Goal: Task Accomplishment & Management: Complete application form

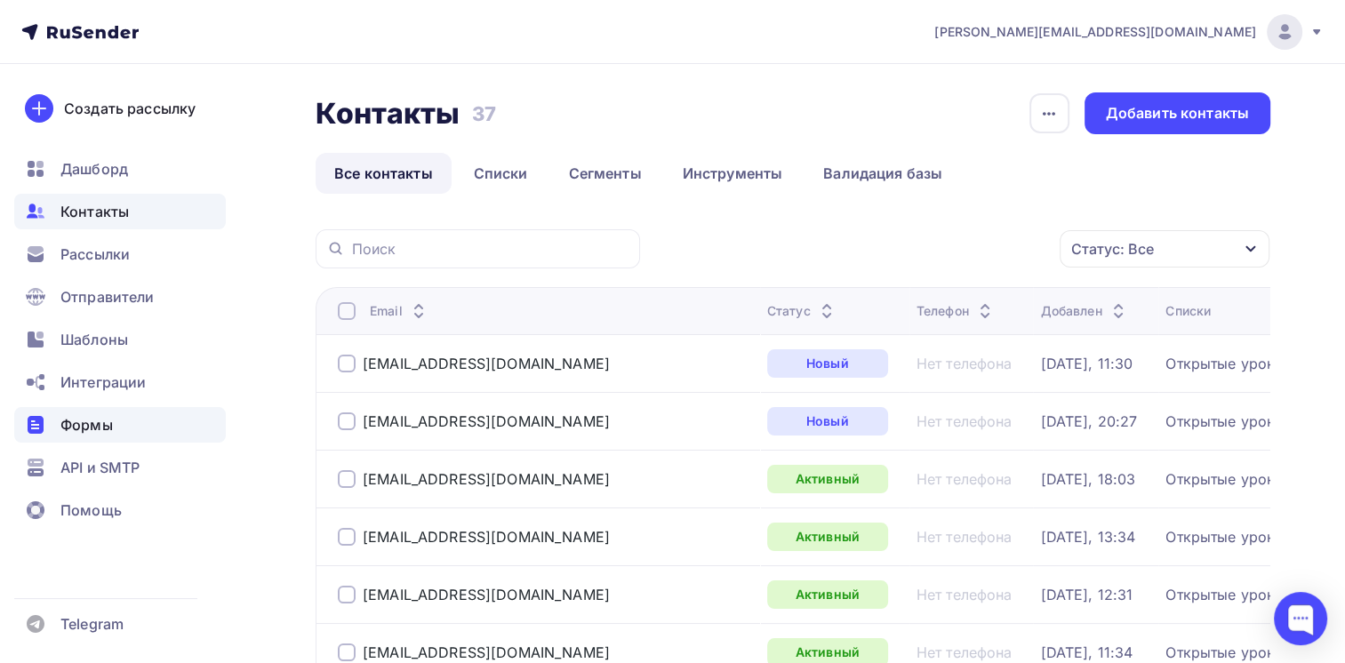
click at [88, 418] on span "Формы" at bounding box center [86, 424] width 52 height 21
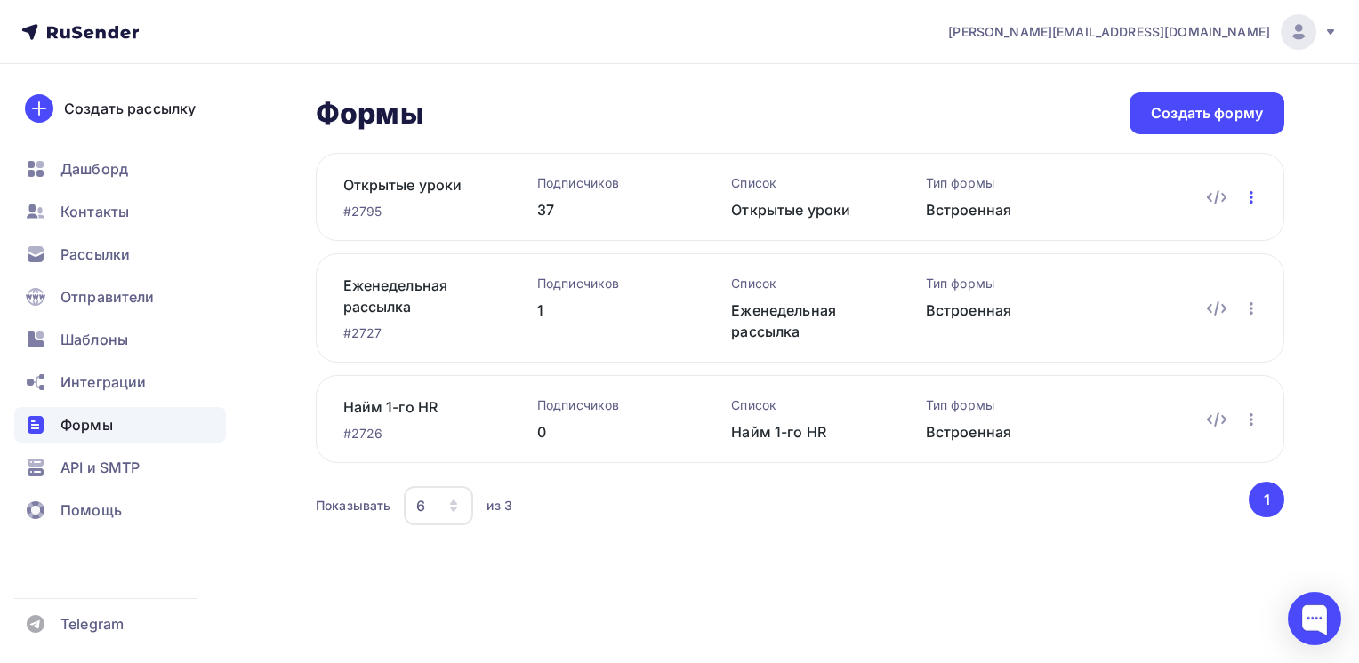
click at [1253, 197] on icon "button" at bounding box center [1250, 197] width 21 height 21
click at [1158, 275] on div "Переименовать" at bounding box center [1172, 278] width 171 height 21
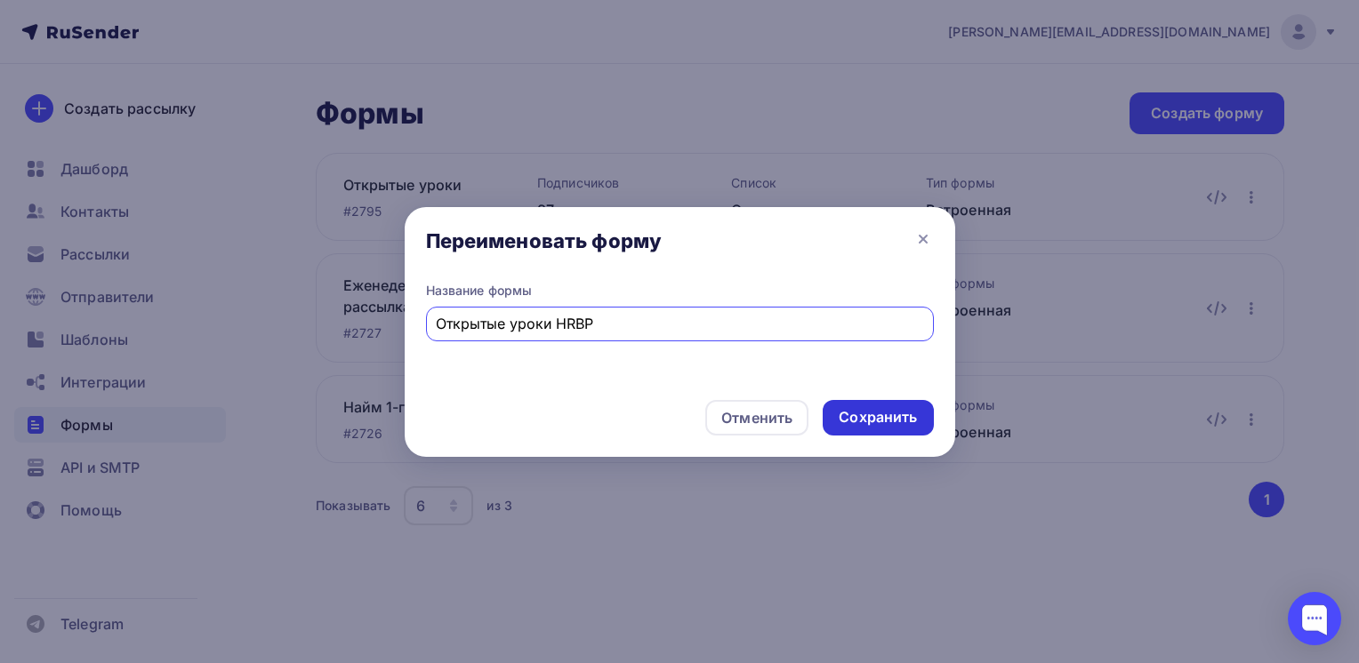
type input "Открытые уроки HRBP"
click at [876, 415] on div "Сохранить" at bounding box center [877, 417] width 78 height 20
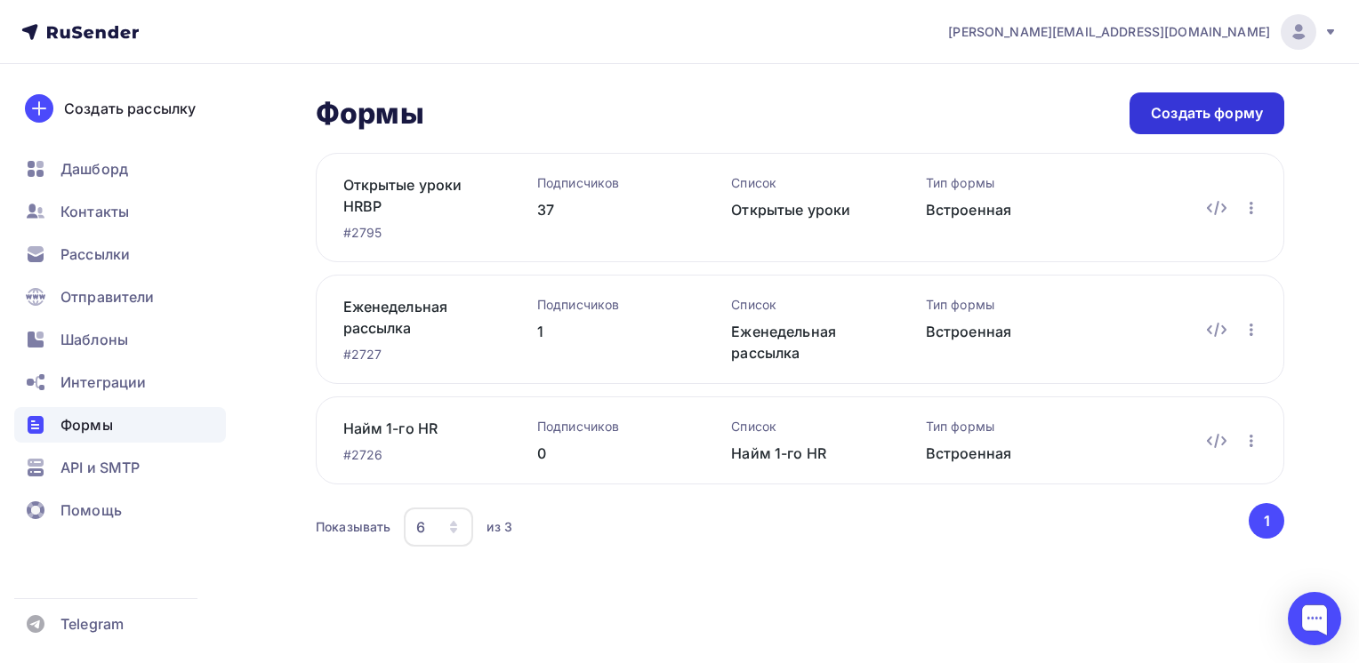
click at [1174, 113] on div "Создать форму" at bounding box center [1207, 113] width 112 height 20
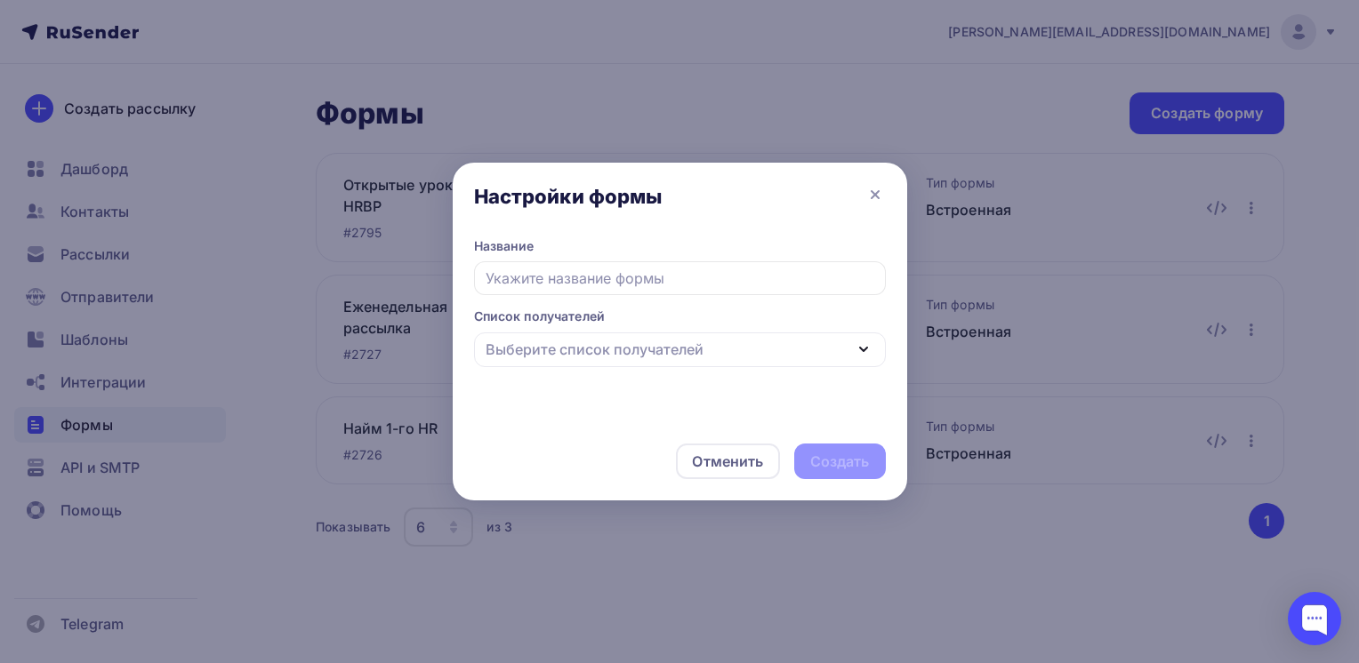
click at [861, 354] on icon "button" at bounding box center [863, 349] width 21 height 21
click at [651, 276] on input "text" at bounding box center [680, 278] width 412 height 34
type input "J"
click at [715, 351] on div "Выберите список получателей" at bounding box center [680, 350] width 412 height 35
type input "ОУ ПП СУП"
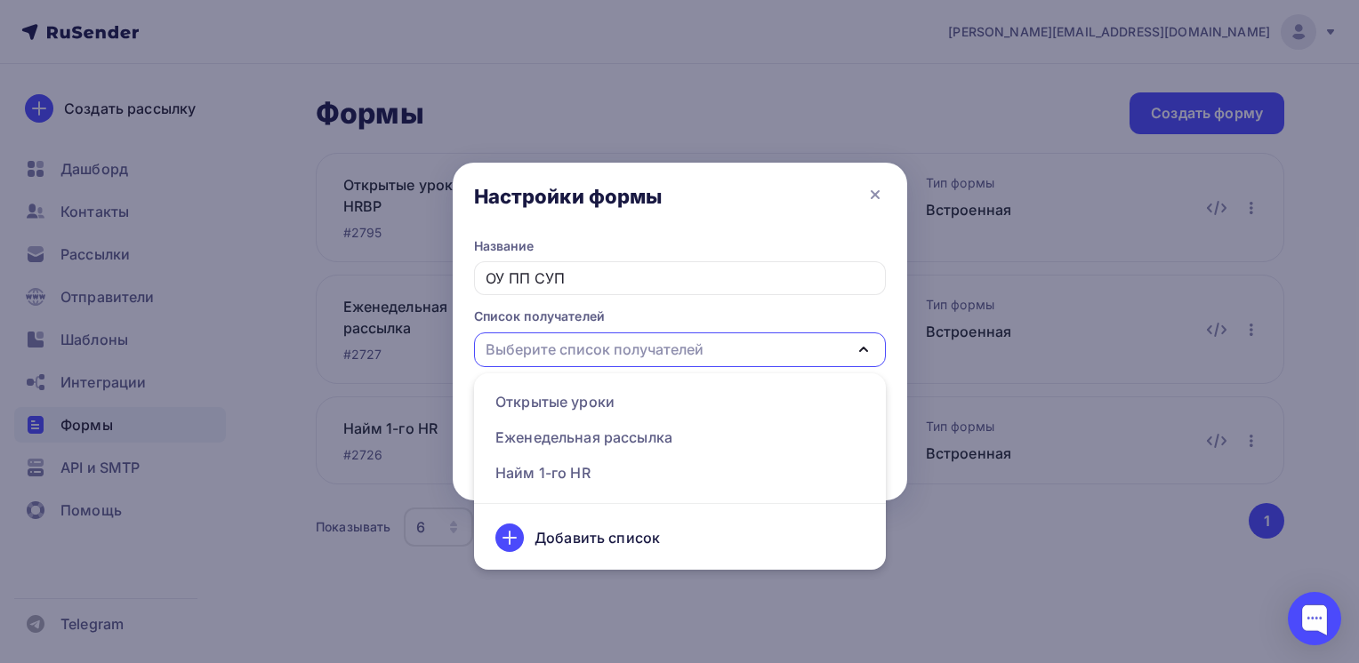
click at [646, 536] on div "Добавить список" at bounding box center [596, 537] width 125 height 21
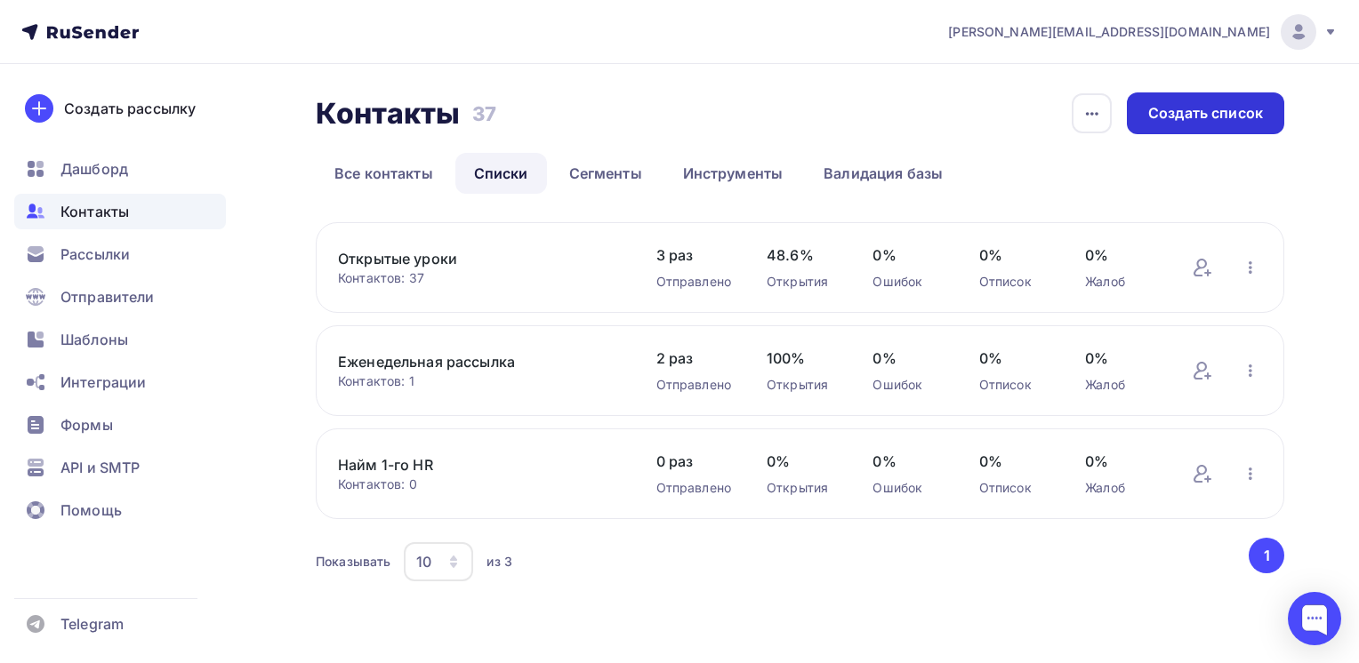
click at [1186, 114] on div "Создать список" at bounding box center [1205, 113] width 115 height 20
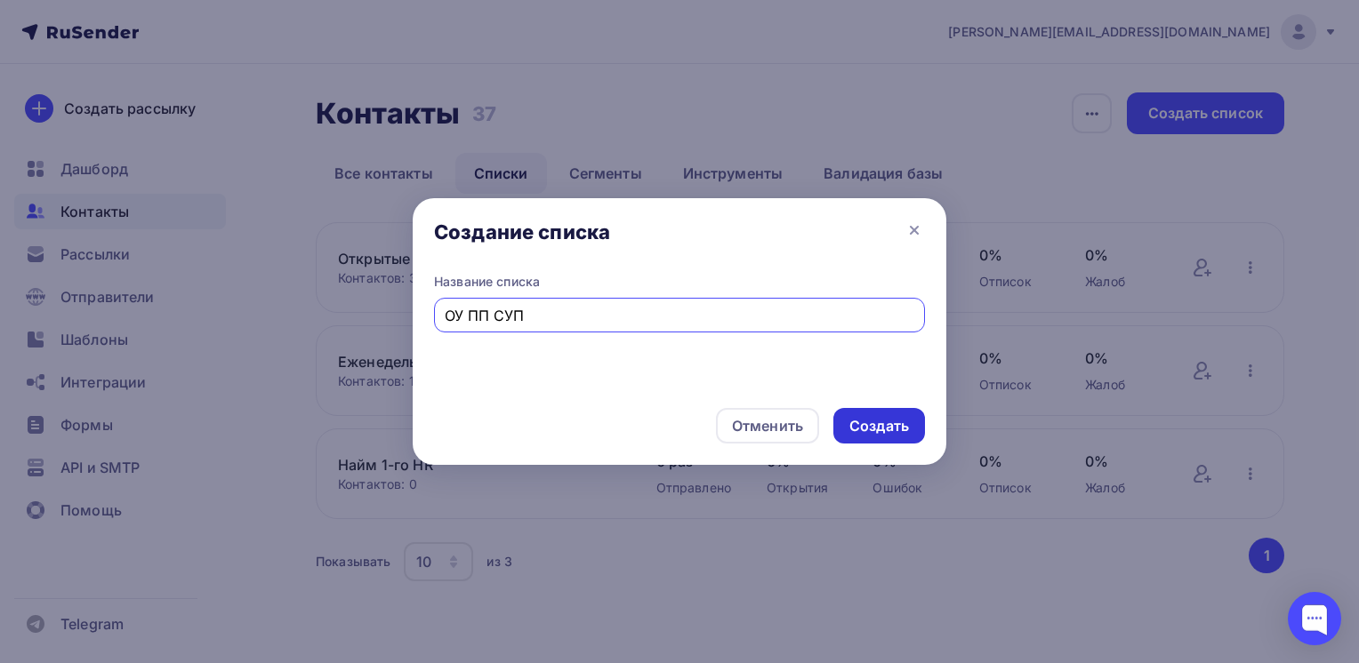
type input "ОУ ПП СУП"
click at [862, 423] on div "Создать" at bounding box center [879, 426] width 60 height 20
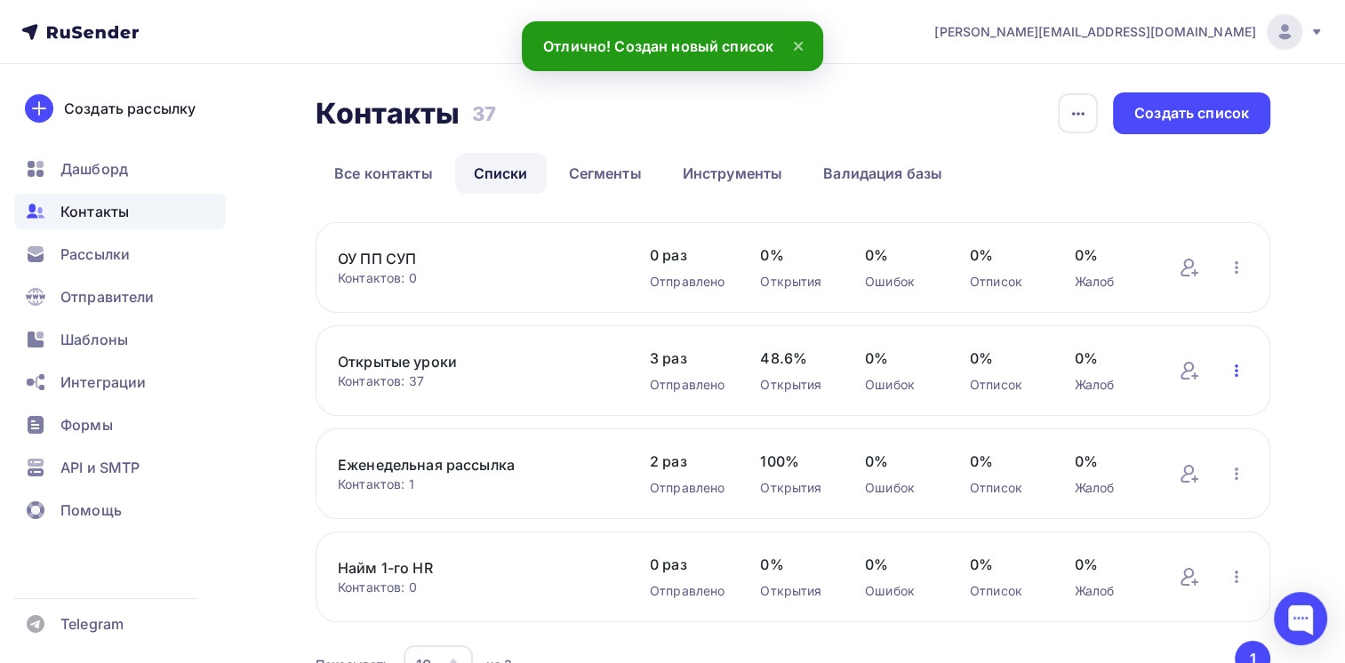
click at [1233, 368] on icon "button" at bounding box center [1236, 370] width 21 height 21
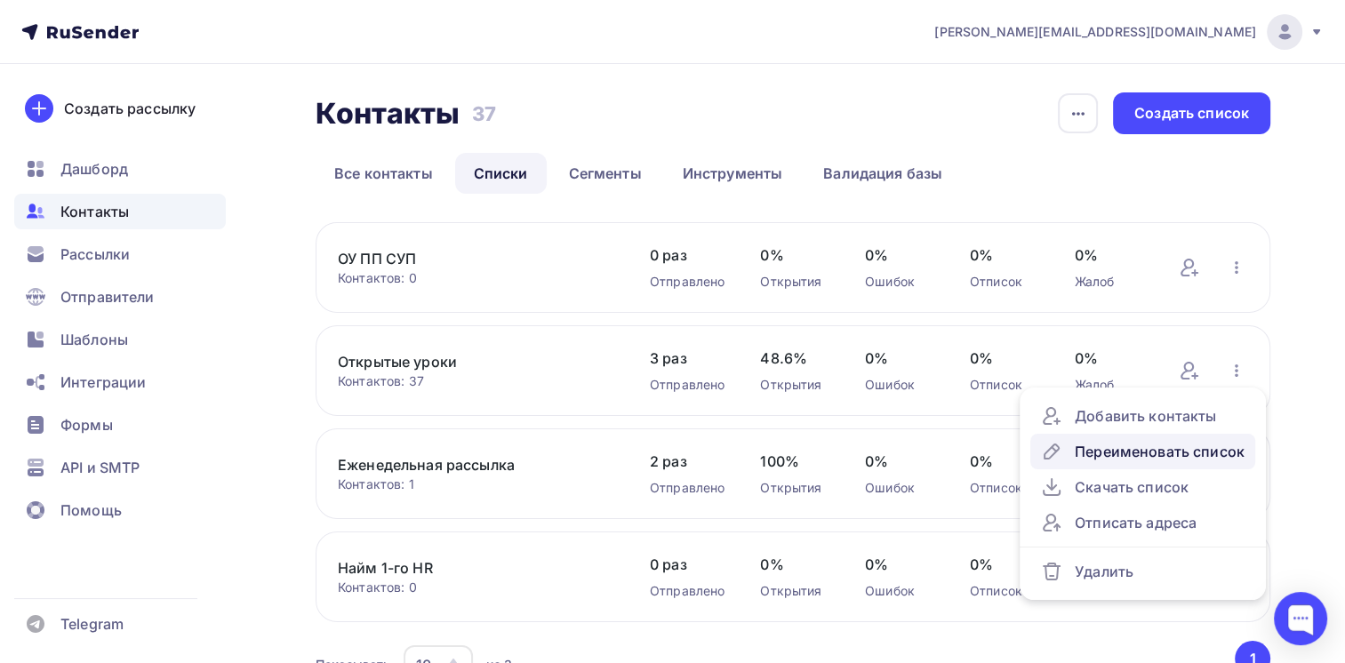
click at [1111, 458] on div "Переименовать список" at bounding box center [1143, 451] width 204 height 21
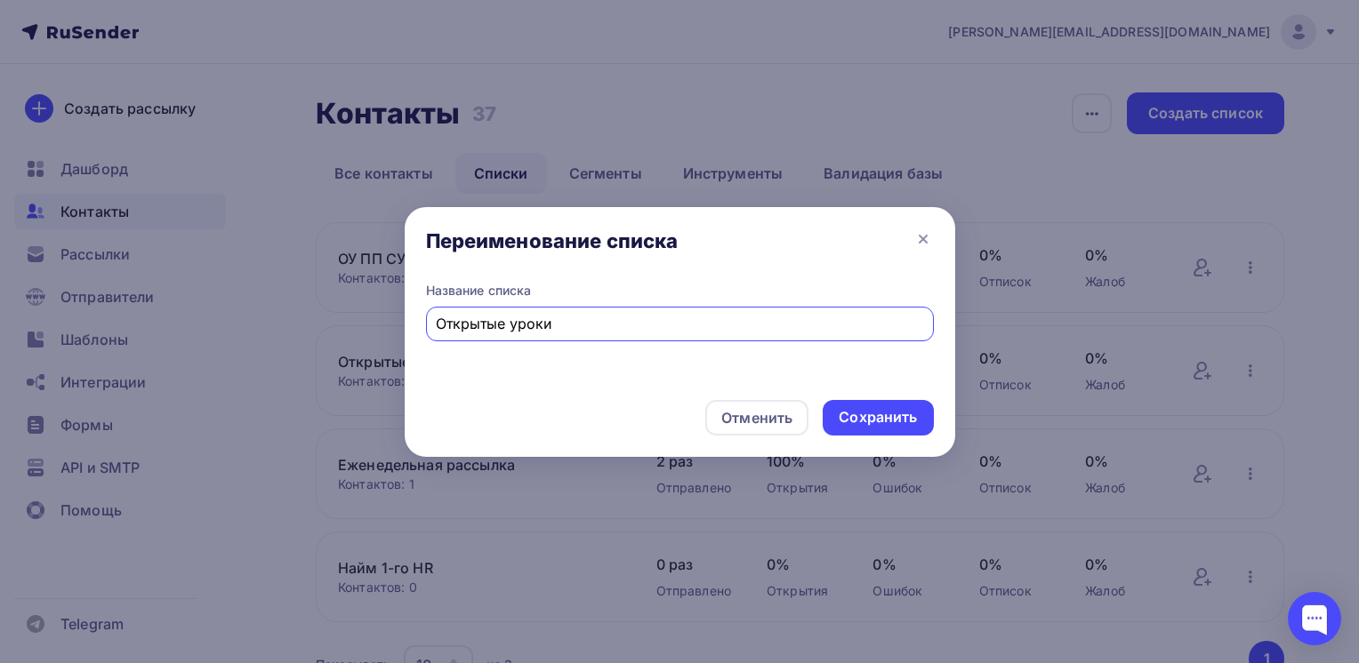
drag, startPoint x: 569, startPoint y: 322, endPoint x: 295, endPoint y: 322, distance: 273.8
click at [297, 322] on div "Переименование списка Название списка Открытые уроки Отменить Сохранить" at bounding box center [679, 331] width 1359 height 663
type input "ОУ ПК HRBP"
click at [886, 412] on div "Сохранить" at bounding box center [877, 417] width 78 height 20
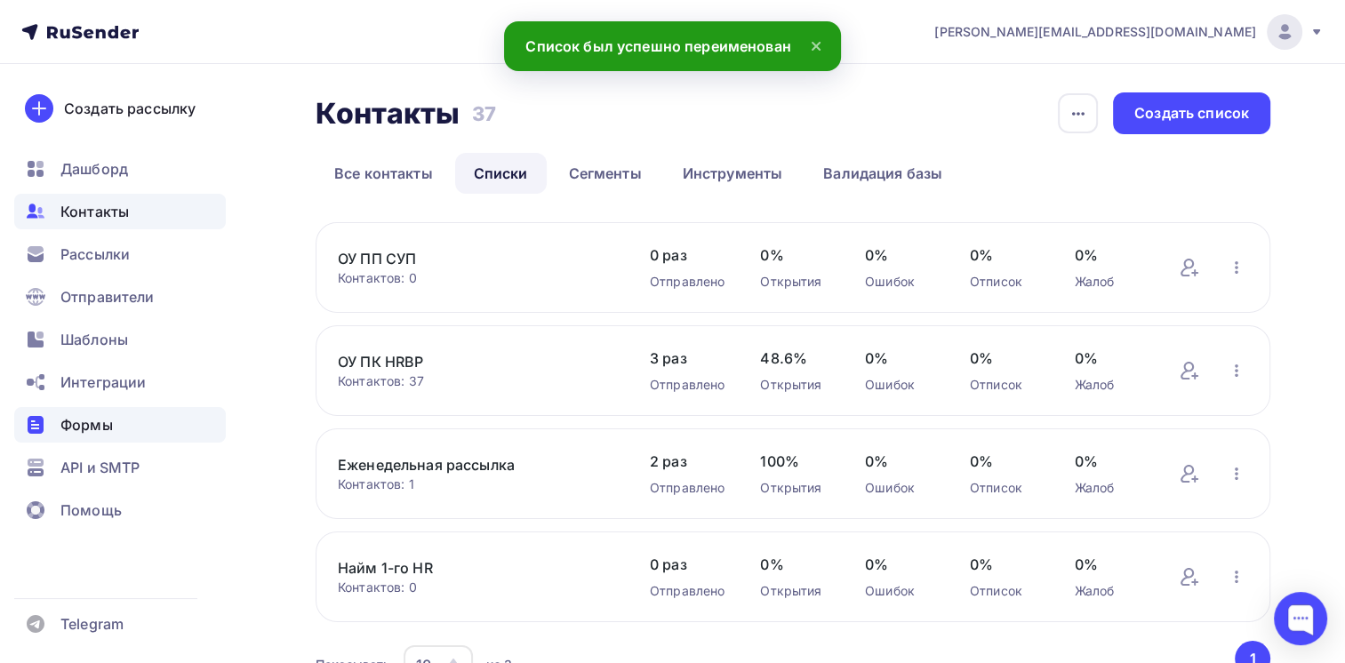
click at [103, 430] on span "Формы" at bounding box center [86, 424] width 52 height 21
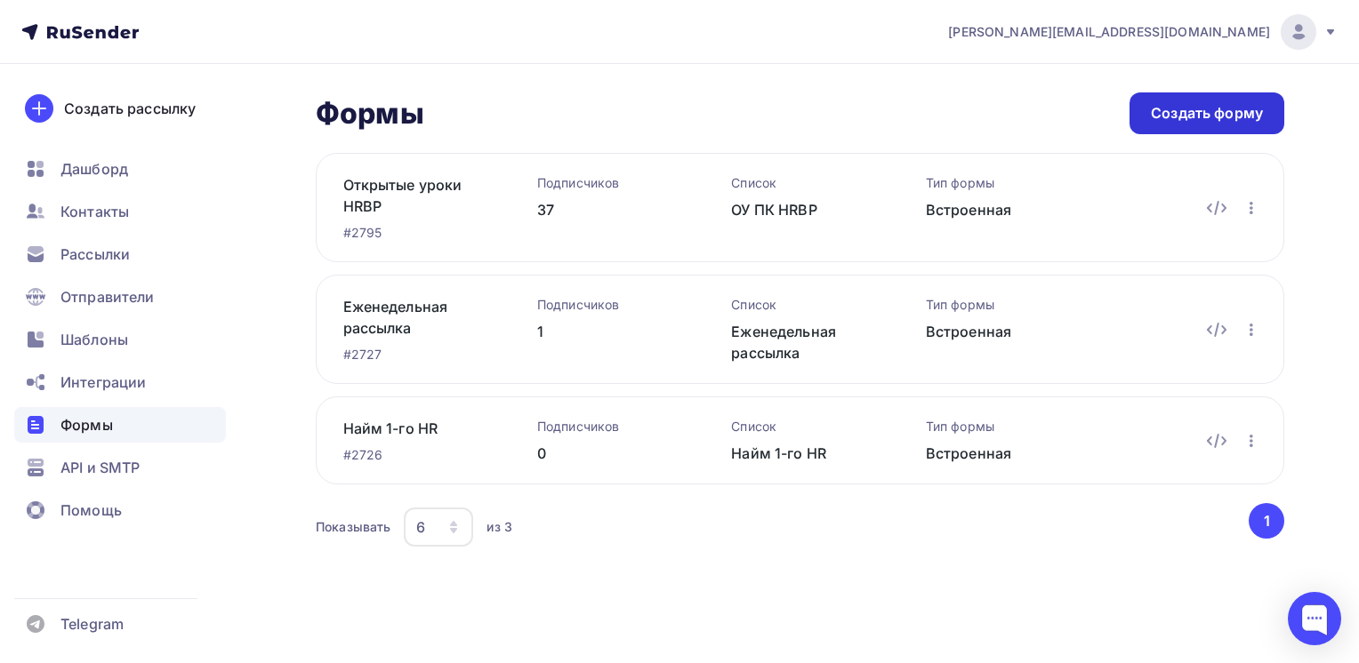
click at [1191, 114] on div "Создать форму" at bounding box center [1207, 113] width 112 height 20
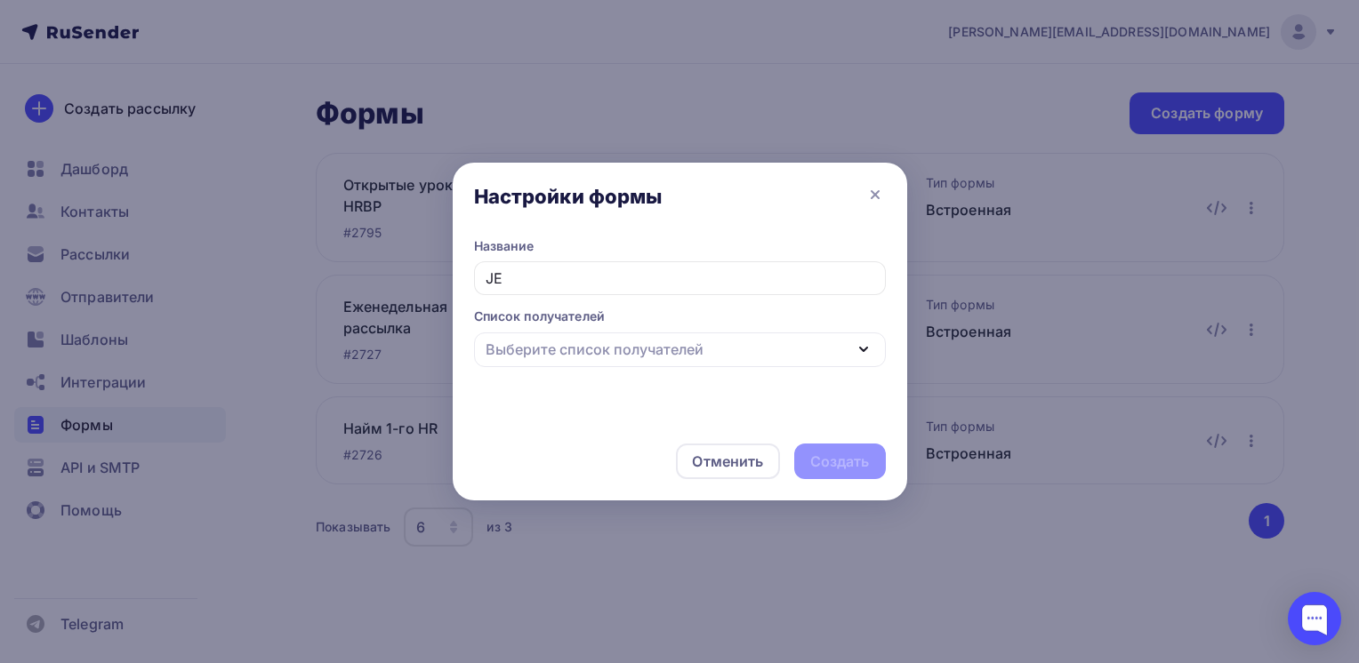
type input "J"
click at [724, 349] on div "Выберите список получателей" at bounding box center [680, 350] width 412 height 35
type input "ОУ ПП СУП"
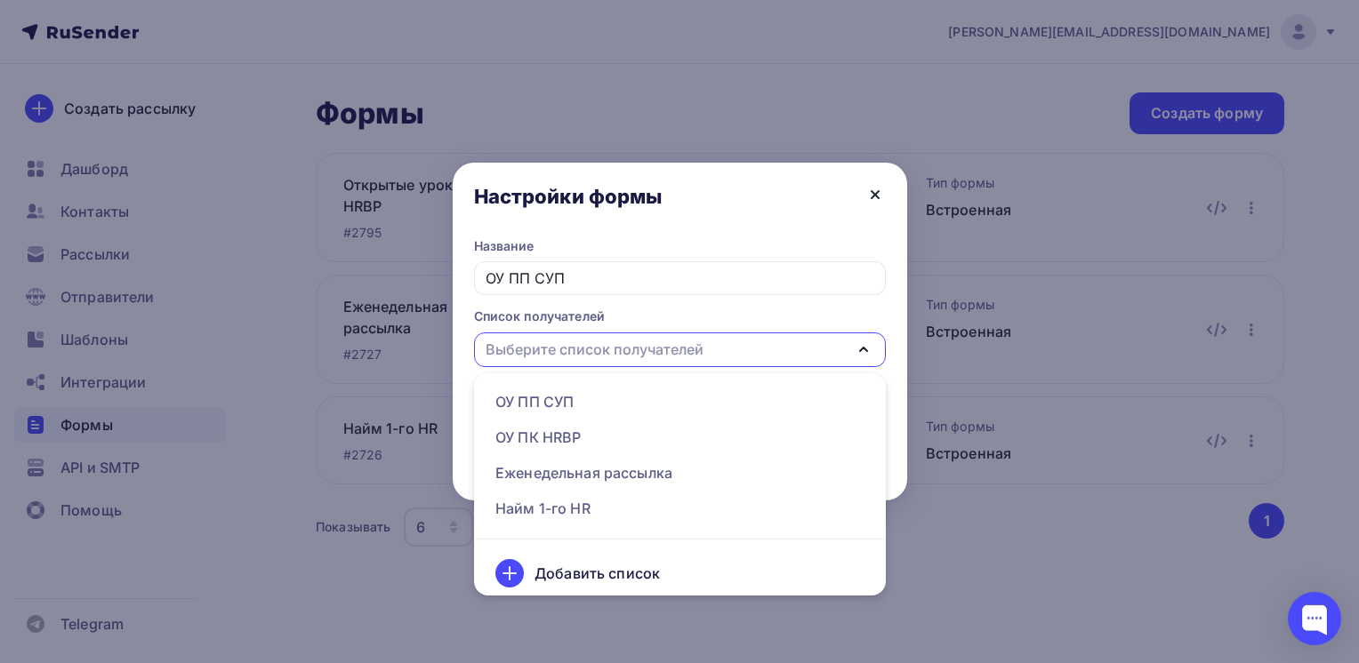
click at [871, 190] on icon at bounding box center [874, 194] width 21 height 21
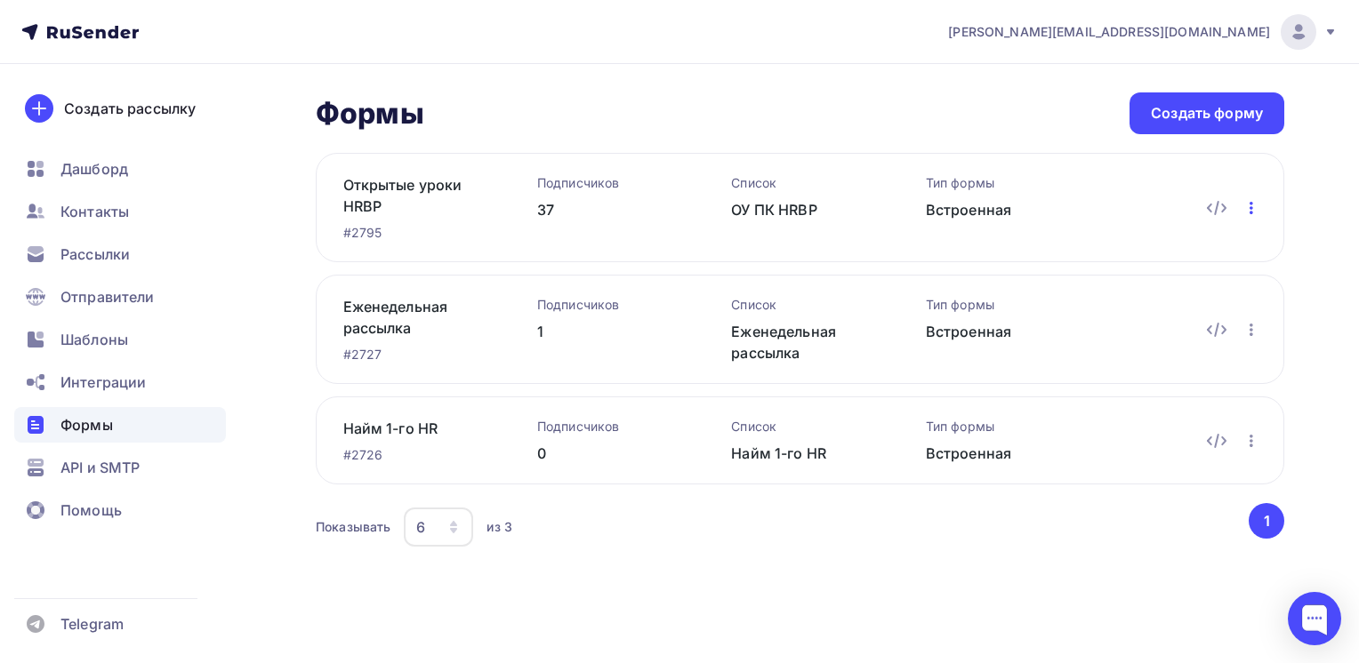
click at [1245, 204] on icon "button" at bounding box center [1250, 207] width 21 height 21
drag, startPoint x: 364, startPoint y: 185, endPoint x: 286, endPoint y: 207, distance: 80.5
click at [286, 207] on div "Формы Формы Создать форму Открытые уроки HRBP #2795 Подписчиков 37 Список ОУ ПК…" at bounding box center [679, 343] width 1359 height 558
drag, startPoint x: 395, startPoint y: 185, endPoint x: 307, endPoint y: 220, distance: 94.6
click at [269, 219] on div "Формы Формы Создать форму Открытые уроки HRBP #2795 Подписчиков 37 Список ОУ ПК…" at bounding box center [679, 343] width 1359 height 558
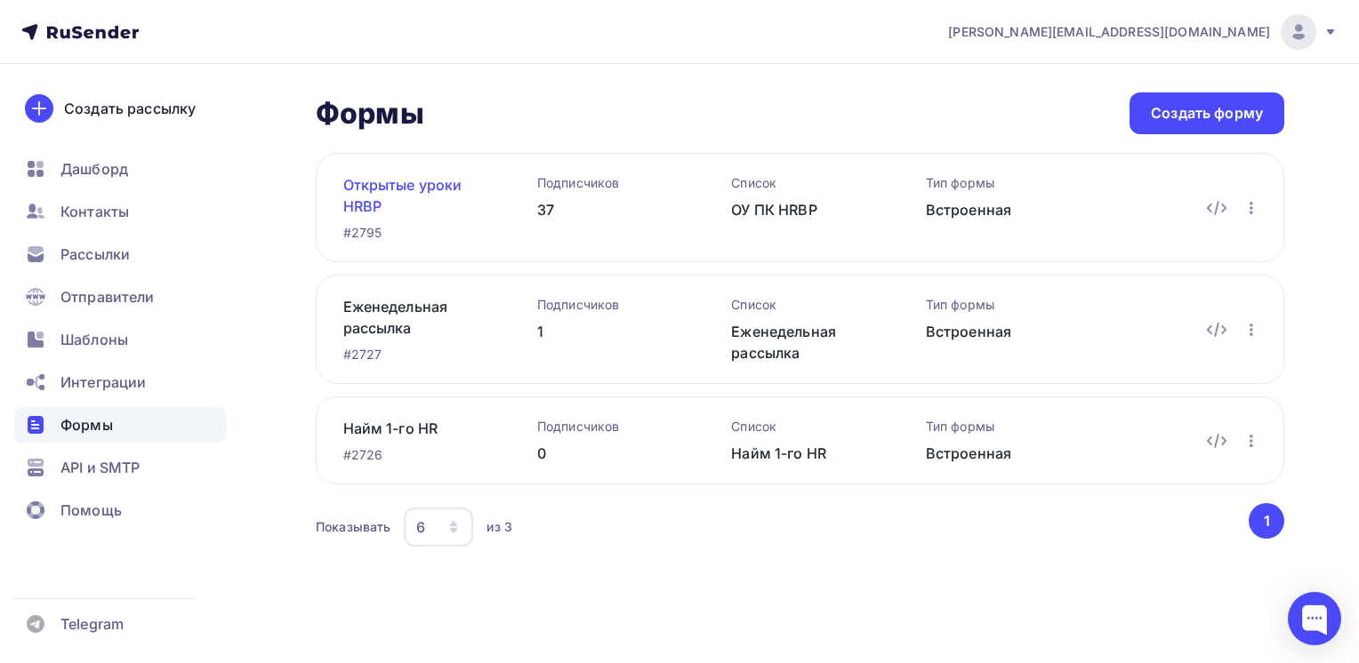
click at [381, 184] on link "Открытые уроки HRBP" at bounding box center [411, 195] width 137 height 43
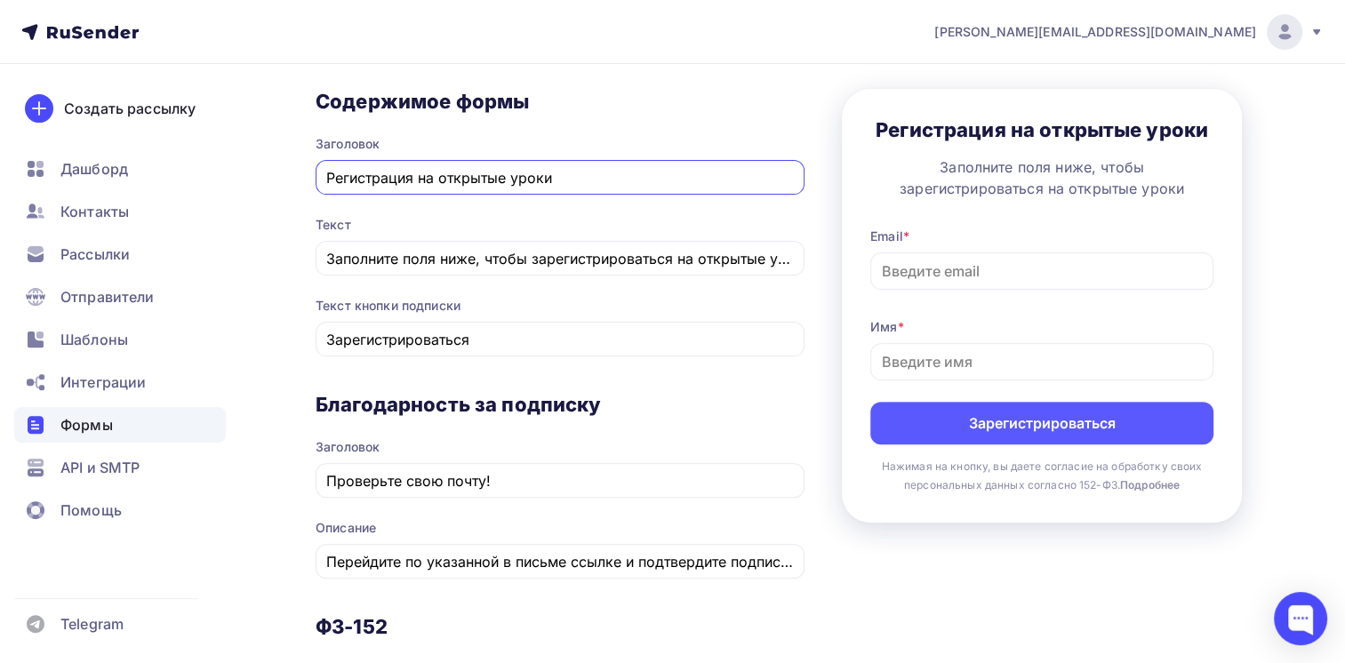
scroll to position [533, 0]
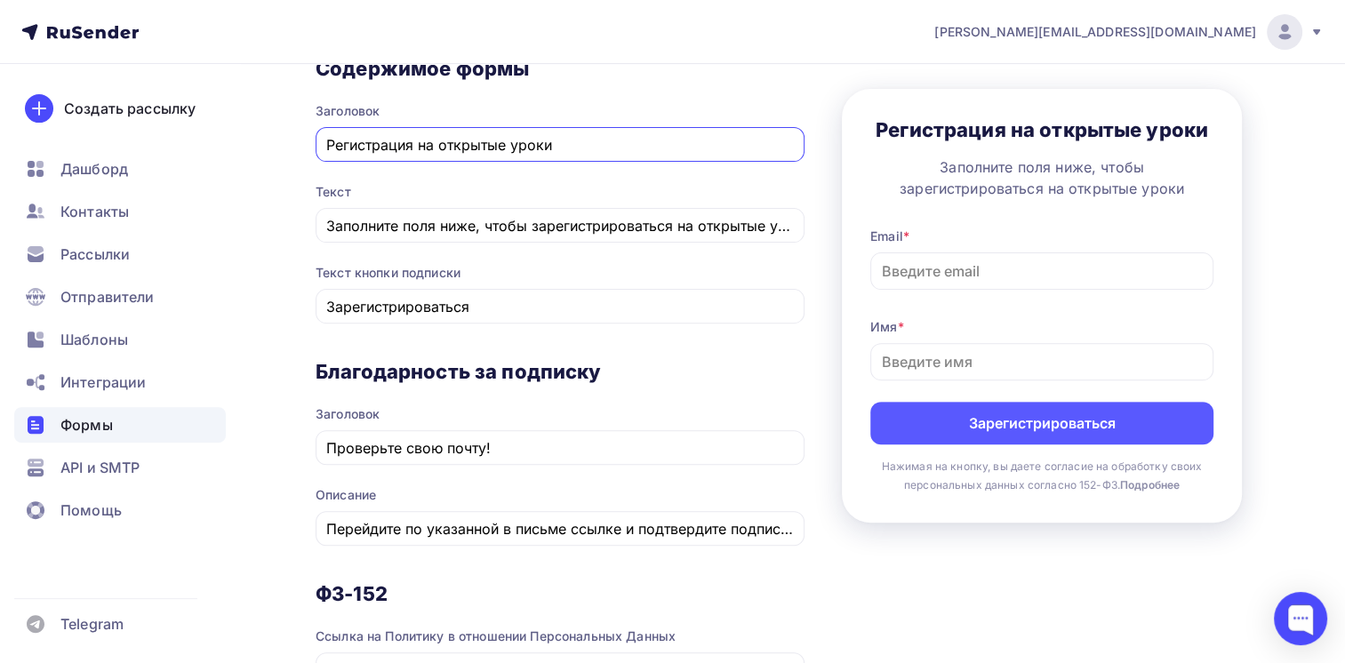
drag, startPoint x: 556, startPoint y: 140, endPoint x: 285, endPoint y: 140, distance: 271.2
click at [285, 140] on div "Назад Открытые уроки HRBP Открытые уроки HRBP Список: ОУ ПК HRBP Переименовать …" at bounding box center [672, 325] width 1345 height 1589
click at [530, 228] on input "Заполните поля ниже, чтобы зарегистрироваться на открытые уроки" at bounding box center [560, 225] width 469 height 21
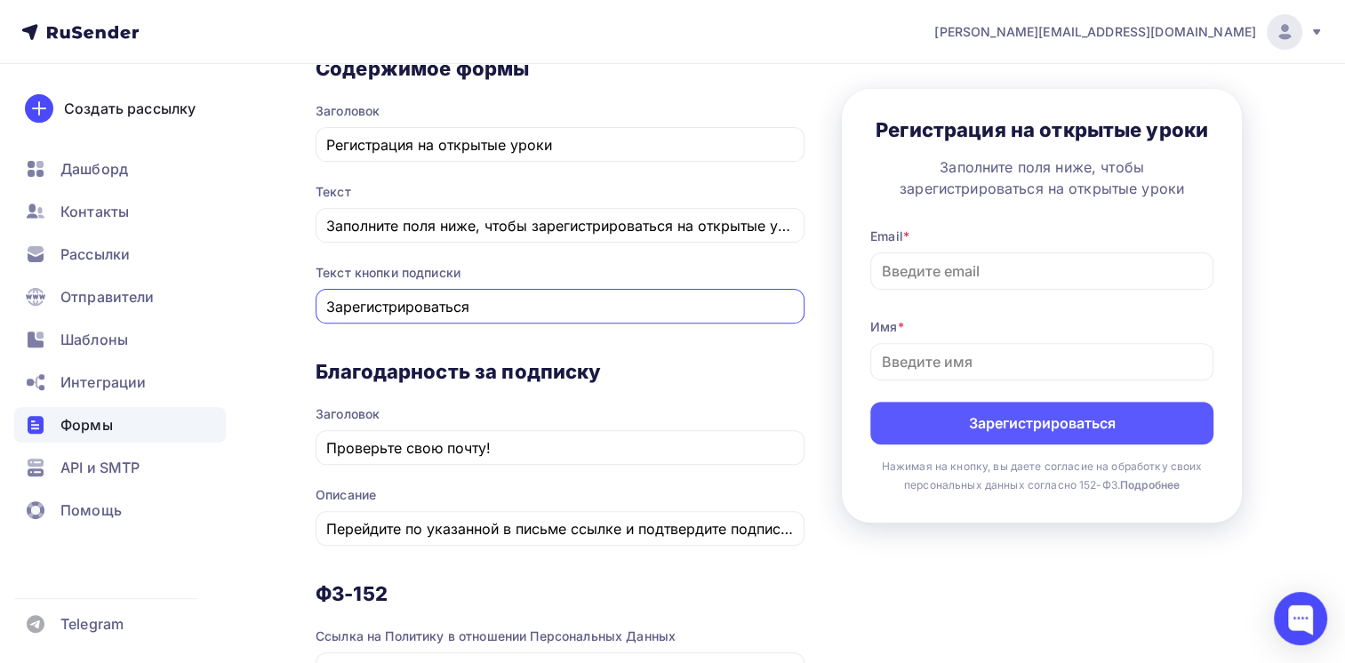
drag, startPoint x: 459, startPoint y: 302, endPoint x: 273, endPoint y: 302, distance: 185.8
click at [273, 302] on div "Назад Открытые уроки HRBP Открытые уроки HRBP Список: ОУ ПК HRBP Переименовать …" at bounding box center [672, 325] width 1345 height 1589
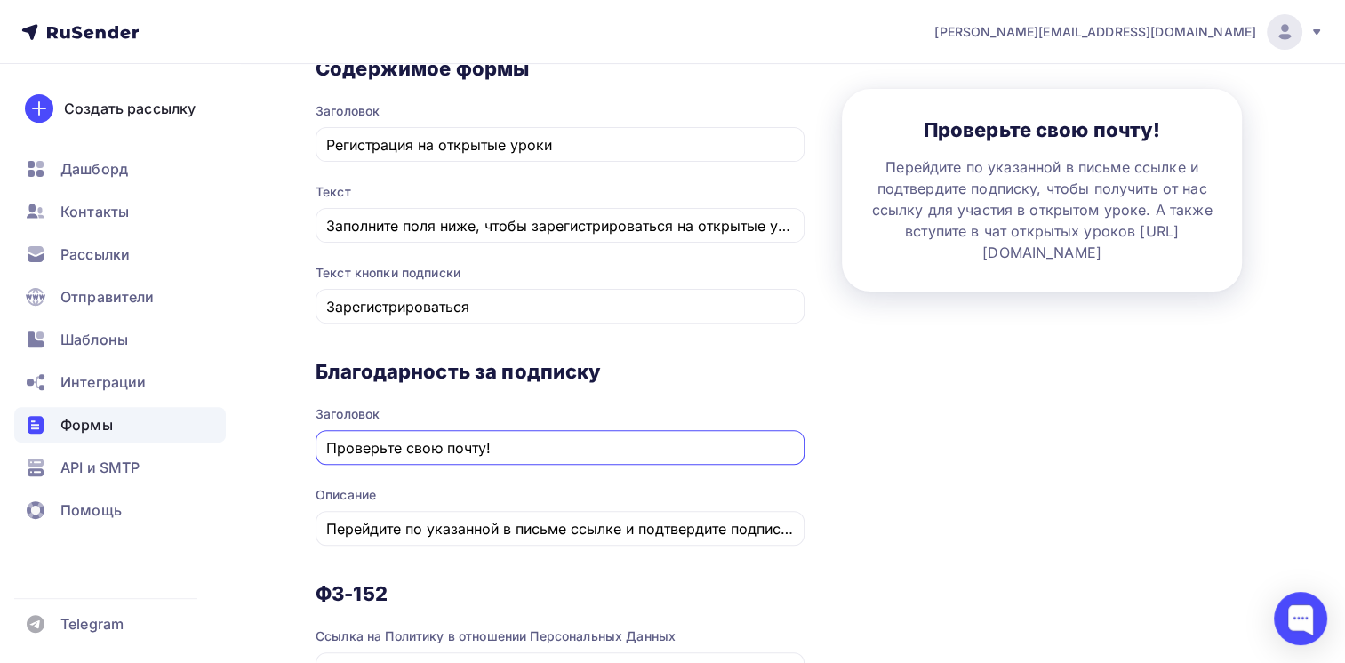
drag, startPoint x: 508, startPoint y: 445, endPoint x: 299, endPoint y: 449, distance: 209.0
click at [299, 449] on div "Назад Открытые уроки HRBP Открытые уроки HRBP Список: ОУ ПК HRBP Переименовать …" at bounding box center [672, 325] width 1345 height 1589
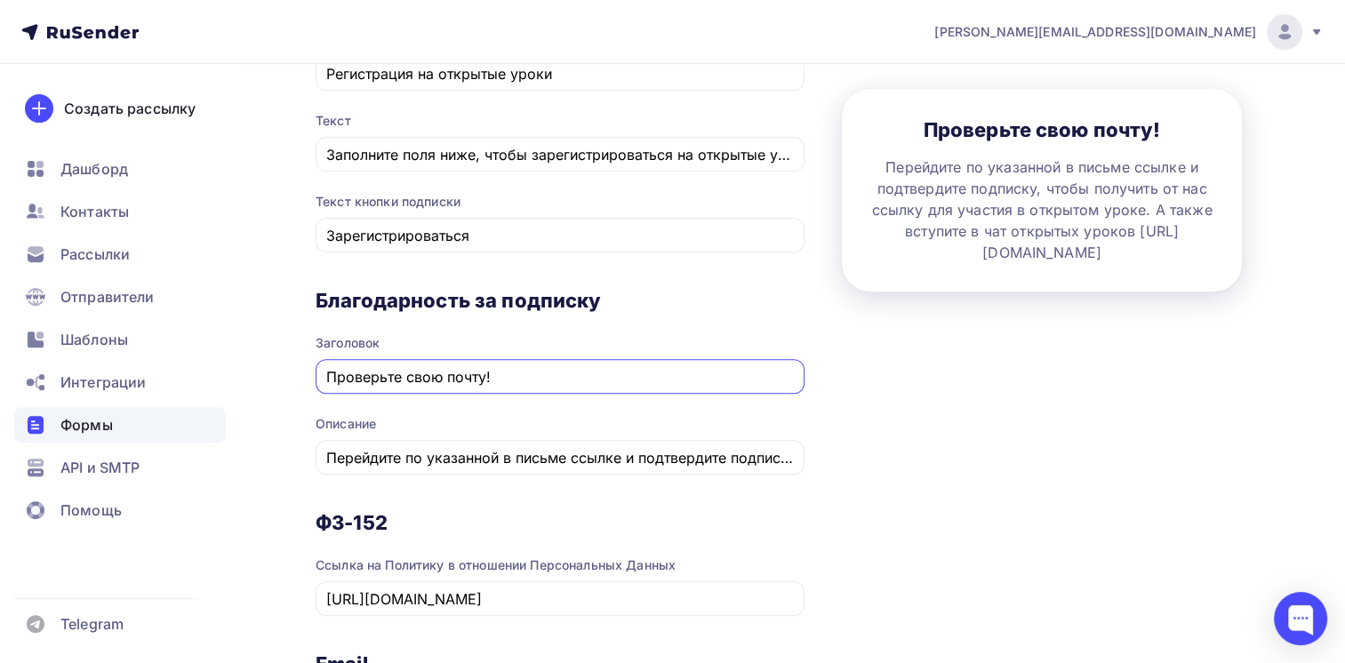
scroll to position [711, 0]
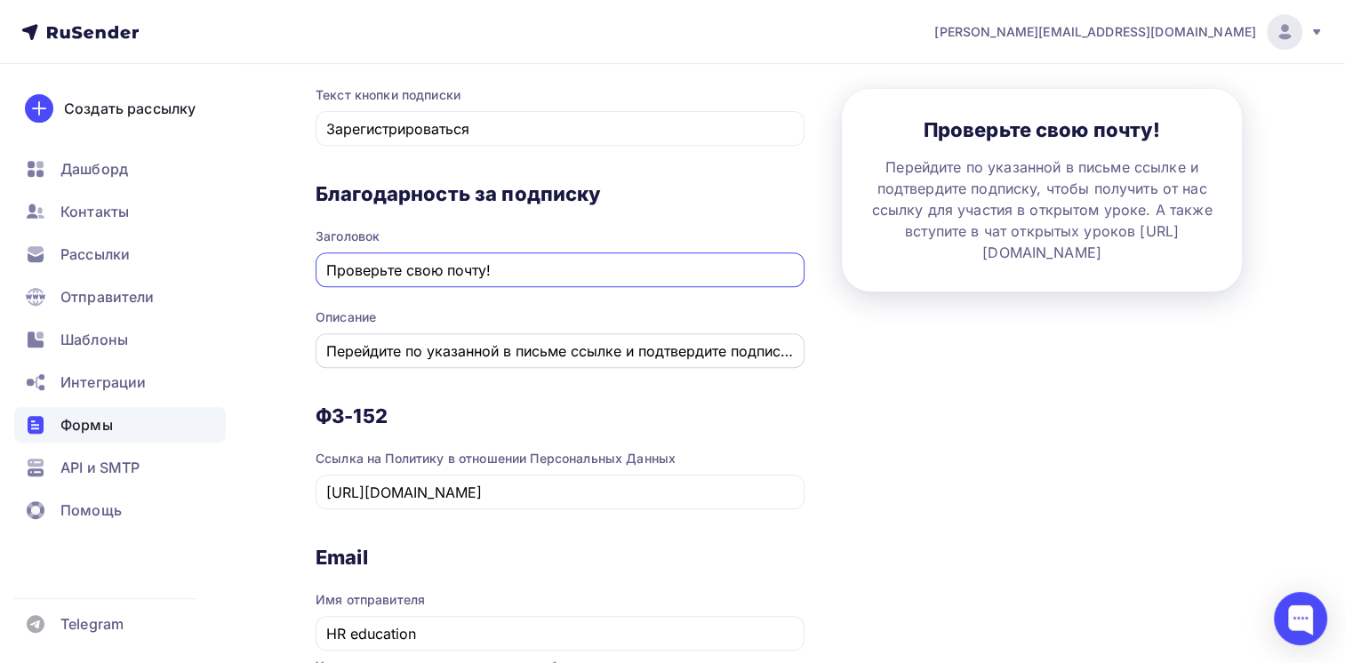
click at [516, 352] on input "Перейдите по указанной в письме ссылке и подтвердите подписку, чтобы получить о…" at bounding box center [560, 351] width 469 height 21
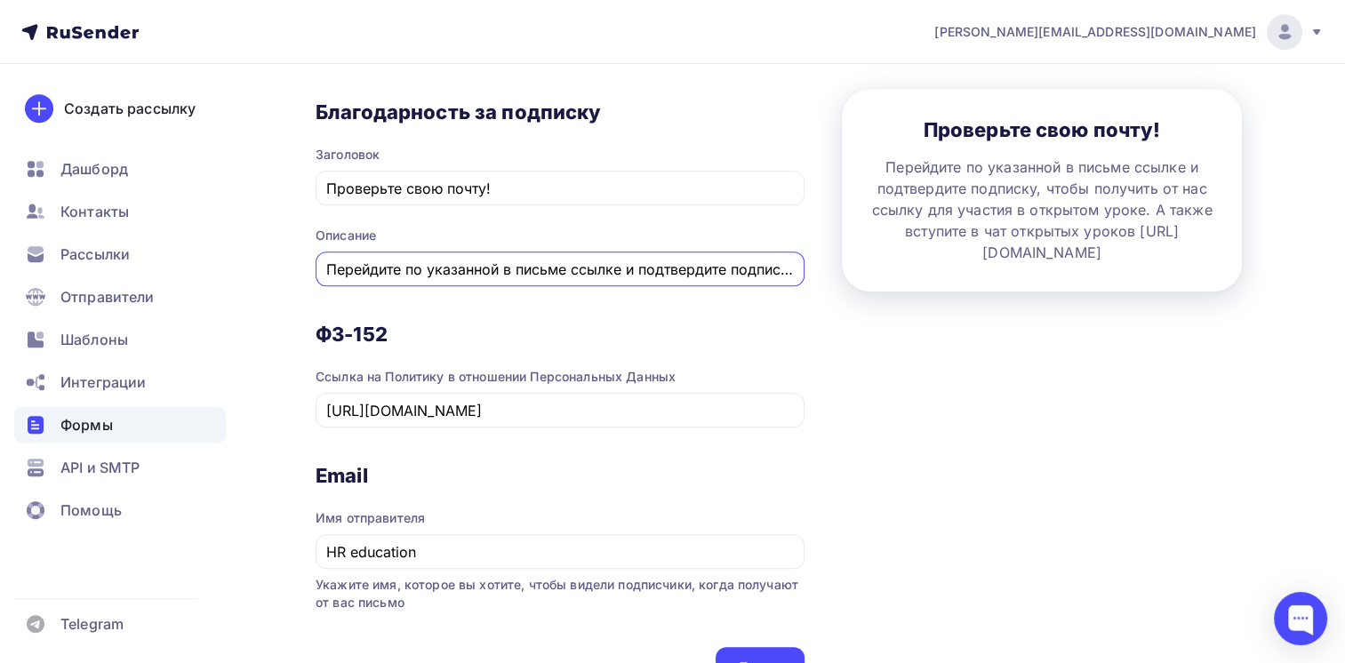
scroll to position [889, 0]
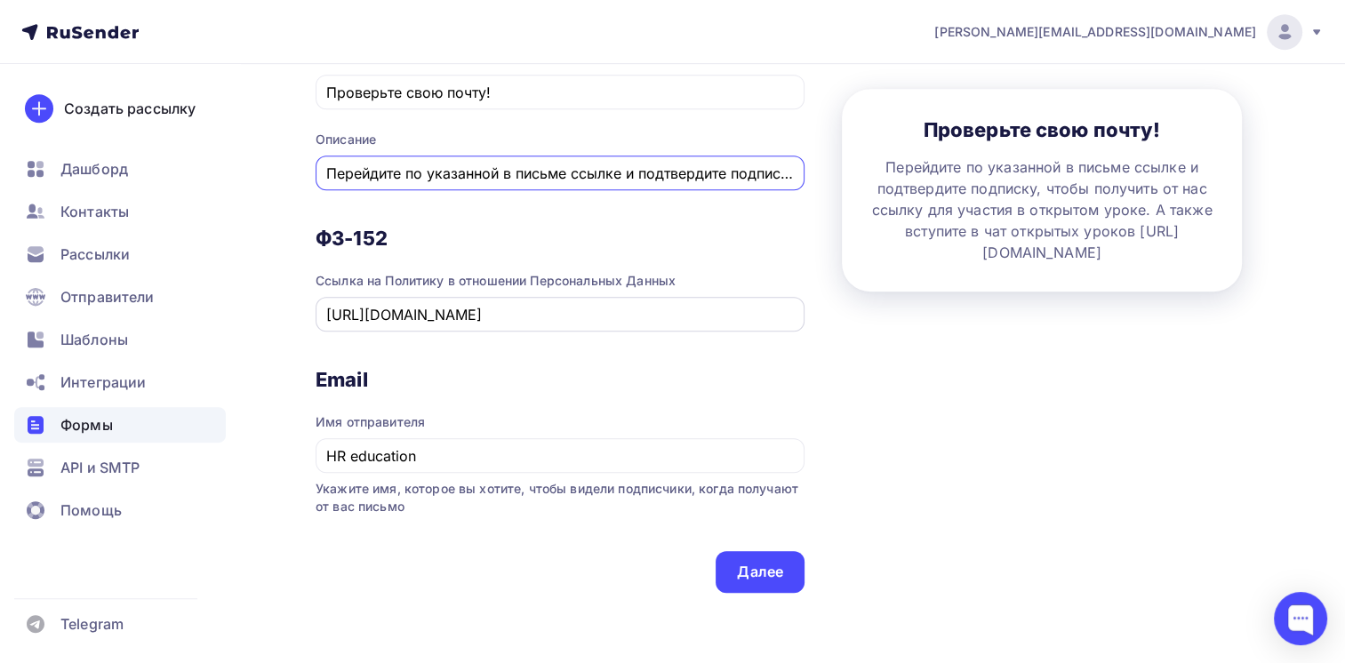
click at [516, 314] on input "[URL][DOMAIN_NAME]" at bounding box center [560, 314] width 469 height 21
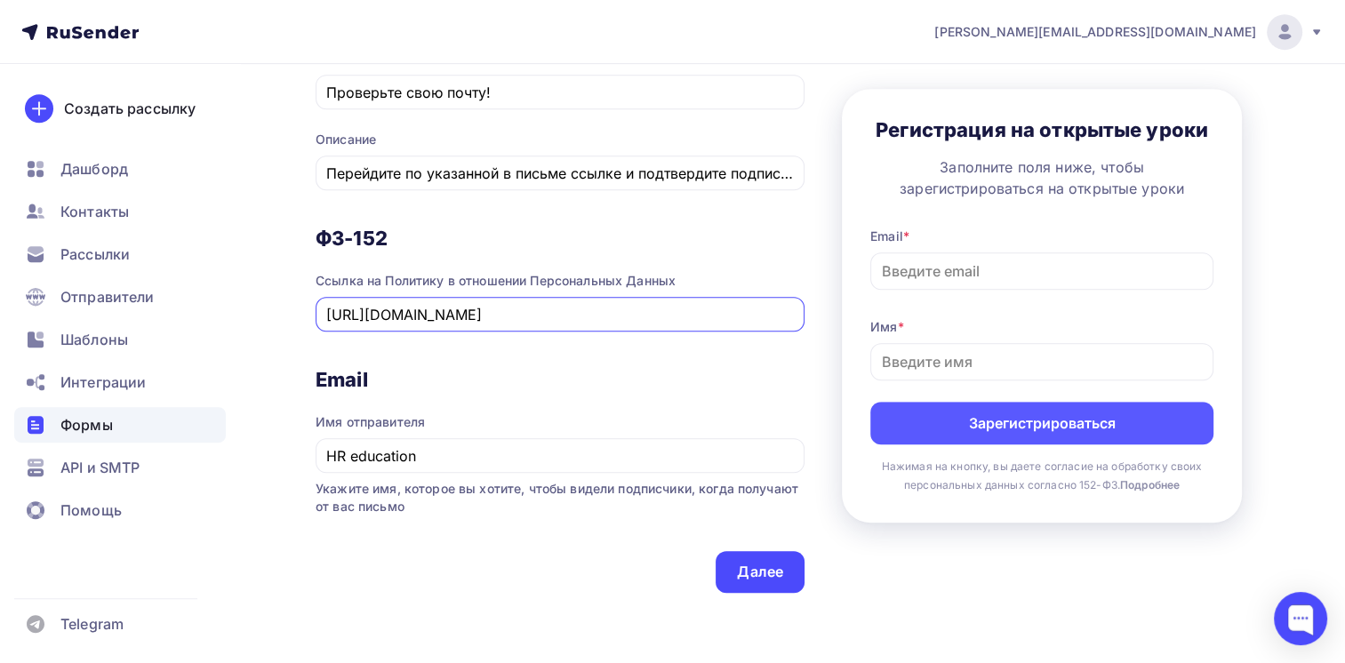
click at [516, 314] on input "[URL][DOMAIN_NAME]" at bounding box center [560, 314] width 469 height 21
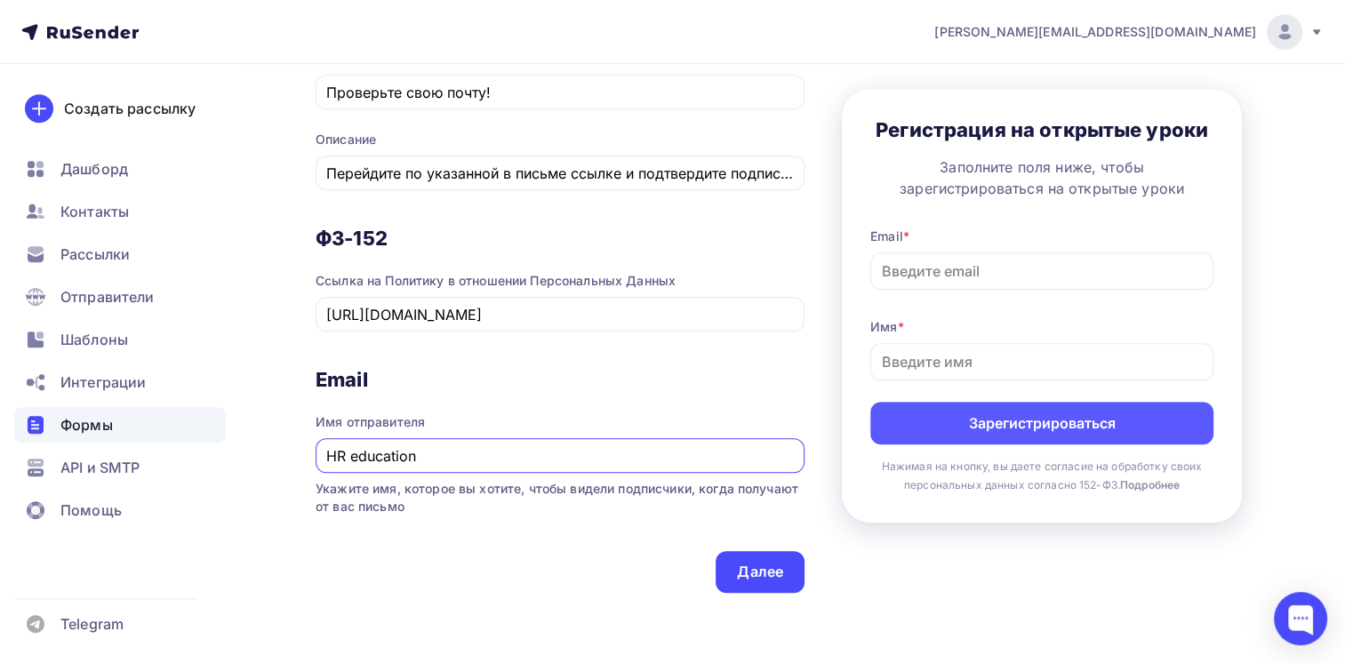
drag, startPoint x: 437, startPoint y: 453, endPoint x: 291, endPoint y: 453, distance: 146.7
click at [742, 566] on div "Далее" at bounding box center [760, 572] width 46 height 20
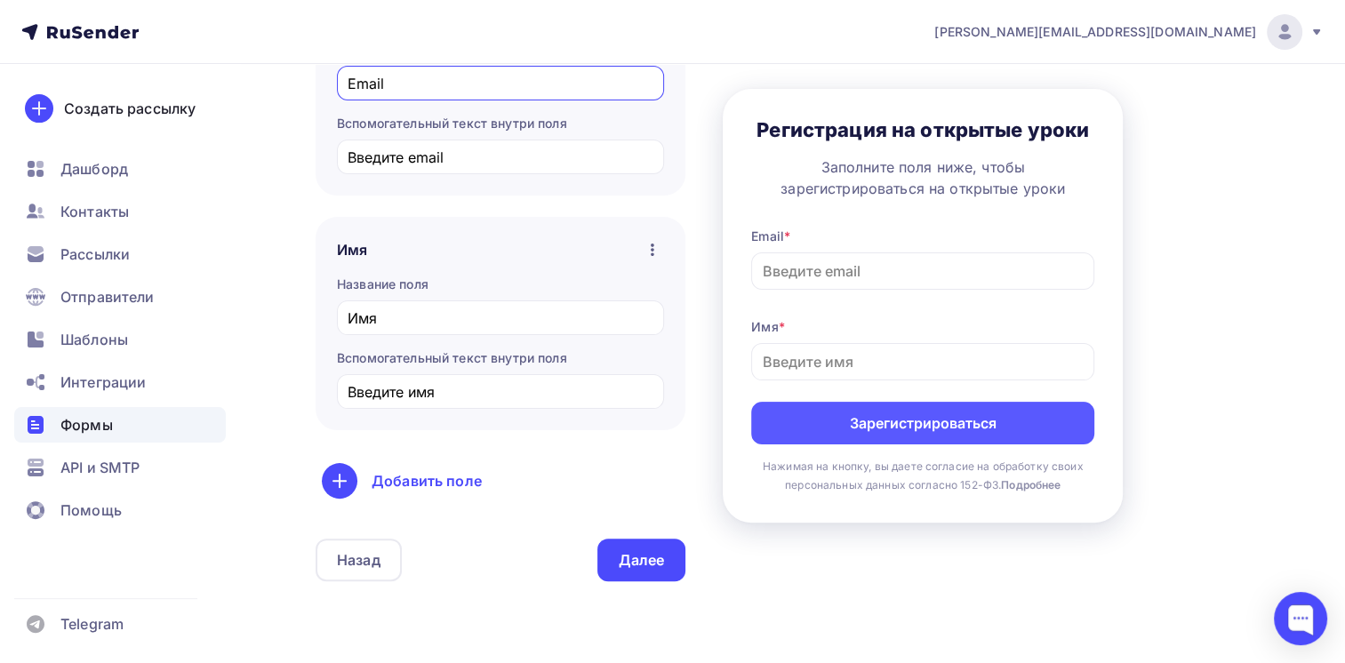
scroll to position [445, 0]
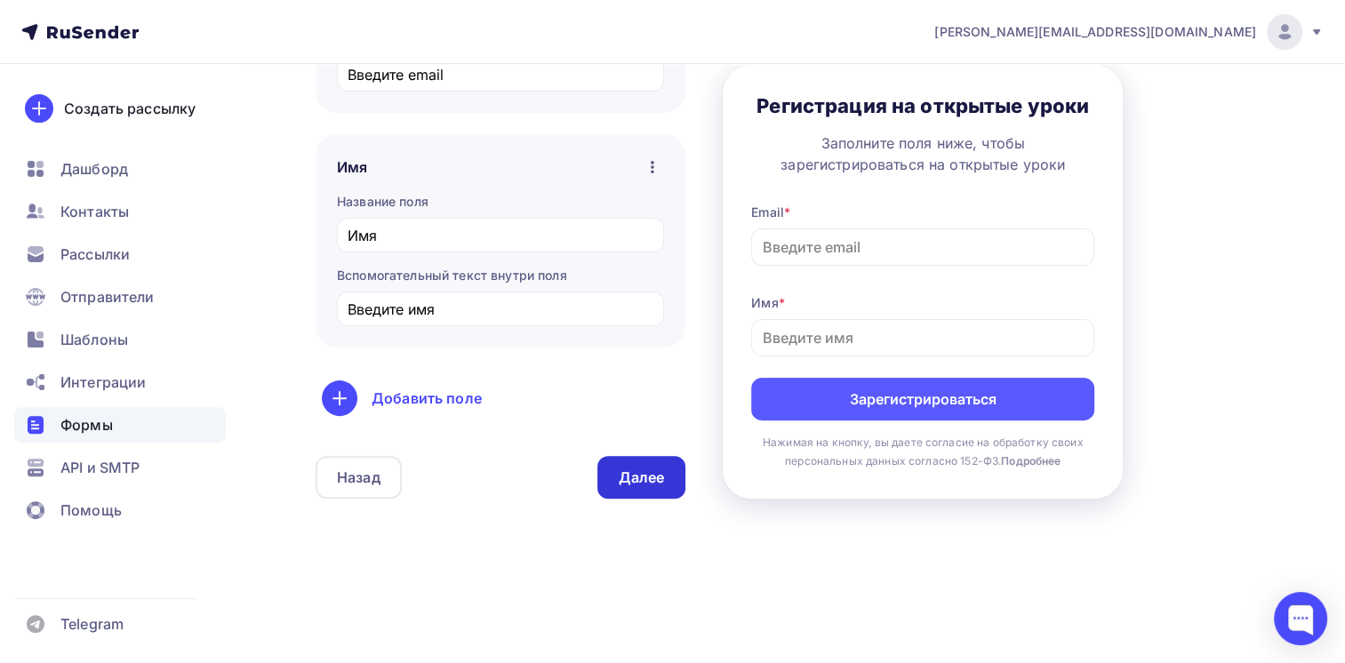
click at [648, 476] on div "Далее" at bounding box center [642, 478] width 46 height 20
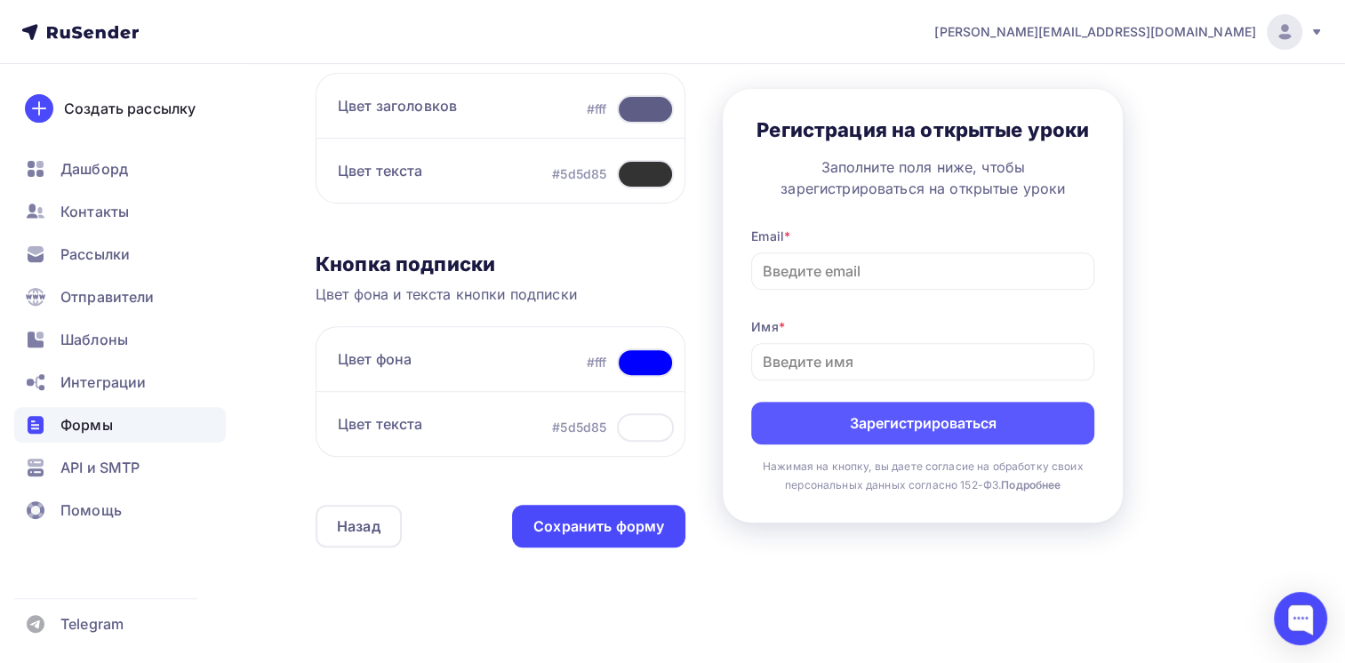
scroll to position [622, 0]
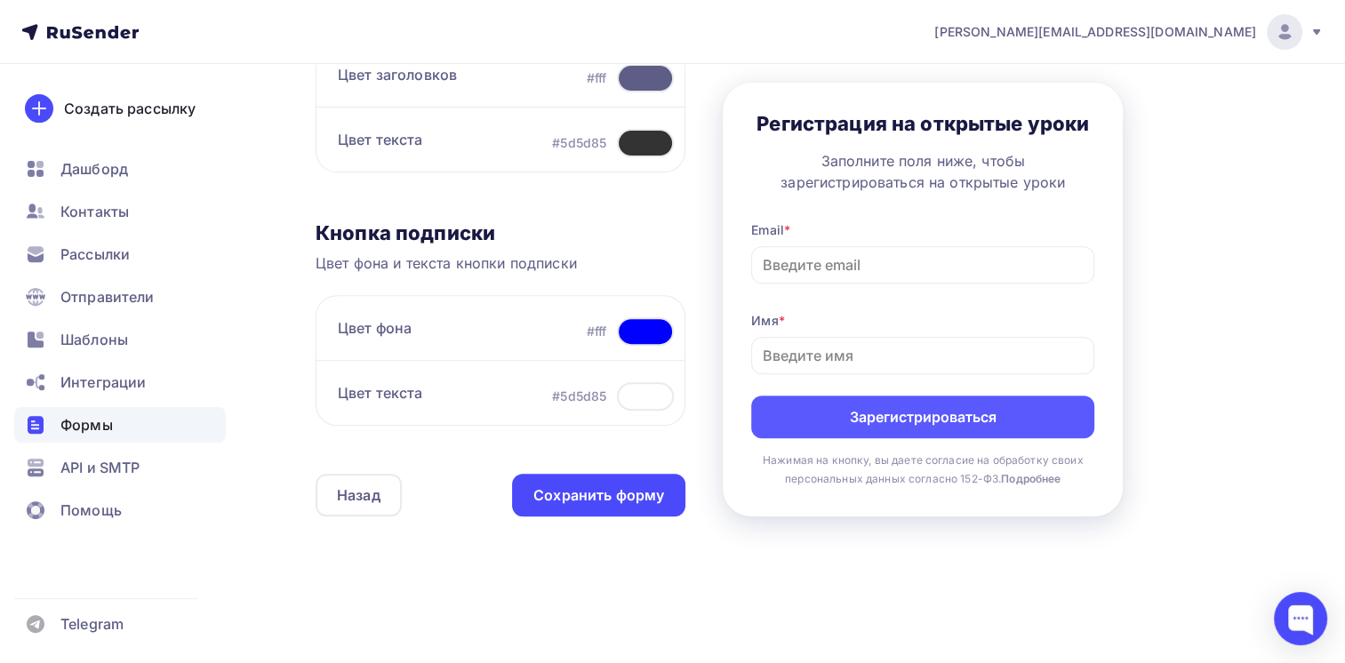
click at [640, 330] on div at bounding box center [645, 331] width 57 height 28
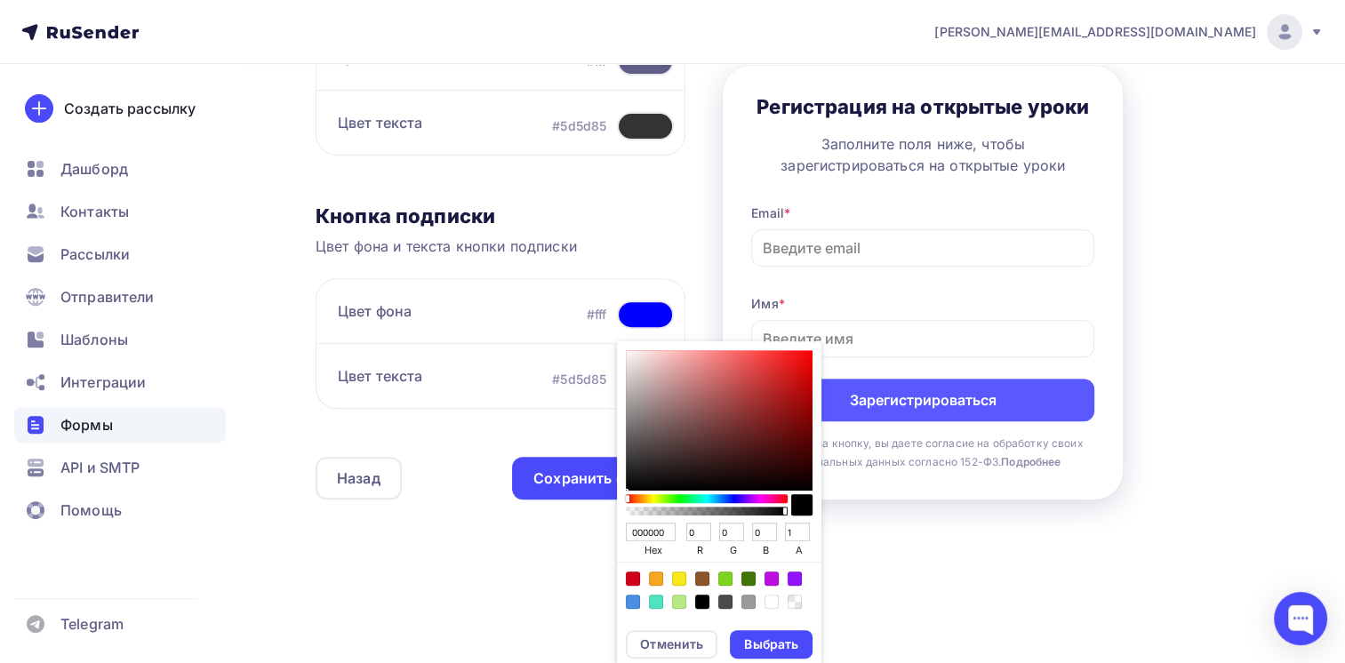
scroll to position [644, 0]
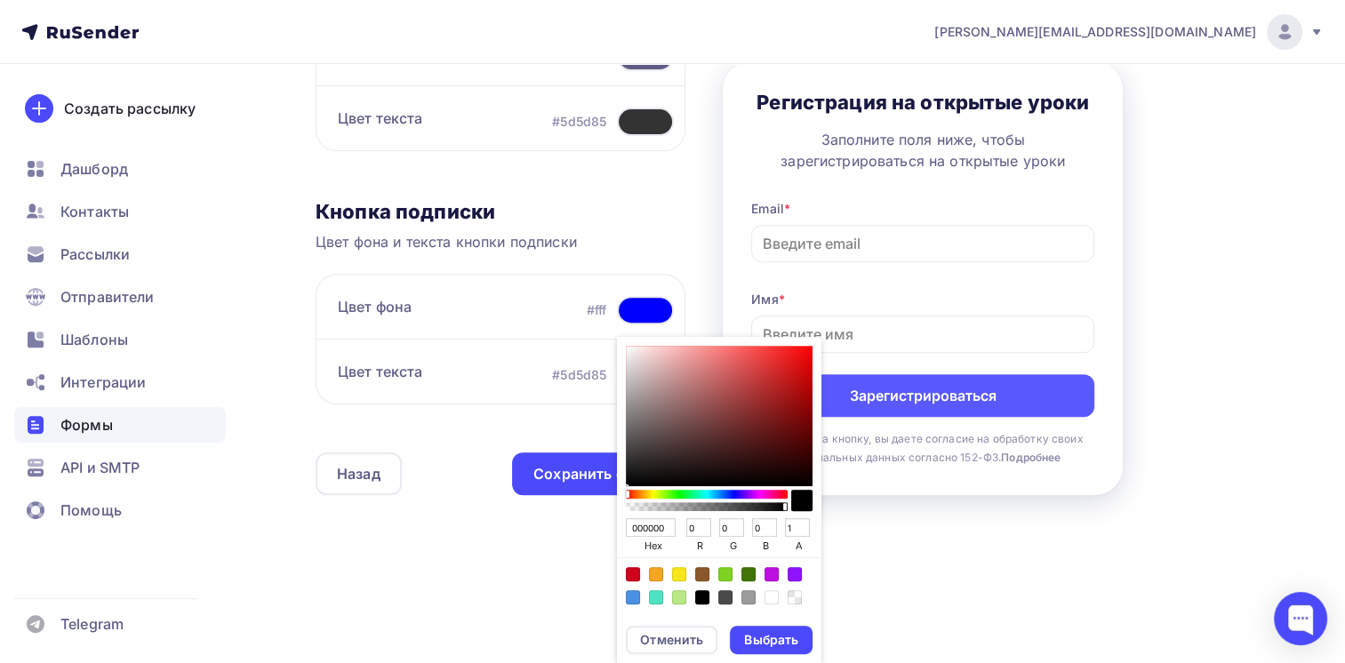
drag, startPoint x: 665, startPoint y: 527, endPoint x: 600, endPoint y: 527, distance: 64.9
click at [600, 527] on div "Контент Поля формы 3 Дизайн Тип формы Выберите способ установки формы Встроенна…" at bounding box center [793, 43] width 955 height 1003
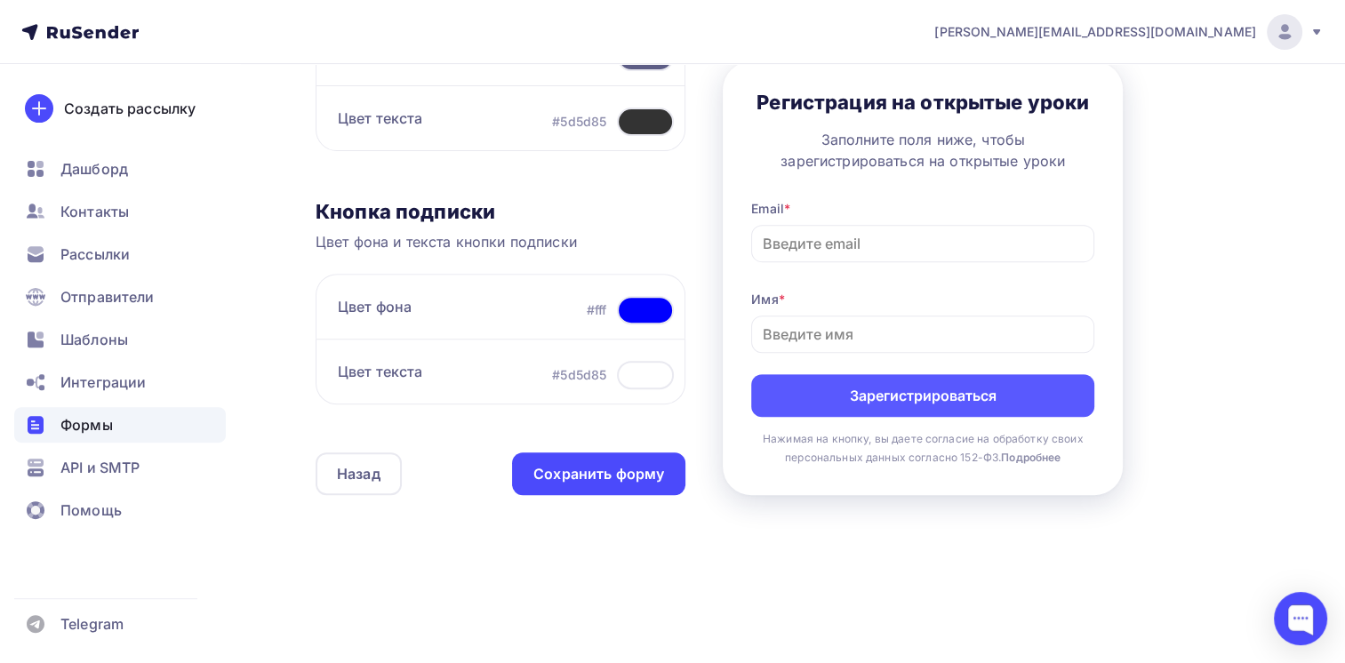
click at [708, 262] on div "Контент Поля формы 3 Дизайн Тип формы Выберите способ установки формы Встроенна…" at bounding box center [793, 43] width 955 height 1003
click at [638, 310] on div at bounding box center [645, 310] width 57 height 28
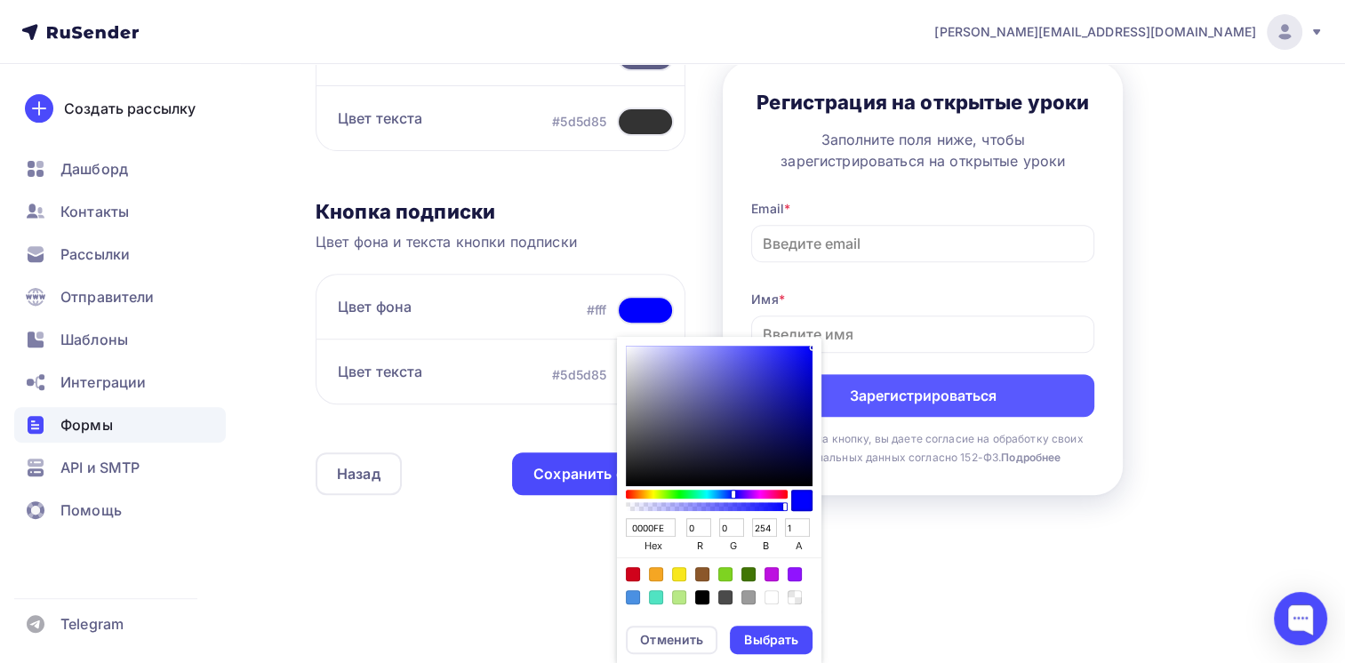
click at [587, 305] on div "#fff" at bounding box center [597, 310] width 20 height 18
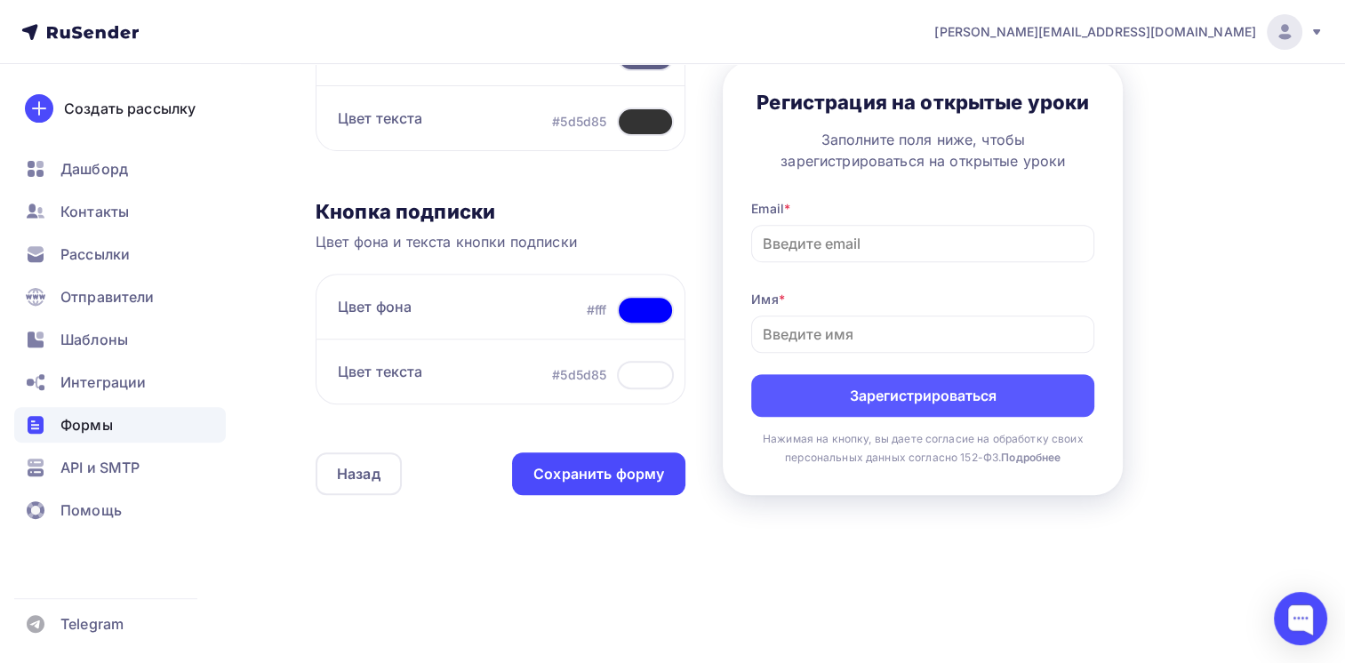
drag, startPoint x: 580, startPoint y: 309, endPoint x: 609, endPoint y: 309, distance: 29.4
click at [609, 309] on div "Цвет фона #fff" at bounding box center [501, 306] width 370 height 65
copy div "#fff"
click at [711, 300] on div "Контент Поля формы 3 Дизайн Тип формы Выберите способ установки формы Встроенна…" at bounding box center [793, 43] width 955 height 1003
click at [715, 540] on div "Контент Поля формы 3 Дизайн Тип формы Выберите способ установки формы Встроенна…" at bounding box center [793, 43] width 955 height 1003
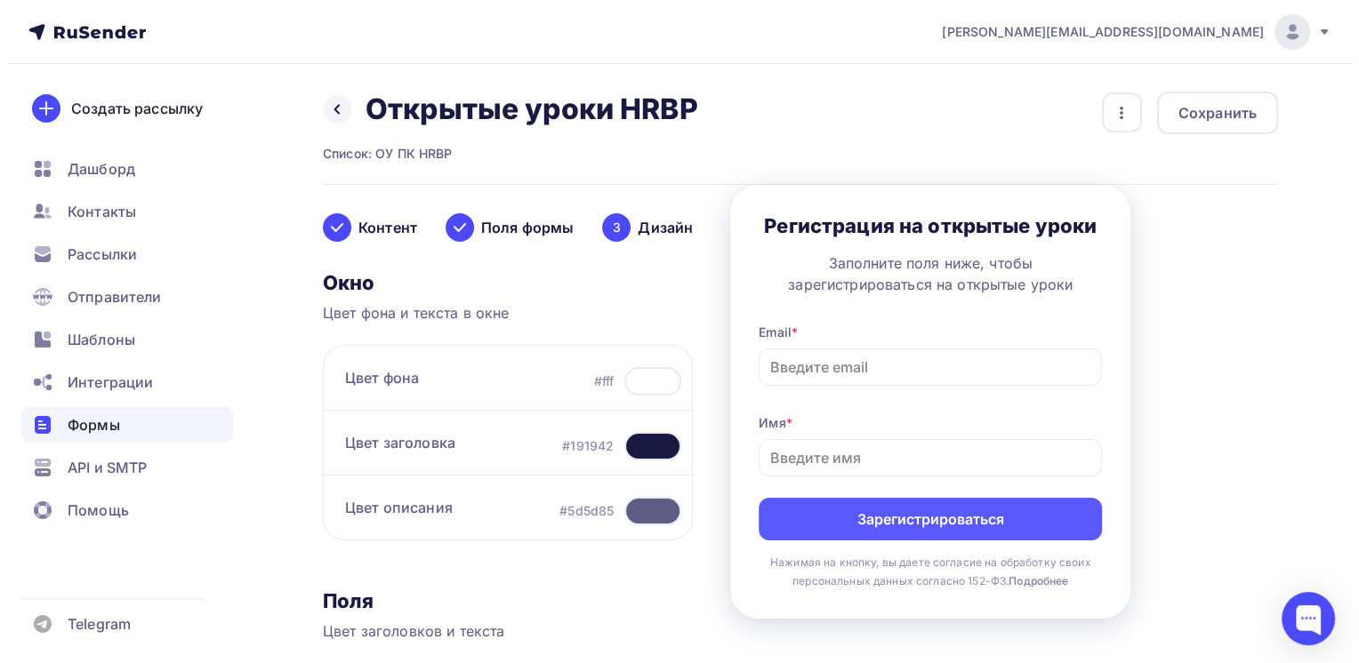
scroll to position [0, 0]
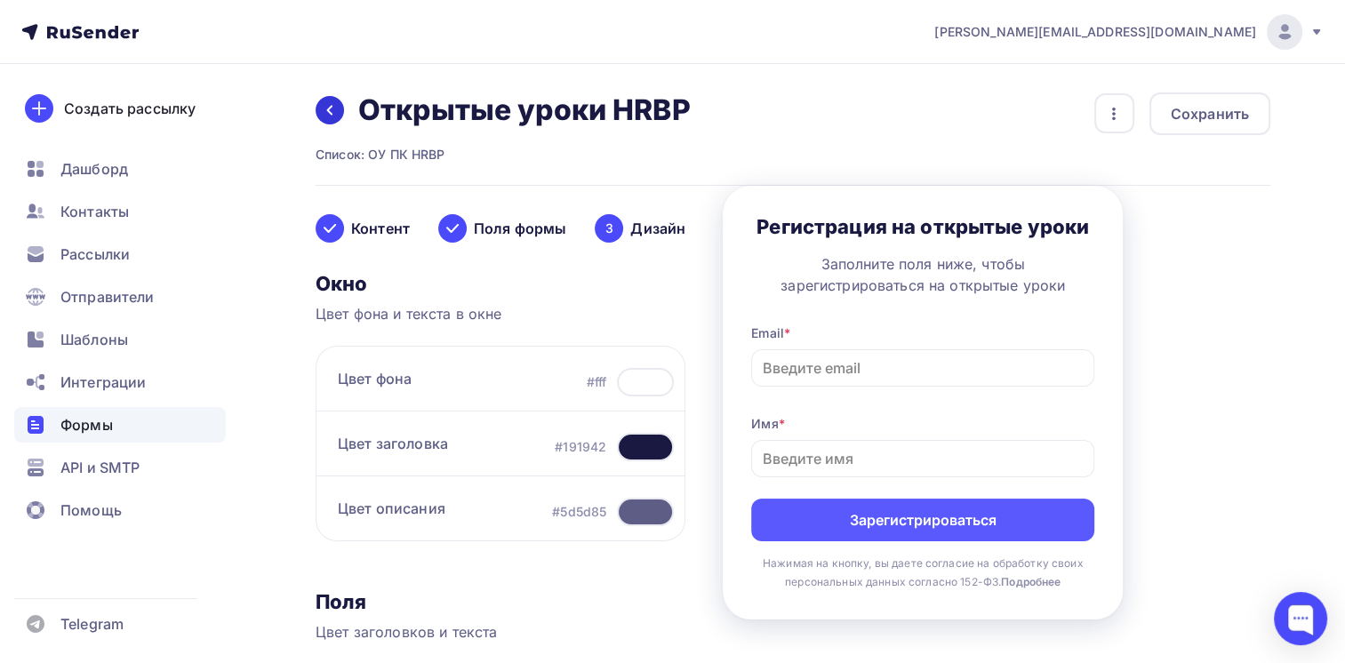
click at [326, 112] on icon at bounding box center [330, 110] width 14 height 14
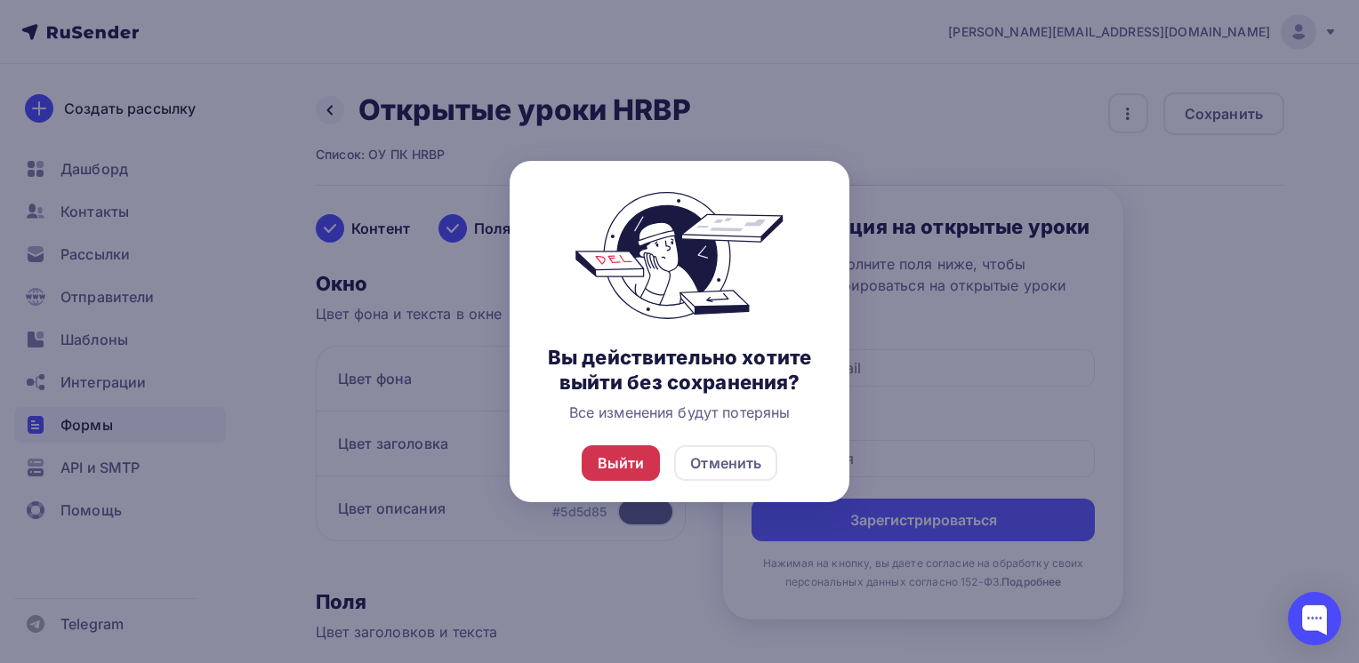
click at [622, 462] on div "Выйти" at bounding box center [620, 463] width 47 height 21
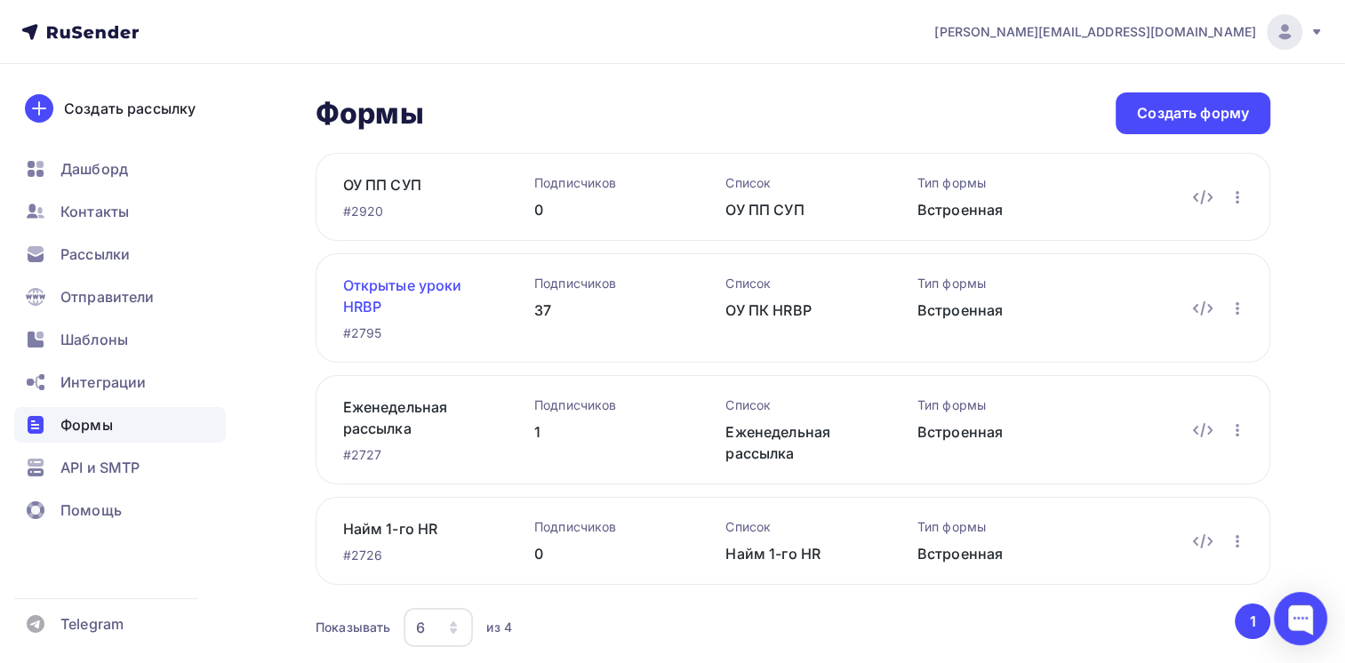
click at [377, 287] on link "Открытые уроки HRBP" at bounding box center [410, 296] width 134 height 43
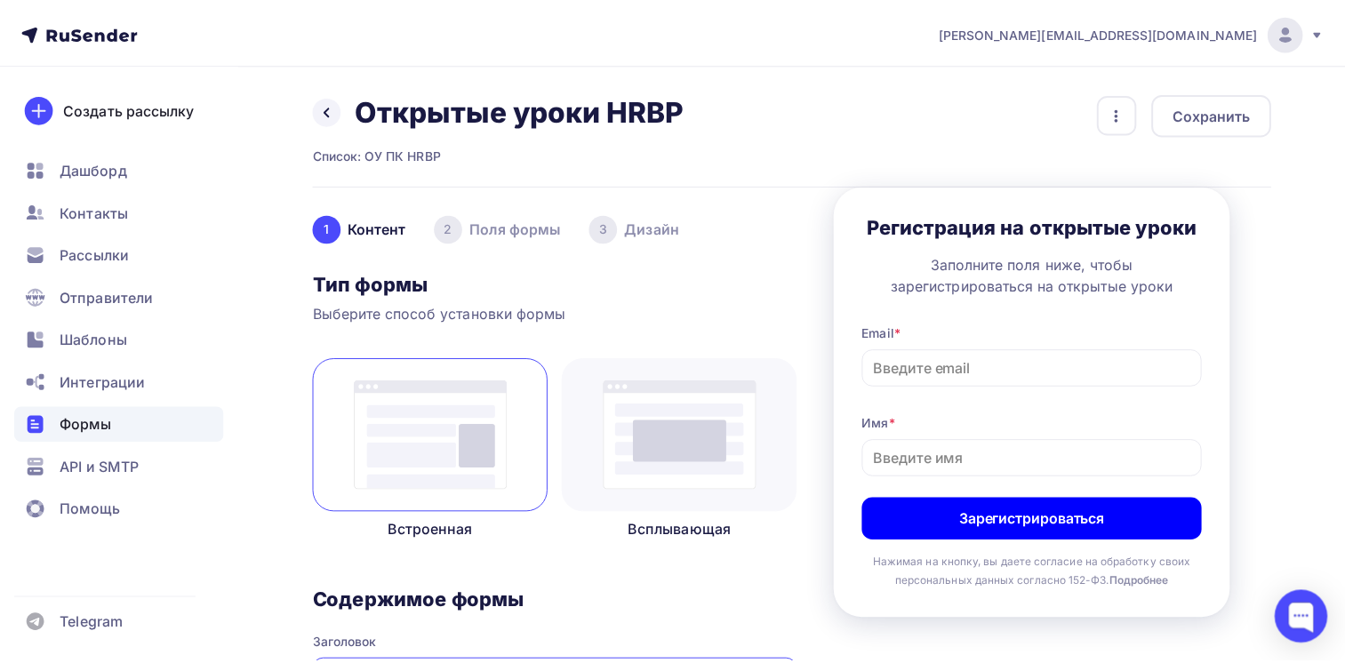
scroll to position [345, 0]
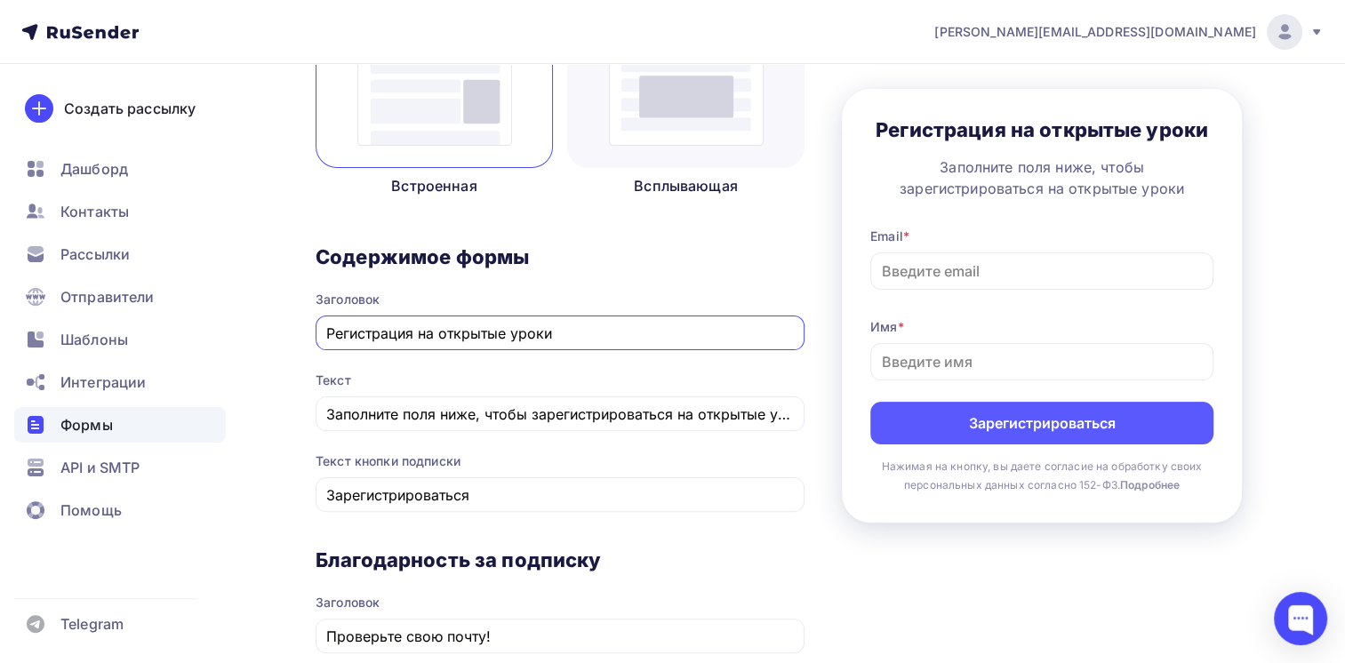
drag, startPoint x: 589, startPoint y: 338, endPoint x: 305, endPoint y: 328, distance: 283.8
click at [305, 328] on div "Назад Открытые уроки HRBP Открытые уроки HRBP Список: ОУ ПК HRBP Переименовать …" at bounding box center [672, 513] width 1345 height 1589
click at [548, 414] on input "Заполните поля ниже, чтобы зарегистрироваться на открытые уроки" at bounding box center [560, 414] width 469 height 21
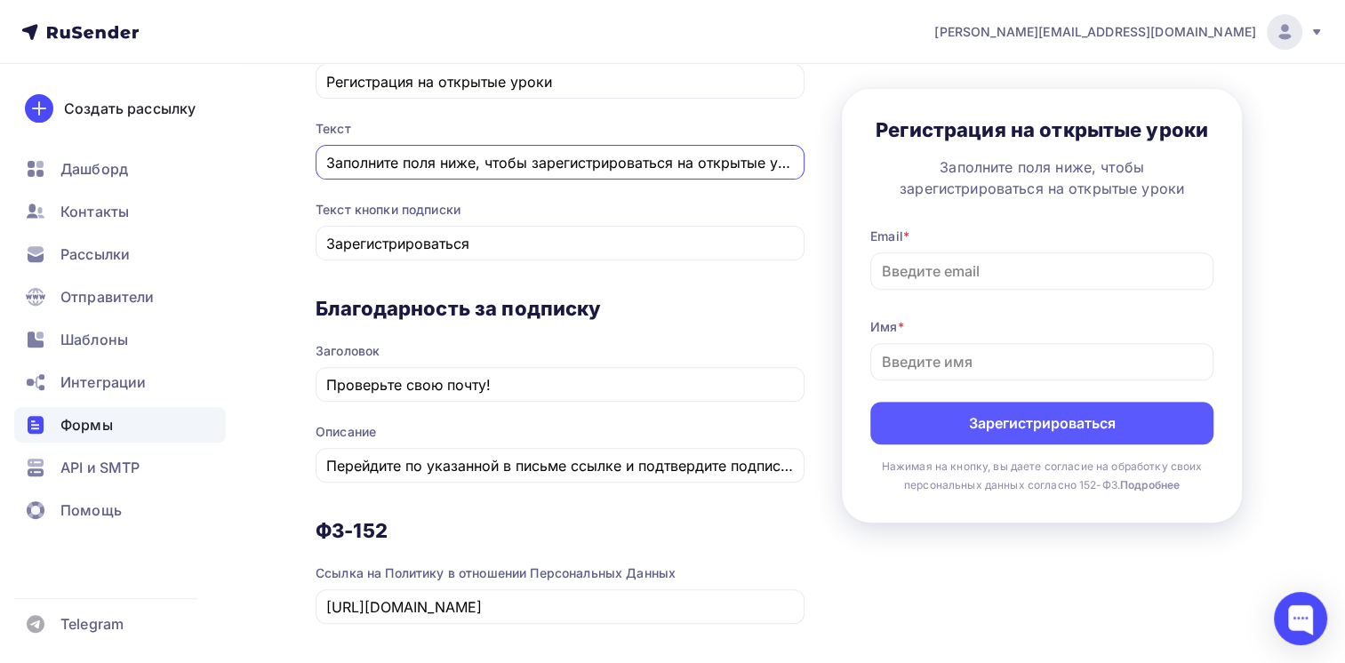
scroll to position [612, 0]
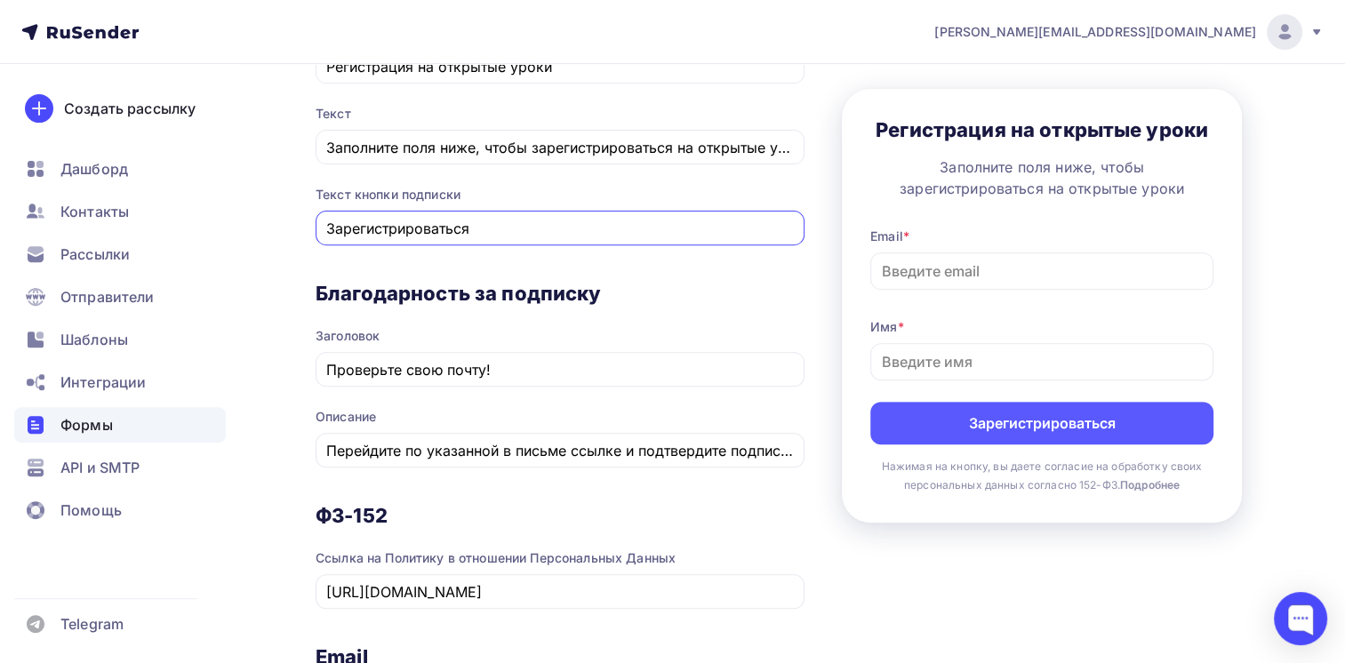
drag, startPoint x: 485, startPoint y: 226, endPoint x: 278, endPoint y: 233, distance: 206.4
click at [278, 228] on div "Назад Открытые уроки HRBP Открытые уроки HRBP Список: ОУ ПК HRBP Переименовать …" at bounding box center [672, 246] width 1345 height 1589
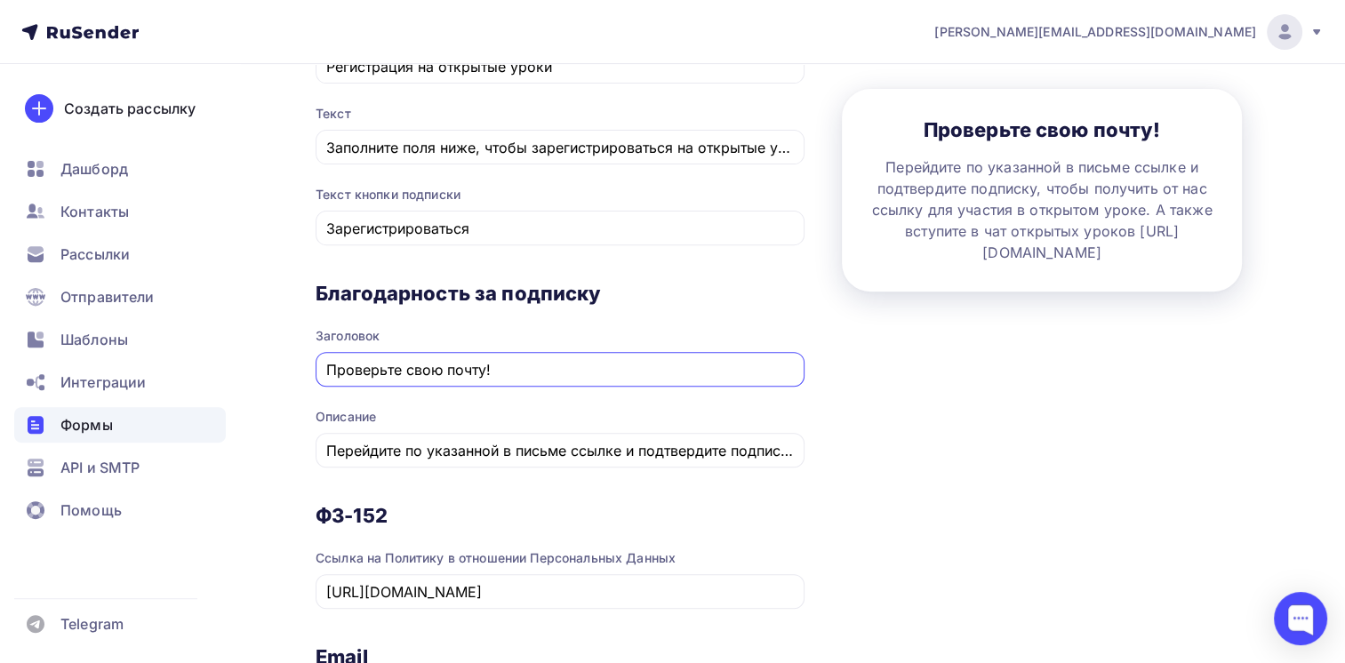
drag, startPoint x: 531, startPoint y: 368, endPoint x: 314, endPoint y: 367, distance: 216.9
click at [314, 367] on div "Назад Открытые уроки HRBP Открытые уроки HRBP Список: ОУ ПК HRBP Переименовать …" at bounding box center [672, 246] width 1345 height 1589
click at [502, 450] on input "Перейдите по указанной в письме ссылке и подтвердите подписку, чтобы получить о…" at bounding box center [560, 450] width 469 height 21
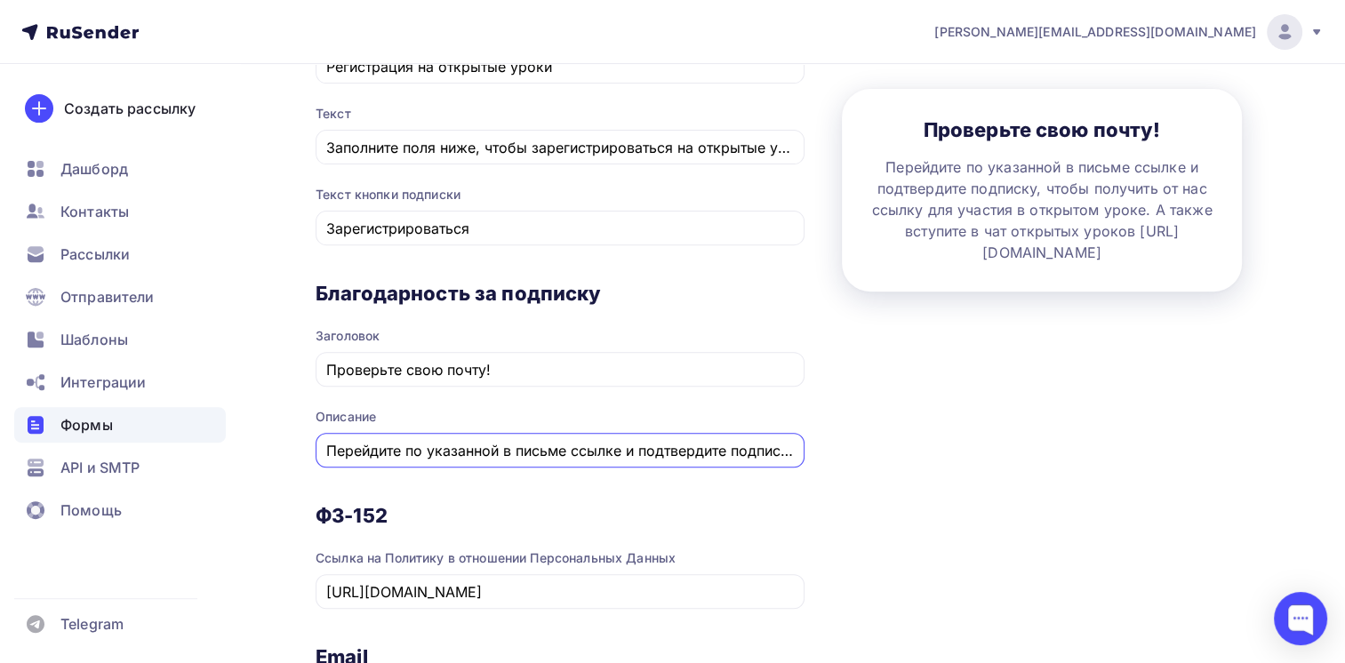
click at [502, 450] on input "Перейдите по указанной в письме ссылке и подтвердите подписку, чтобы получить о…" at bounding box center [560, 450] width 469 height 21
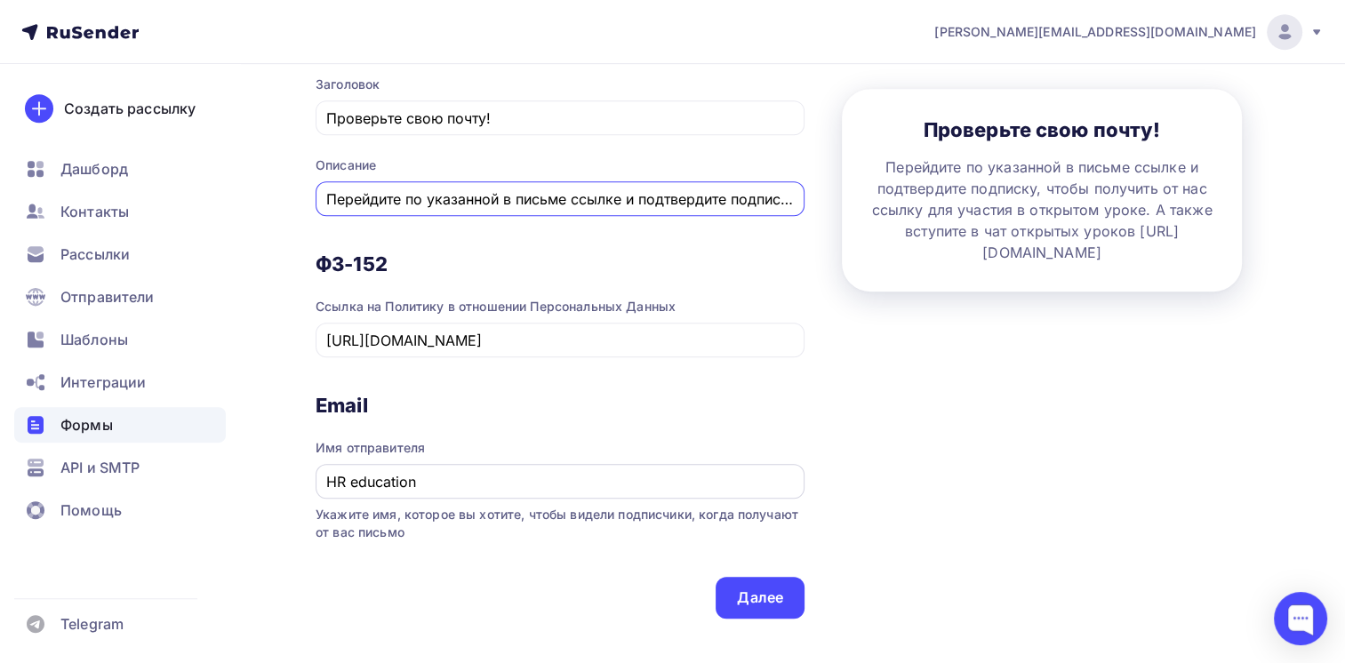
scroll to position [878, 0]
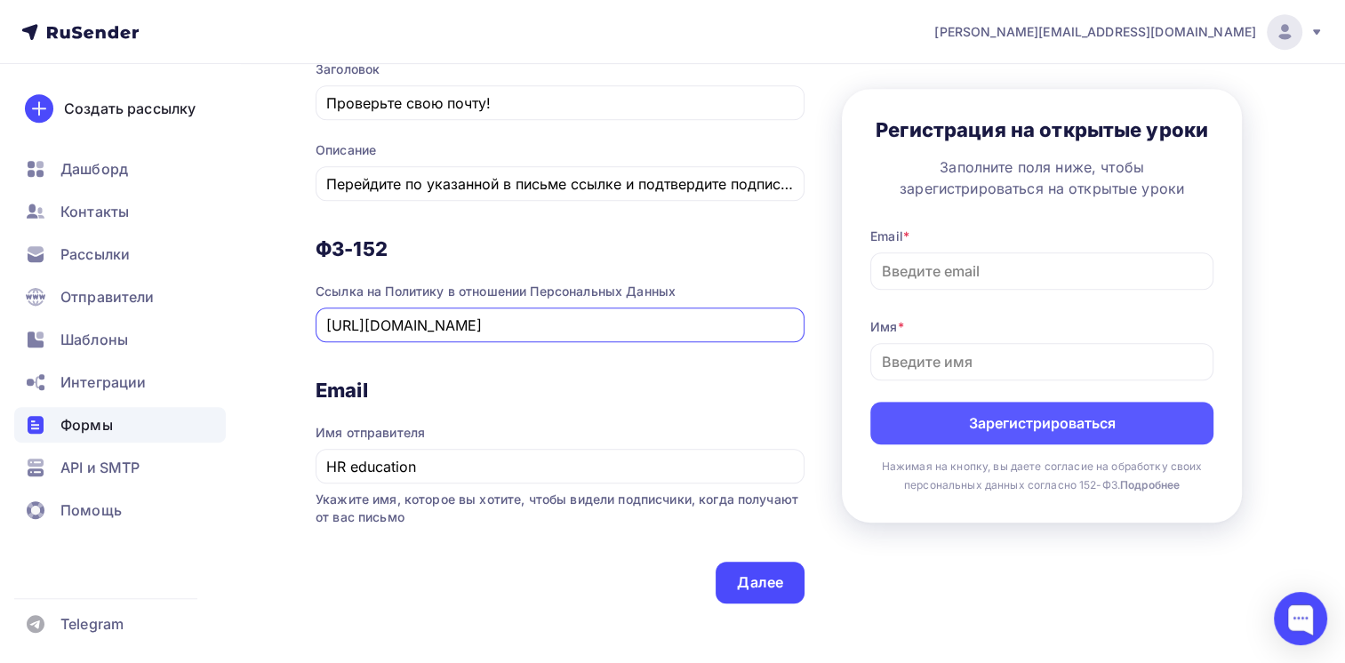
click at [507, 315] on input "[URL][DOMAIN_NAME]" at bounding box center [560, 325] width 469 height 21
drag, startPoint x: 440, startPoint y: 468, endPoint x: 309, endPoint y: 464, distance: 130.7
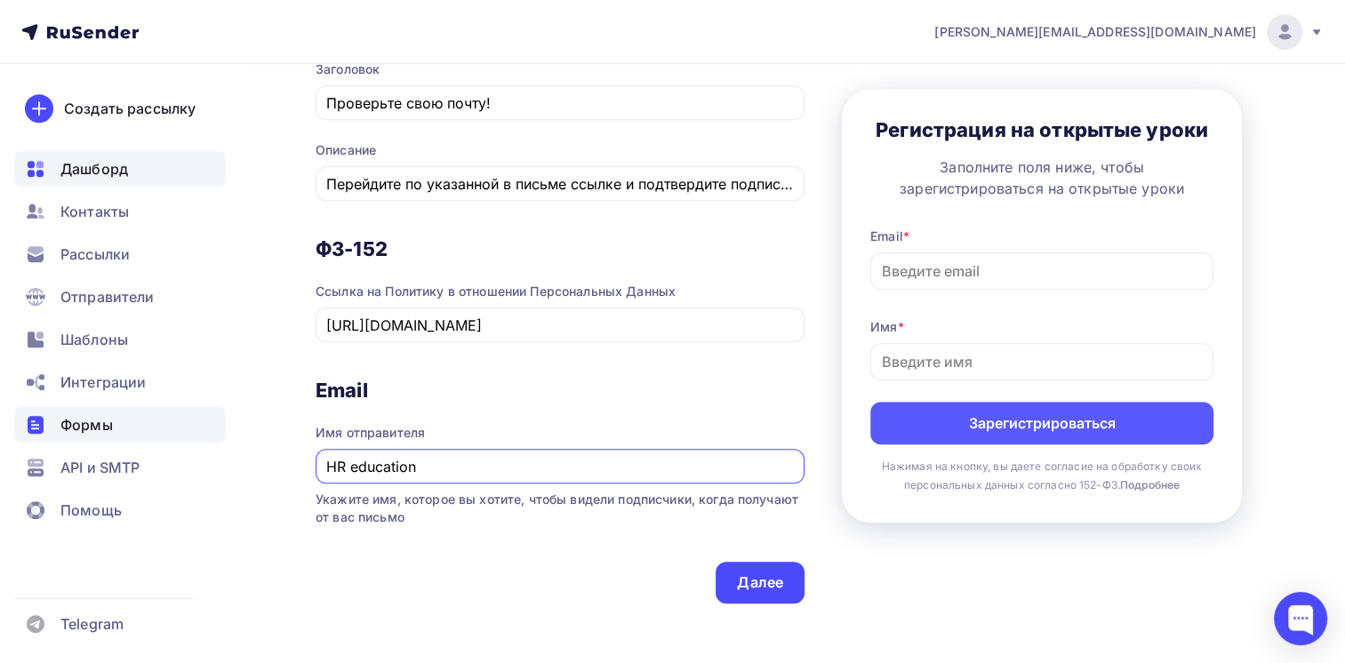
click at [85, 171] on span "Дашборд" at bounding box center [94, 168] width 68 height 21
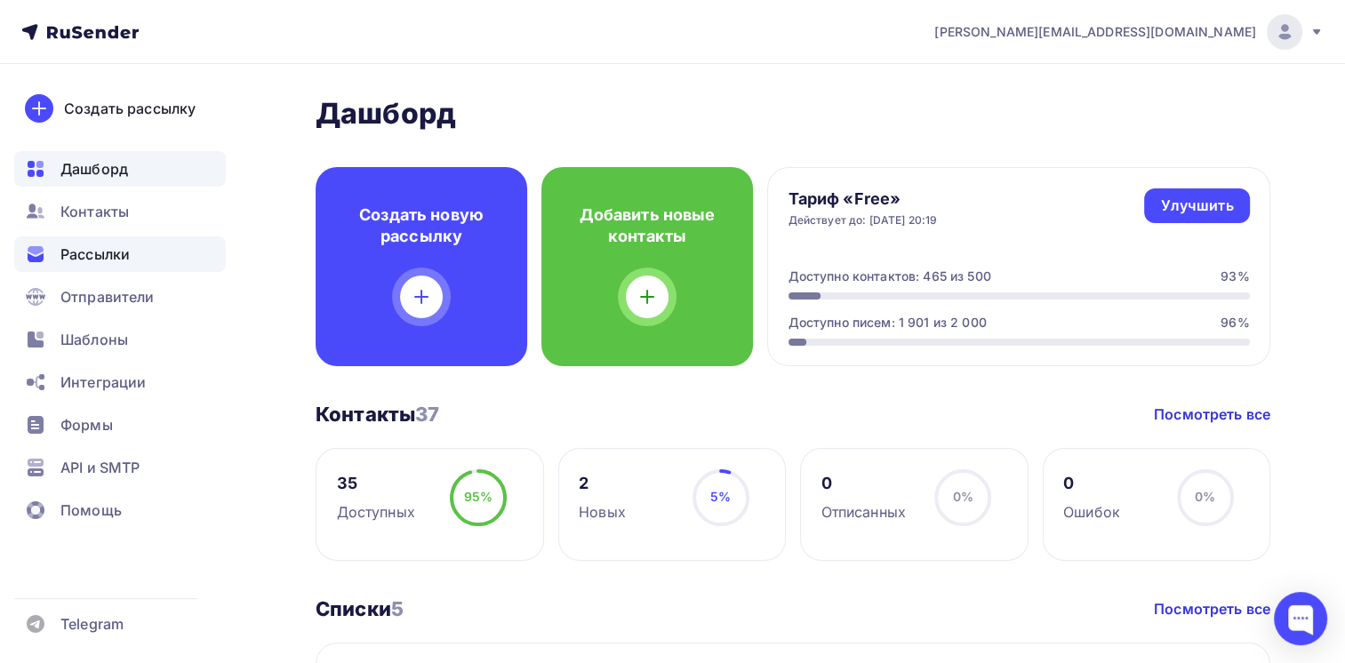
click at [97, 247] on span "Рассылки" at bounding box center [94, 254] width 69 height 21
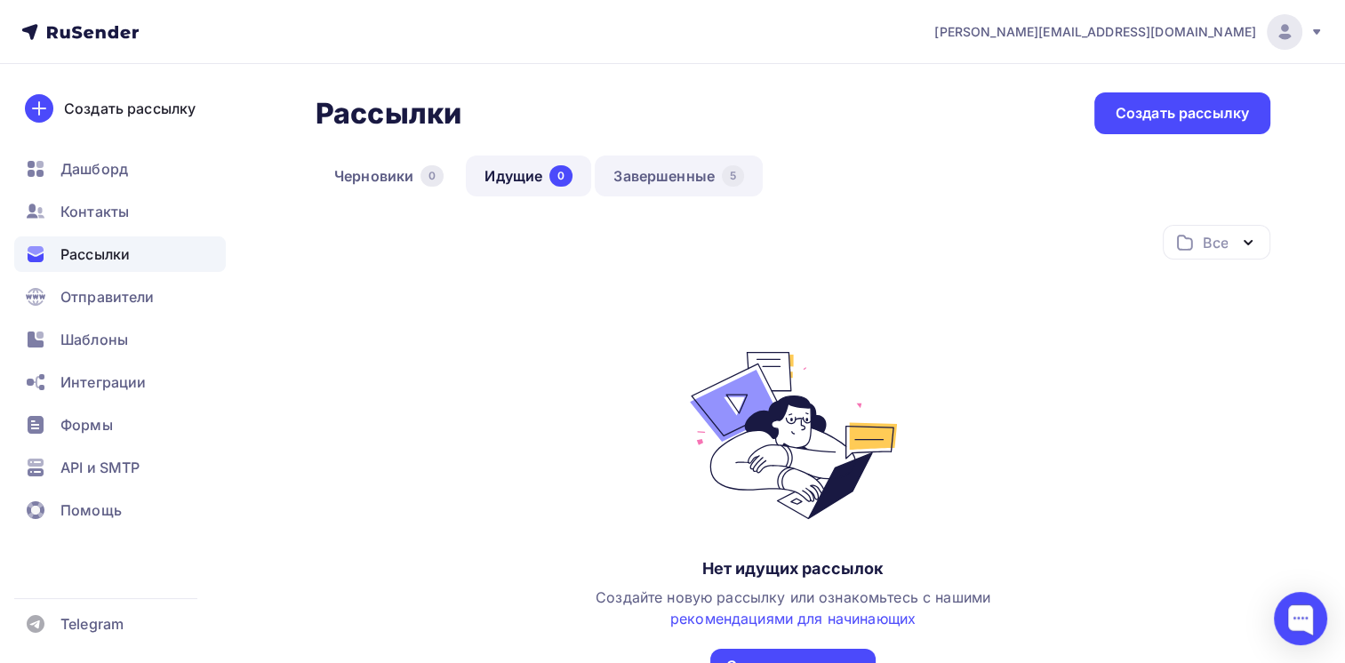
click at [676, 170] on link "Завершенные 5" at bounding box center [679, 176] width 168 height 41
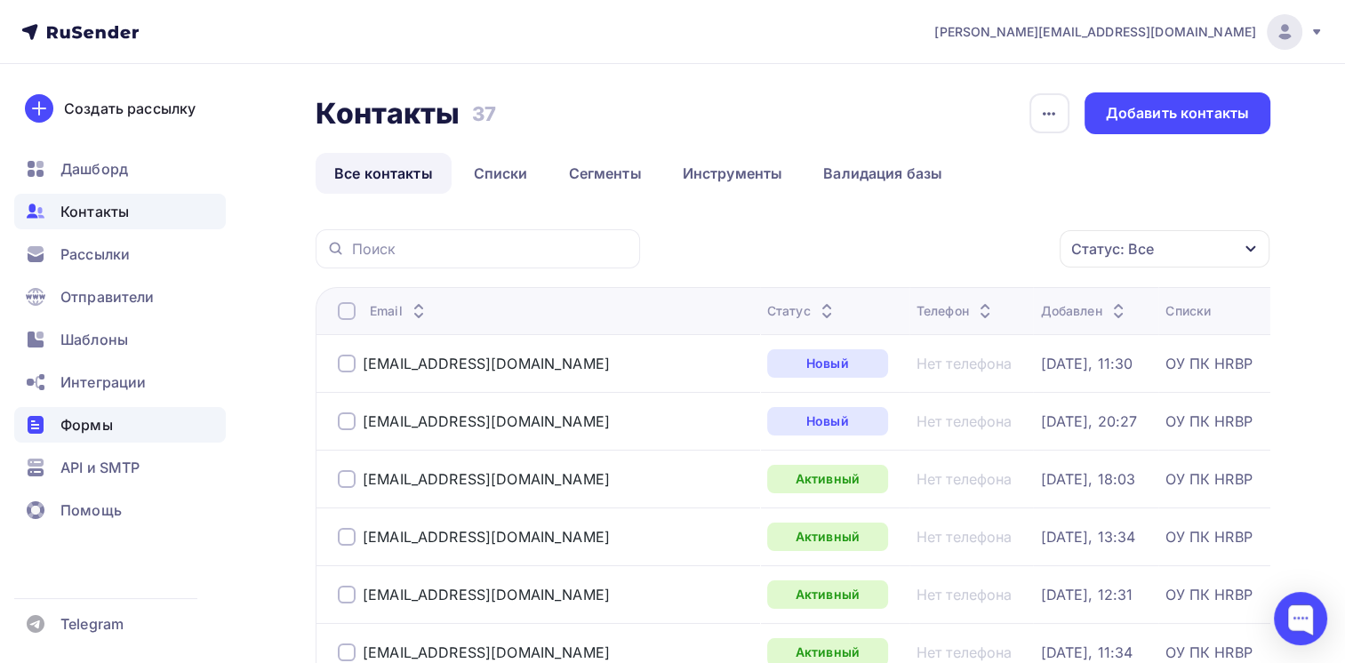
click at [92, 420] on span "Формы" at bounding box center [86, 424] width 52 height 21
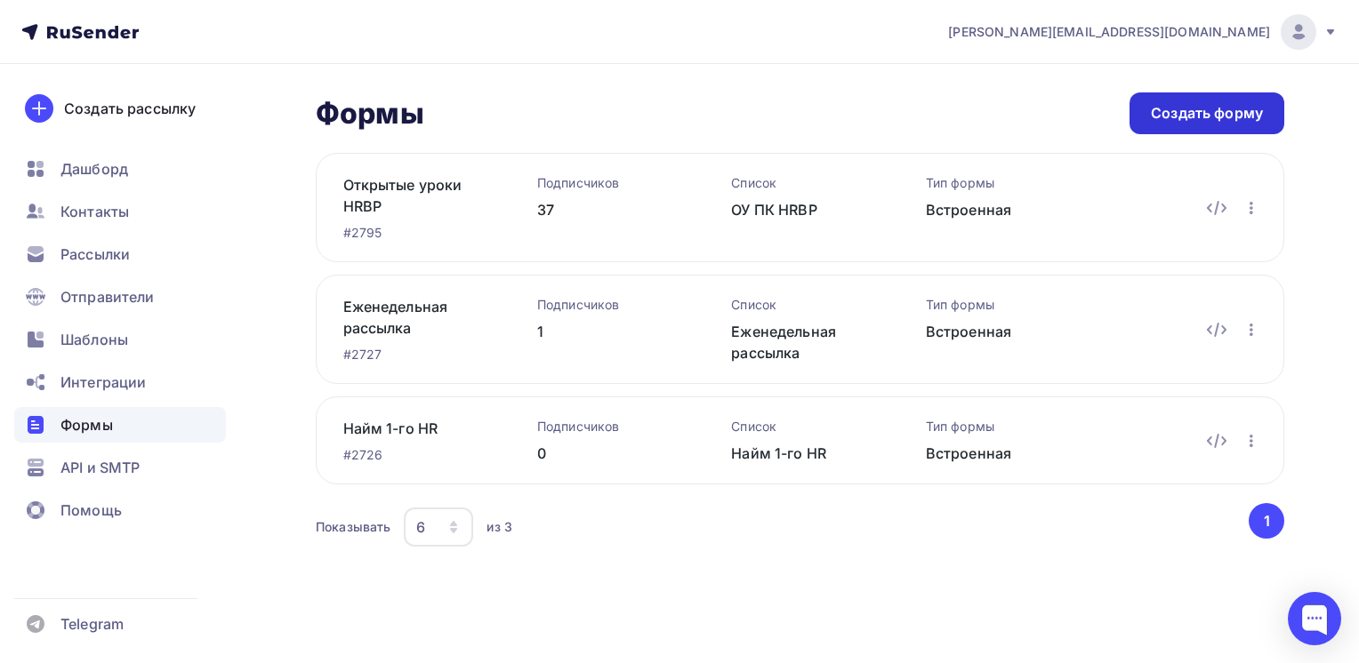
click at [1197, 113] on div "Создать форму" at bounding box center [1207, 113] width 112 height 20
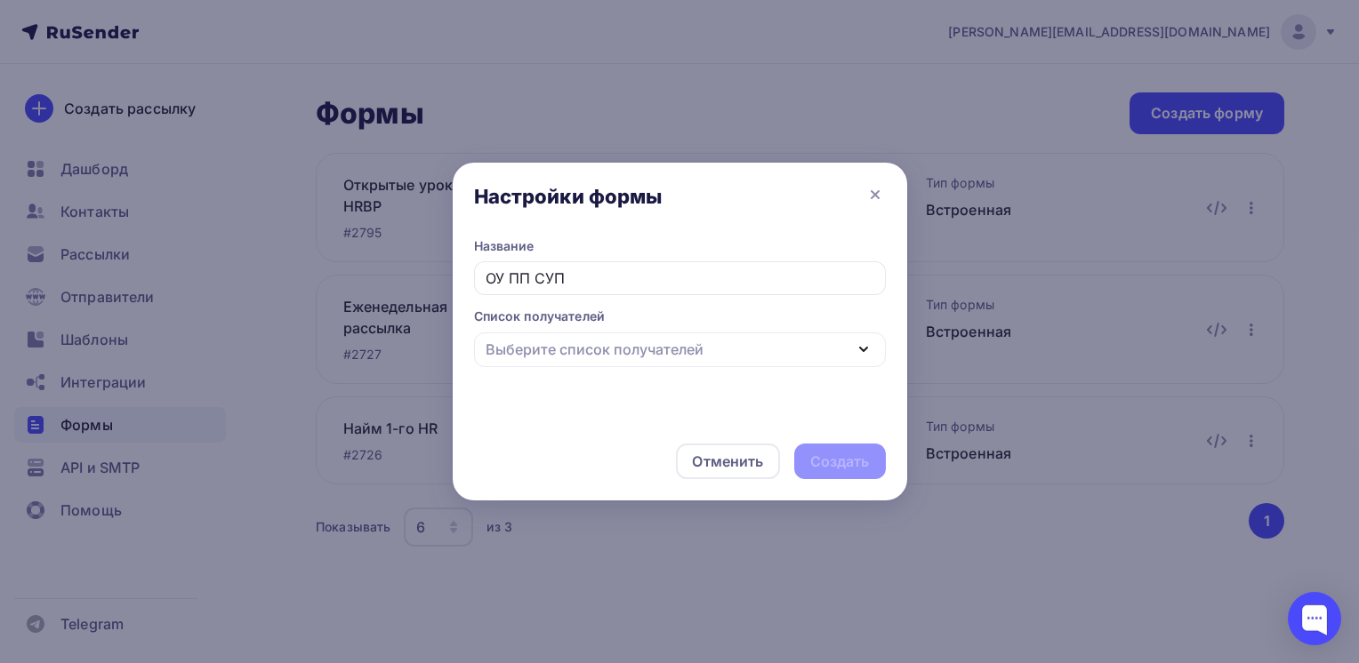
click at [782, 349] on div "Выберите список получателей" at bounding box center [680, 350] width 412 height 35
type input "ОУ ПП СУП"
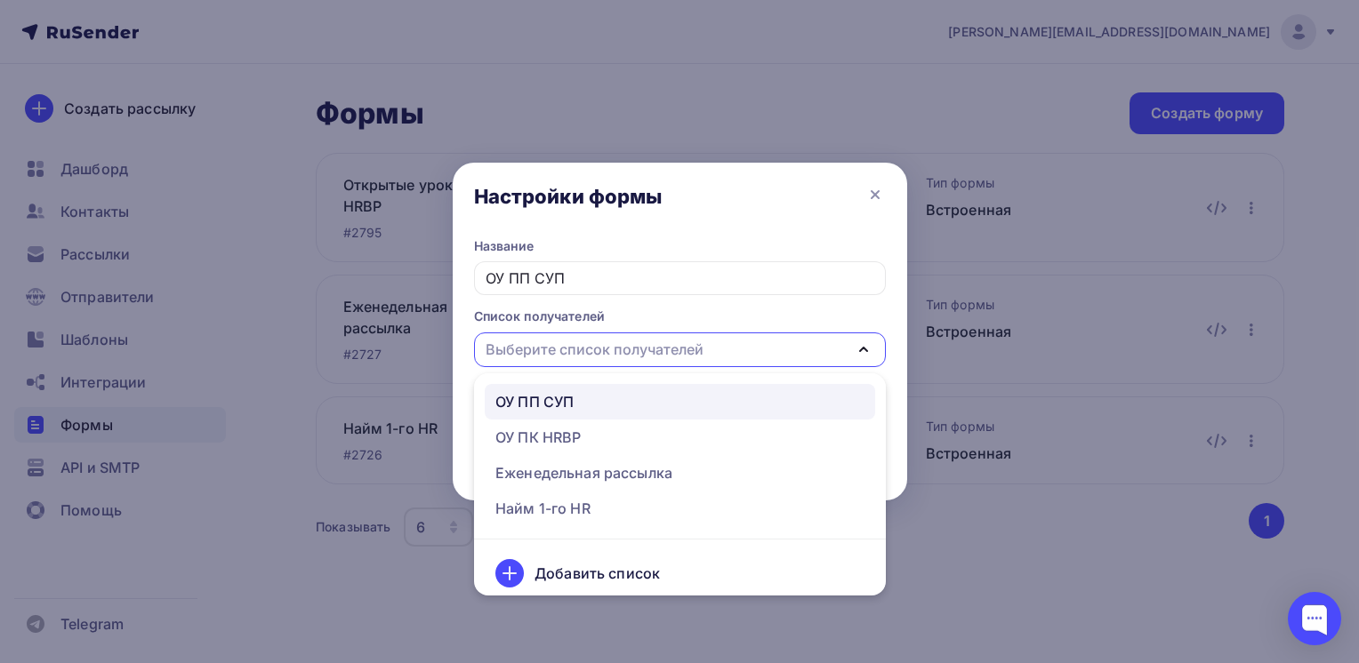
click at [684, 405] on div "ОУ ПП СУП" at bounding box center [679, 401] width 369 height 21
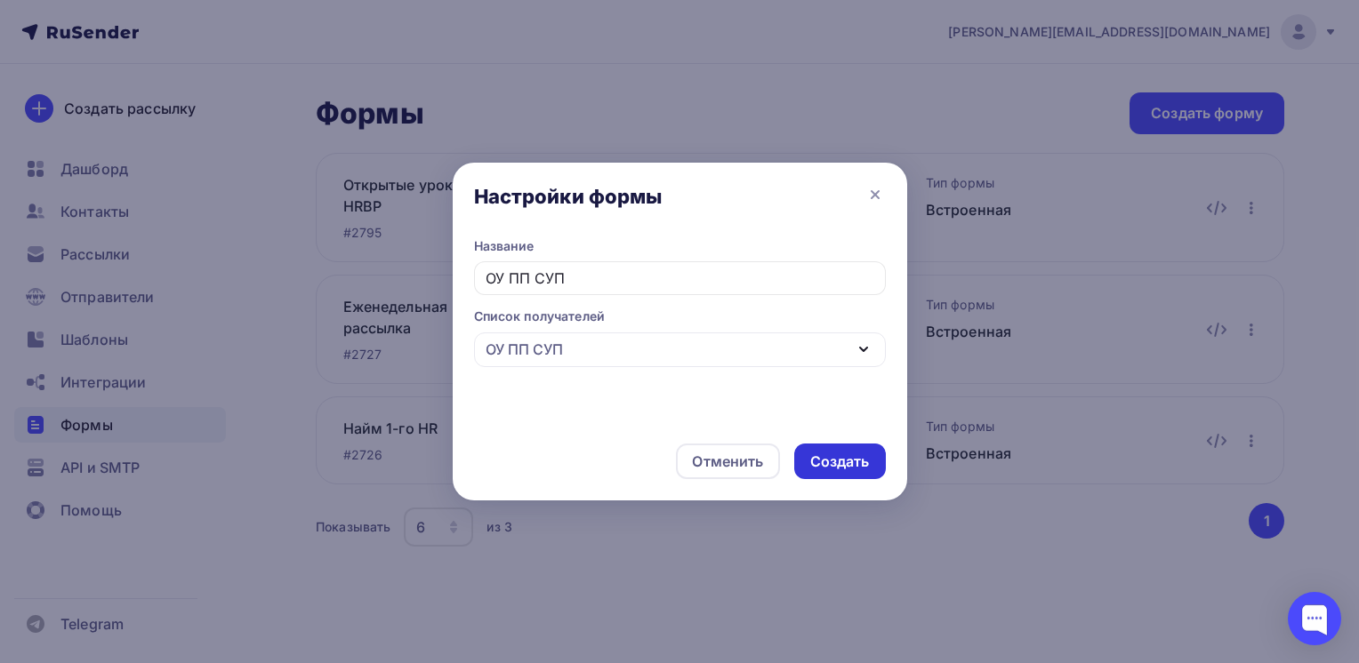
click at [850, 460] on div "Создать" at bounding box center [840, 462] width 60 height 20
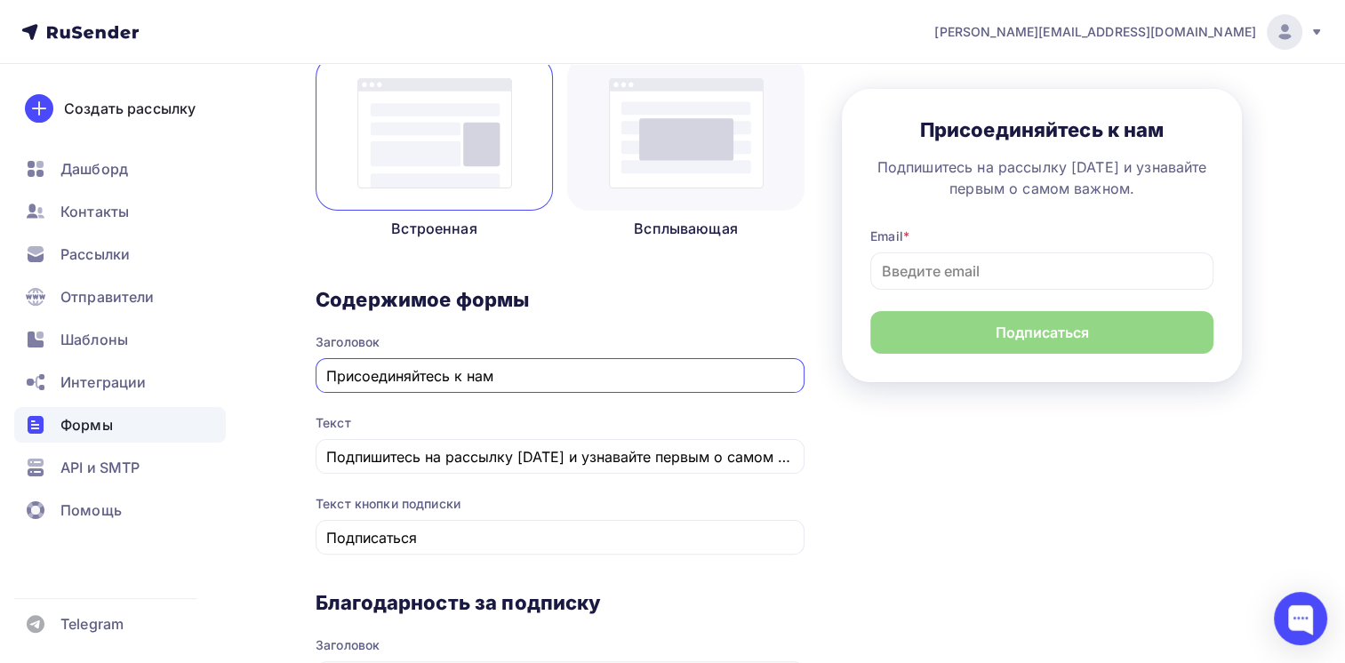
scroll to position [356, 0]
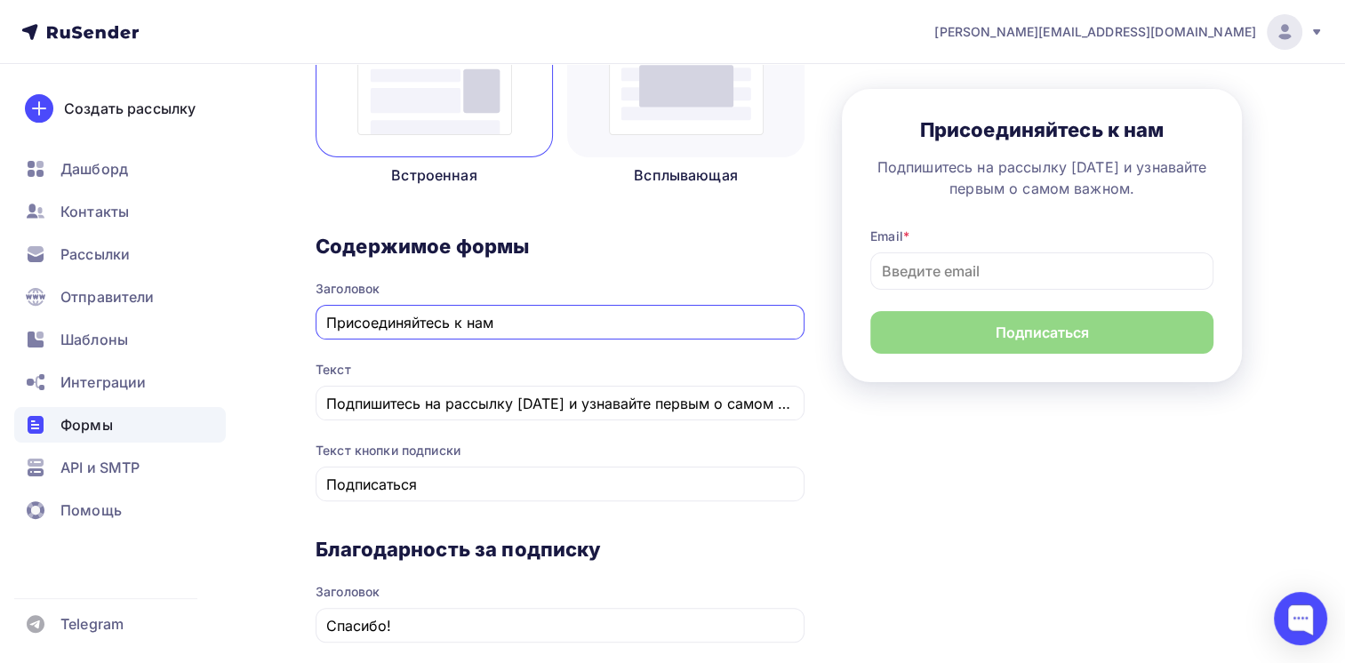
drag, startPoint x: 533, startPoint y: 323, endPoint x: 185, endPoint y: 315, distance: 348.6
click at [185, 315] on div "anna_drugaleva@bk.ru Аккаунт Тарифы Выйти Создать рассылку Дашборд Контакты Рас…" at bounding box center [672, 470] width 1345 height 1653
paste input "егистрация на открытые уроки"
type input "Регистрация на открытые уроки"
click at [528, 400] on input "Подпишитесь на рассылку [DATE] и узнавайте первым о самом важном." at bounding box center [560, 403] width 469 height 21
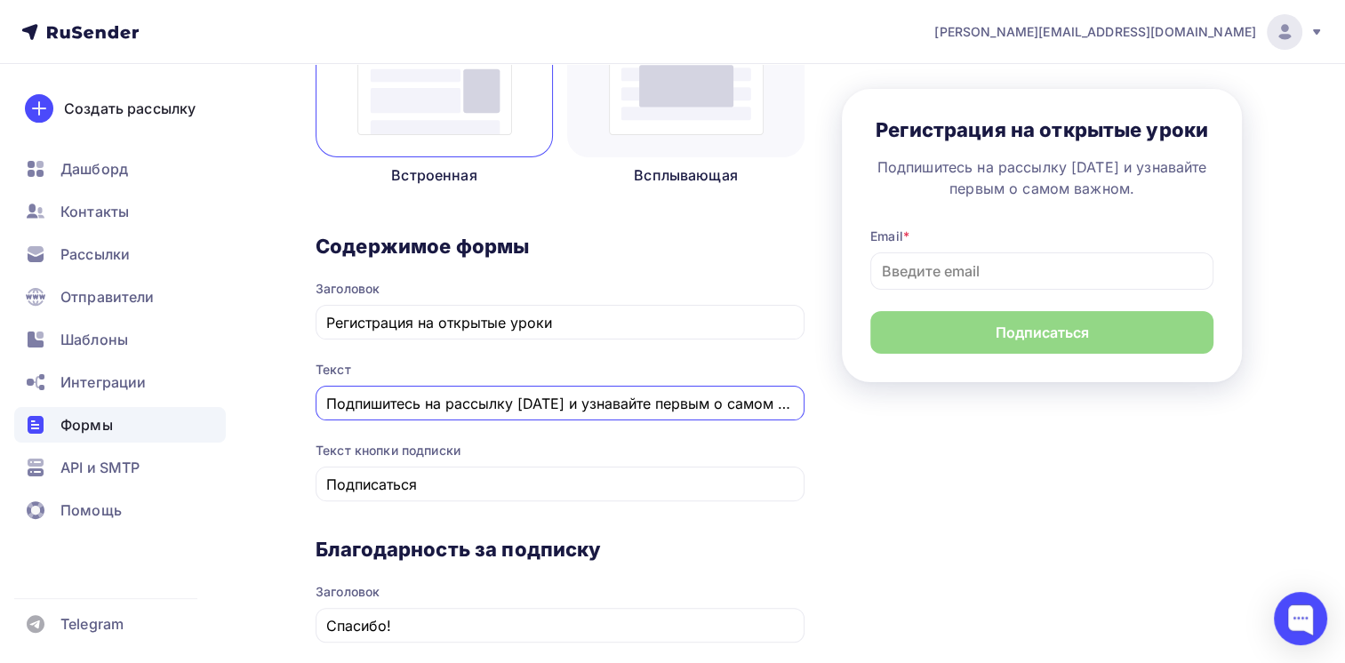
click at [528, 400] on input "Подпишитесь на рассылку [DATE] и узнавайте первым о самом важном." at bounding box center [560, 403] width 469 height 21
paste input "аполните поля ниже, чтобы зарегистрироваться на открытые уроки"
type input "Заполните поля ниже, чтобы зарегистрироваться на открытые уроки"
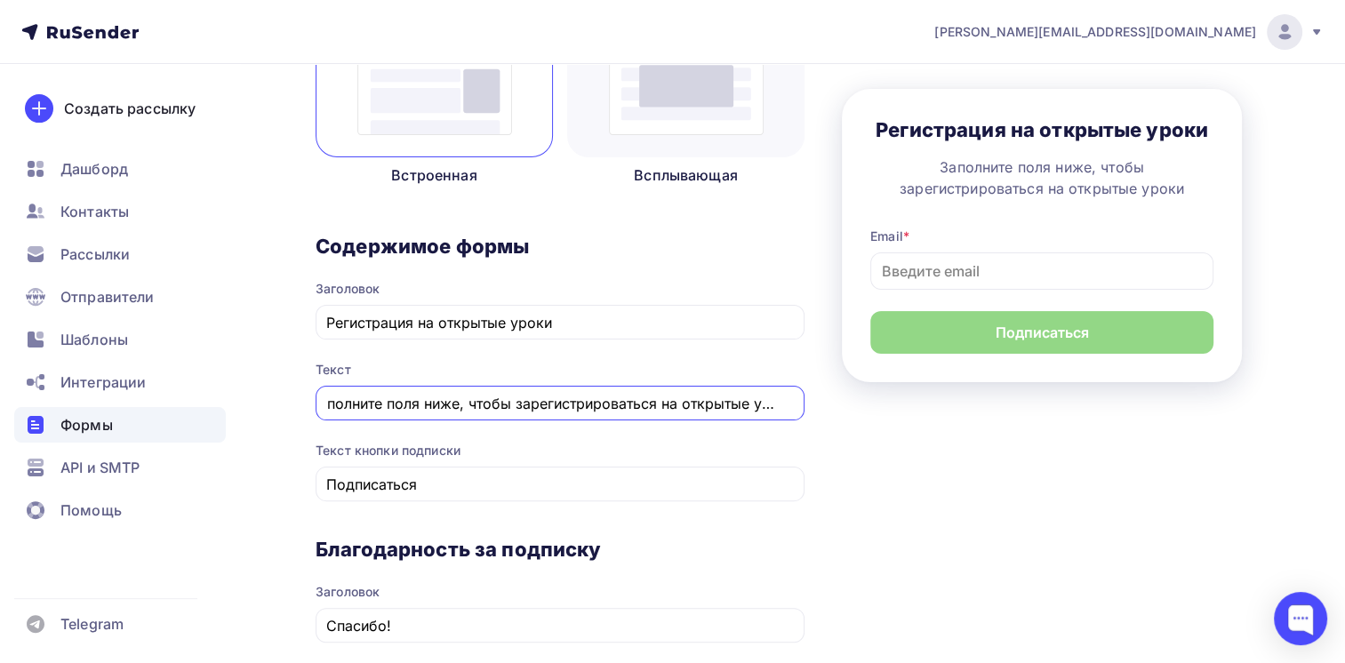
click at [303, 429] on div "Назад ОУ ПП СУП ОУ ПП СУП Список: ОУ ПП СУП Переименовать Удалить Сохранить 1 К…" at bounding box center [672, 502] width 1345 height 1589
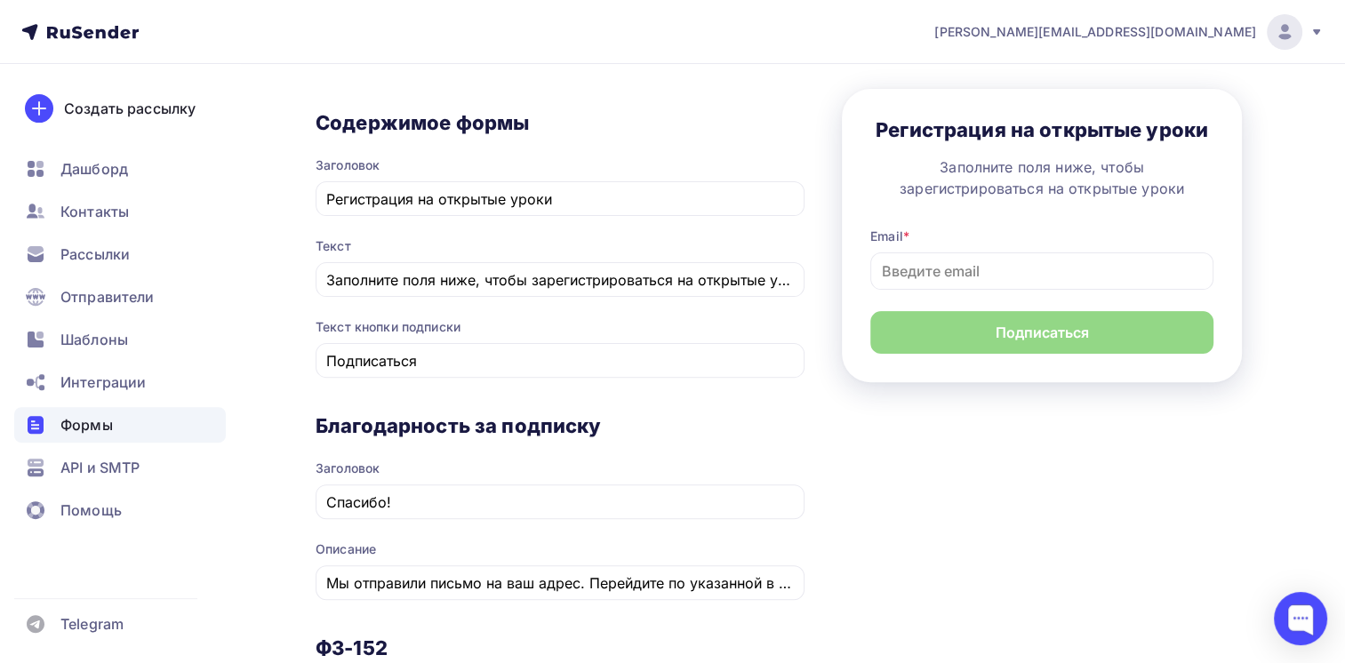
scroll to position [622, 0]
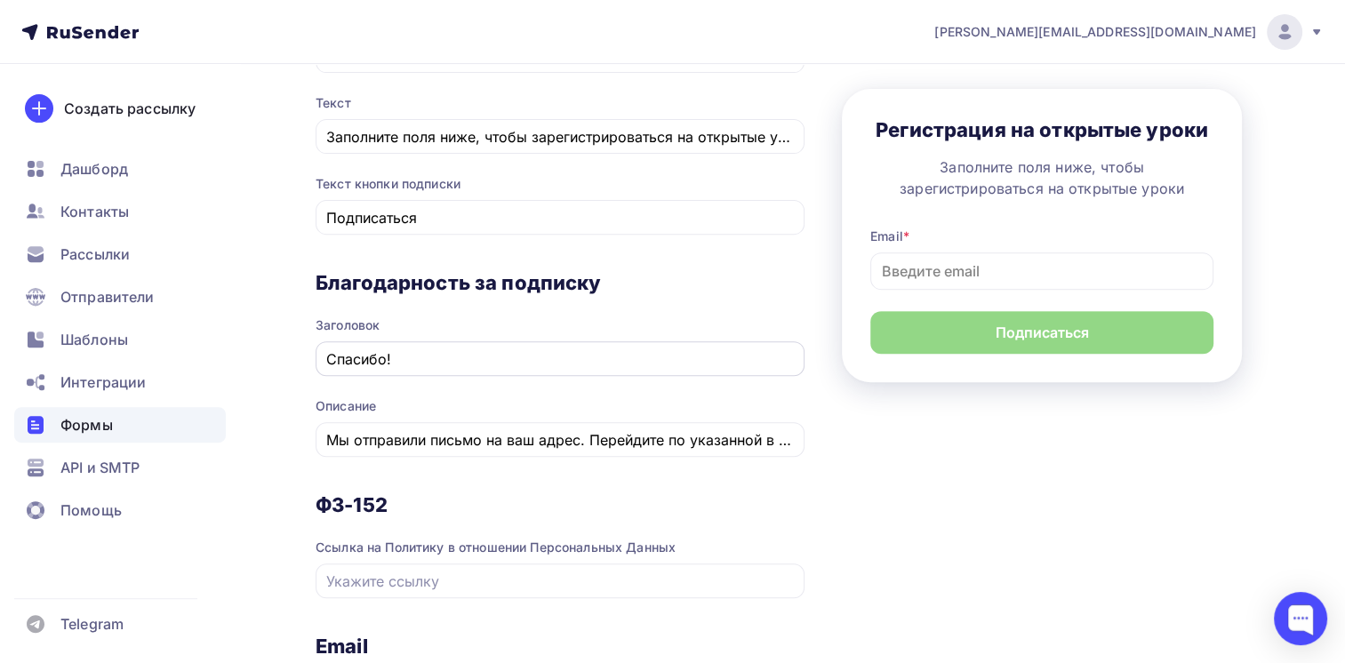
click at [361, 354] on input "Спасибо!" at bounding box center [560, 359] width 469 height 21
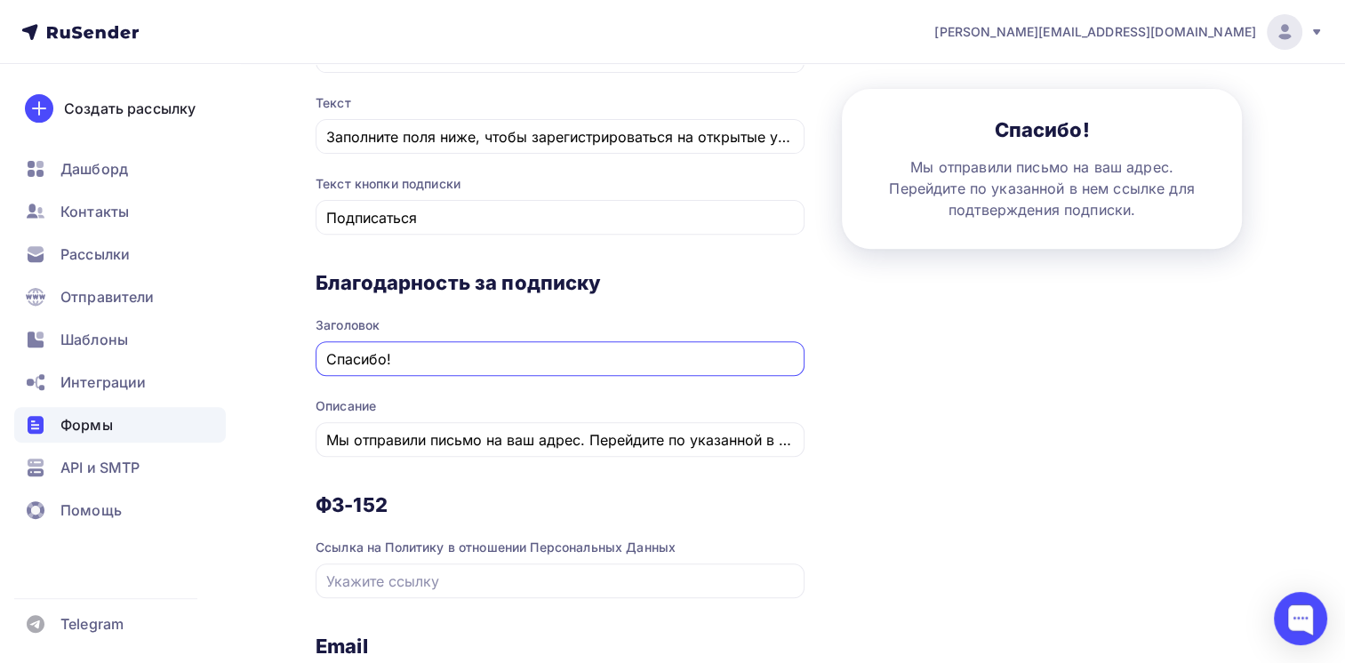
click at [361, 354] on input "Спасибо!" at bounding box center [560, 359] width 469 height 21
paste input "арегистрироваться"
type input "Зарегистрироваться"
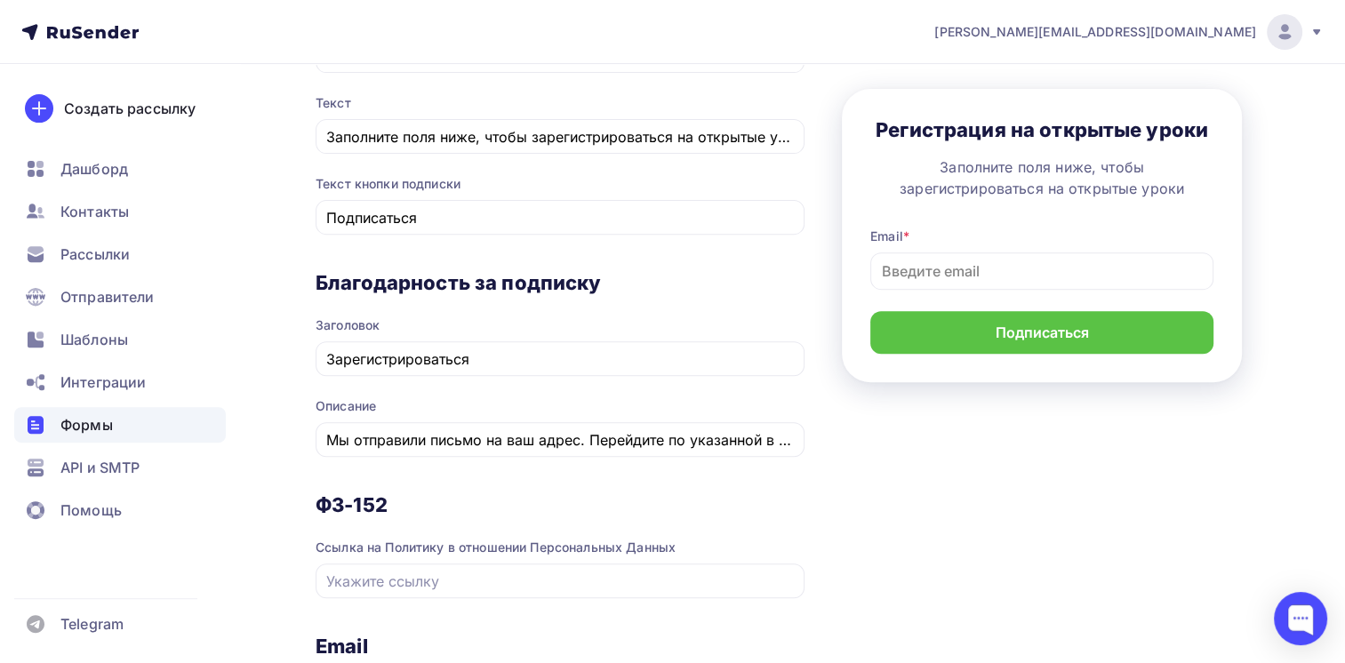
click at [302, 376] on div "Назад ОУ ПП СУП ОУ ПП СУП Список: ОУ ПП СУП Переименовать Удалить Сохранить 1 К…" at bounding box center [672, 236] width 1345 height 1589
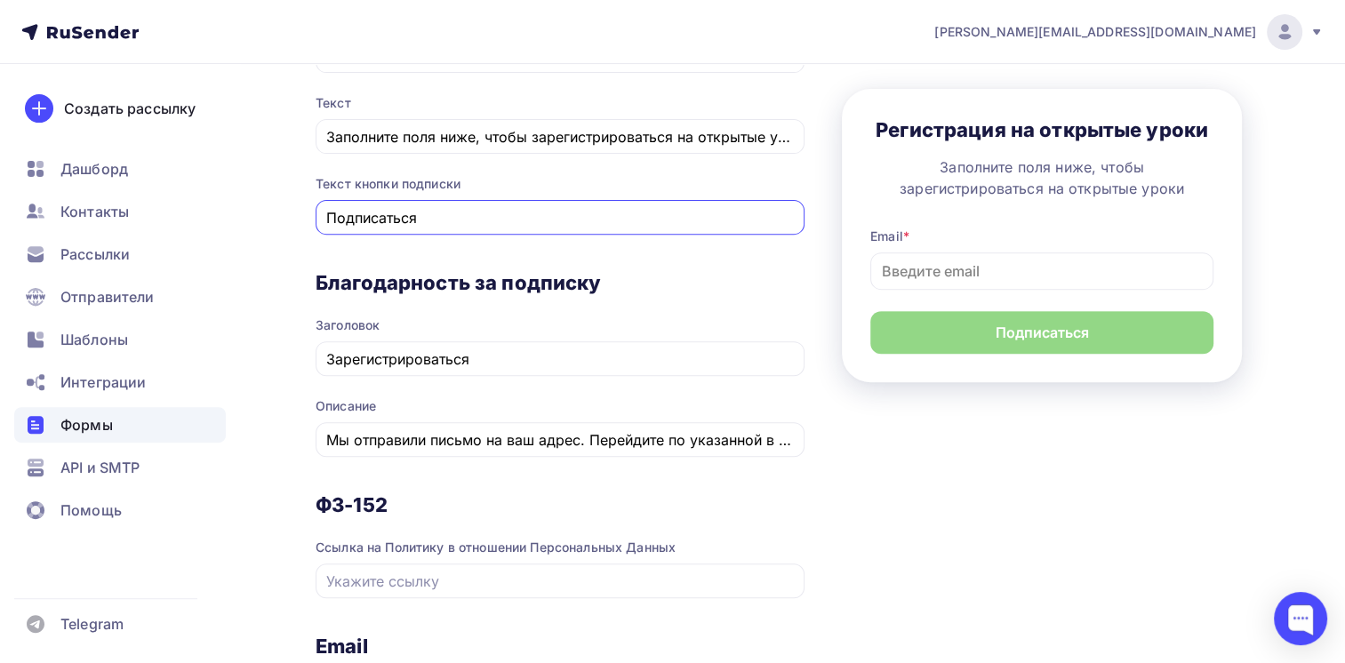
drag, startPoint x: 468, startPoint y: 212, endPoint x: 260, endPoint y: 212, distance: 208.1
click at [260, 212] on div "Назад ОУ ПП СУП ОУ ПП СУП Список: ОУ ПП СУП Переименовать Удалить Сохранить 1 К…" at bounding box center [672, 236] width 1345 height 1589
paste input "арегистриров"
type input "Зарегистрироваться"
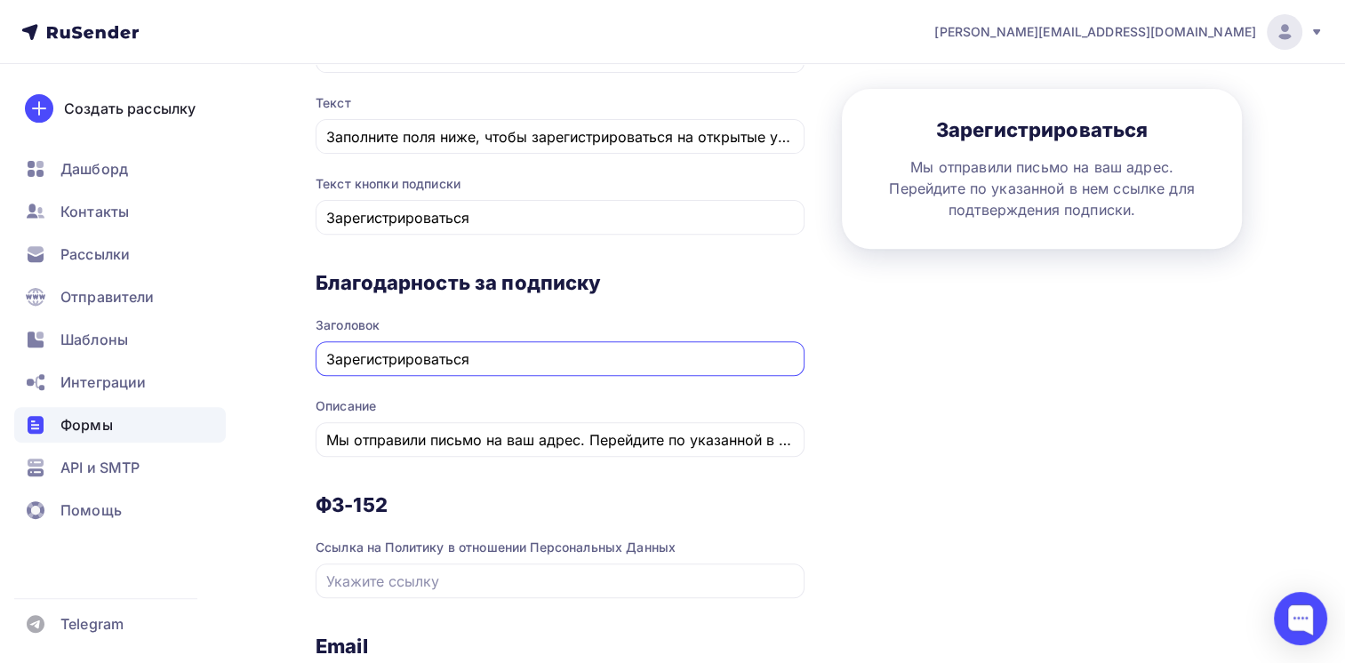
drag, startPoint x: 312, startPoint y: 357, endPoint x: 301, endPoint y: 357, distance: 10.7
click at [302, 357] on div "Назад ОУ ПП СУП ОУ ПП СУП Список: ОУ ПП СУП Переименовать Удалить Сохранить 1 К…" at bounding box center [672, 236] width 1345 height 1589
paste input "роверьте свою почту!"
type input "Проверьте свою почту!"
click at [293, 354] on div "Назад ОУ ПП СУП ОУ ПП СУП Список: ОУ ПП СУП Переименовать Удалить Сохранить 1 К…" at bounding box center [672, 236] width 1345 height 1589
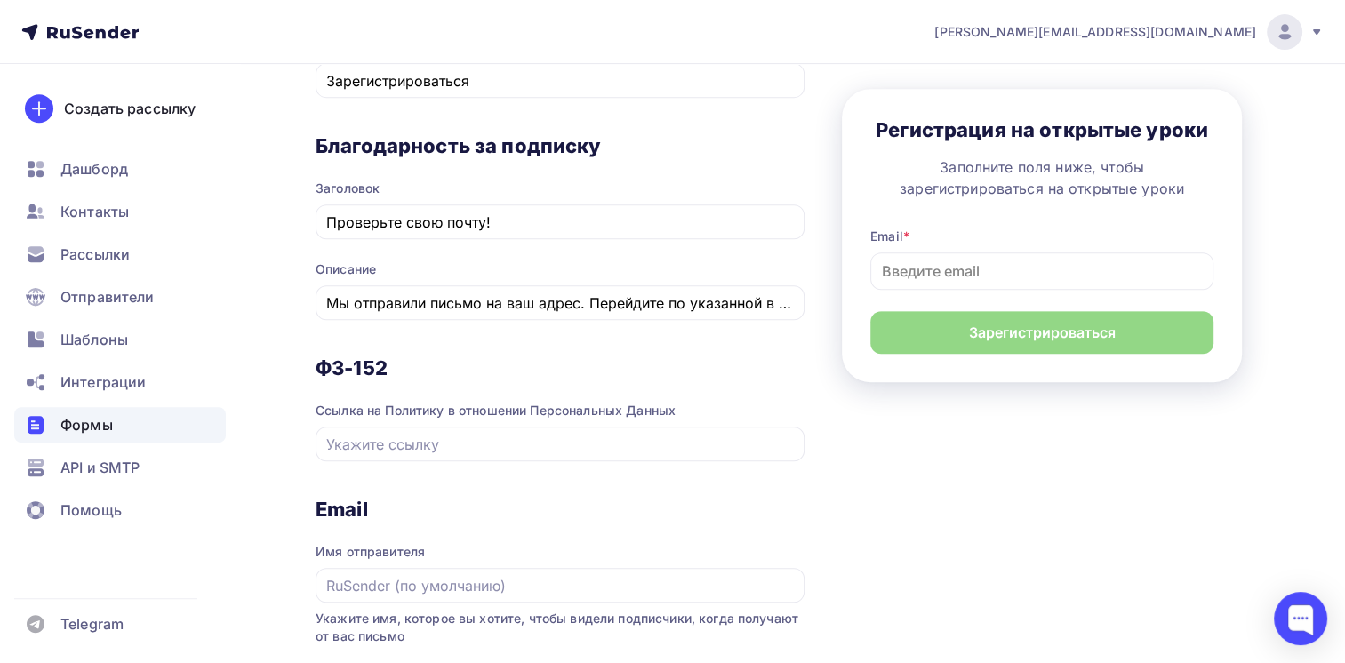
scroll to position [800, 0]
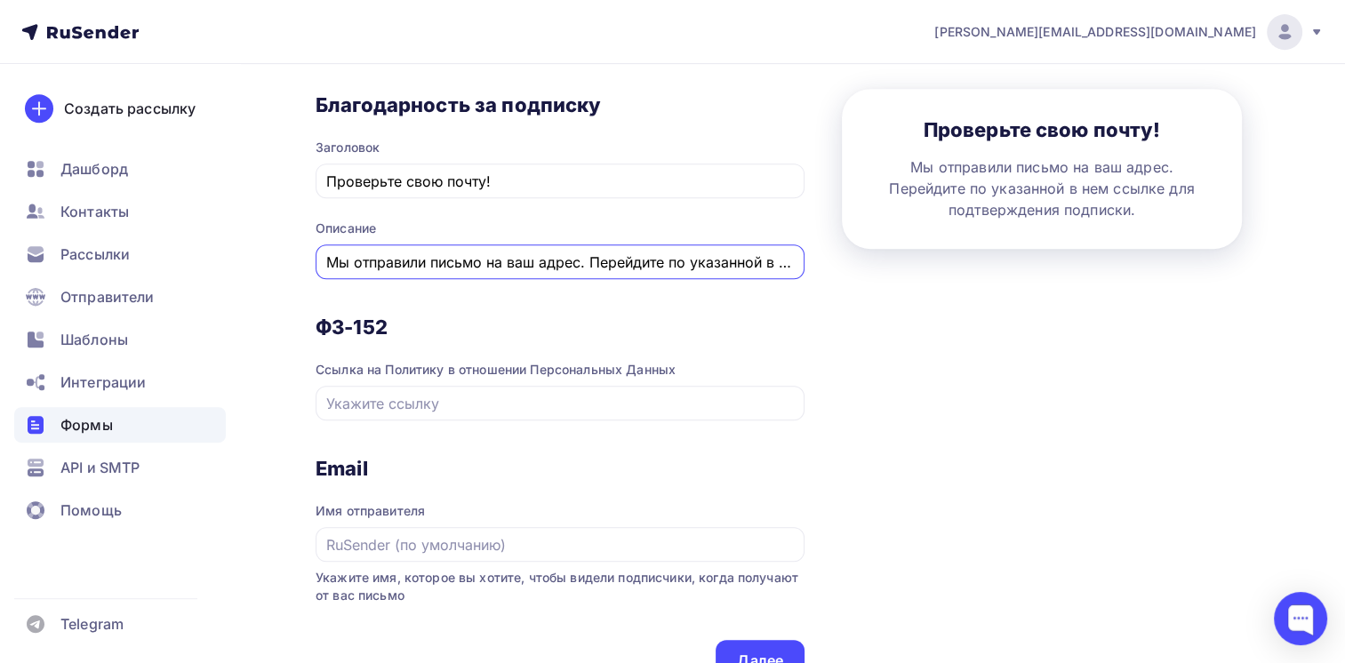
click at [458, 257] on input "Мы отправили письмо на ваш адрес. Перейдите по указанной в нем ссылке для подтв…" at bounding box center [560, 262] width 469 height 21
paste input "[DEMOGRAPHIC_DATA] по указанной в письме ссылке и подтвердите подписку, чтобы п…"
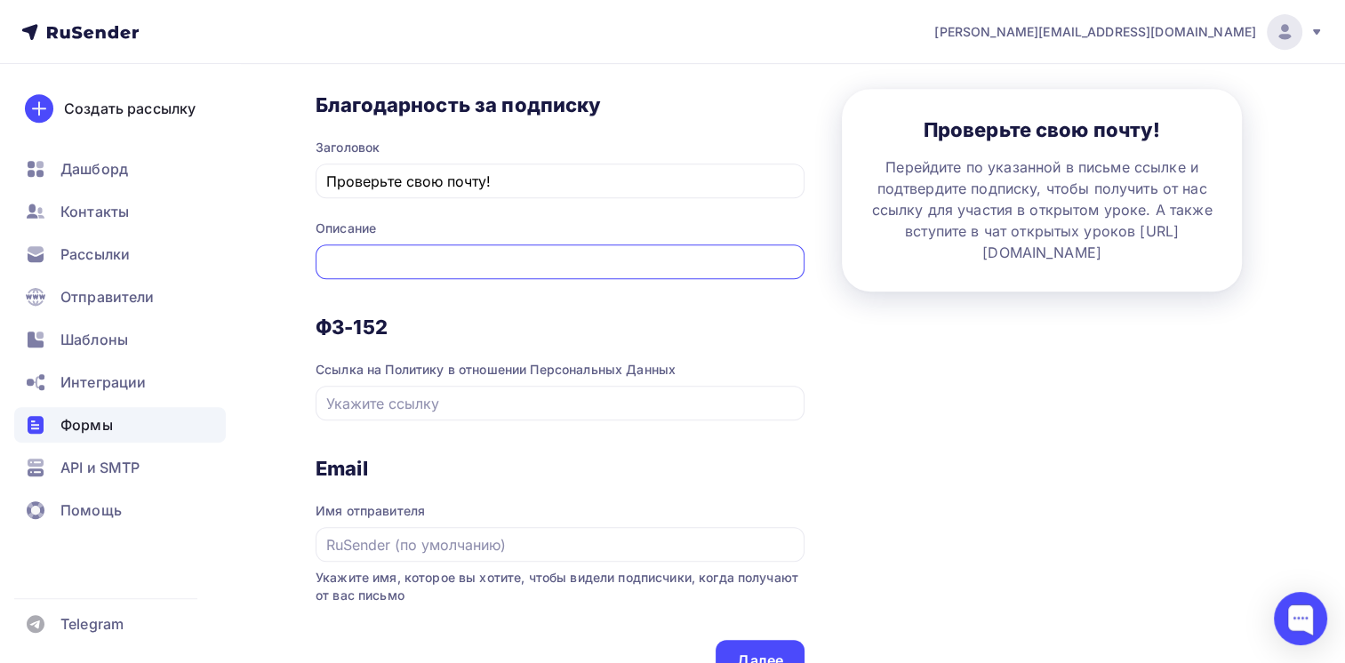
type input "Перейдите по указанной в письме ссылке и подтвердите подписку, чтобы получить о…"
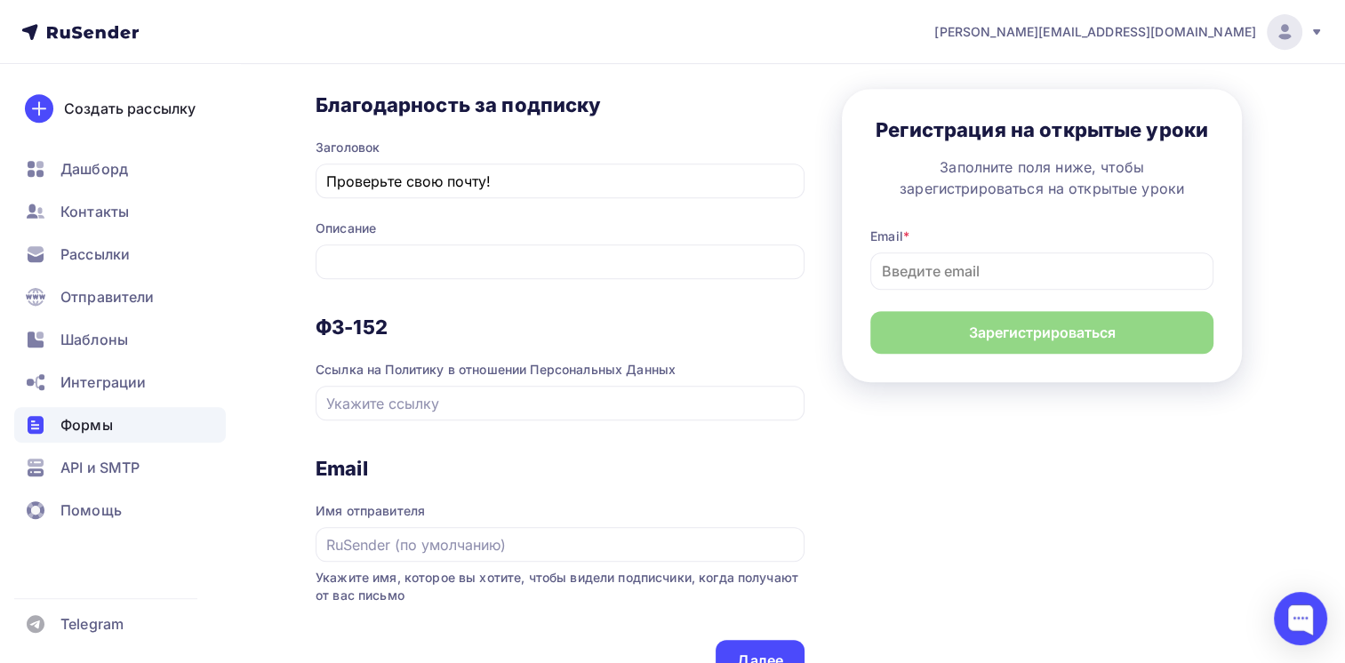
scroll to position [0, 0]
click at [299, 320] on div "Назад ОУ ПП СУП ОУ ПП СУП Список: ОУ ПП СУП Переименовать Удалить Сохранить 1 К…" at bounding box center [672, 58] width 1345 height 1589
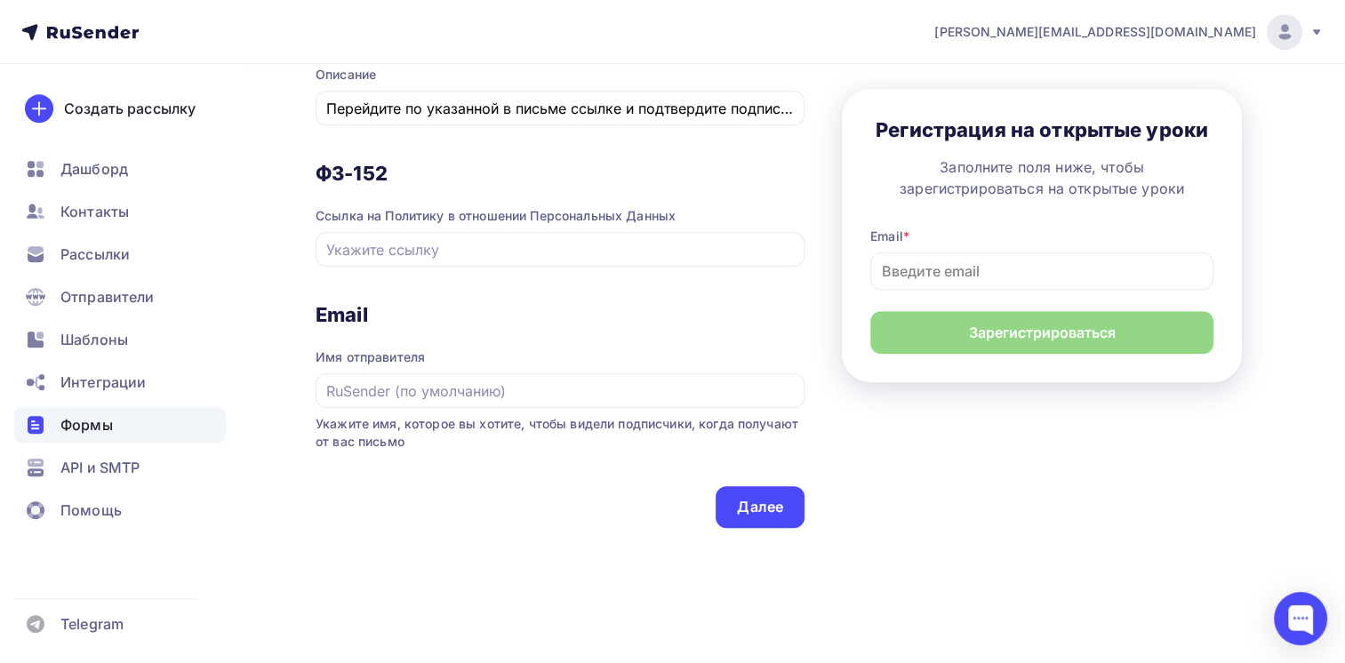
scroll to position [978, 0]
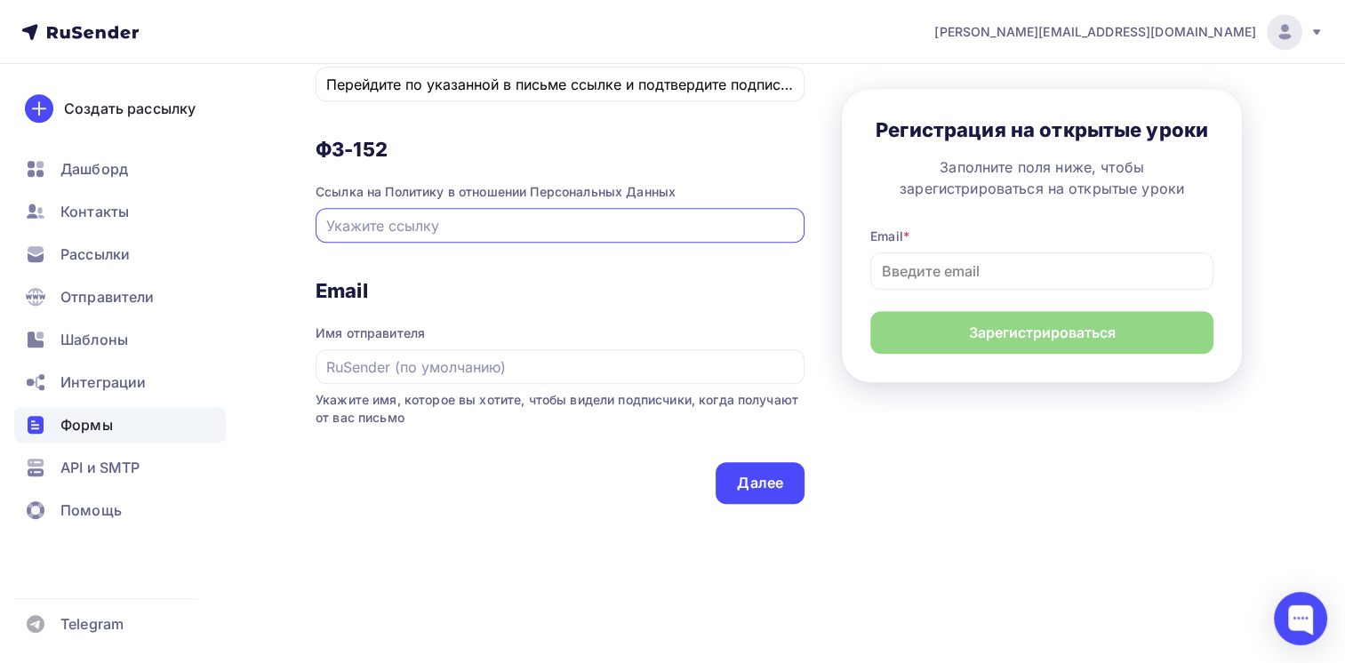
click at [449, 224] on input "text" at bounding box center [560, 225] width 469 height 21
paste input "[URL][DOMAIN_NAME]"
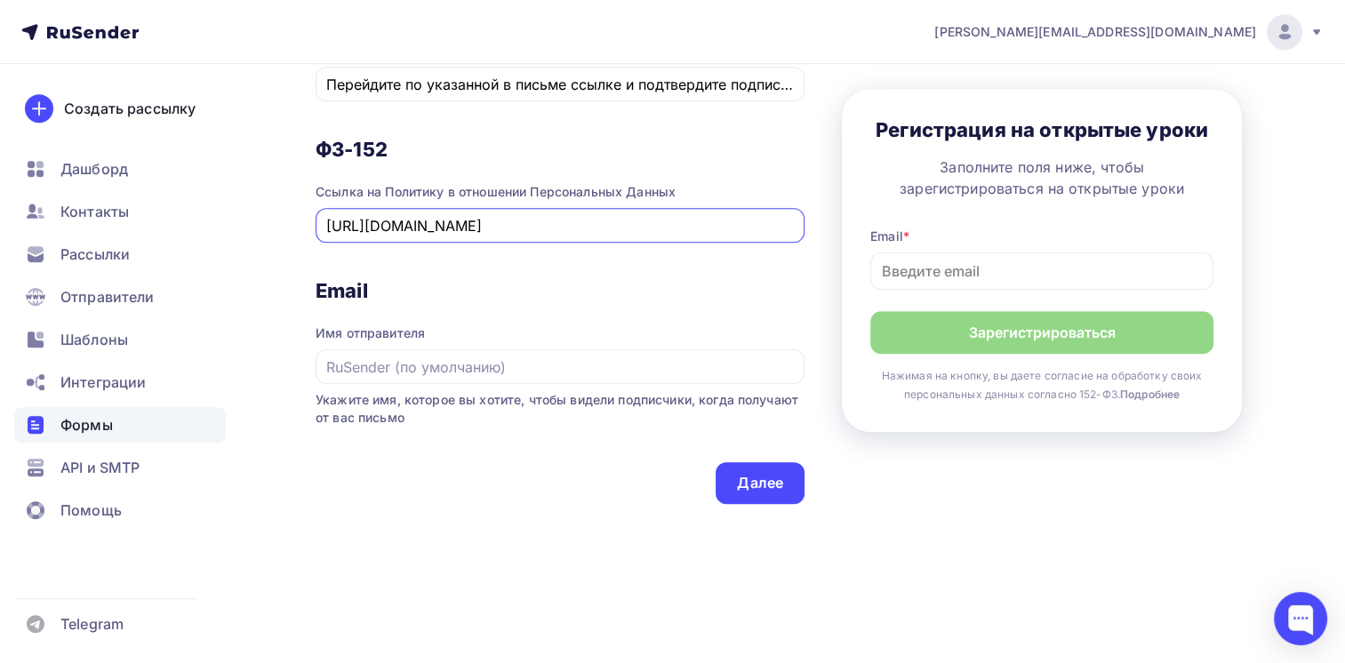
type input "[URL][DOMAIN_NAME]"
click at [444, 371] on input "text" at bounding box center [560, 367] width 469 height 21
paste input "HR education"
type input "HR education"
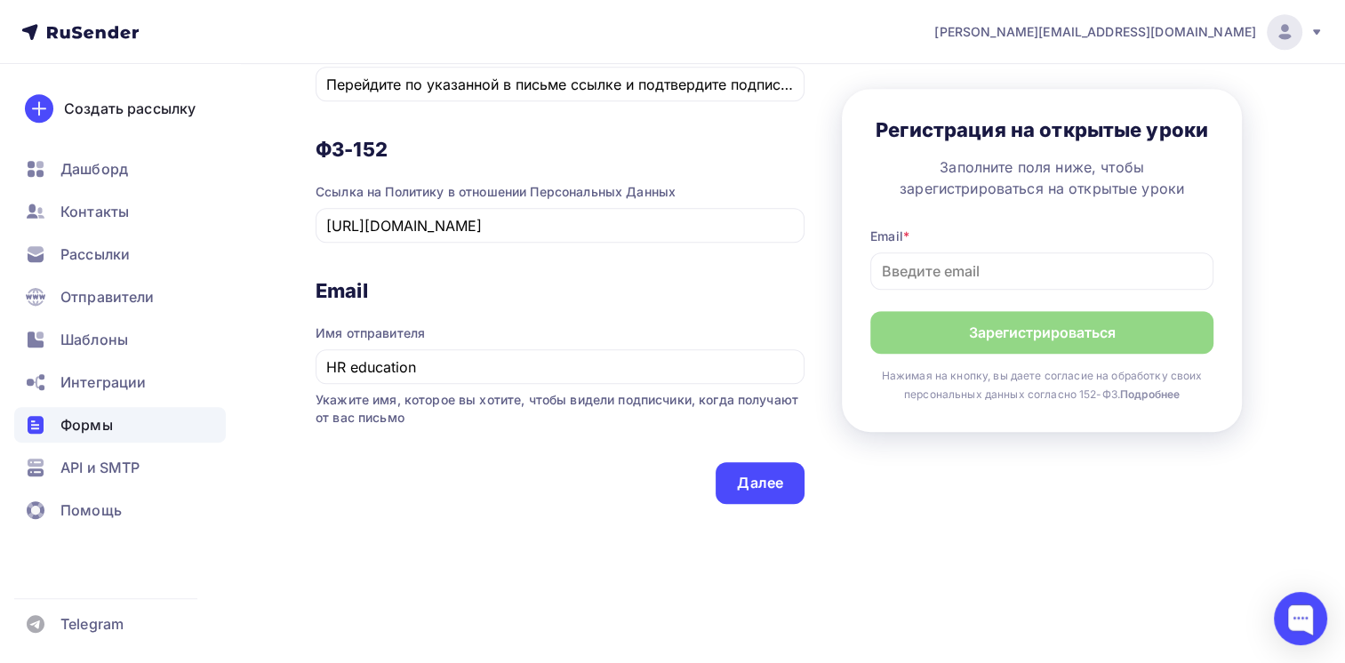
scroll to position [986, 0]
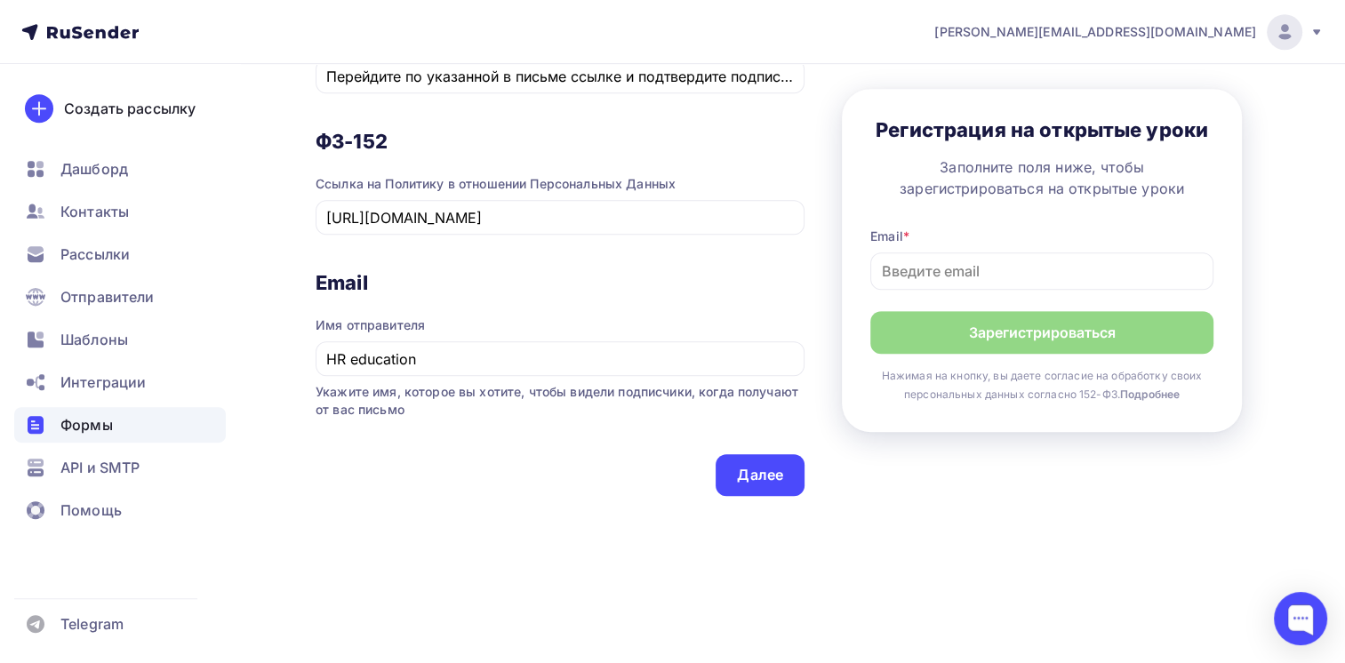
click at [760, 467] on div "Далее" at bounding box center [760, 475] width 46 height 20
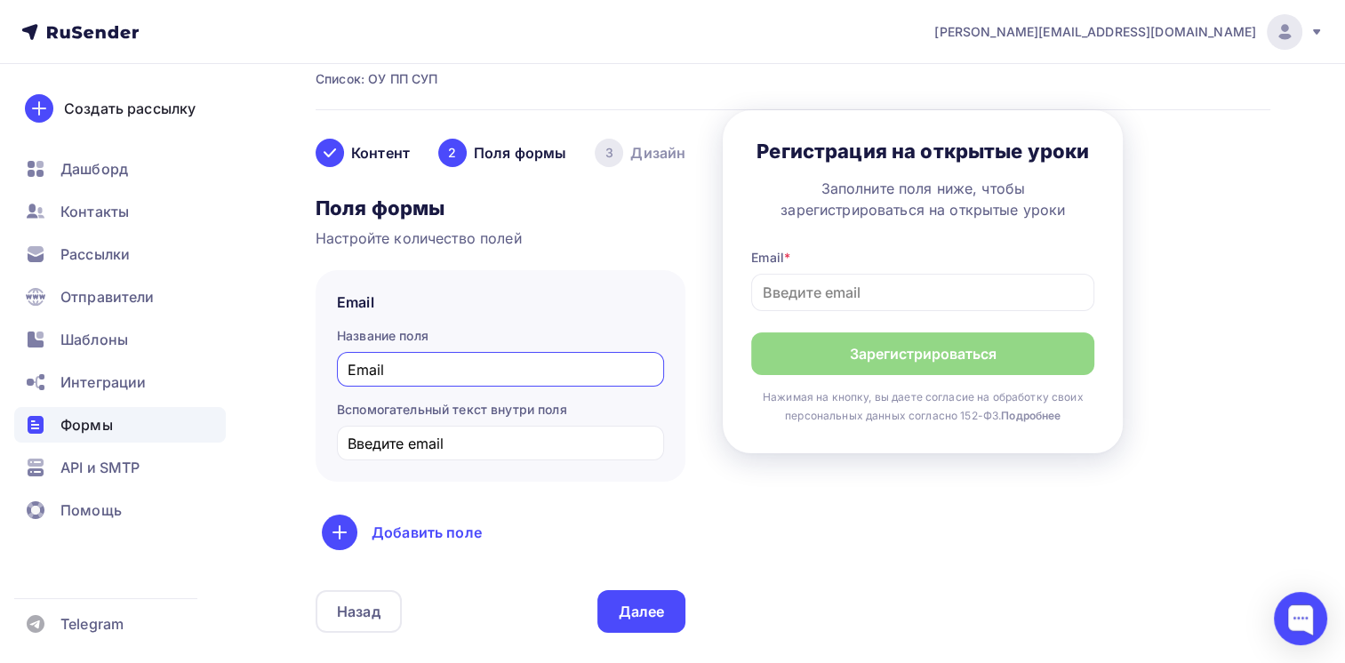
scroll to position [178, 0]
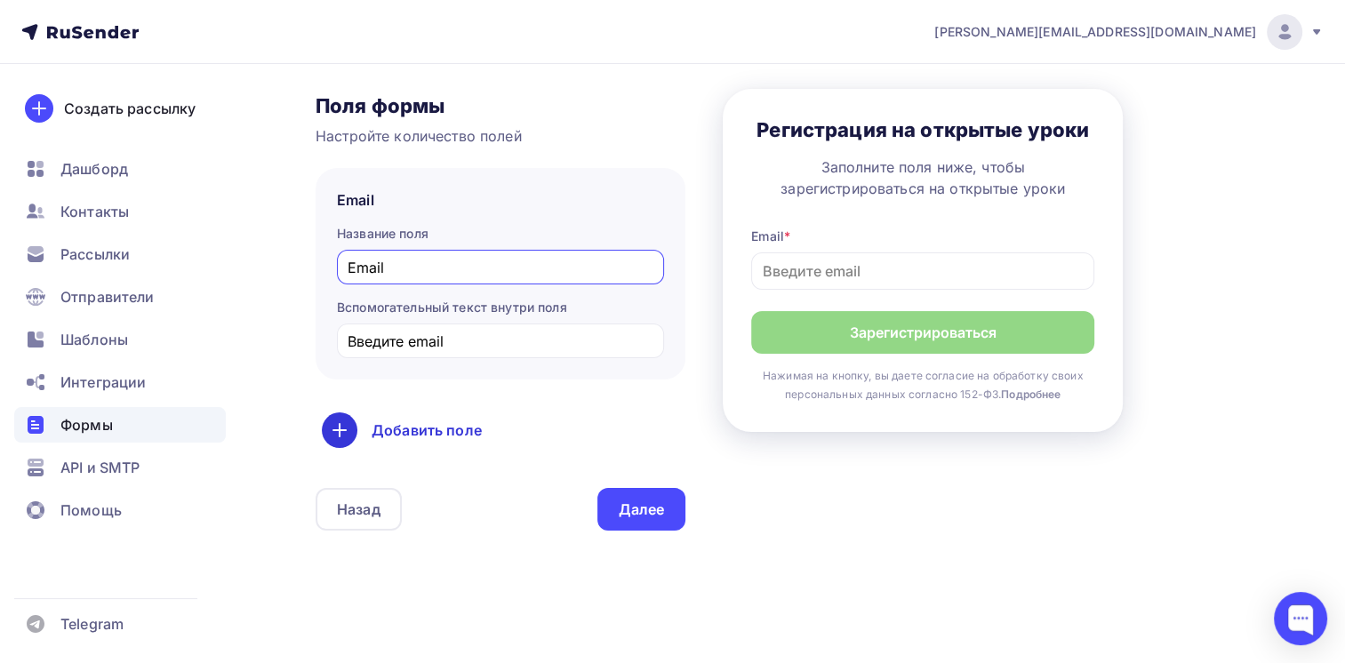
click at [397, 429] on div "Добавить поле" at bounding box center [500, 431] width 357 height 36
click at [359, 485] on link "Имя" at bounding box center [377, 487] width 103 height 36
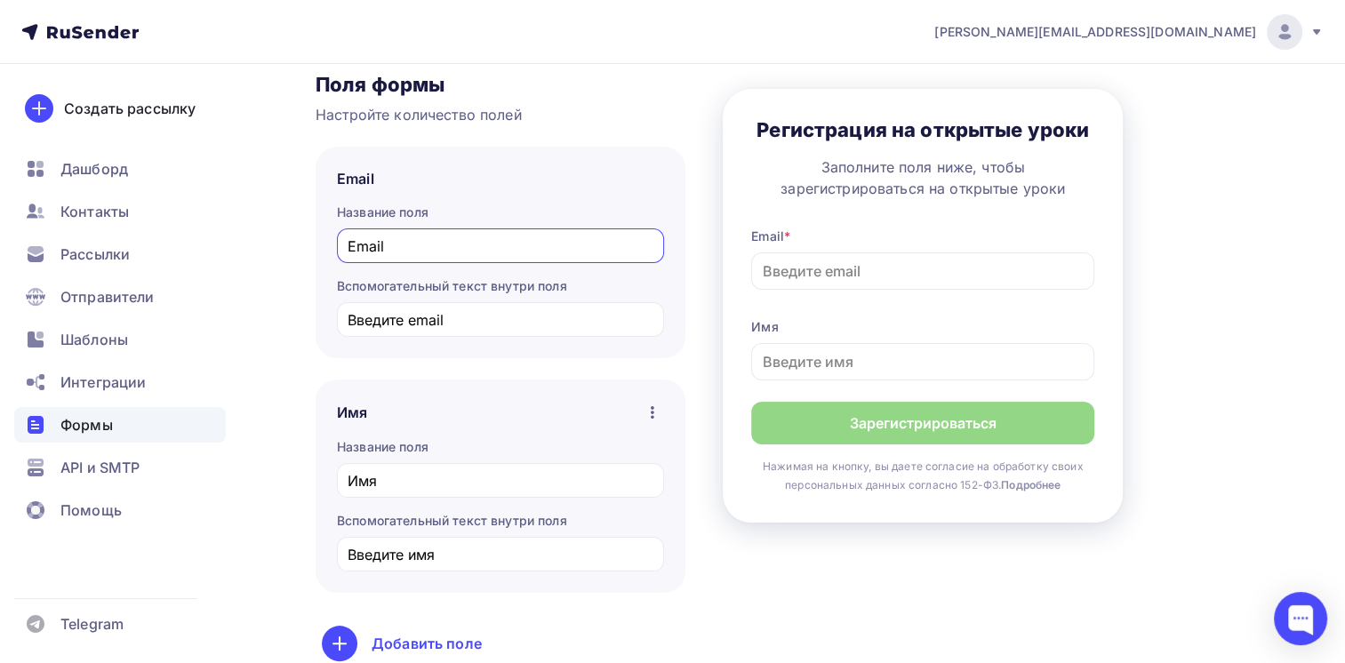
click at [317, 432] on div "Имя Название поля Имя Вспомогательный текст внутри поля Введите имя" at bounding box center [501, 486] width 370 height 213
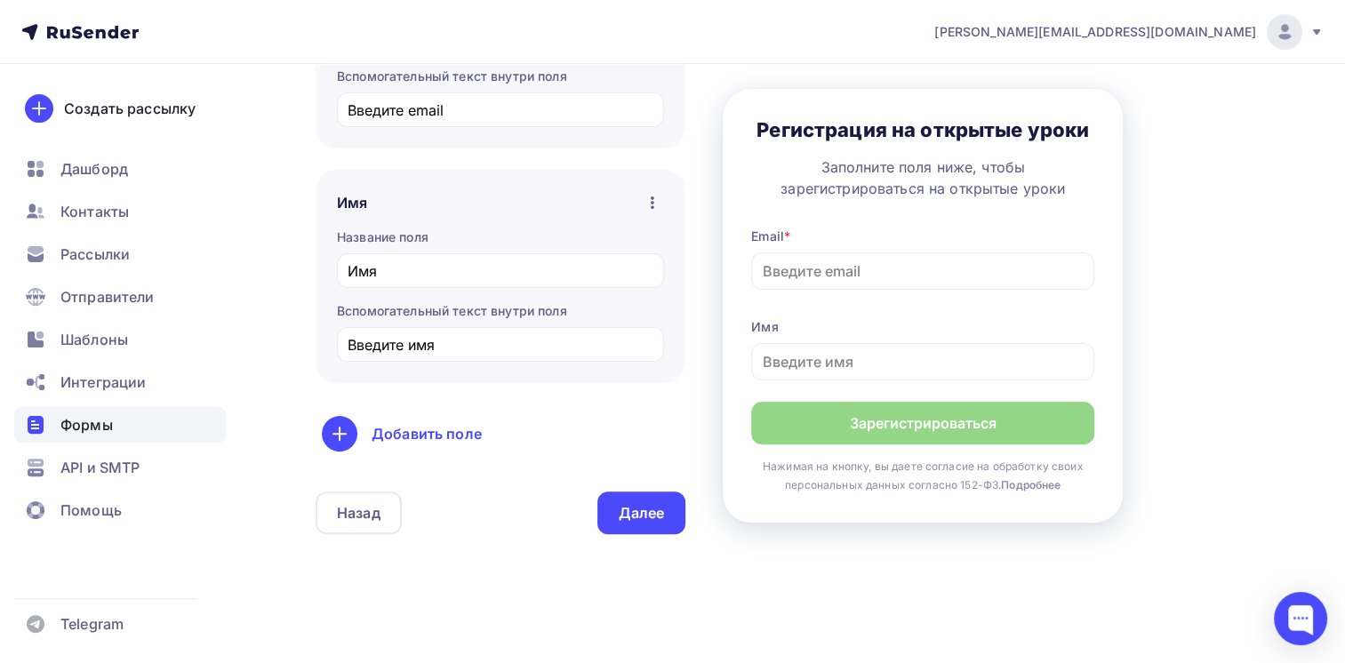
scroll to position [448, 0]
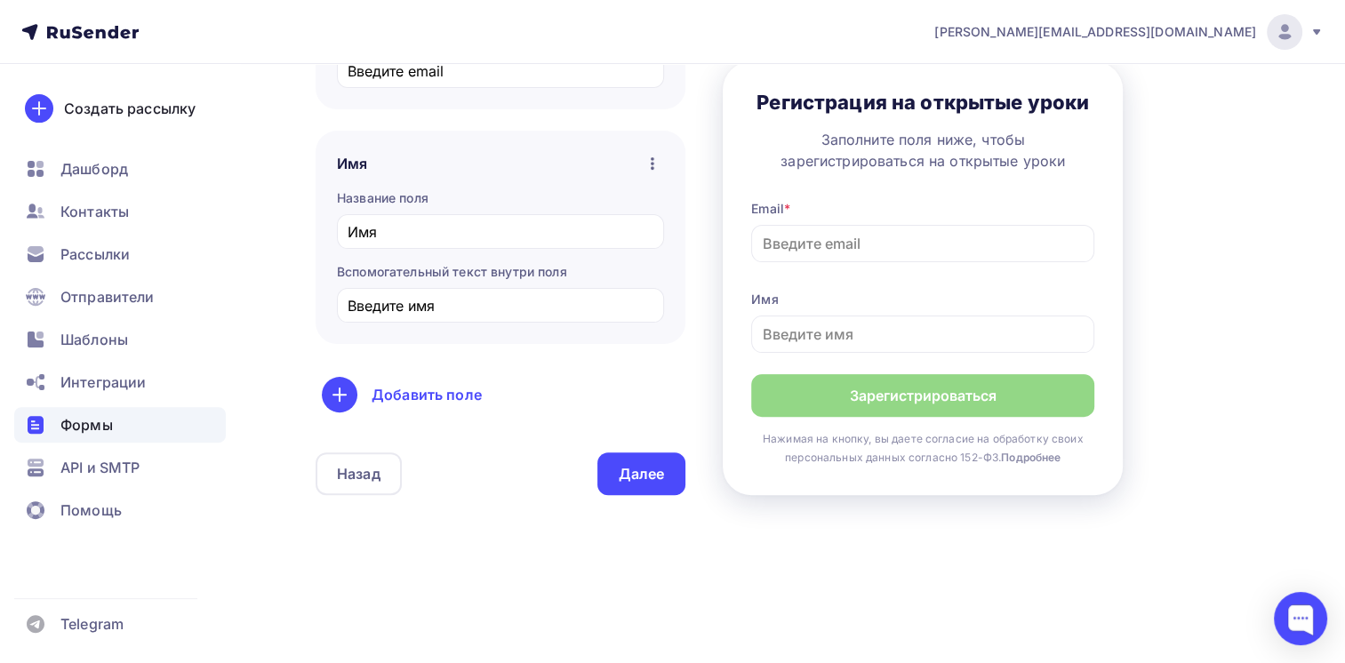
click at [651, 163] on icon "button" at bounding box center [653, 163] width 4 height 12
click at [581, 207] on div "Сделать поле обязательным" at bounding box center [539, 207] width 240 height 21
click at [624, 474] on div "Далее" at bounding box center [642, 474] width 46 height 20
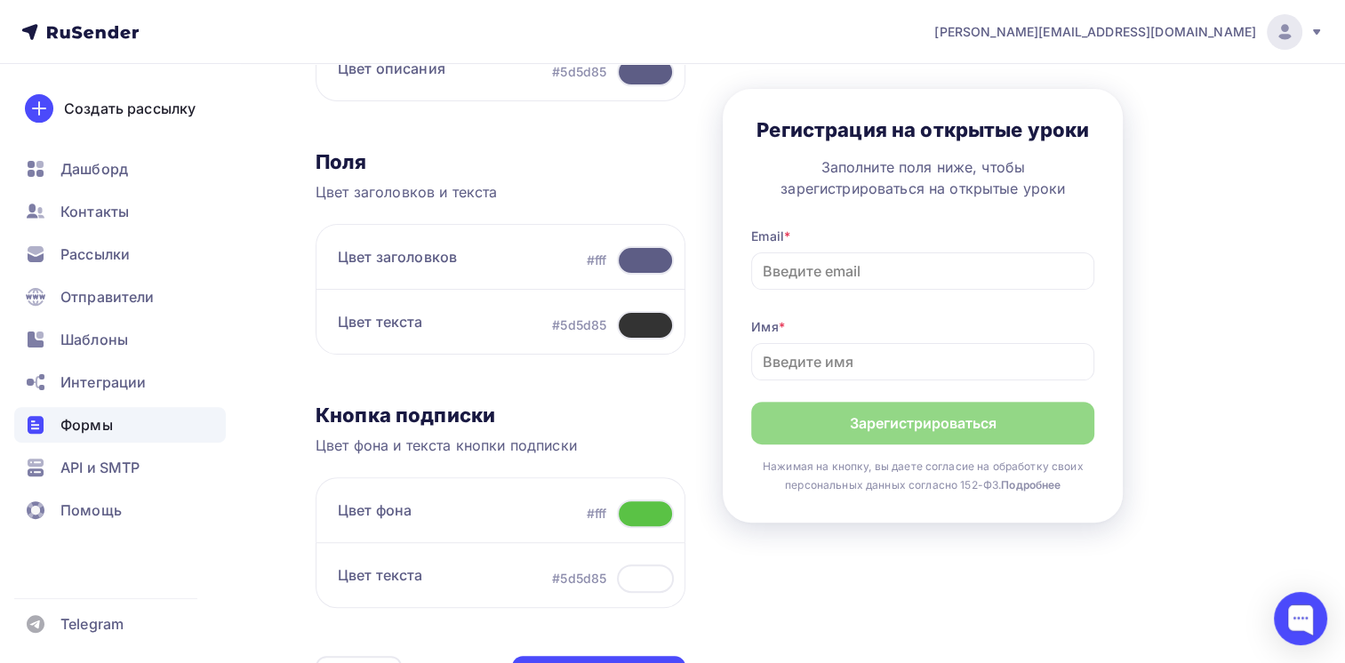
scroll to position [533, 0]
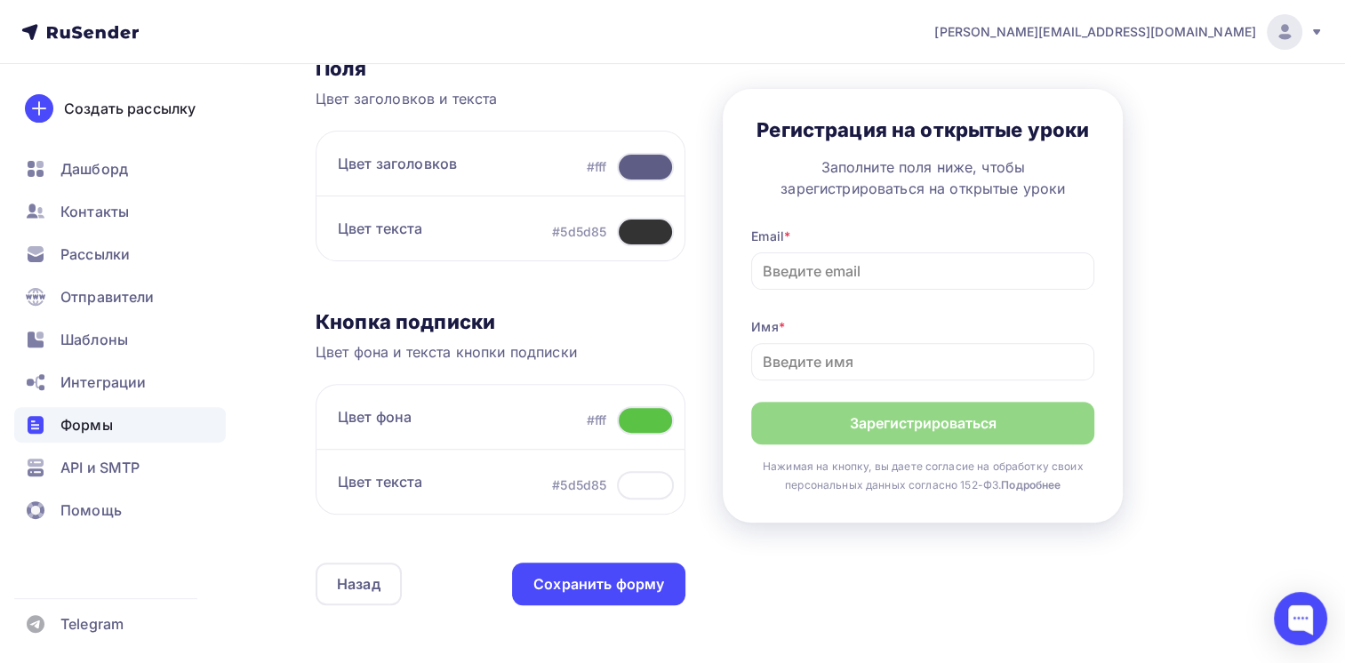
click at [644, 419] on div at bounding box center [645, 420] width 57 height 28
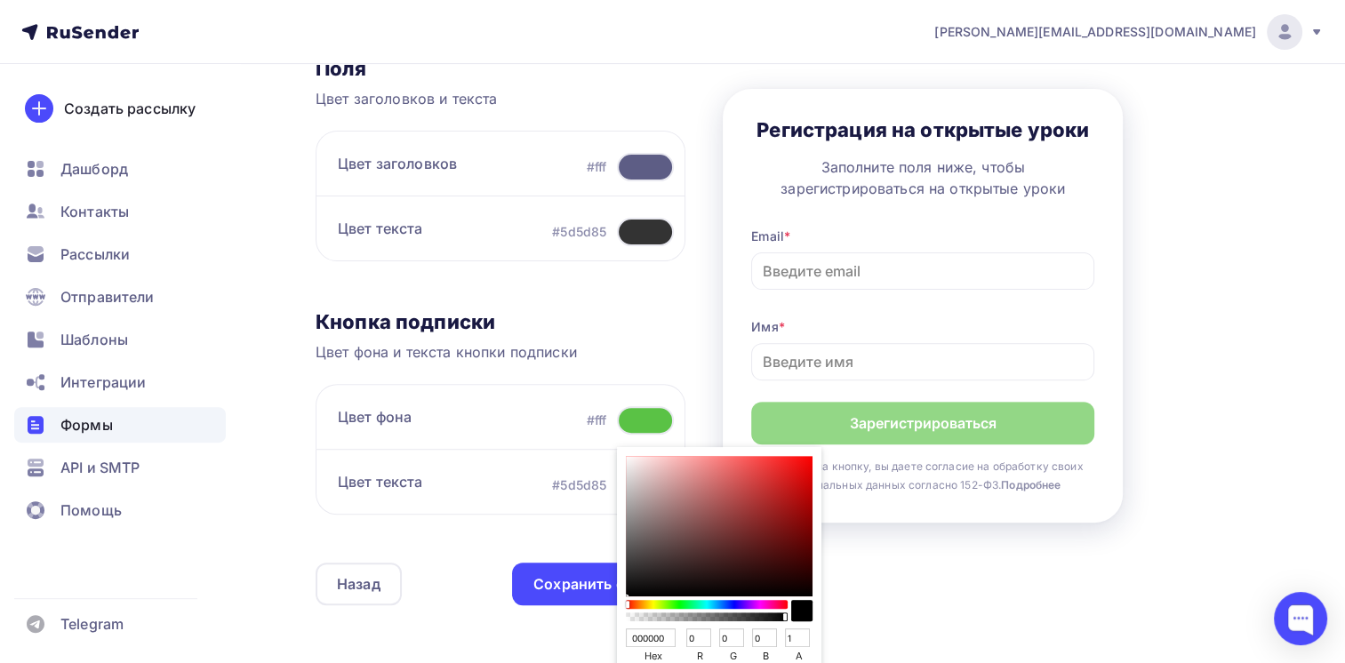
click at [725, 600] on div "Sketch color picker" at bounding box center [707, 604] width 158 height 9
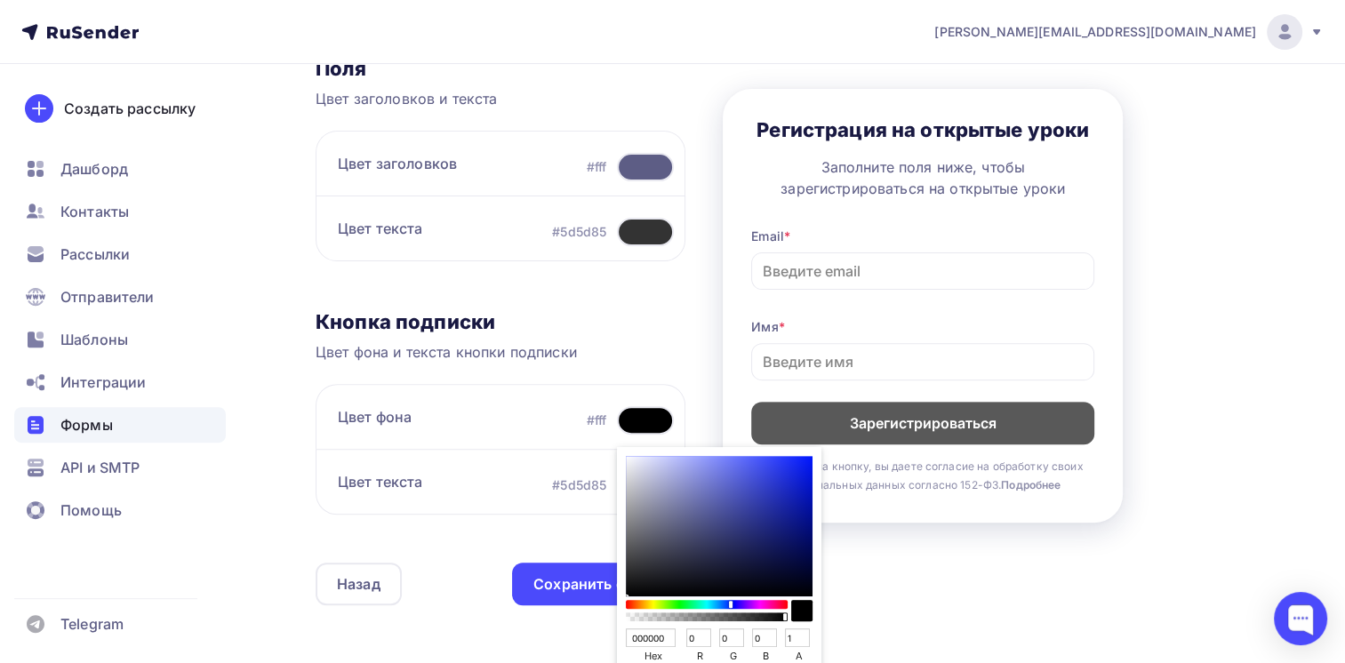
click at [729, 600] on div "Sketch color picker" at bounding box center [707, 604] width 158 height 9
click at [801, 459] on div "Sketch color picker" at bounding box center [719, 526] width 187 height 140
type input "0D22F7"
type input "13"
type input "34"
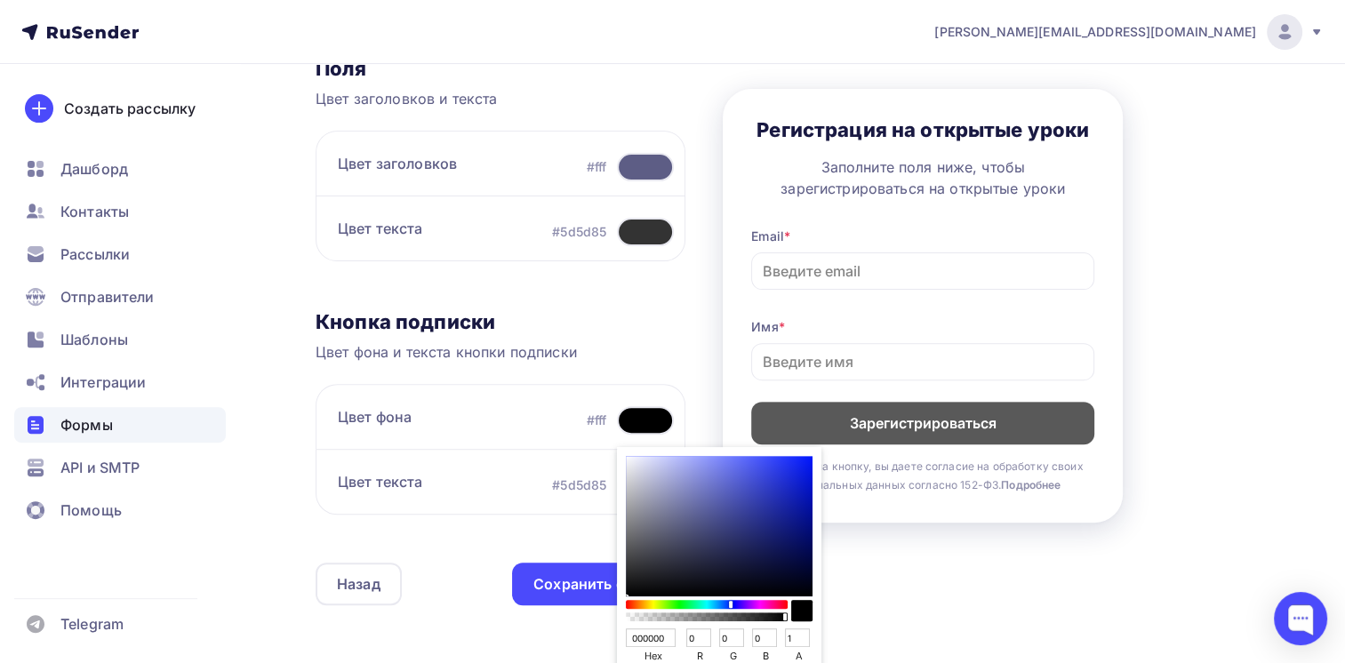
type input "247"
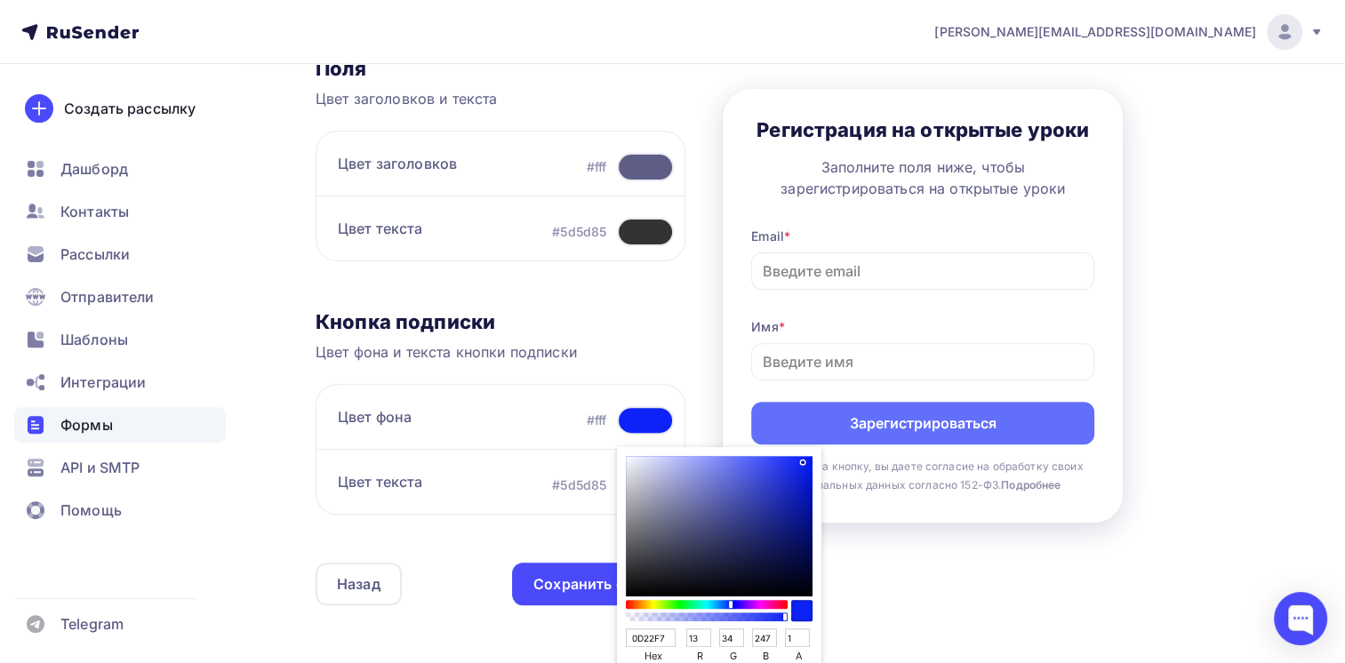
click at [802, 469] on div "Sketch color picker" at bounding box center [719, 526] width 187 height 140
type input "0B1EE4"
type input "11"
type input "30"
type input "228"
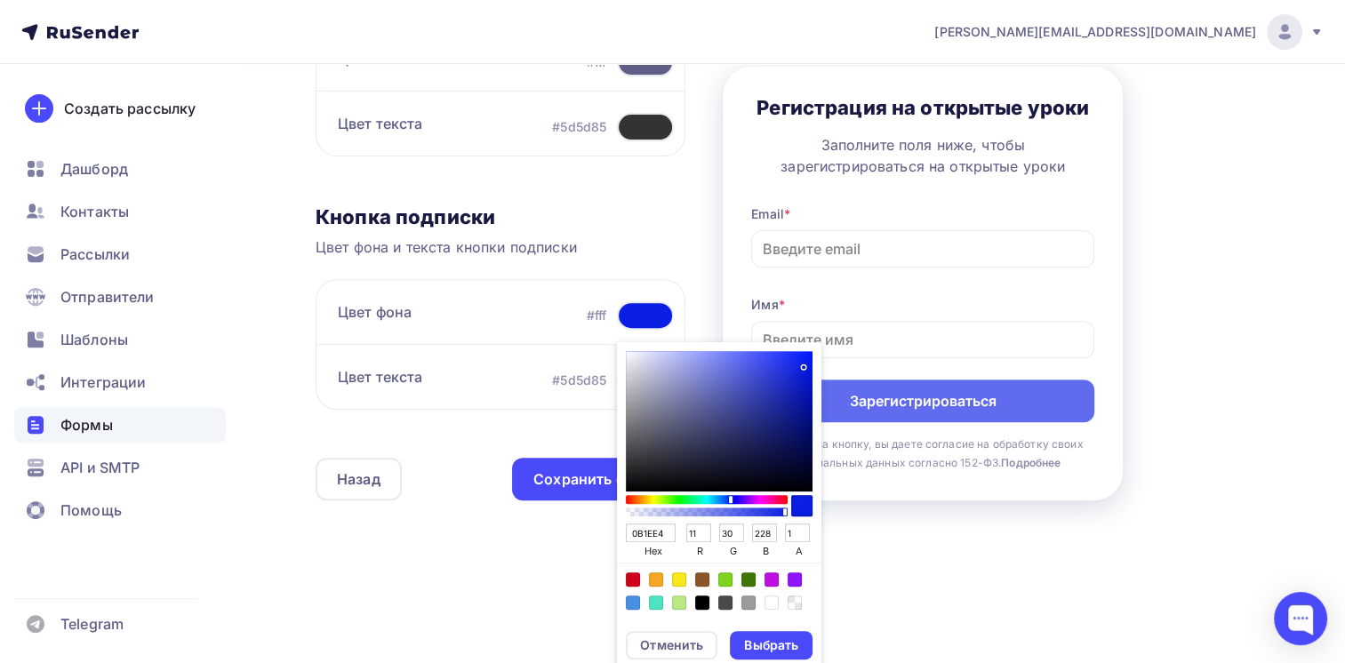
scroll to position [644, 0]
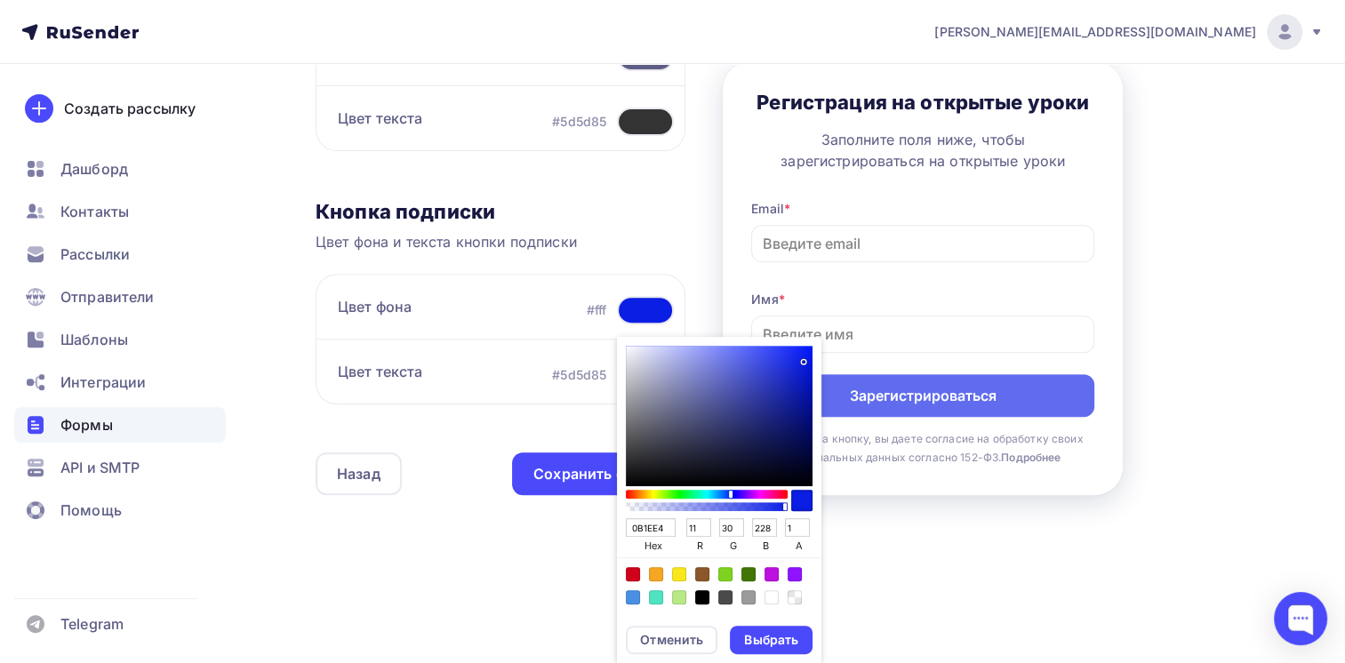
drag, startPoint x: 670, startPoint y: 528, endPoint x: 552, endPoint y: 532, distance: 118.3
click at [552, 532] on div "Контент Поля формы 3 Дизайн Тип формы Выберите способ установки формы Встроенна…" at bounding box center [793, 43] width 955 height 1003
paste input "335CA"
type input "0335CA"
type input "3"
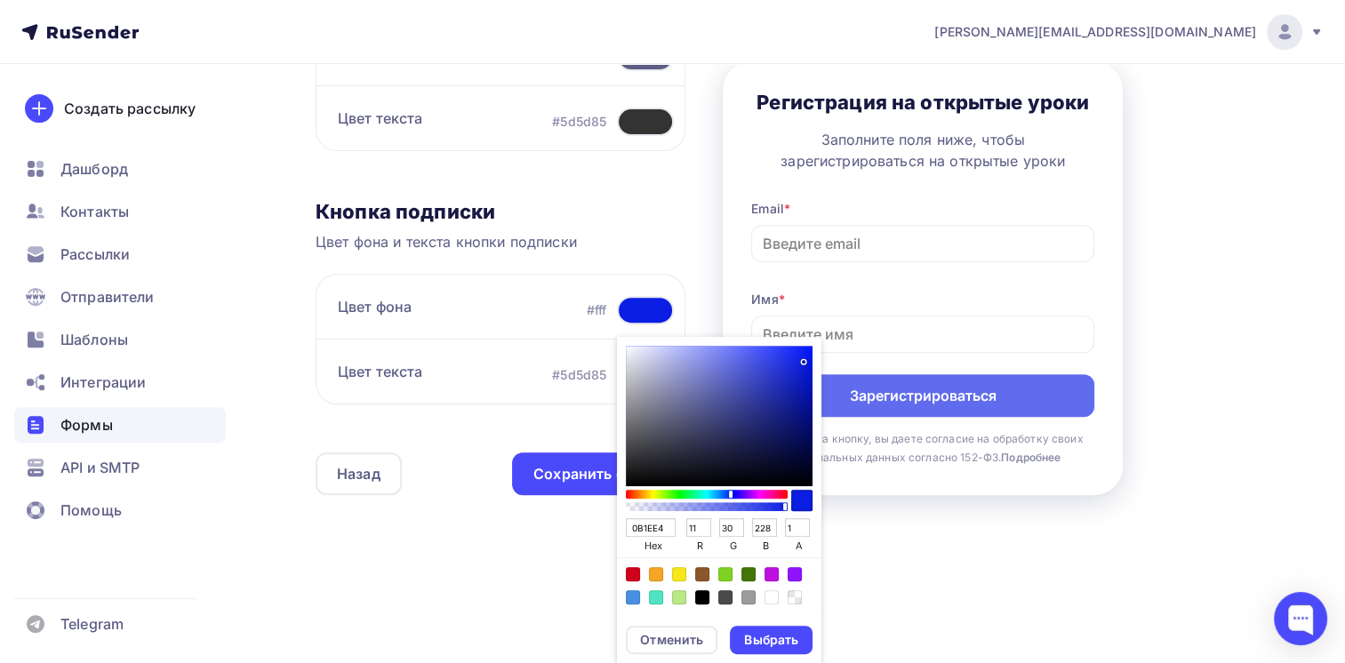
type input "53"
type input "202"
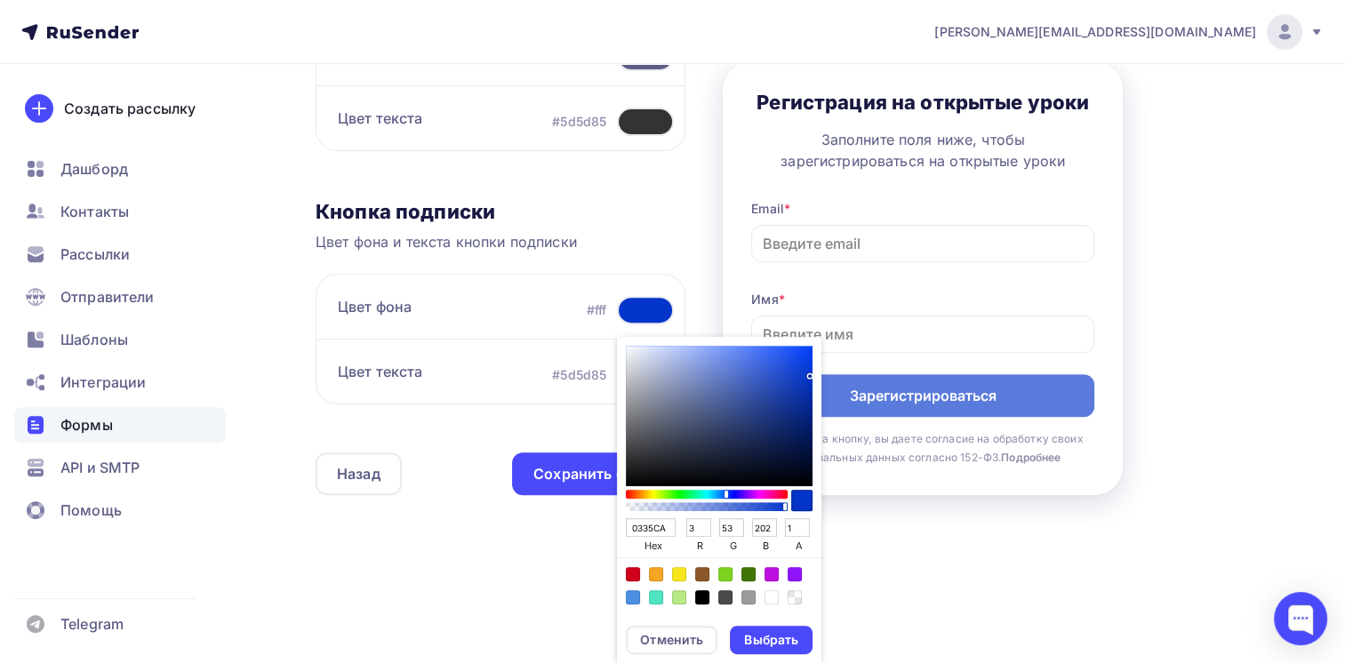
click at [549, 551] on div "Назад ОУ ПП СУП ОУ ПП СУП Список: ОУ ПП СУП Переименовать Удалить Сохранить Кон…" at bounding box center [793, 22] width 955 height 1146
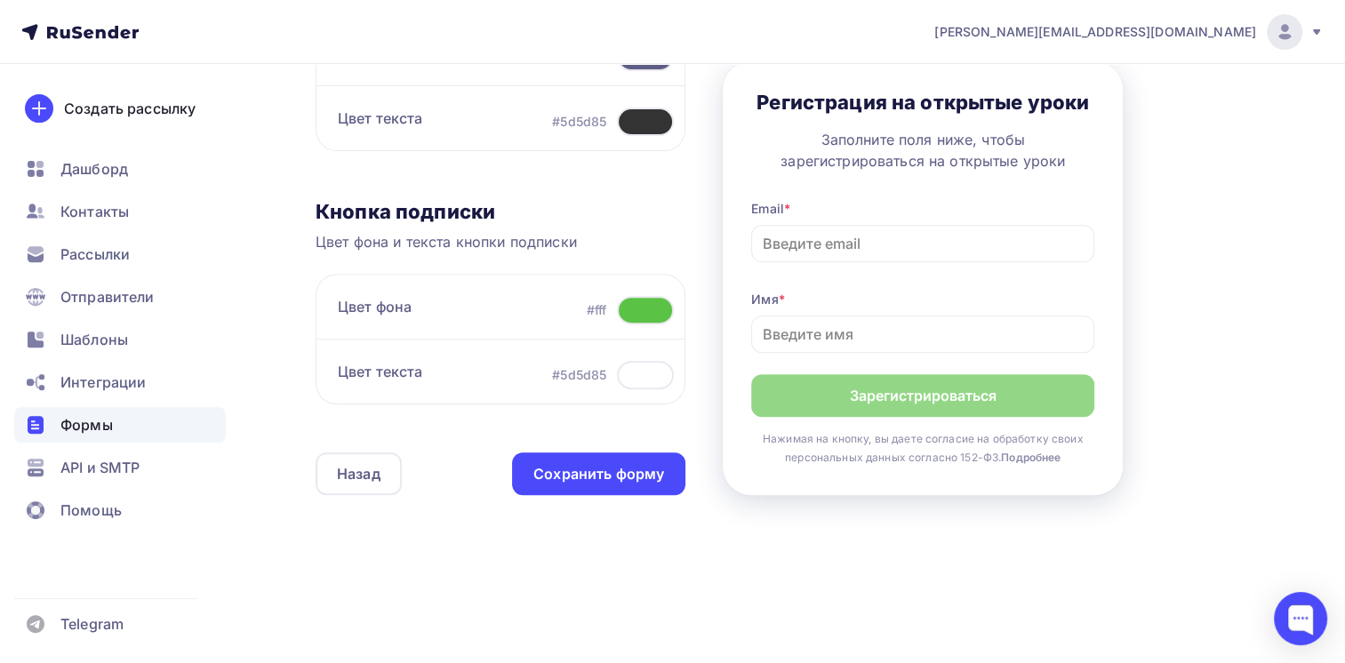
click at [644, 310] on div at bounding box center [645, 310] width 57 height 28
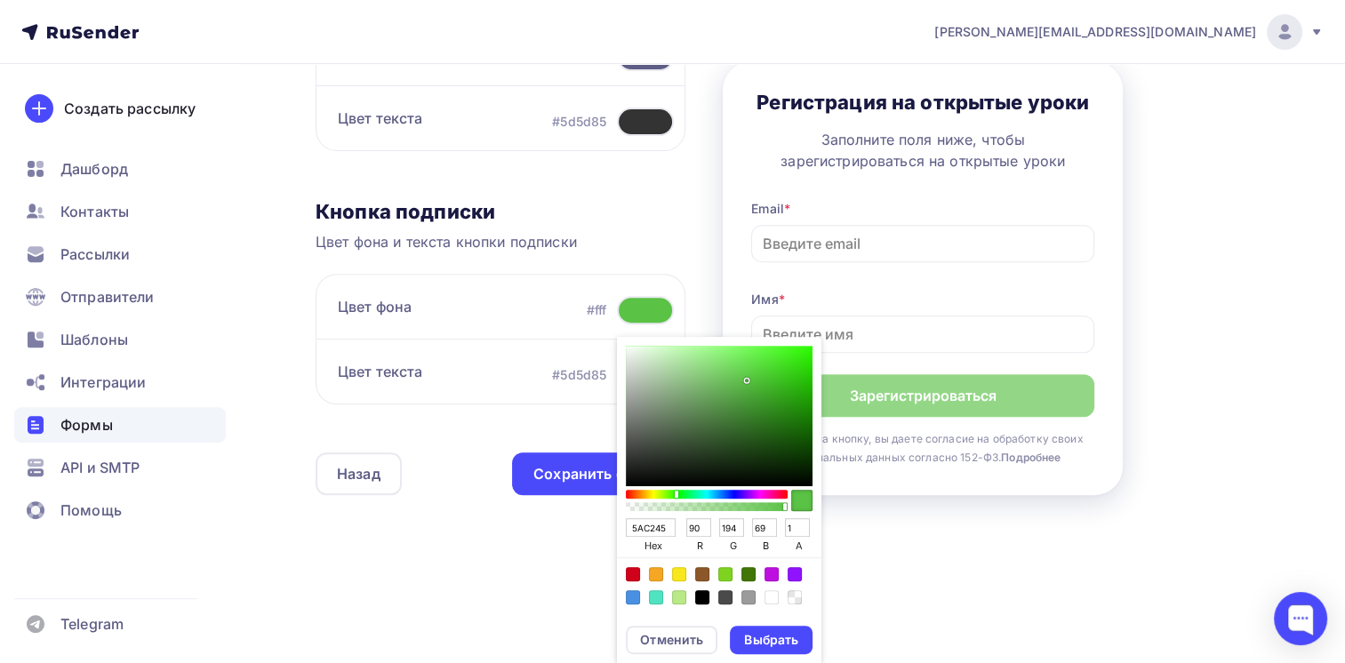
drag, startPoint x: 665, startPoint y: 525, endPoint x: 613, endPoint y: 525, distance: 51.6
click at [613, 525] on div "Контент Поля формы 3 Дизайн Тип формы Выберите способ установки формы Встроенна…" at bounding box center [793, 43] width 955 height 1003
paste input "0335CA"
type input "0335CA"
type input "3"
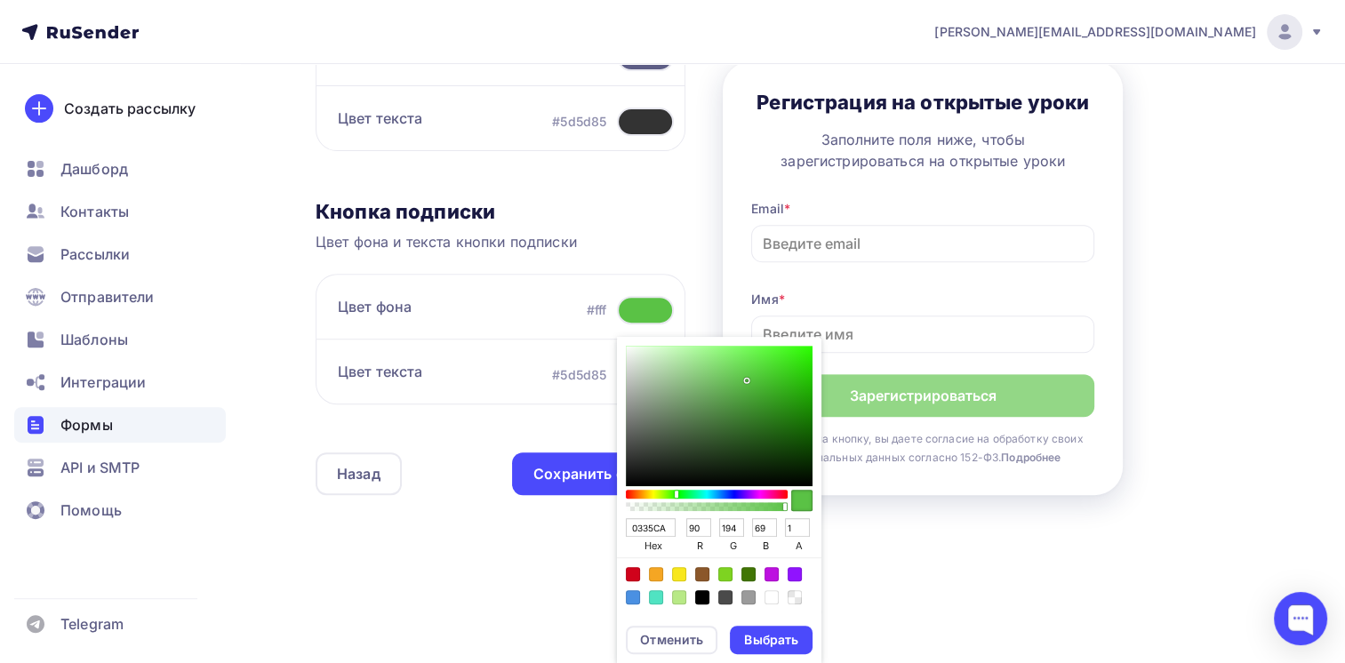
type input "53"
type input "202"
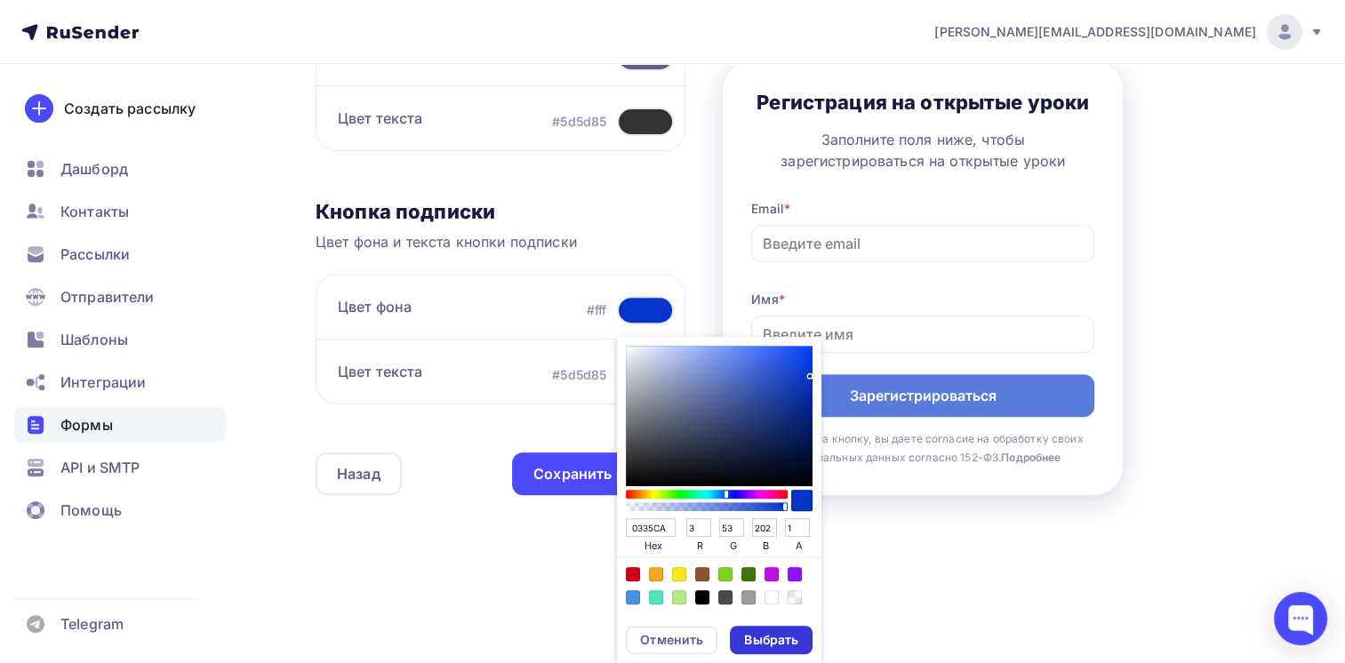
type input "0335CA"
click at [753, 632] on div "Выбрать" at bounding box center [771, 640] width 54 height 18
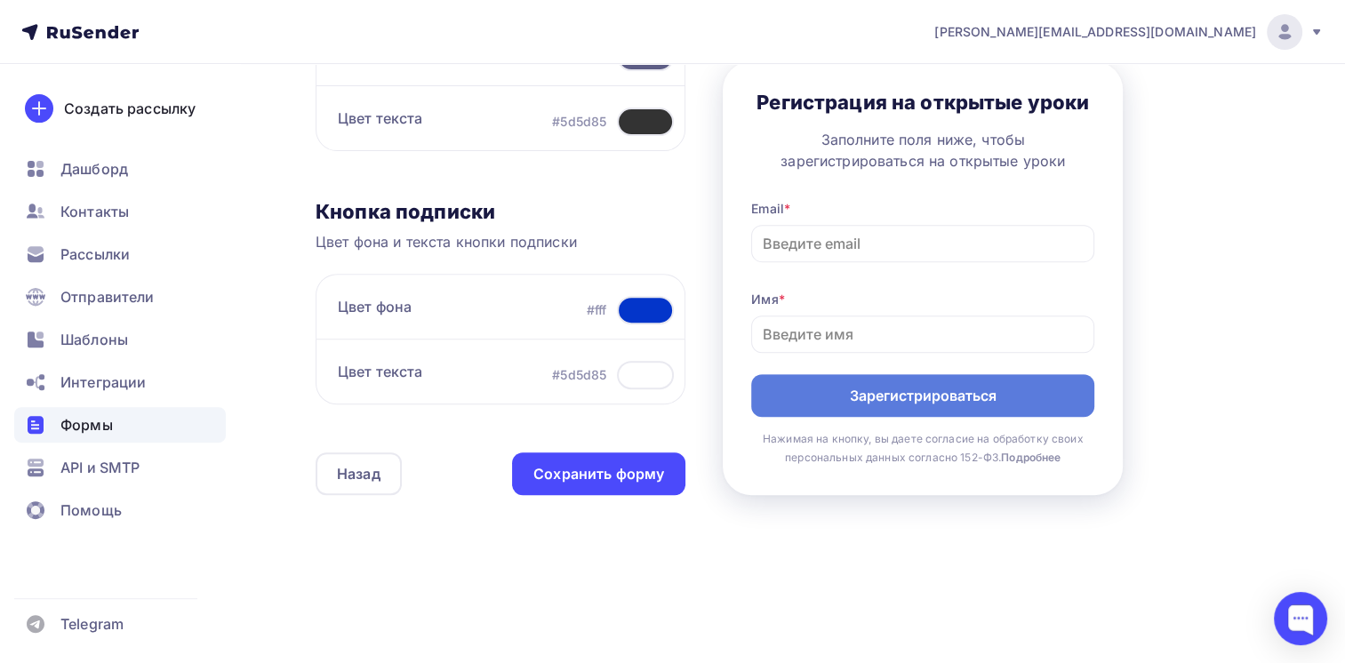
click at [784, 586] on div "Назад ОУ ПП СУП ОУ ПП СУП Список: ОУ ПП СУП Переименовать Удалить Сохранить Кон…" at bounding box center [793, 22] width 955 height 1146
click at [645, 304] on div at bounding box center [645, 310] width 57 height 28
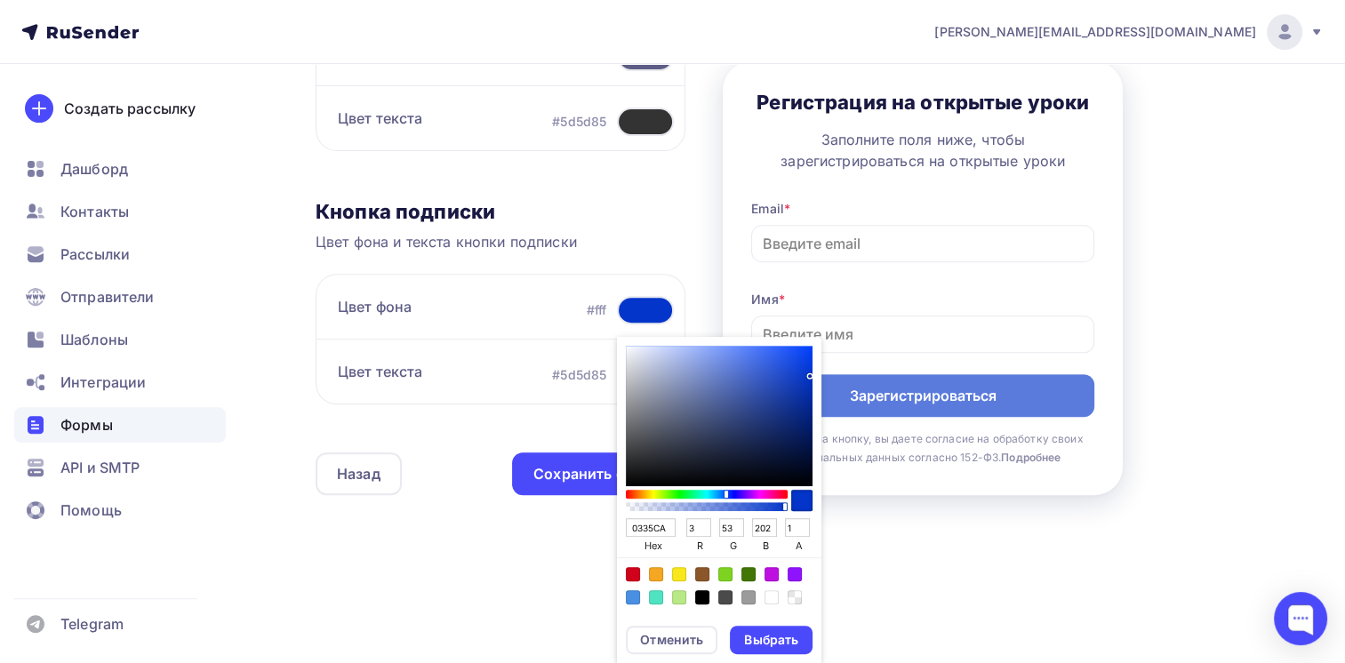
drag, startPoint x: 663, startPoint y: 528, endPoint x: 621, endPoint y: 528, distance: 42.7
click at [621, 528] on div "0335CA hex 3 r 53 g 202 b 1 a" at bounding box center [719, 475] width 204 height 277
paste input "307AD5"
type input "307AD5"
type input "48"
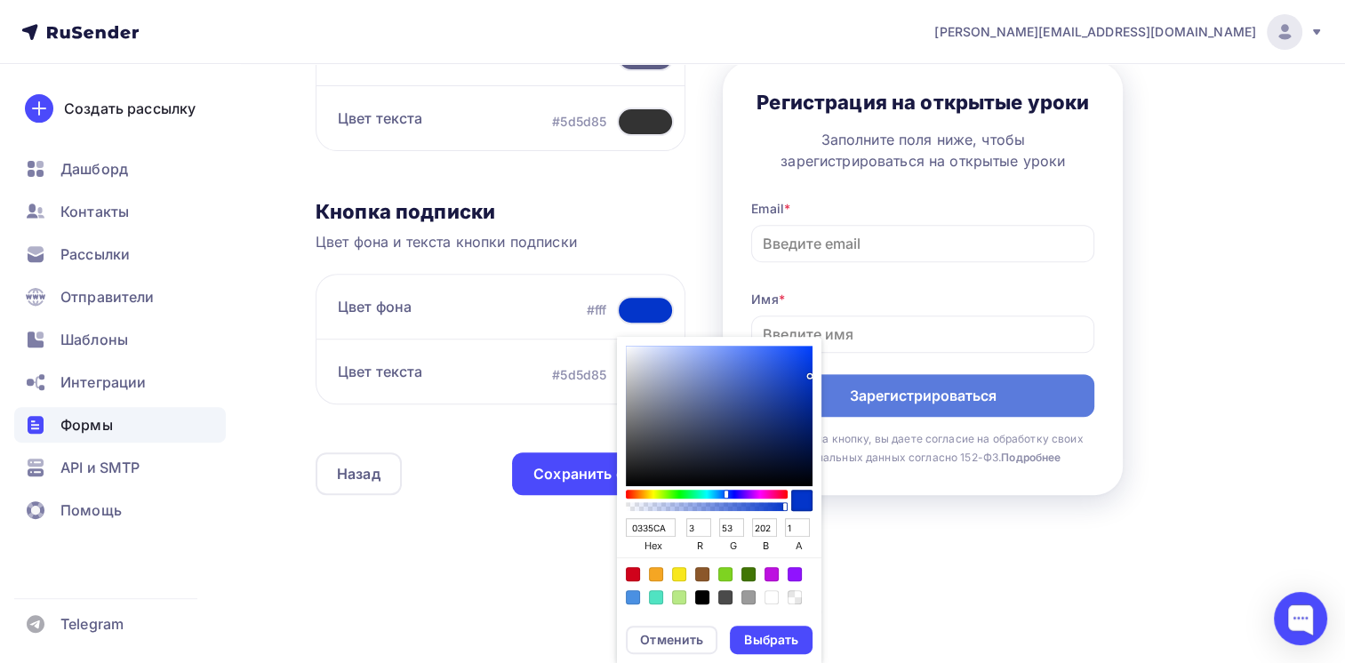
type input "122"
type input "213"
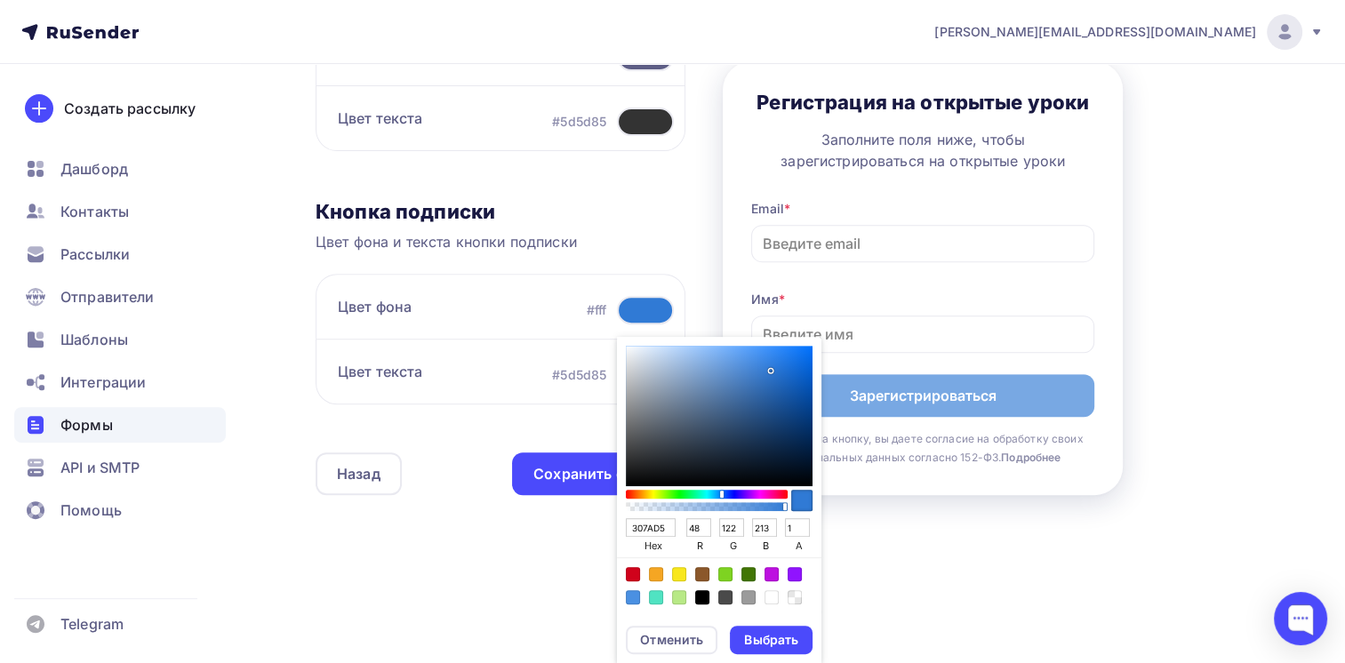
click at [705, 269] on div "Контент Поля формы 3 Дизайн Тип формы Выберите способ установки формы Встроенна…" at bounding box center [793, 43] width 955 height 1003
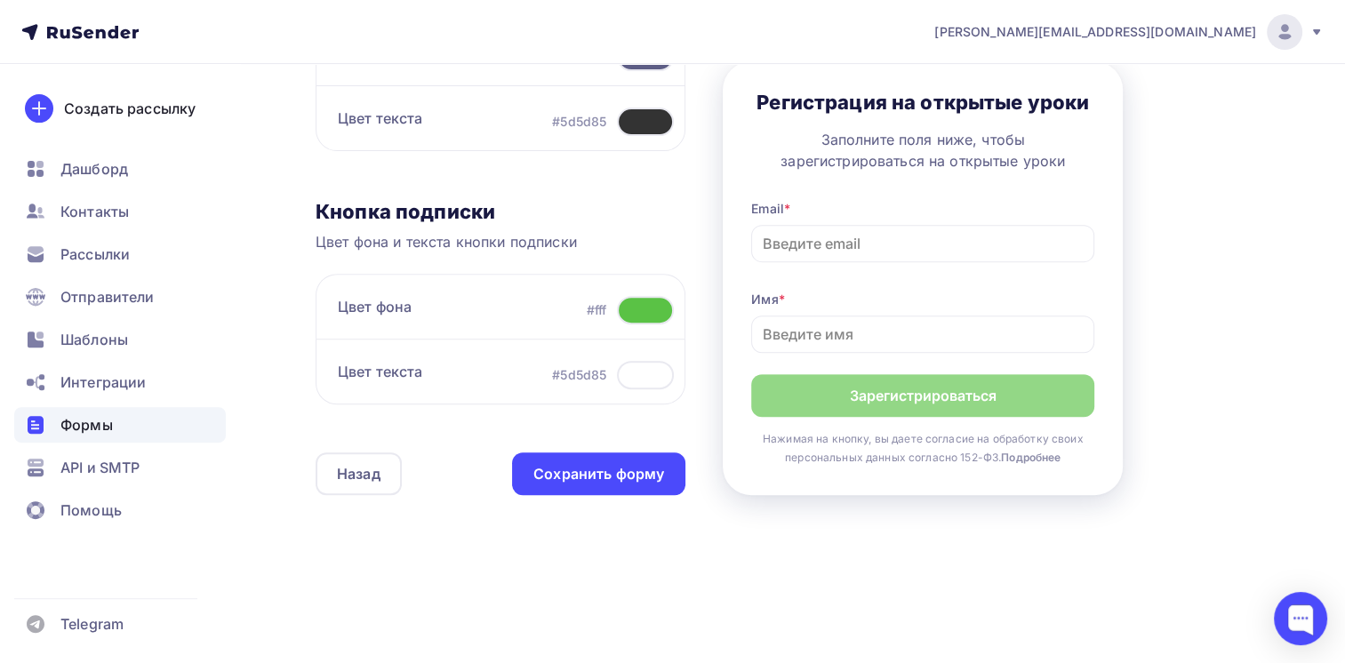
click at [648, 308] on div at bounding box center [645, 310] width 57 height 28
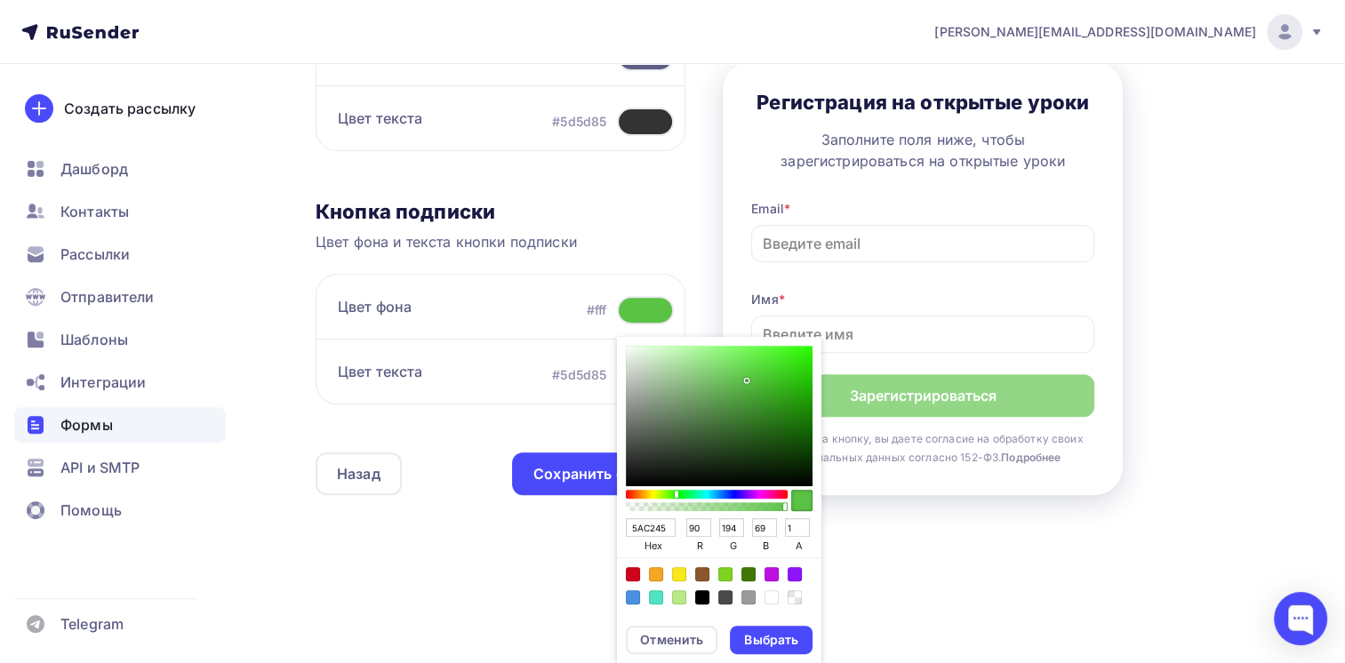
drag, startPoint x: 665, startPoint y: 527, endPoint x: 618, endPoint y: 526, distance: 47.1
click at [618, 526] on div "5AC245 hex 90 r 194 g 69 b 1 a" at bounding box center [719, 475] width 204 height 277
paste input "307AD"
type input "307AD5"
type input "48"
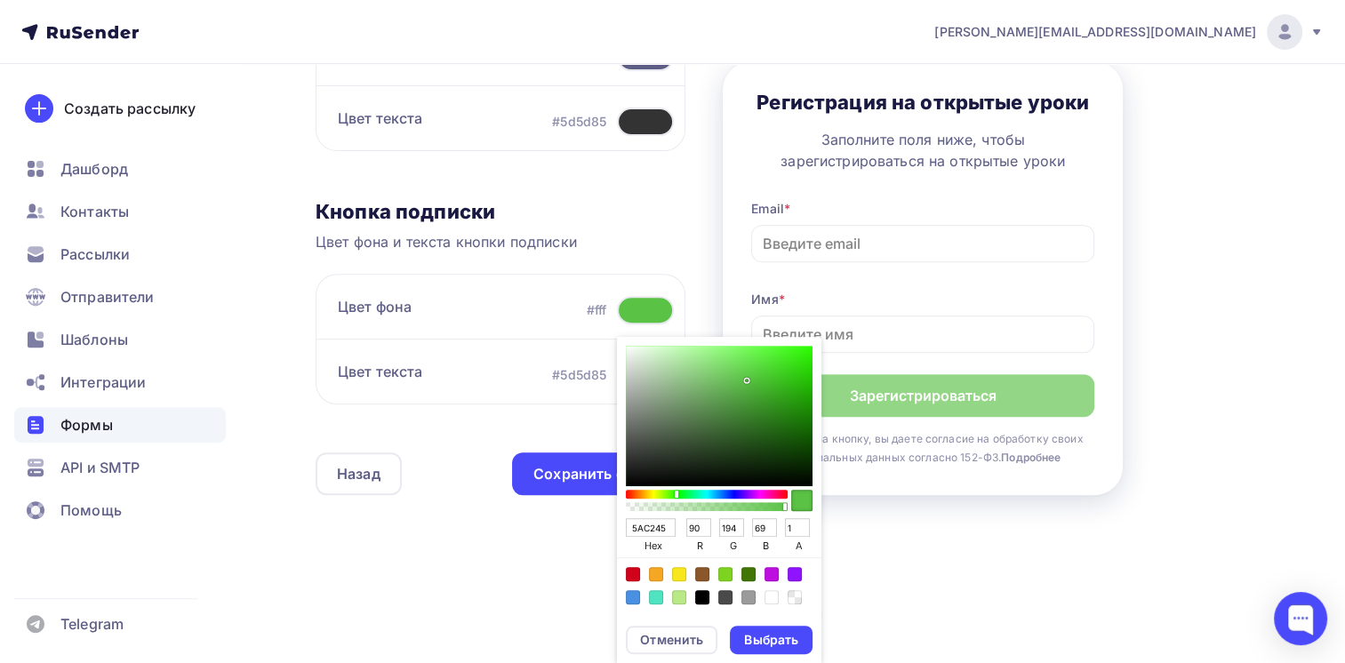
type input "122"
type input "213"
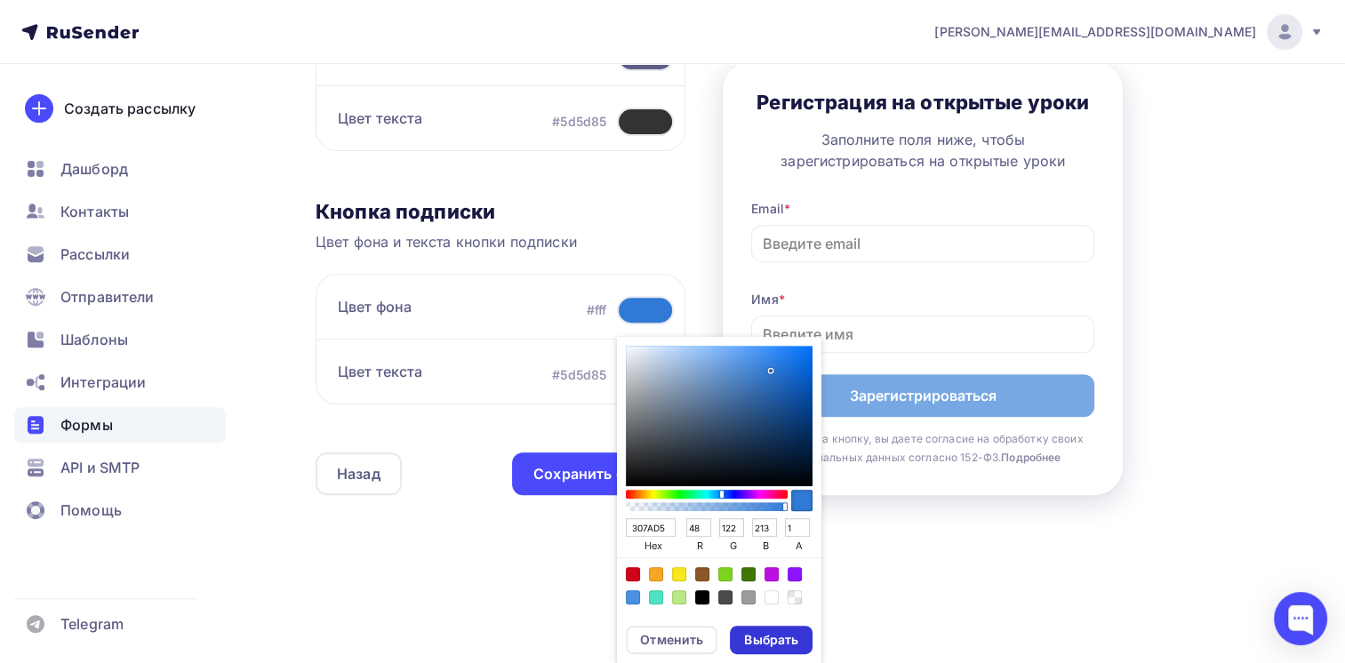
type input "307AD5"
click at [774, 637] on div "Выбрать" at bounding box center [771, 640] width 54 height 18
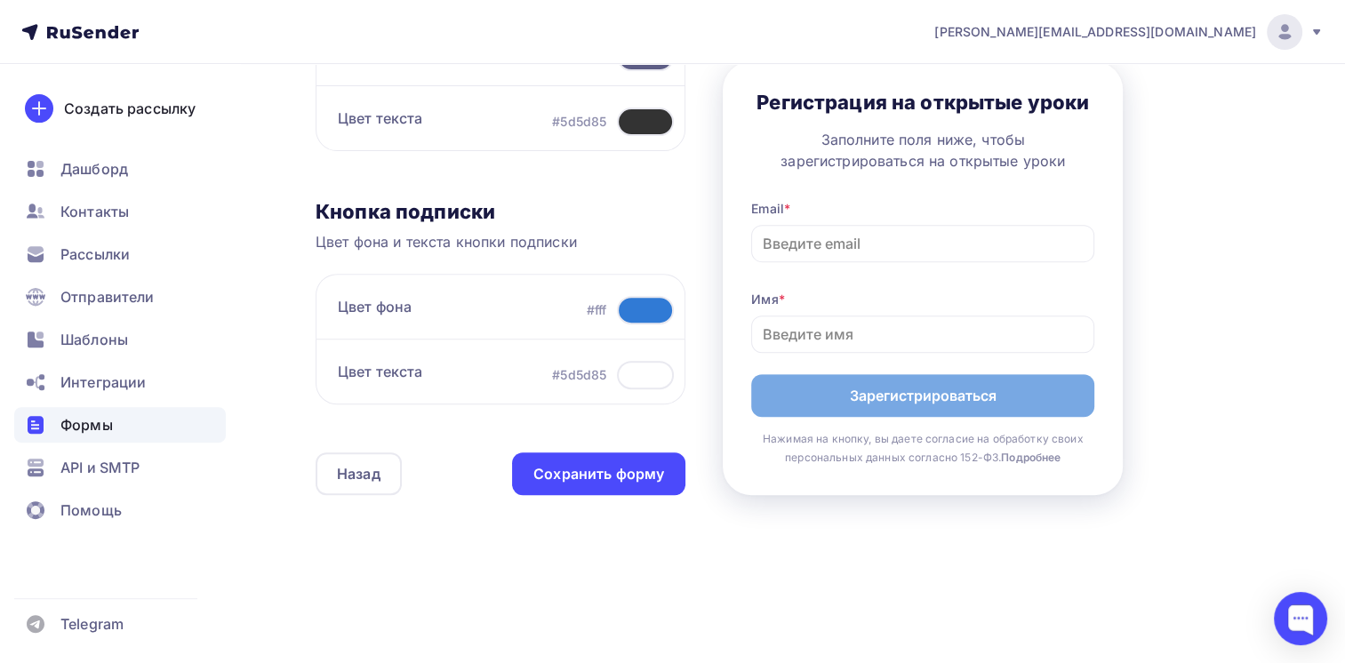
click at [761, 624] on div "Назад ОУ ПП СУП ОУ ПП СУП Список: ОУ ПП СУП Переименовать Удалить Сохранить Кон…" at bounding box center [672, 43] width 1345 height 1246
click at [647, 311] on div at bounding box center [645, 310] width 57 height 28
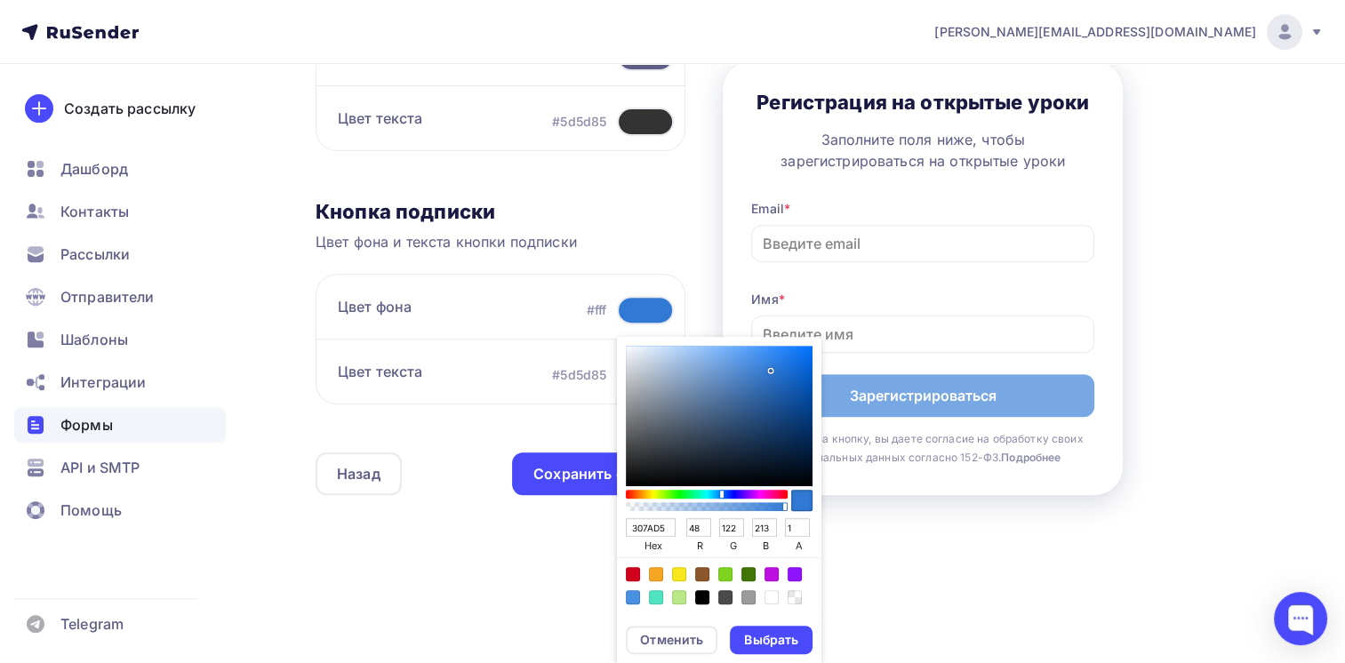
drag, startPoint x: 664, startPoint y: 529, endPoint x: 599, endPoint y: 527, distance: 64.9
click at [599, 527] on div "Контент Поля формы 3 Дизайн Тип формы Выберите способ установки формы Встроенна…" at bounding box center [793, 43] width 955 height 1003
paste input "#fff"
type input "#fff"
click at [772, 636] on div "Выбрать" at bounding box center [771, 640] width 54 height 18
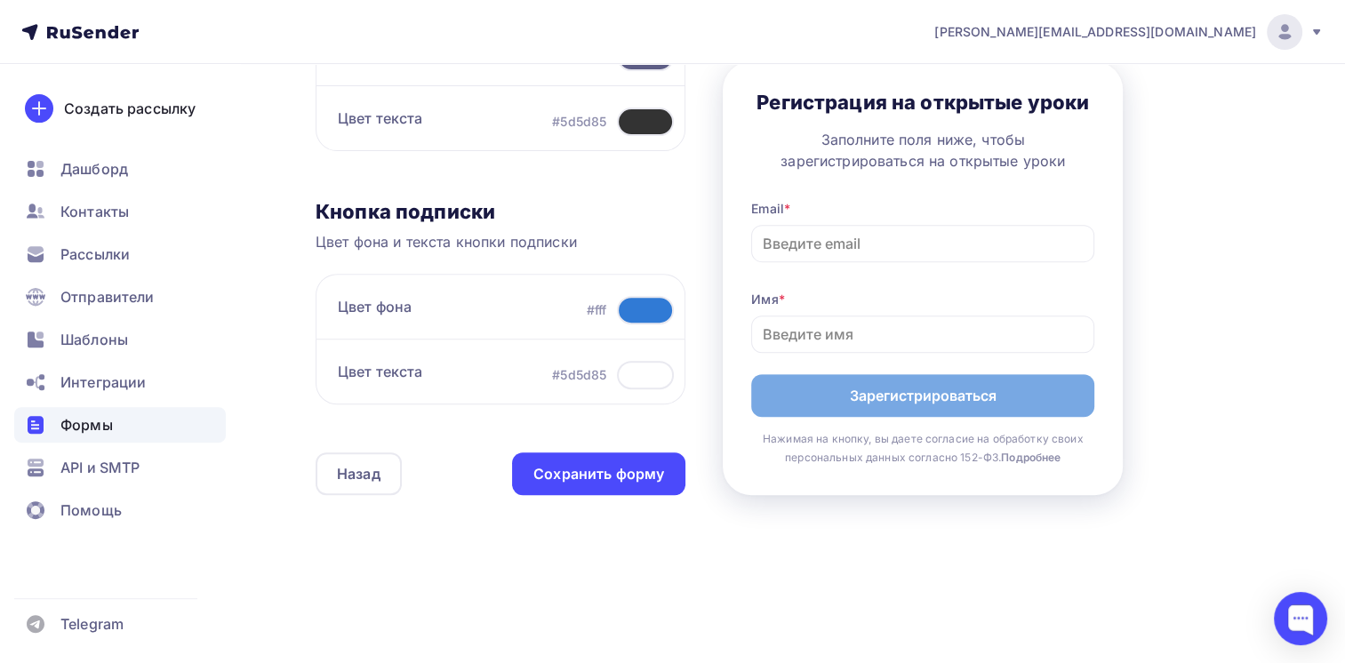
drag, startPoint x: 761, startPoint y: 560, endPoint x: 754, endPoint y: 574, distance: 15.9
click at [761, 561] on div "Назад ОУ ПП СУП ОУ ПП СУП Список: ОУ ПП СУП Переименовать Удалить Сохранить Кон…" at bounding box center [793, 22] width 955 height 1146
drag, startPoint x: 638, startPoint y: 308, endPoint x: 631, endPoint y: 330, distance: 23.3
click at [637, 307] on div at bounding box center [645, 310] width 57 height 28
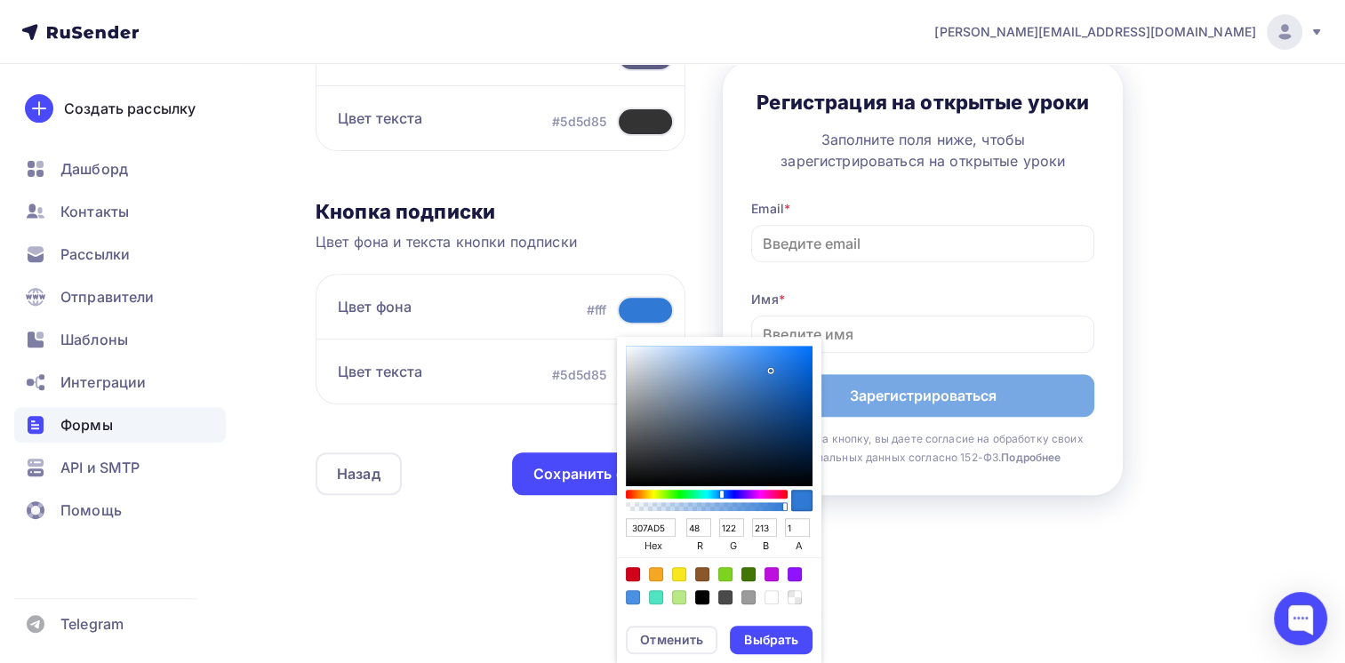
drag, startPoint x: 661, startPoint y: 528, endPoint x: 619, endPoint y: 528, distance: 42.7
click at [619, 528] on div "307AD5 hex 48 r 122 g 213 b 1 a" at bounding box center [719, 475] width 204 height 277
paste input "0000FE"
type input "0000FE"
type input "0"
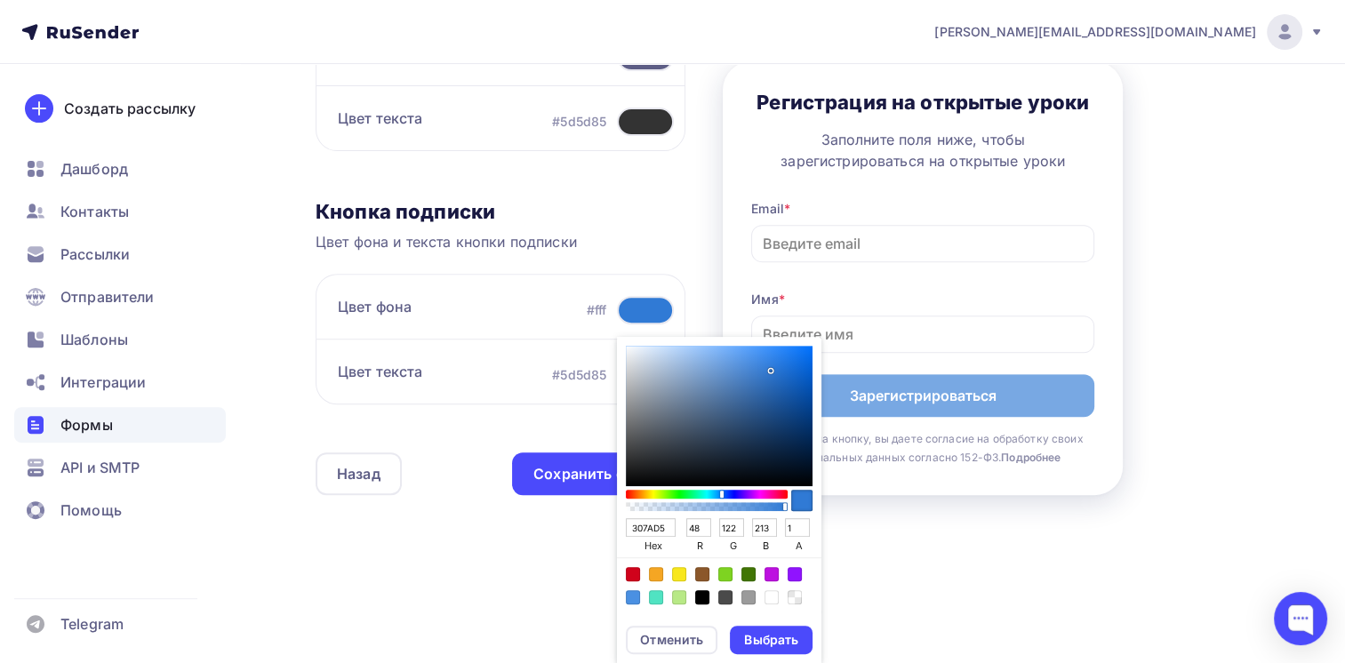
type input "0"
type input "254"
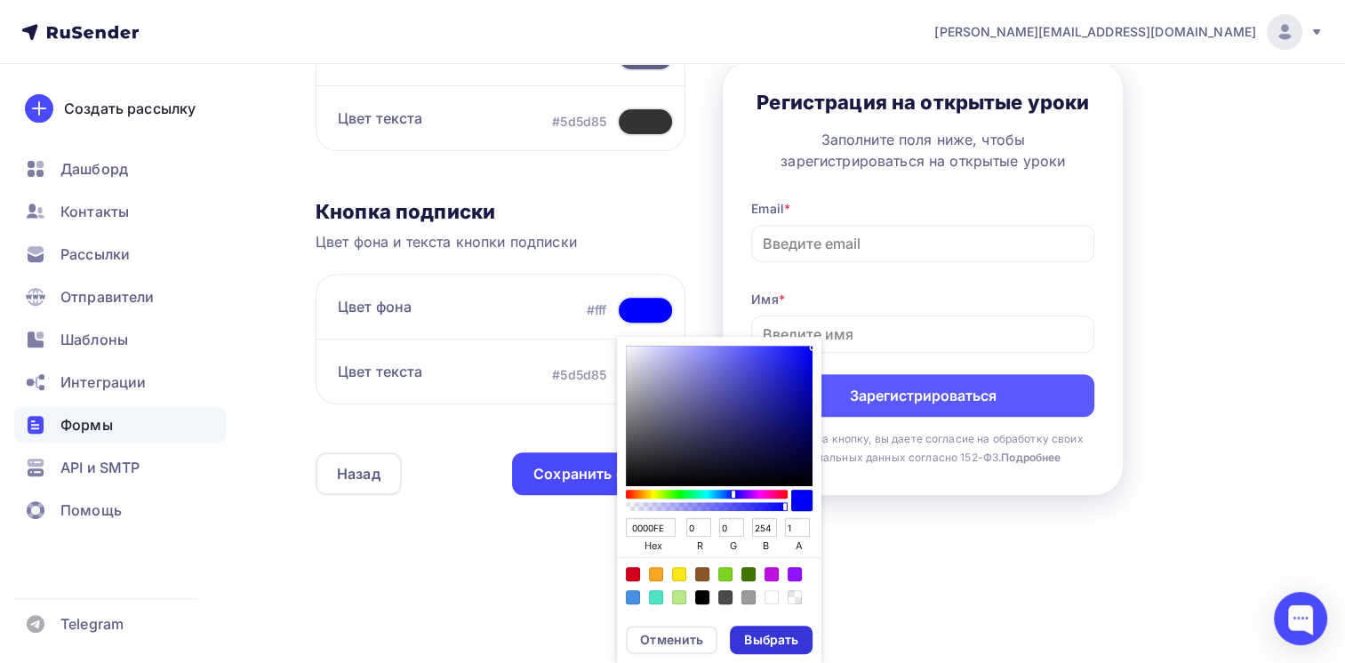
type input "0000FE"
click at [768, 637] on div "Выбрать" at bounding box center [771, 640] width 54 height 18
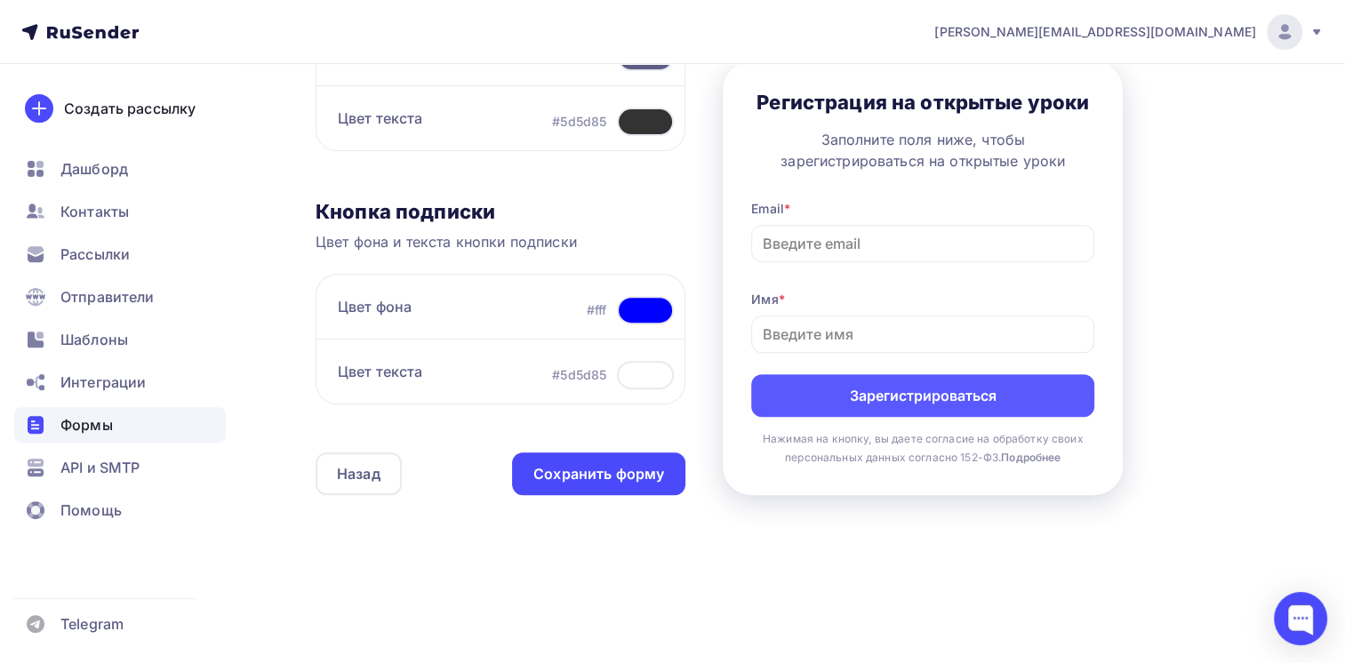
click at [774, 623] on div "Назад ОУ ПП СУП ОУ ПП СУП Список: ОУ ПП СУП Переименовать Удалить Сохранить Кон…" at bounding box center [672, 43] width 1345 height 1246
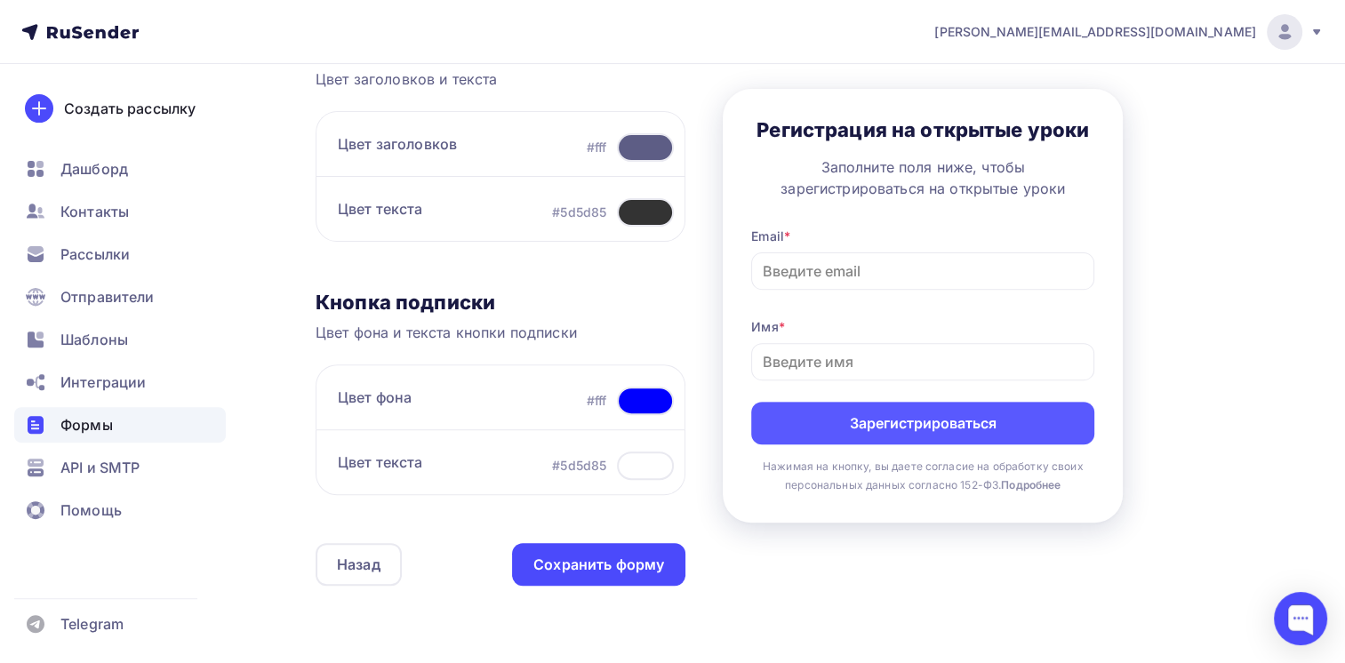
scroll to position [555, 0]
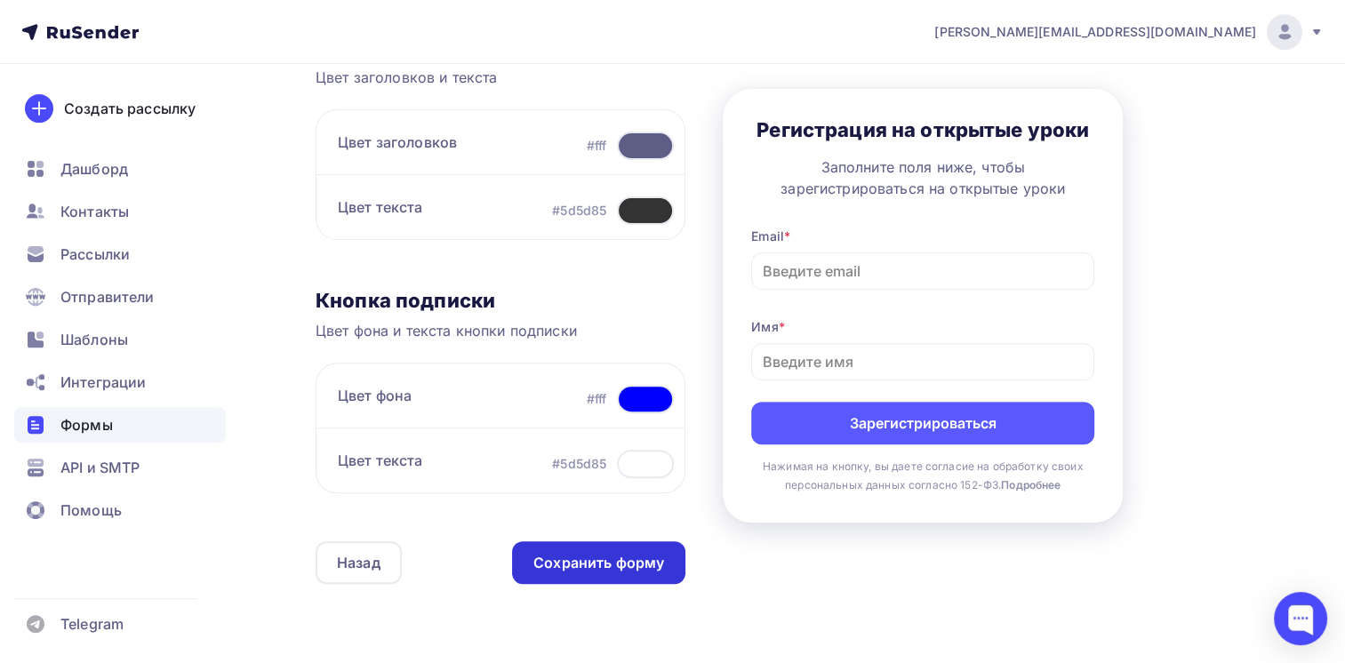
click at [590, 565] on div "Сохранить форму" at bounding box center [598, 563] width 131 height 20
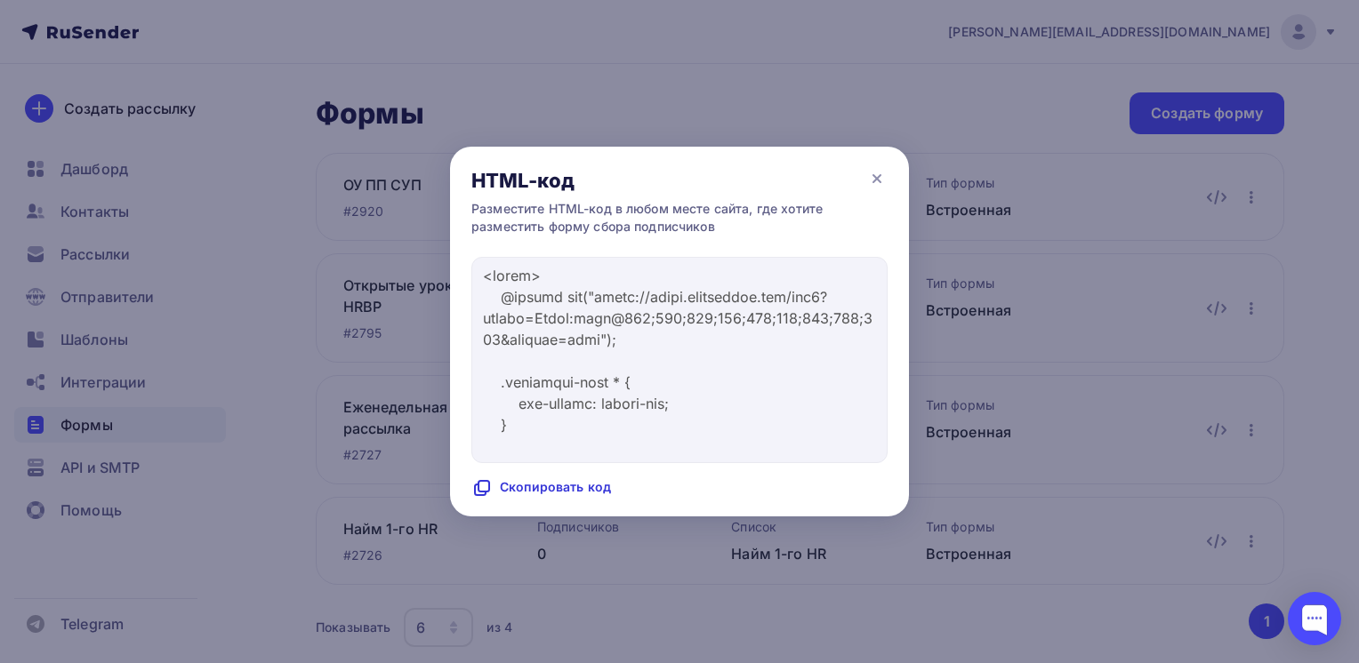
click at [533, 494] on div "Скопировать код" at bounding box center [541, 487] width 140 height 21
click at [871, 175] on icon at bounding box center [876, 178] width 21 height 21
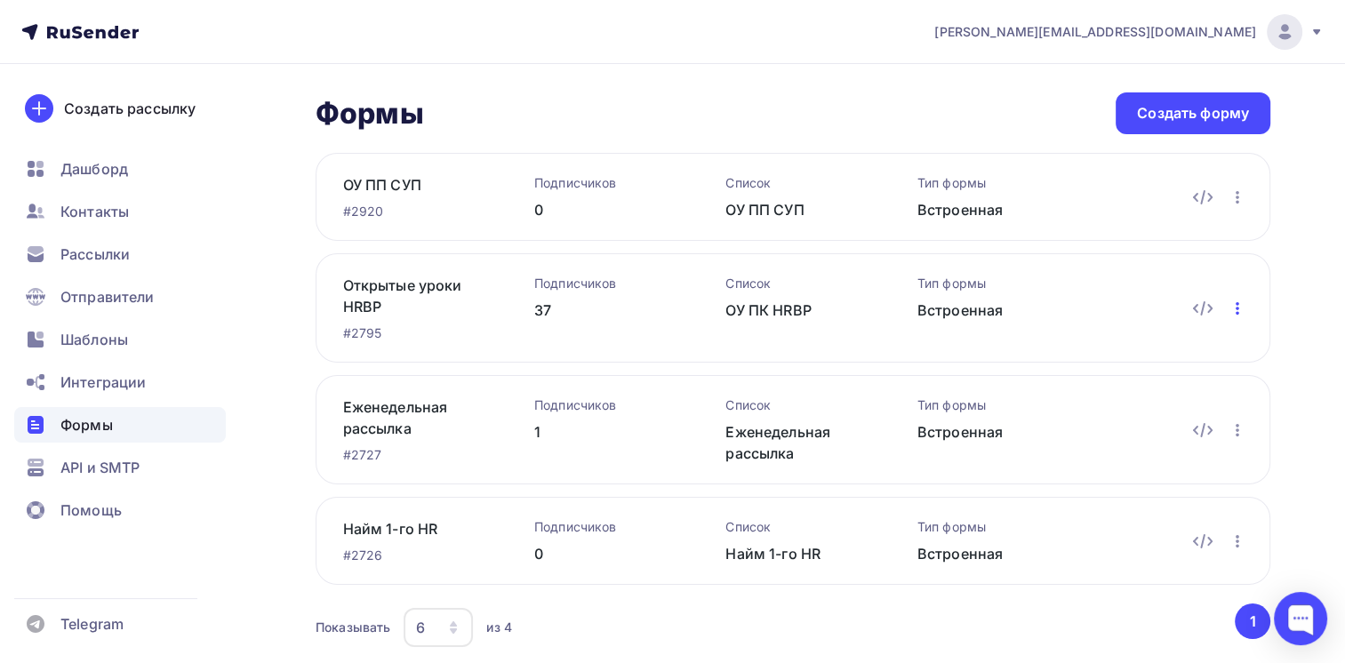
click at [1238, 310] on icon "button" at bounding box center [1237, 308] width 21 height 21
click at [309, 340] on div "Формы Формы Создать форму ОУ ПП СУП #2920 Подписчиков 0 Список ОУ ПП СУП Тип фо…" at bounding box center [672, 393] width 1345 height 659
click at [1239, 310] on icon "button" at bounding box center [1237, 308] width 21 height 21
click at [1287, 283] on div "Формы Формы Создать форму ОУ ПП СУП #2920 Подписчиков 0 Список ОУ ПП СУП Тип фо…" at bounding box center [672, 393] width 1345 height 659
click at [85, 256] on span "Рассылки" at bounding box center [94, 254] width 69 height 21
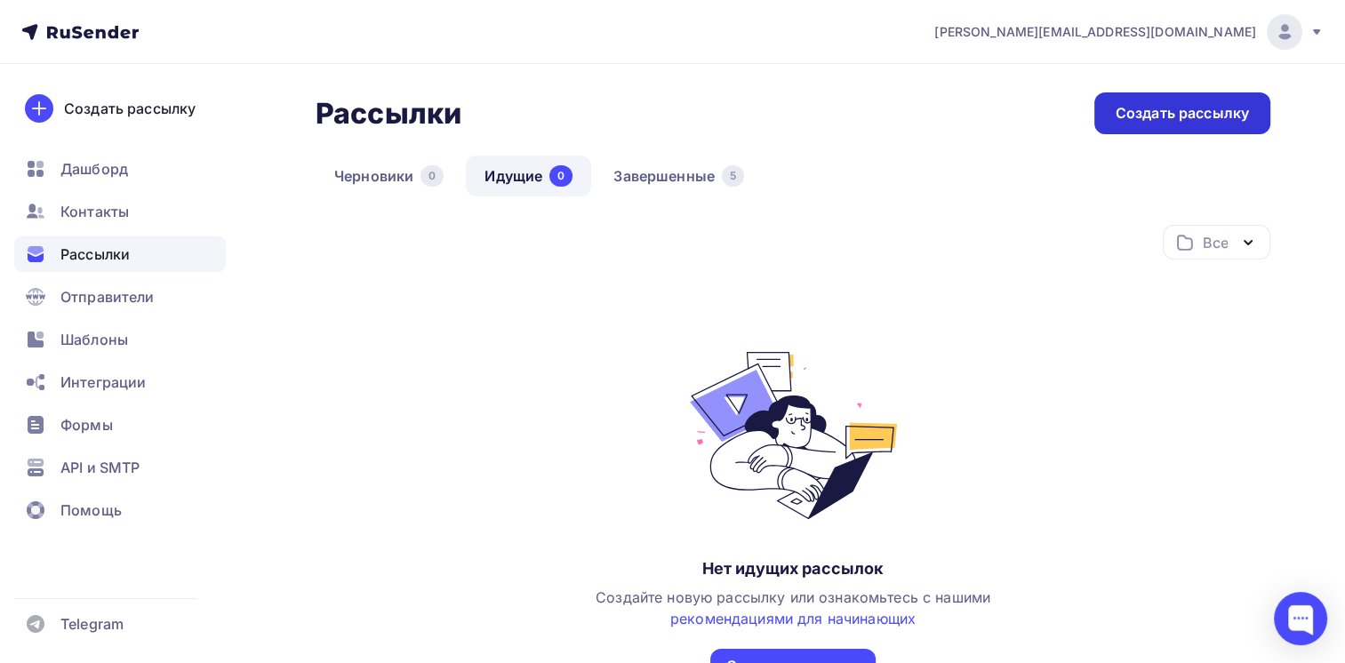
click at [1169, 111] on div "Создать рассылку" at bounding box center [1182, 113] width 133 height 20
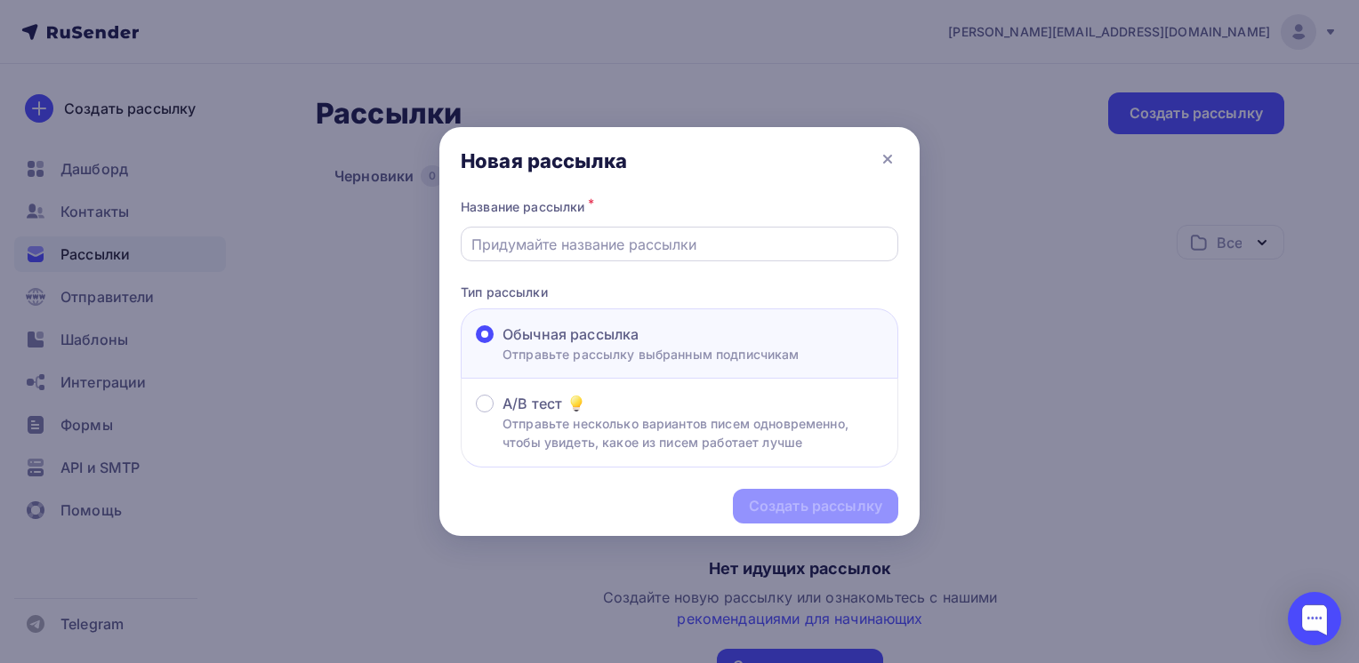
click at [565, 242] on input "text" at bounding box center [679, 244] width 417 height 21
type input "тест"
click at [795, 504] on div "Создать рассылку" at bounding box center [815, 506] width 133 height 20
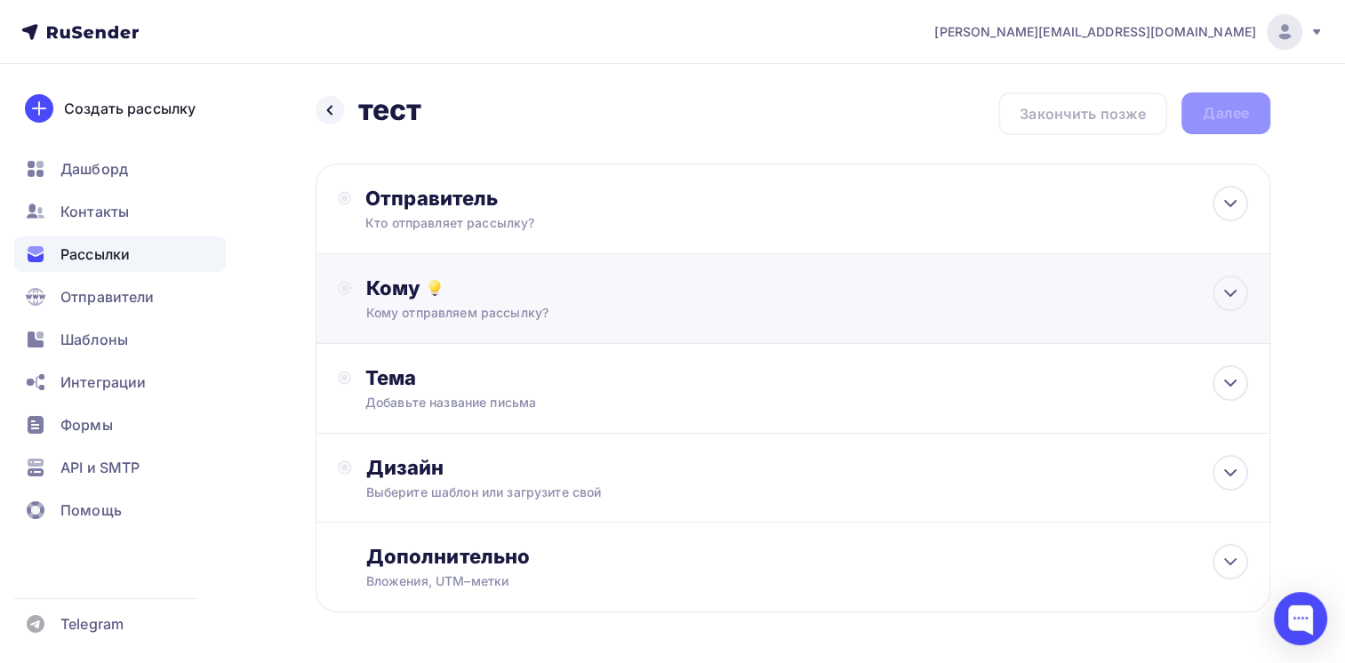
click at [713, 307] on div "Кому отправляем рассылку?" at bounding box center [763, 313] width 794 height 18
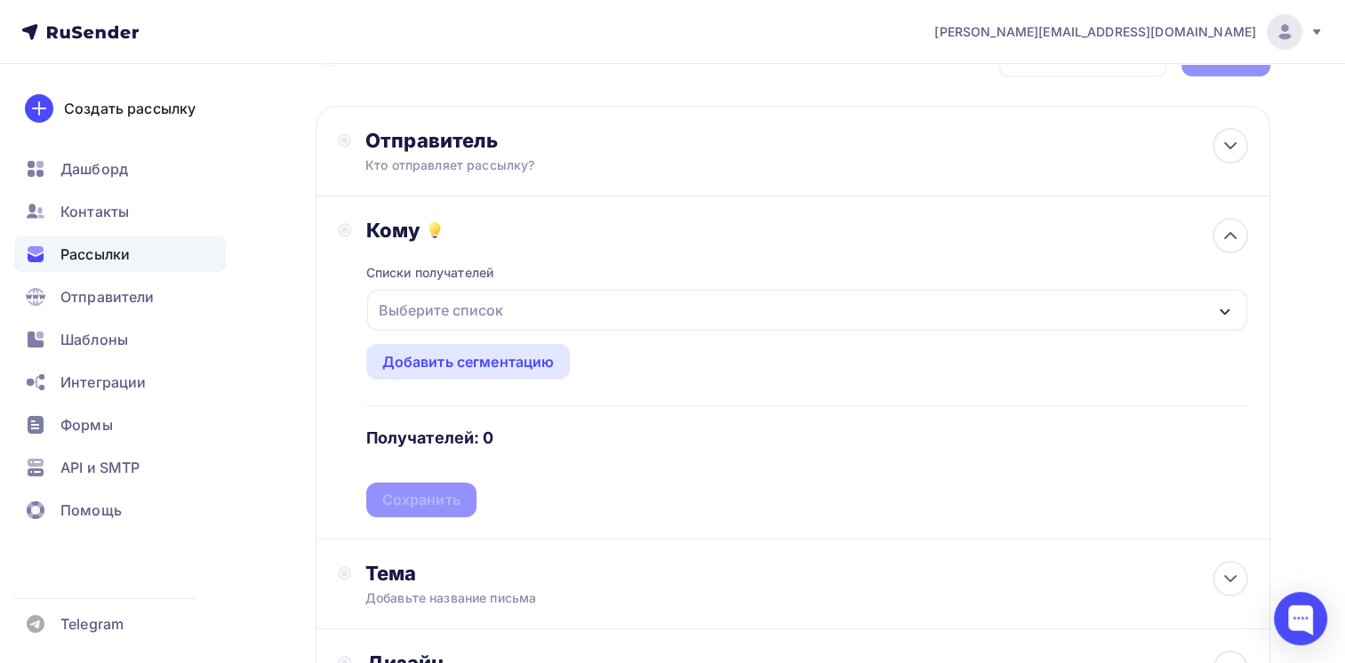
scroll to position [89, 0]
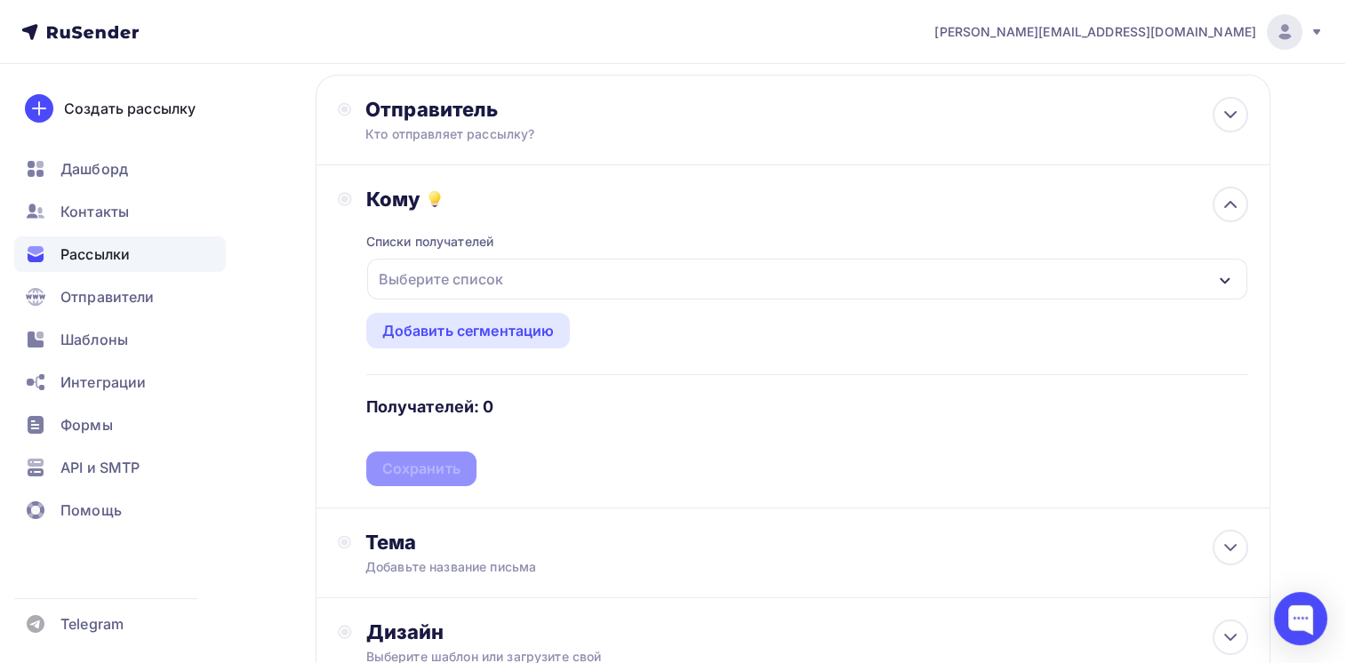
click at [1229, 283] on icon "button" at bounding box center [1225, 281] width 14 height 14
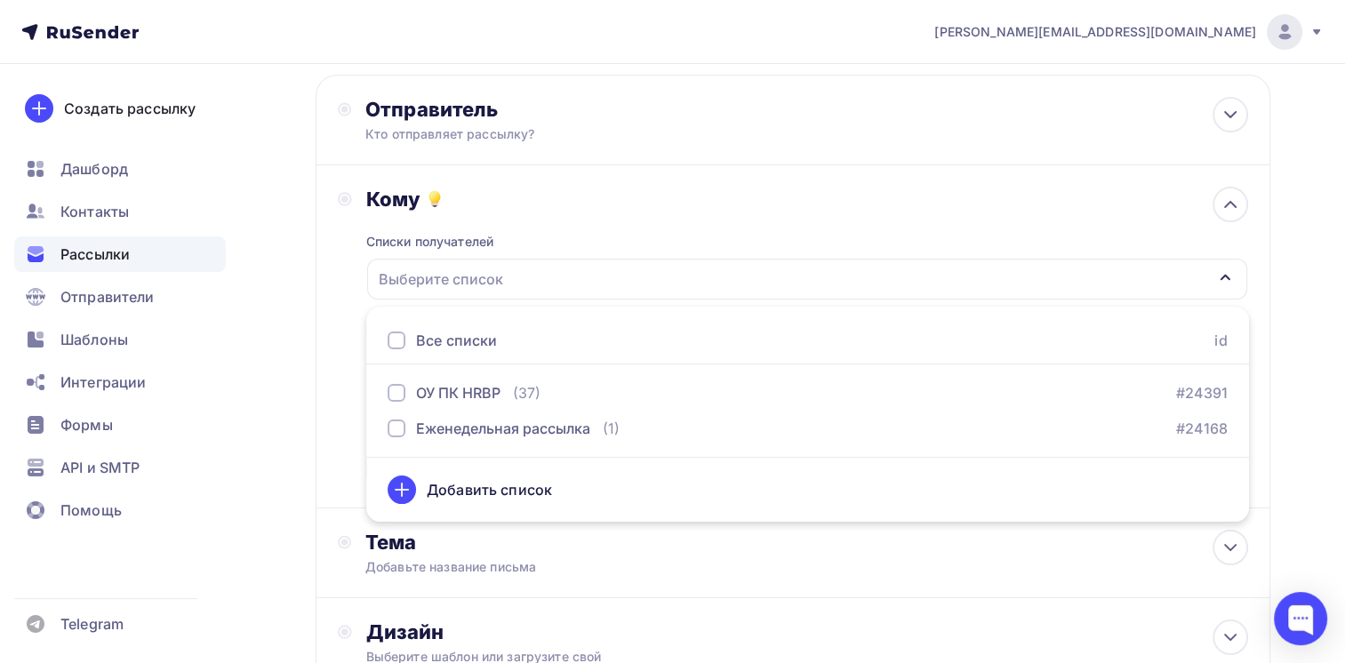
click at [427, 340] on div "Все списки" at bounding box center [456, 340] width 81 height 21
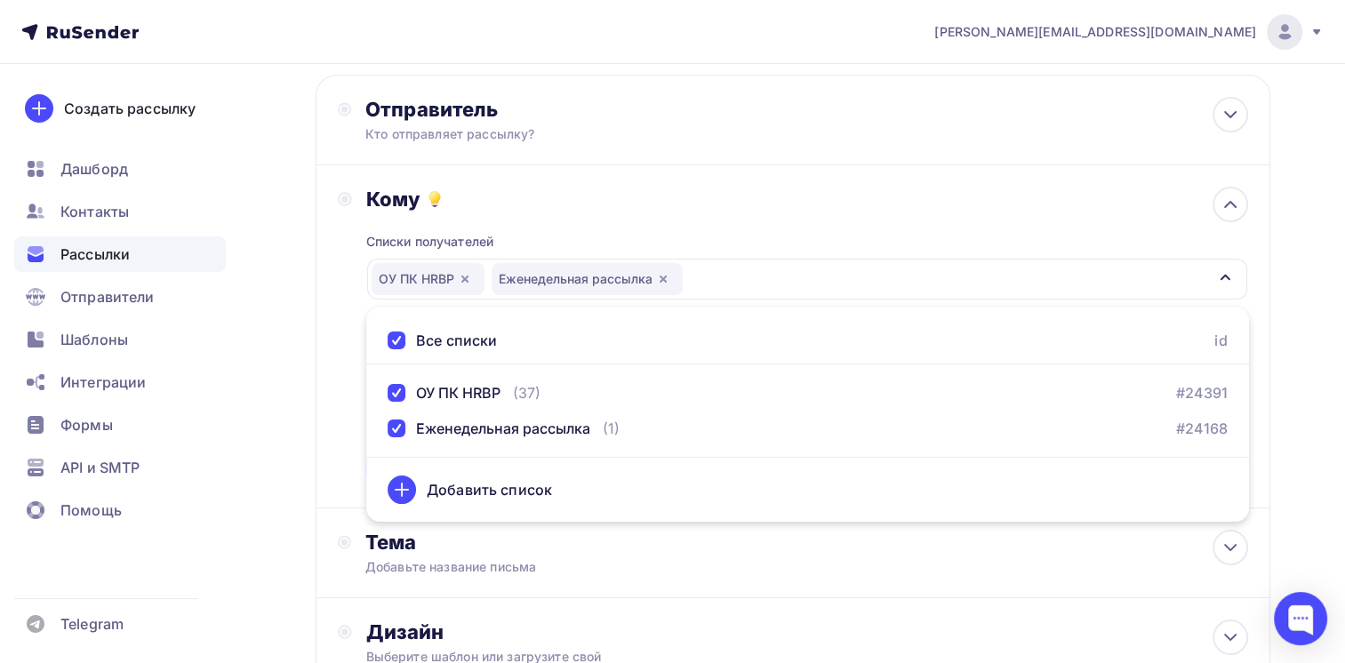
click at [427, 340] on div "Все списки" at bounding box center [456, 340] width 81 height 21
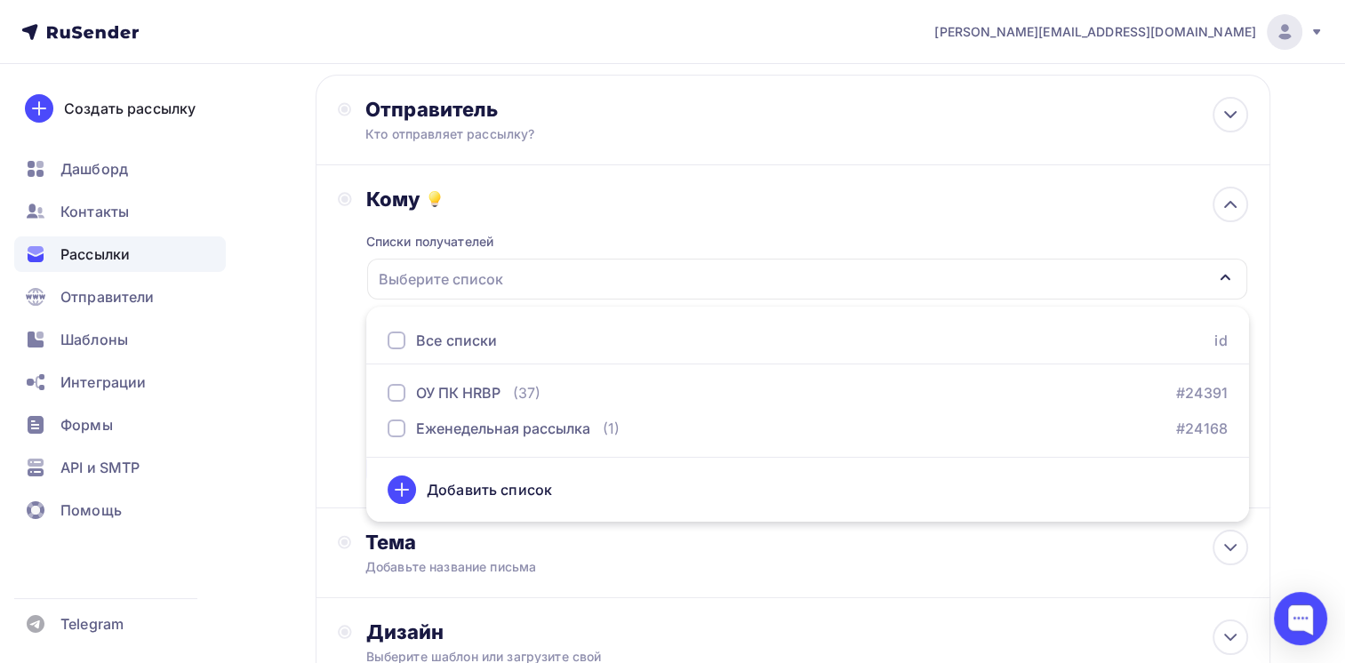
click at [1287, 406] on div "Назад тест тест Закончить позже Далее Отправитель Кто отправляет рассылку? Emai…" at bounding box center [672, 433] width 1345 height 917
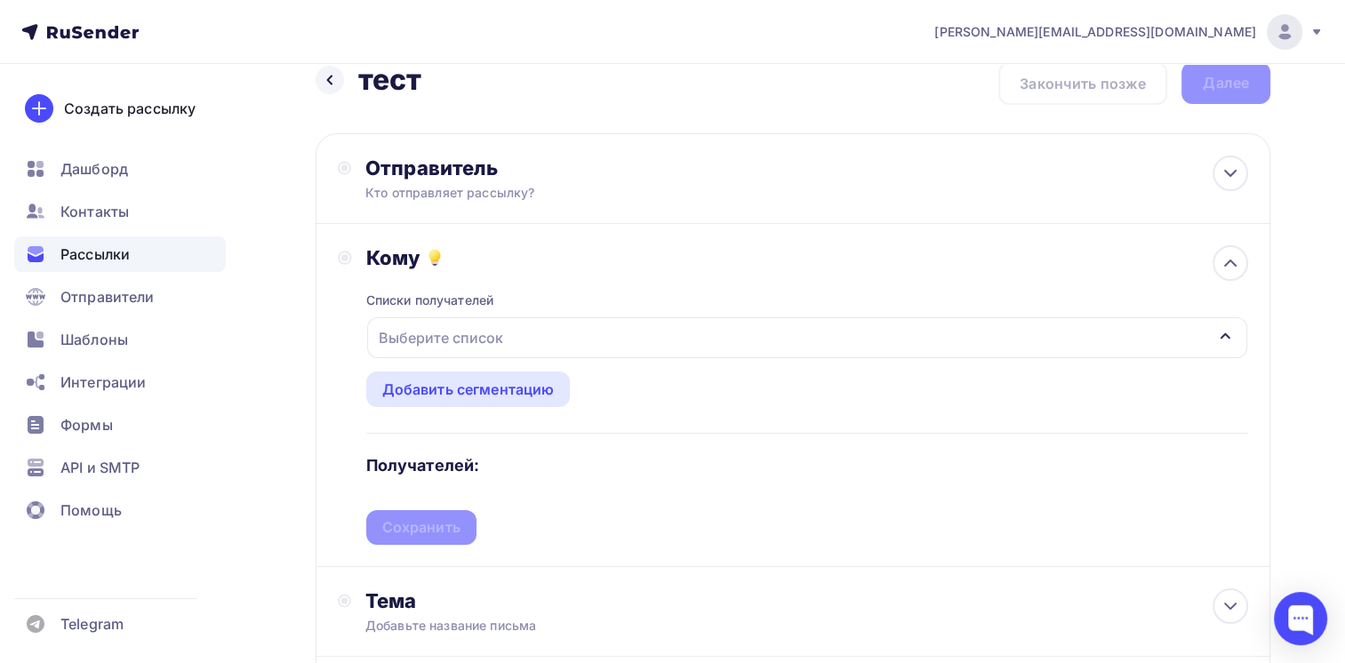
scroll to position [0, 0]
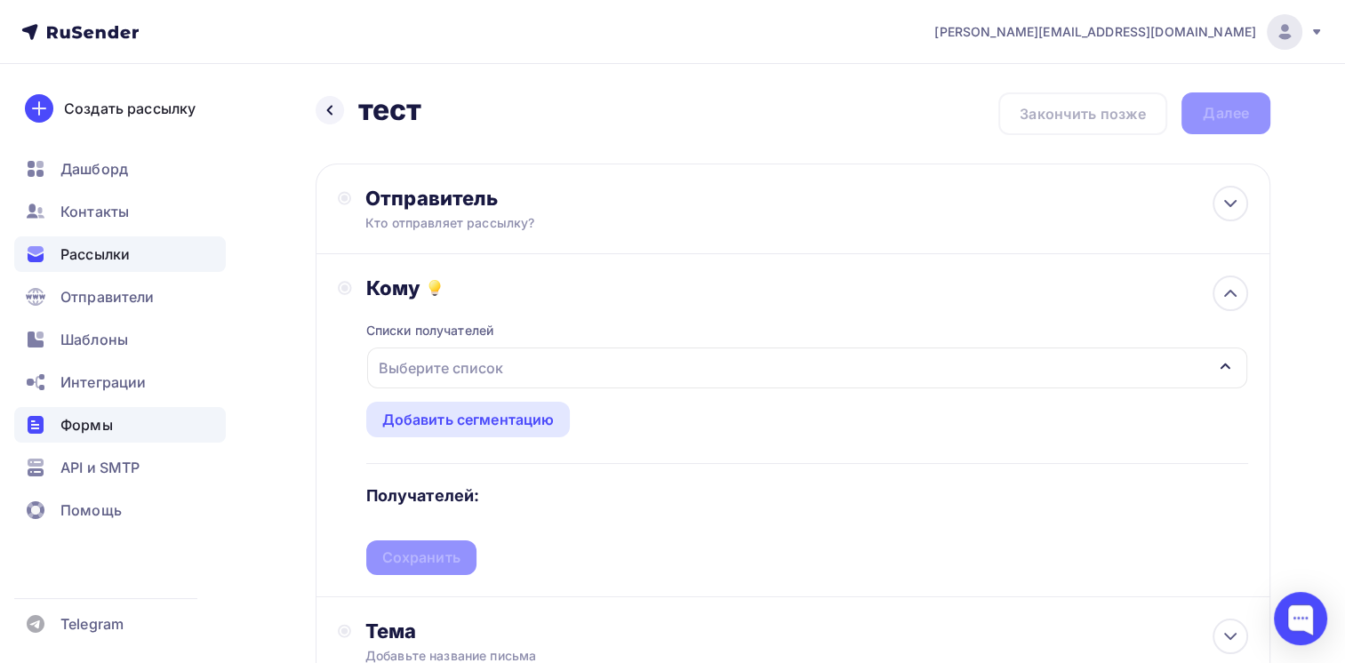
click at [93, 427] on span "Формы" at bounding box center [86, 424] width 52 height 21
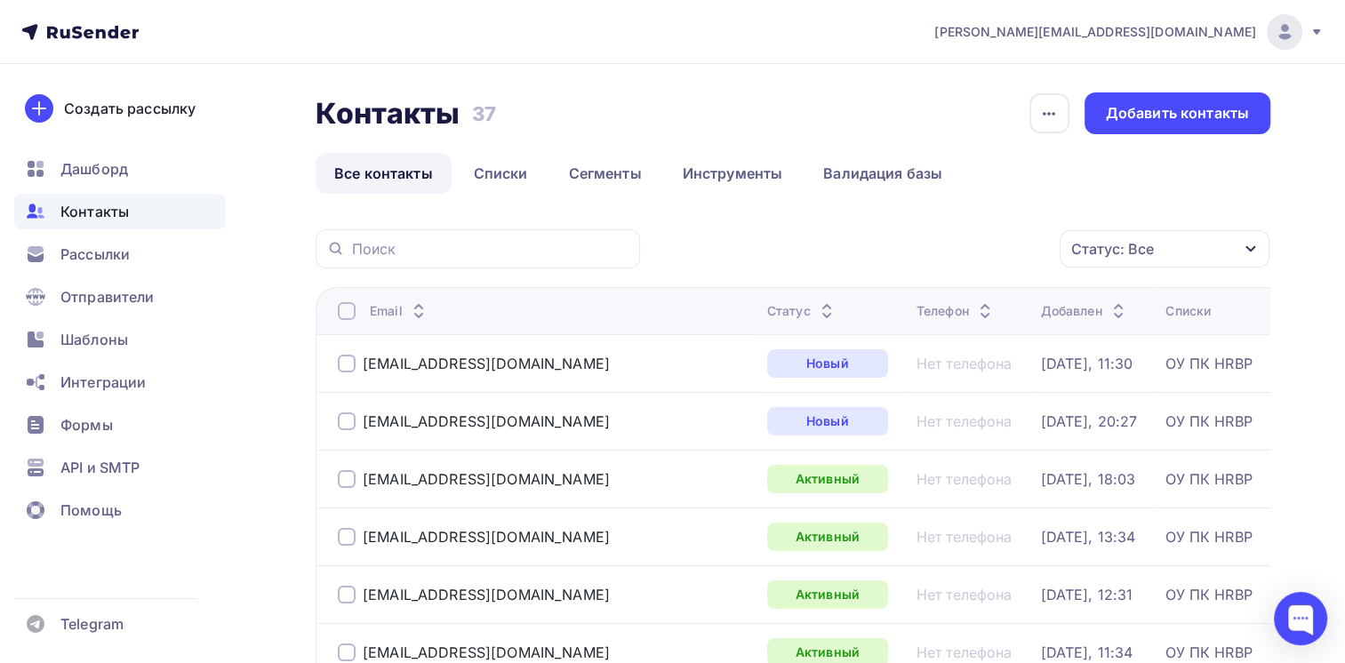
click at [107, 208] on span "Контакты" at bounding box center [94, 211] width 68 height 21
click at [107, 428] on span "Формы" at bounding box center [86, 424] width 52 height 21
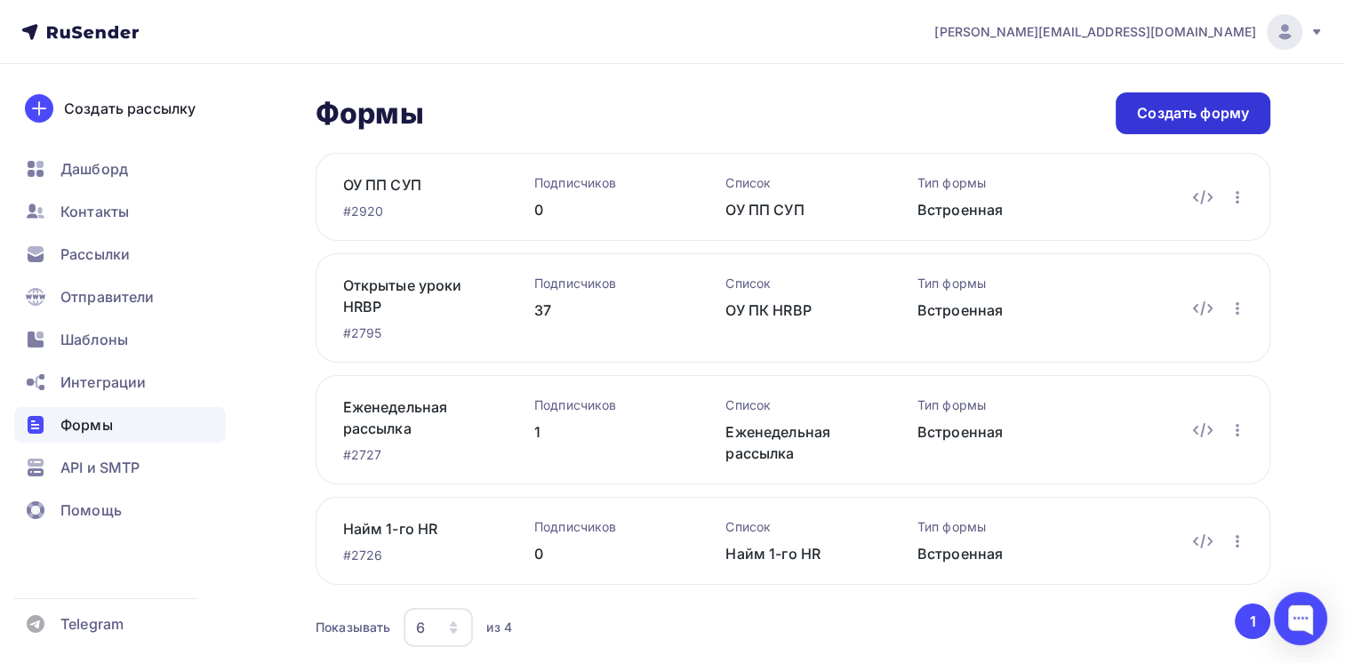
click at [1173, 109] on div "Создать форму" at bounding box center [1193, 113] width 112 height 20
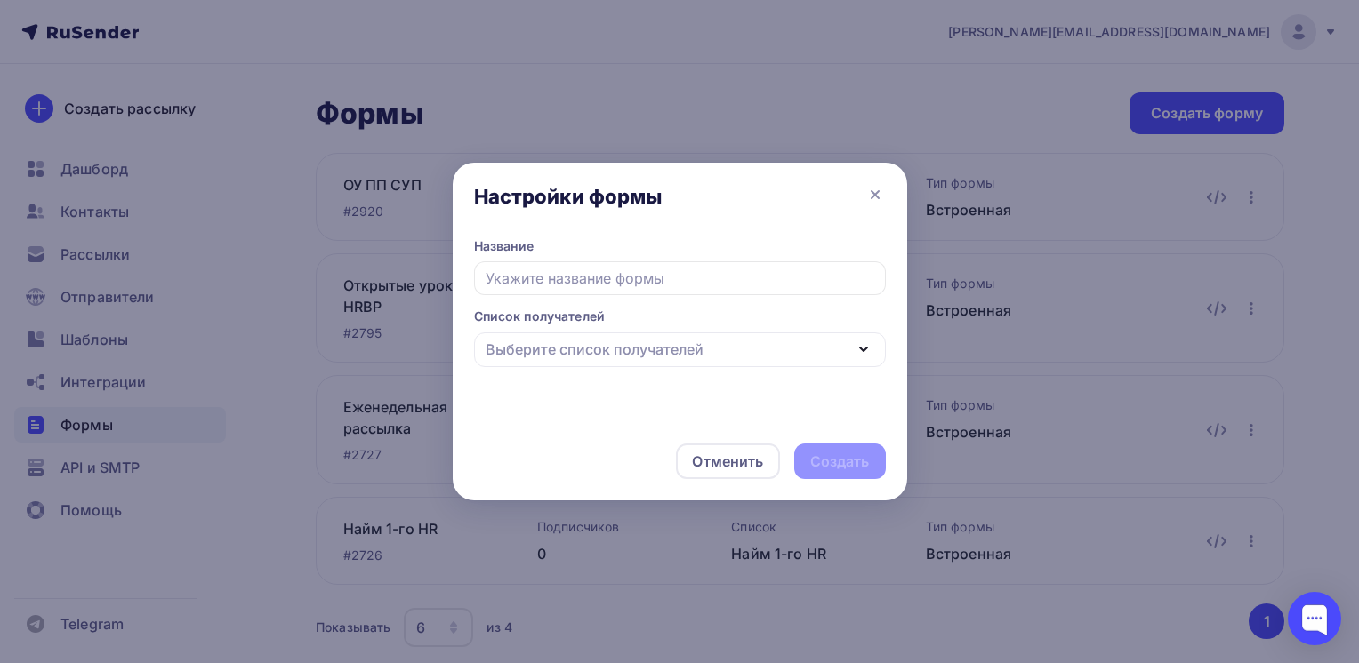
click at [864, 349] on icon "button" at bounding box center [863, 349] width 21 height 21
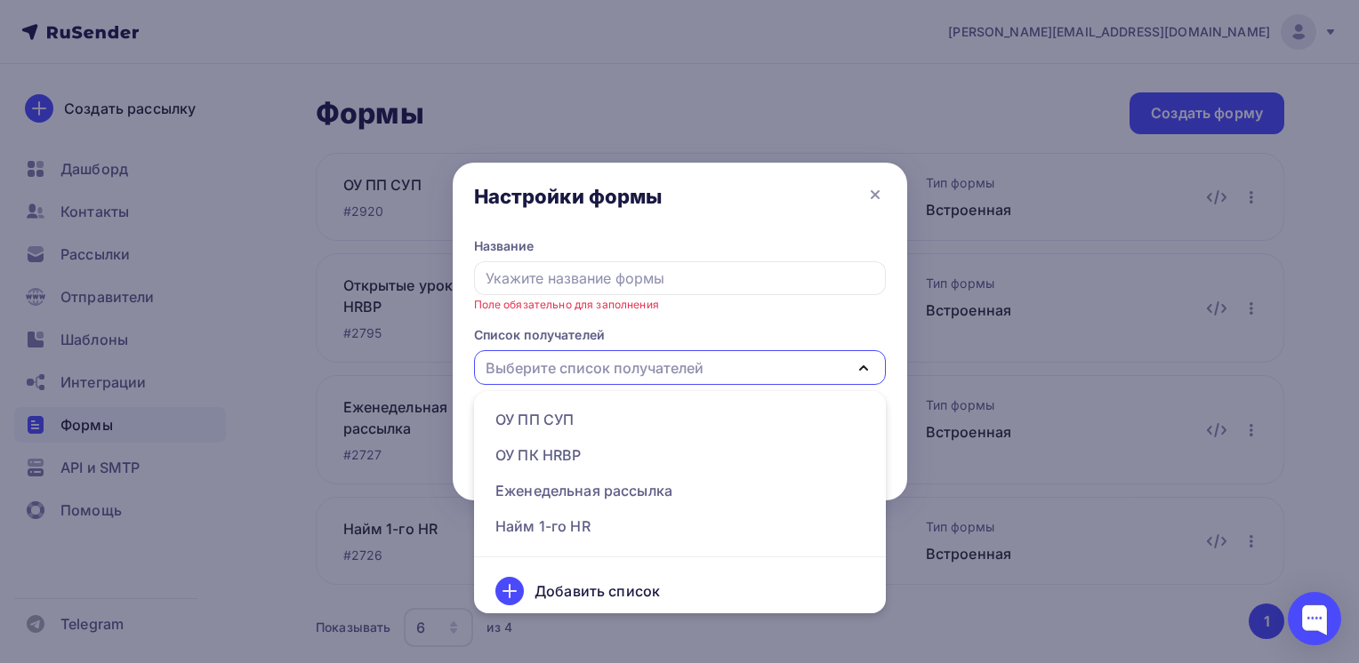
click at [608, 593] on div "Добавить список" at bounding box center [596, 591] width 125 height 21
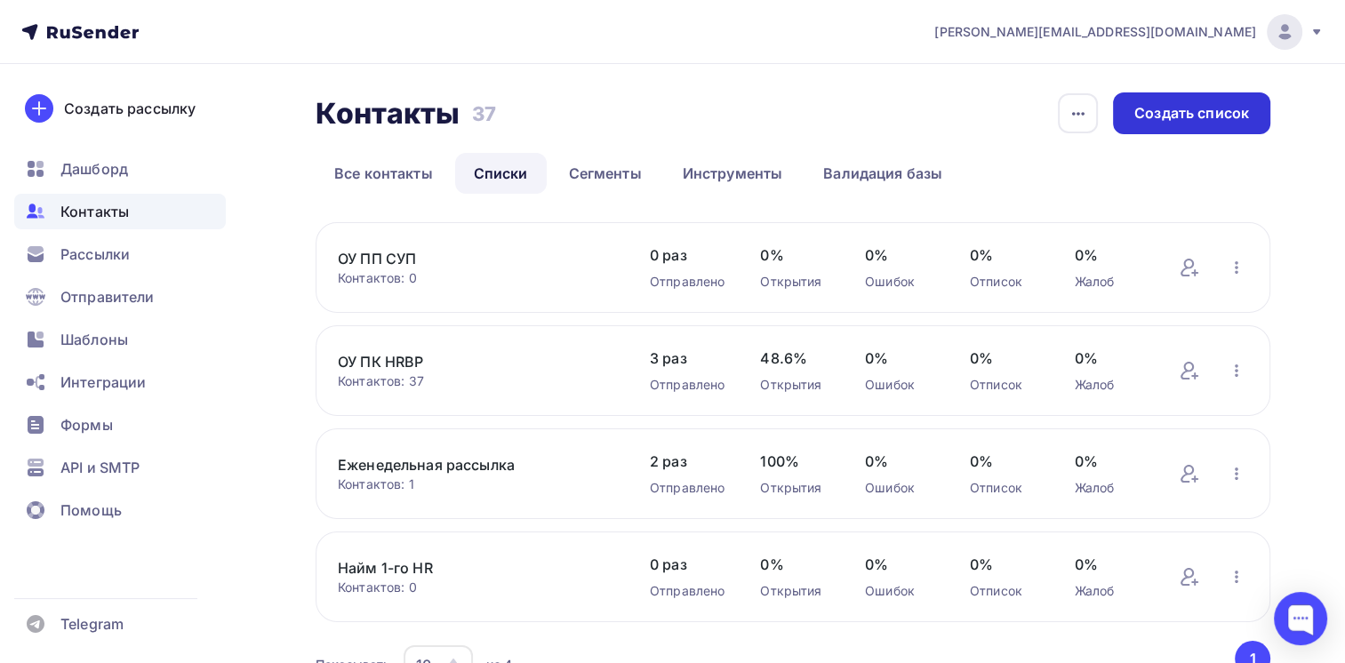
click at [1183, 116] on div "Создать список" at bounding box center [1191, 113] width 115 height 20
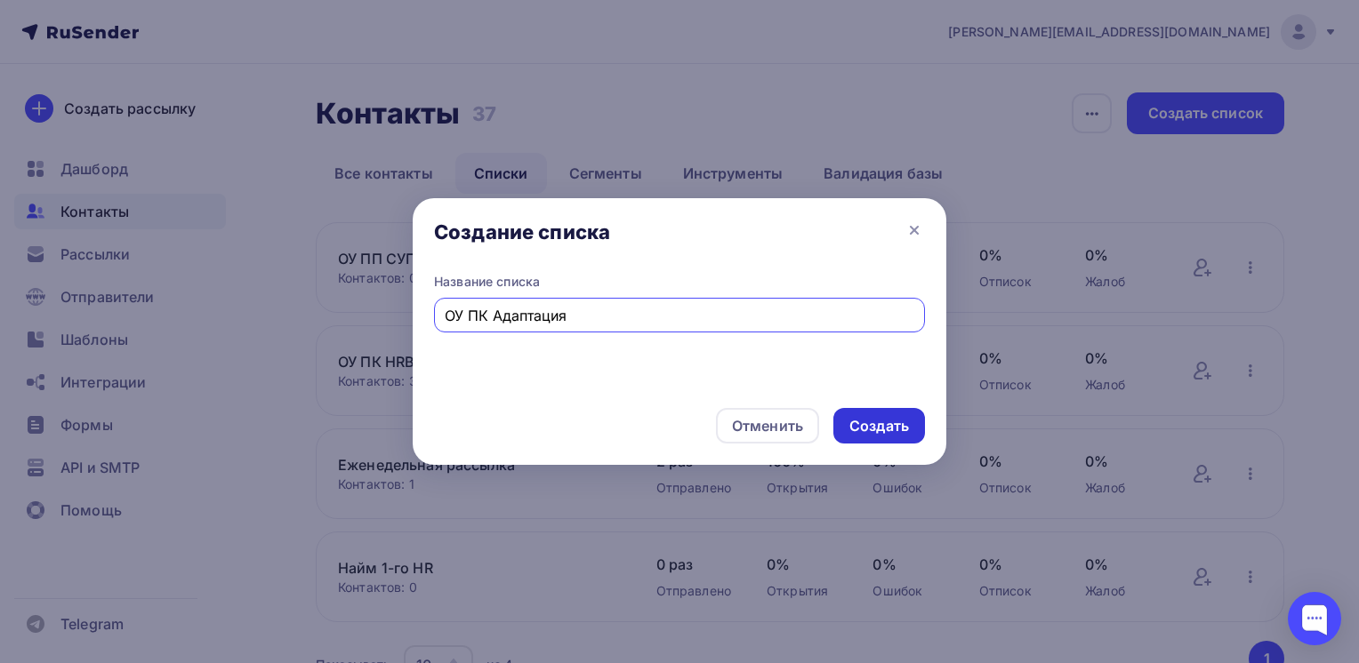
type input "ОУ ПК Адаптация"
click at [873, 436] on div "Создать" at bounding box center [879, 426] width 60 height 20
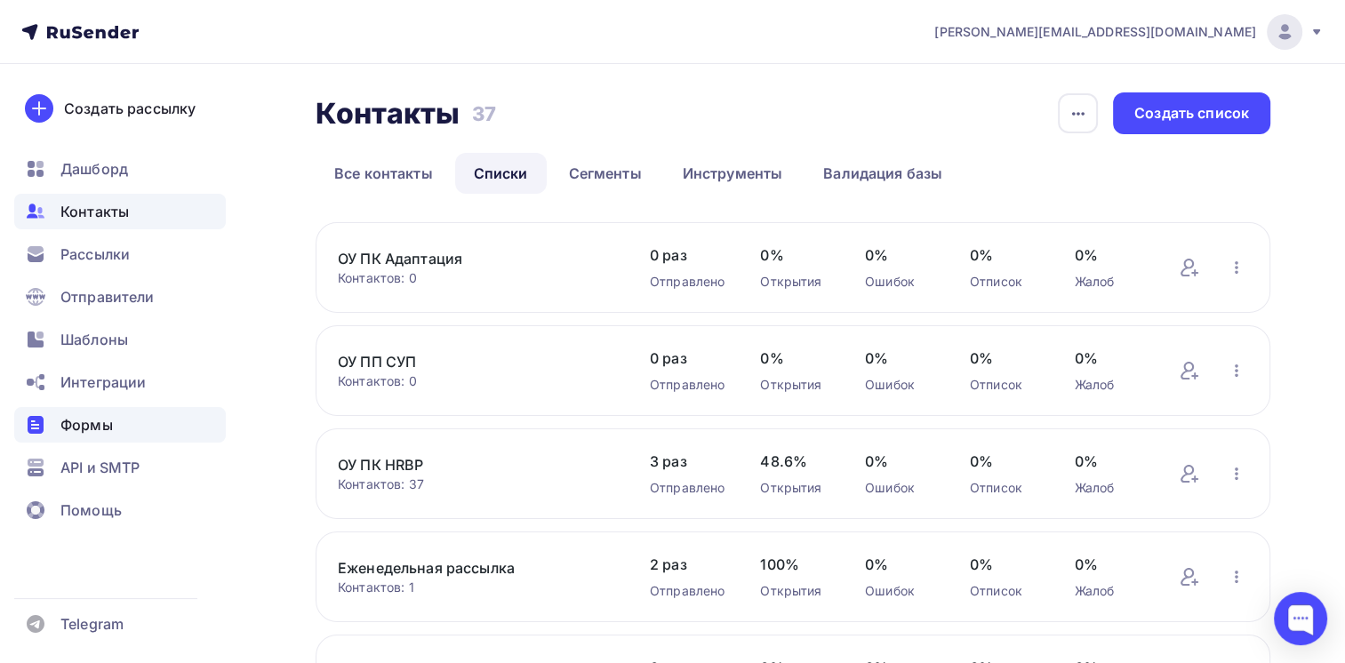
click at [103, 424] on span "Формы" at bounding box center [86, 424] width 52 height 21
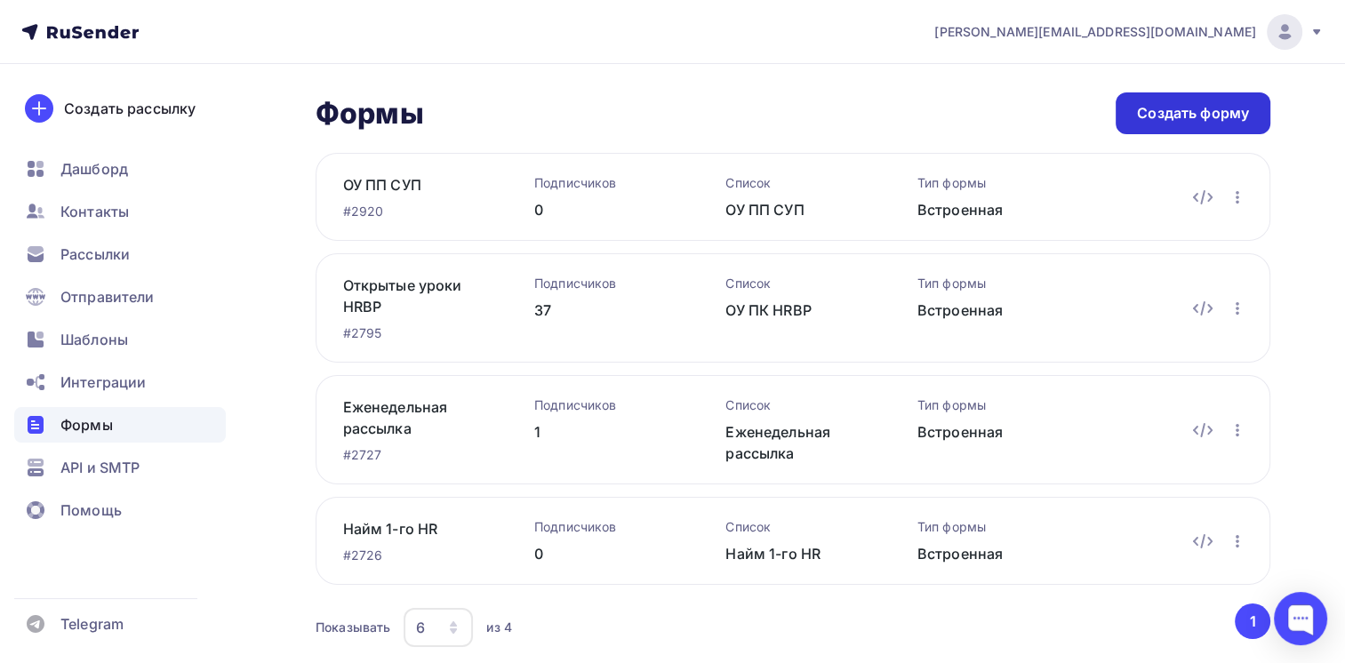
click at [1169, 114] on div "Создать форму" at bounding box center [1193, 113] width 112 height 20
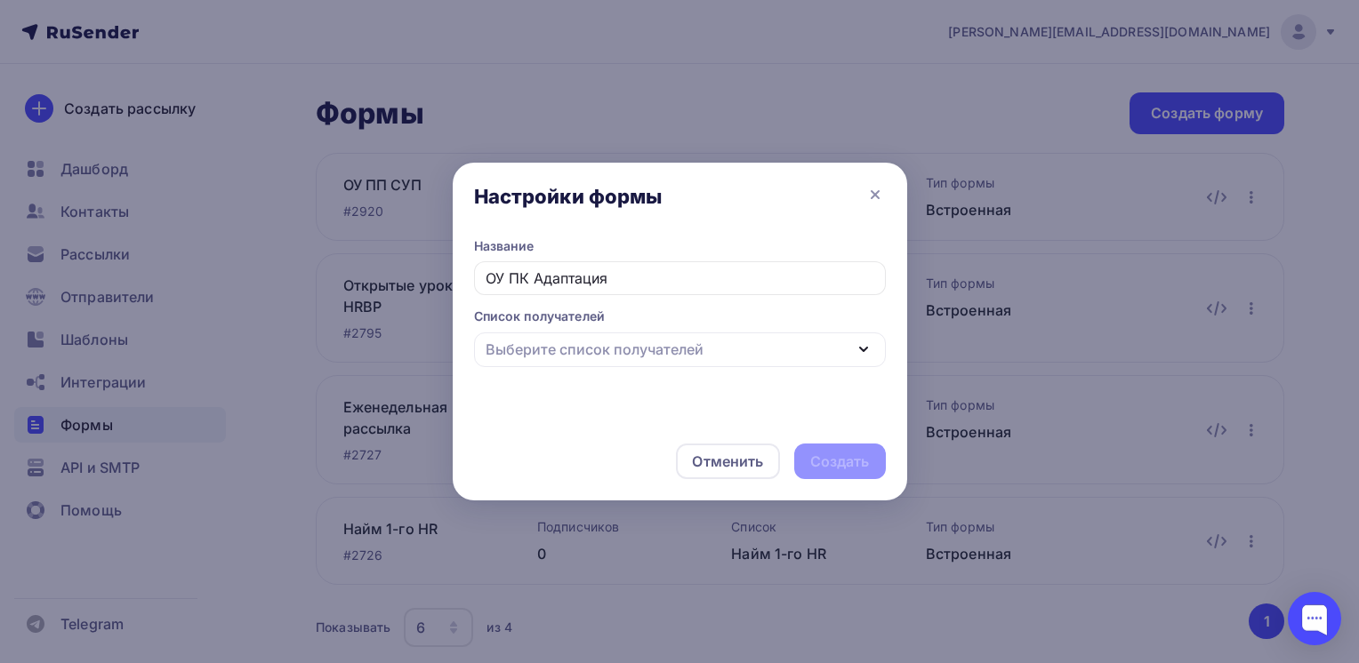
click at [843, 355] on div "Выберите список получателей" at bounding box center [680, 350] width 412 height 35
type input "ОУ ПК Адаптация"
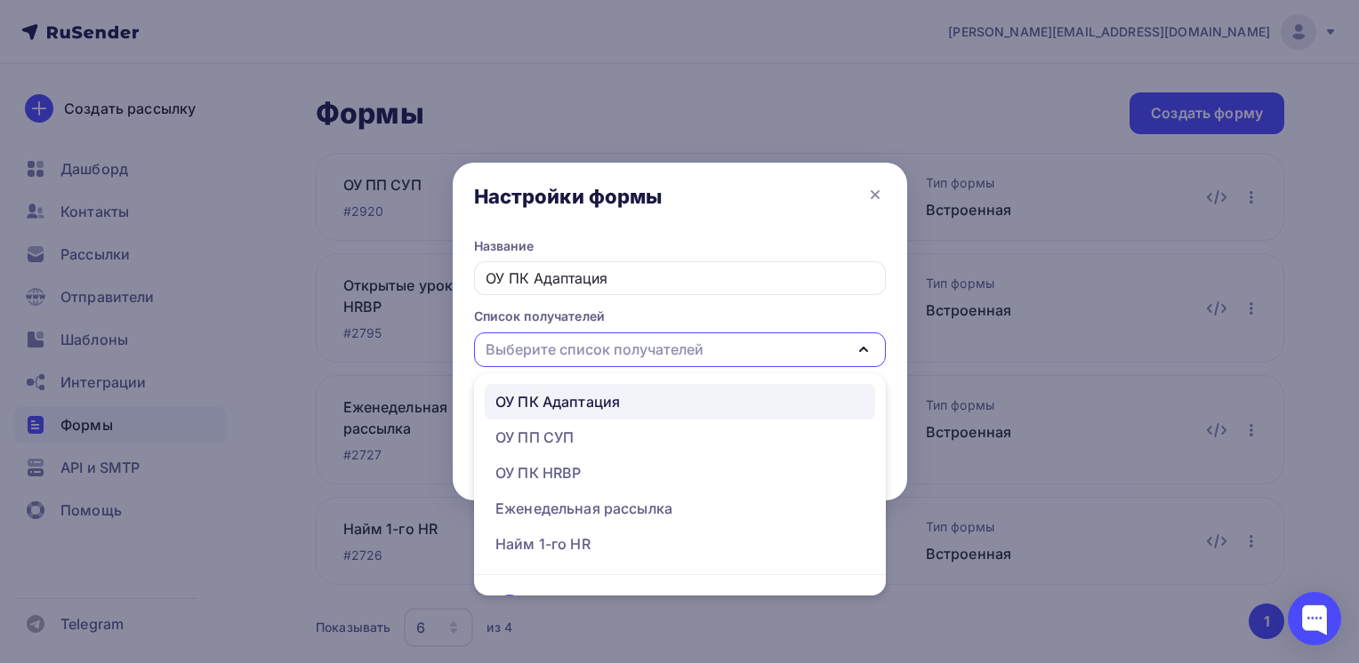
click at [593, 401] on div "ОУ ПК Адаптация" at bounding box center [557, 401] width 124 height 21
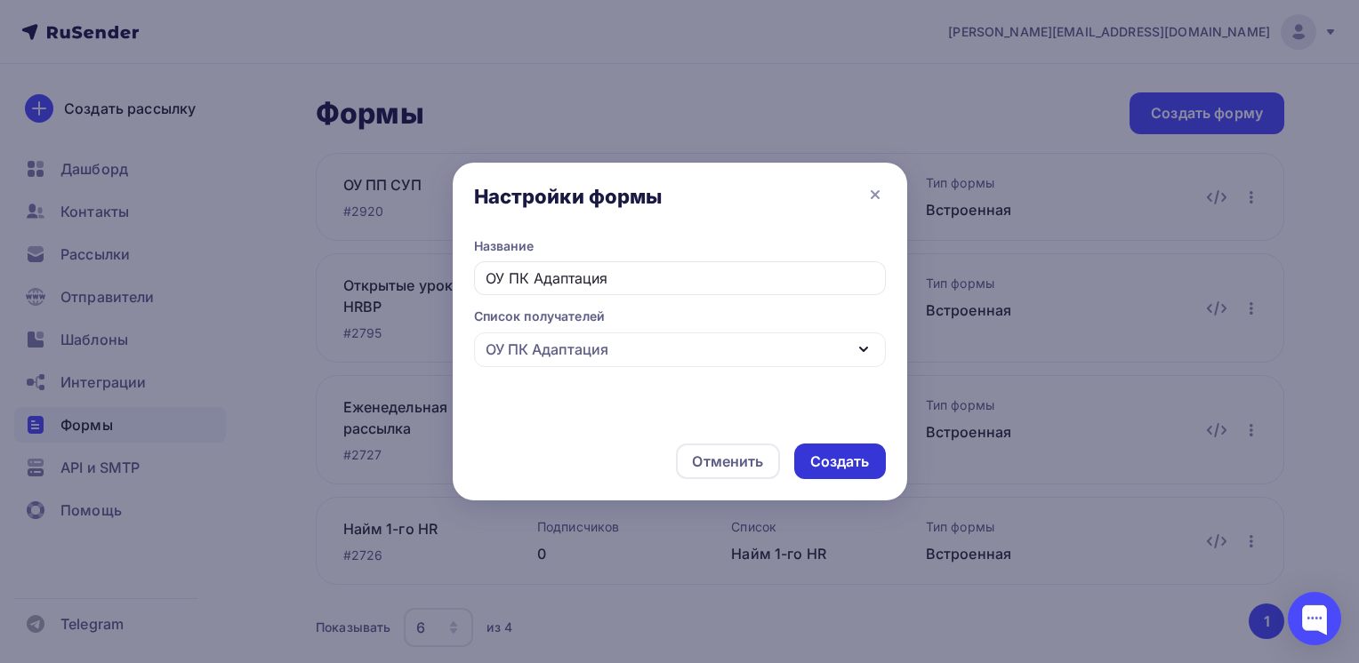
click at [821, 464] on div "Создать" at bounding box center [840, 462] width 60 height 20
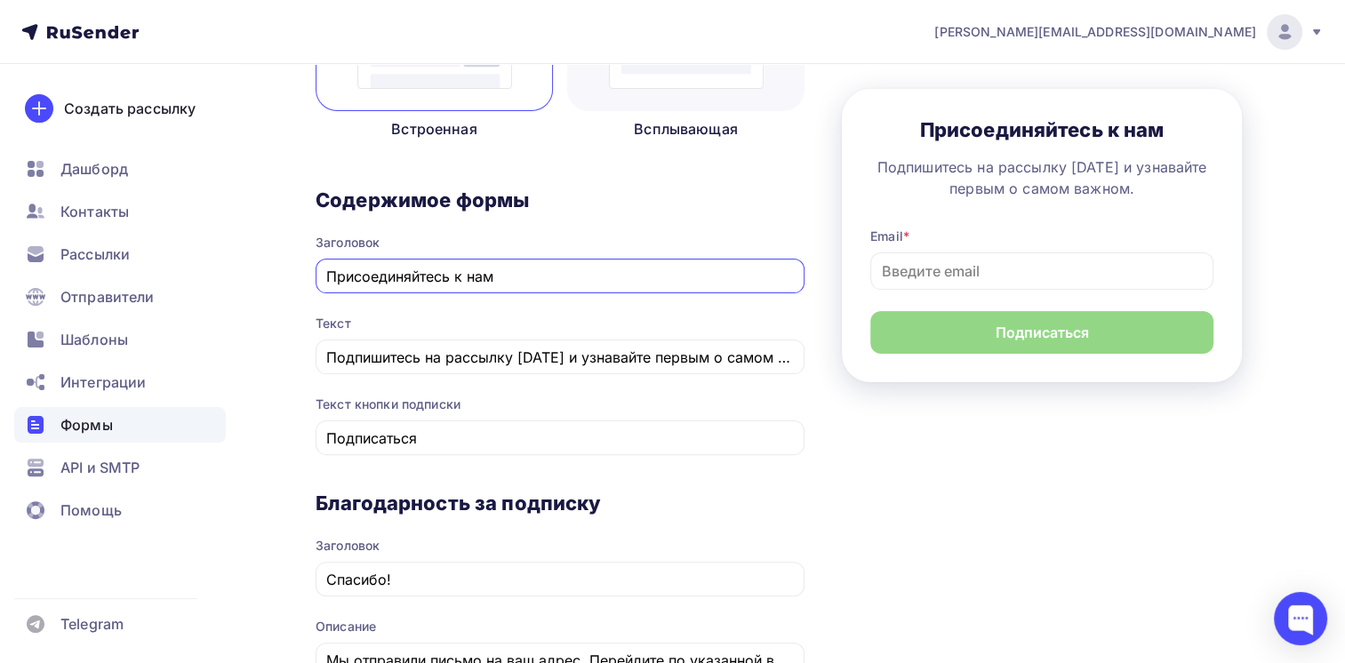
scroll to position [445, 0]
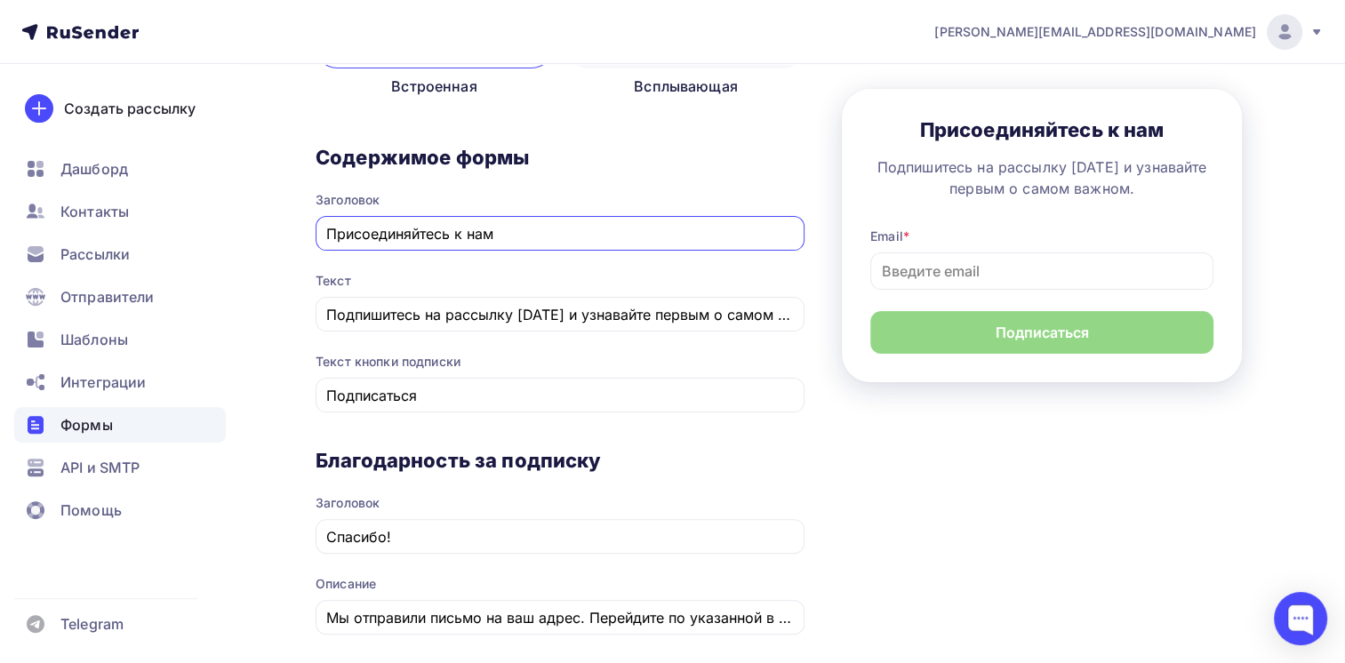
drag, startPoint x: 501, startPoint y: 237, endPoint x: 251, endPoint y: 237, distance: 250.7
click at [251, 237] on div "Назад ОУ ПК Адаптация ОУ ПК Адаптация Список: ОУ ПК Адаптация Переименовать Уда…" at bounding box center [672, 413] width 1345 height 1589
paste input "егистрация на открытые уроки"
type input "Регистрация на открытые уроки"
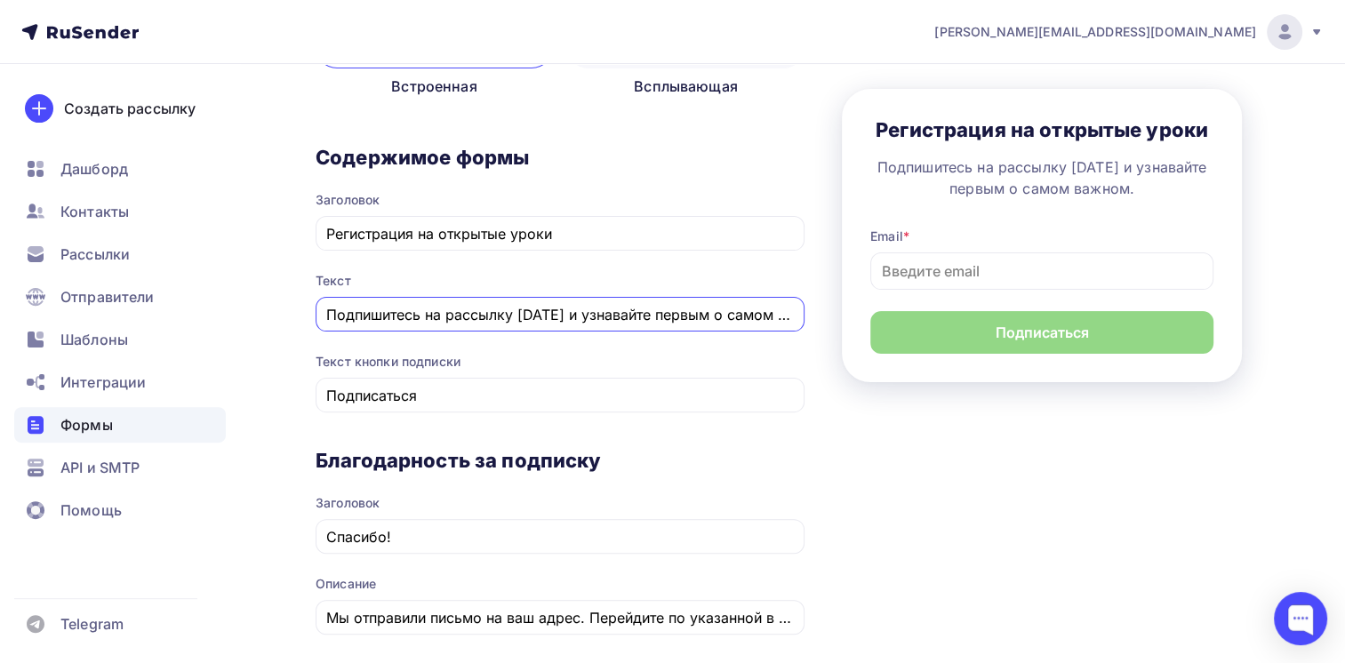
click at [444, 318] on input "Подпишитесь на рассылку [DATE] и узнавайте первым о самом важном." at bounding box center [560, 314] width 469 height 21
paste input "егистрация на открытые уроки"
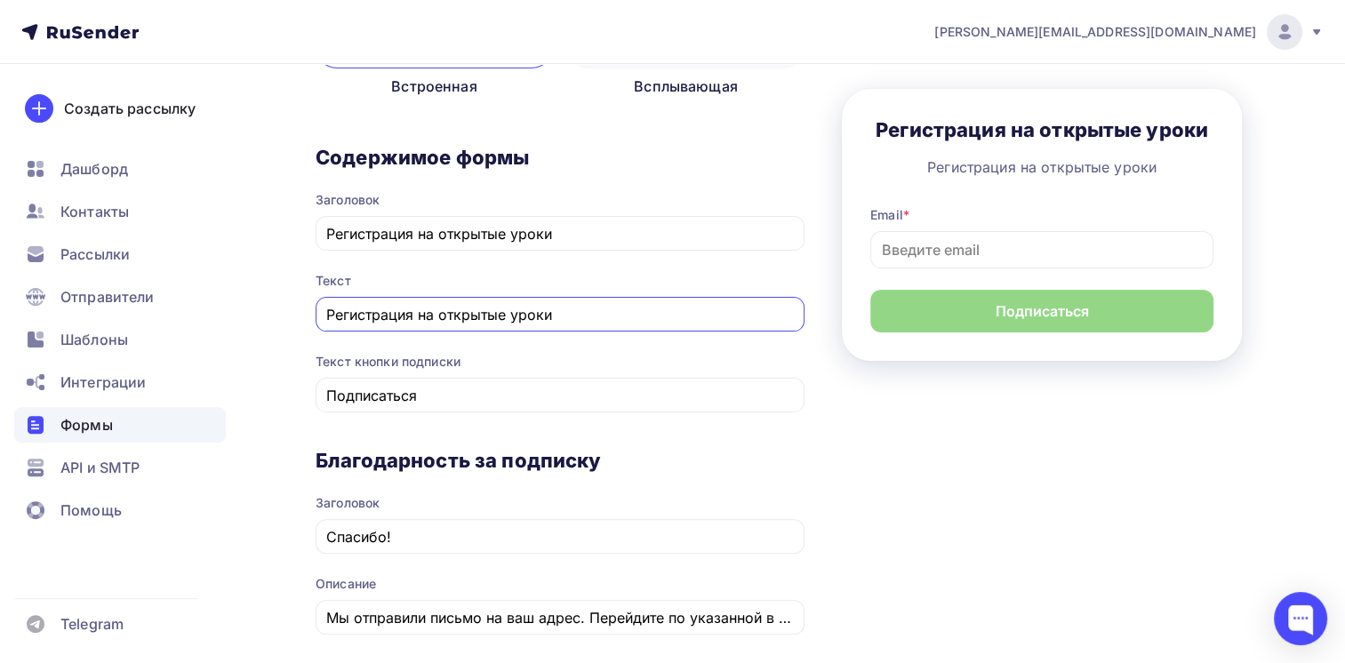
drag, startPoint x: 469, startPoint y: 309, endPoint x: 228, endPoint y: 311, distance: 240.1
click at [228, 311] on div "[EMAIL_ADDRESS][DOMAIN_NAME] Аккаунт Тарифы Выйти Создать рассылку [GEOGRAPHIC_…" at bounding box center [672, 381] width 1345 height 1653
paste input "аполните поля ниже, чтобы зарегистрироватьс"
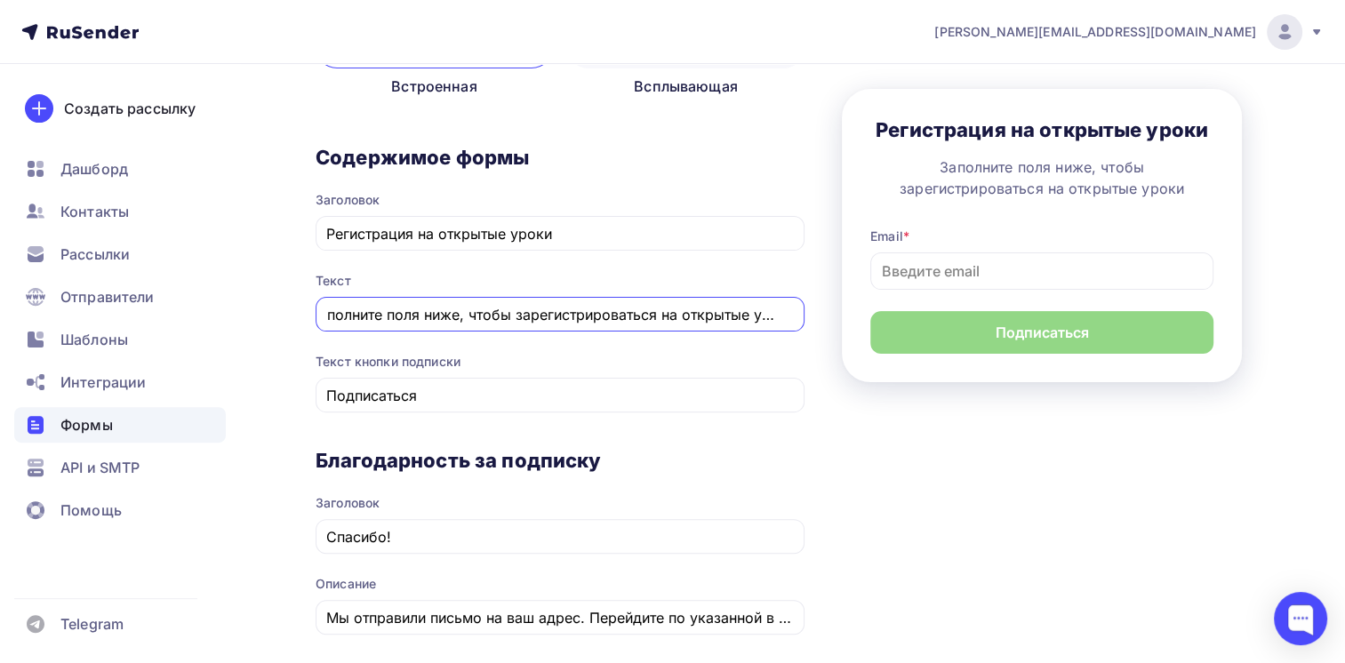
type input "Заполните поля ниже, чтобы зарегистрироваться на открытые уроки"
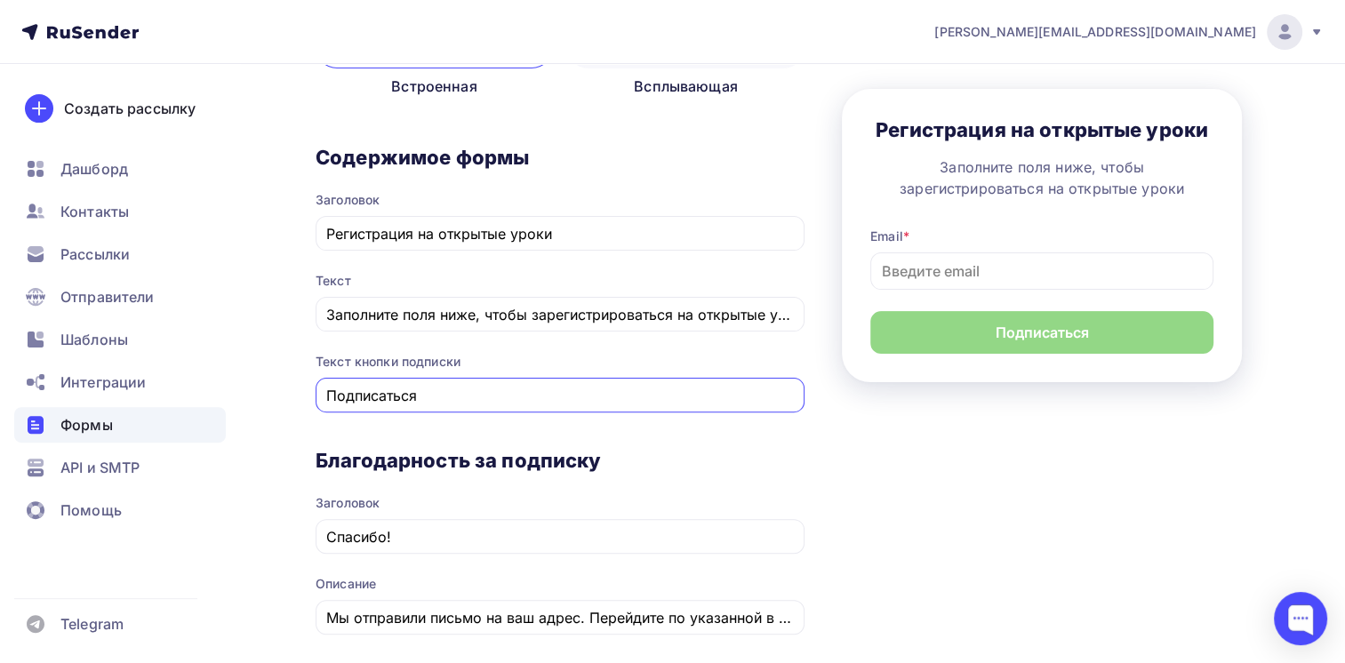
drag, startPoint x: 428, startPoint y: 397, endPoint x: 242, endPoint y: 397, distance: 185.8
click at [242, 397] on div "Назад ОУ ПК Адаптация ОУ ПК Адаптация Список: ОУ ПК Адаптация Переименовать Уда…" at bounding box center [672, 413] width 1345 height 1589
paste input "арегистриров"
type input "Зарегистрироваться"
click at [303, 375] on div "Назад ОУ ПК Адаптация ОУ ПК Адаптация Список: ОУ ПК Адаптация Переименовать Уда…" at bounding box center [672, 413] width 1345 height 1589
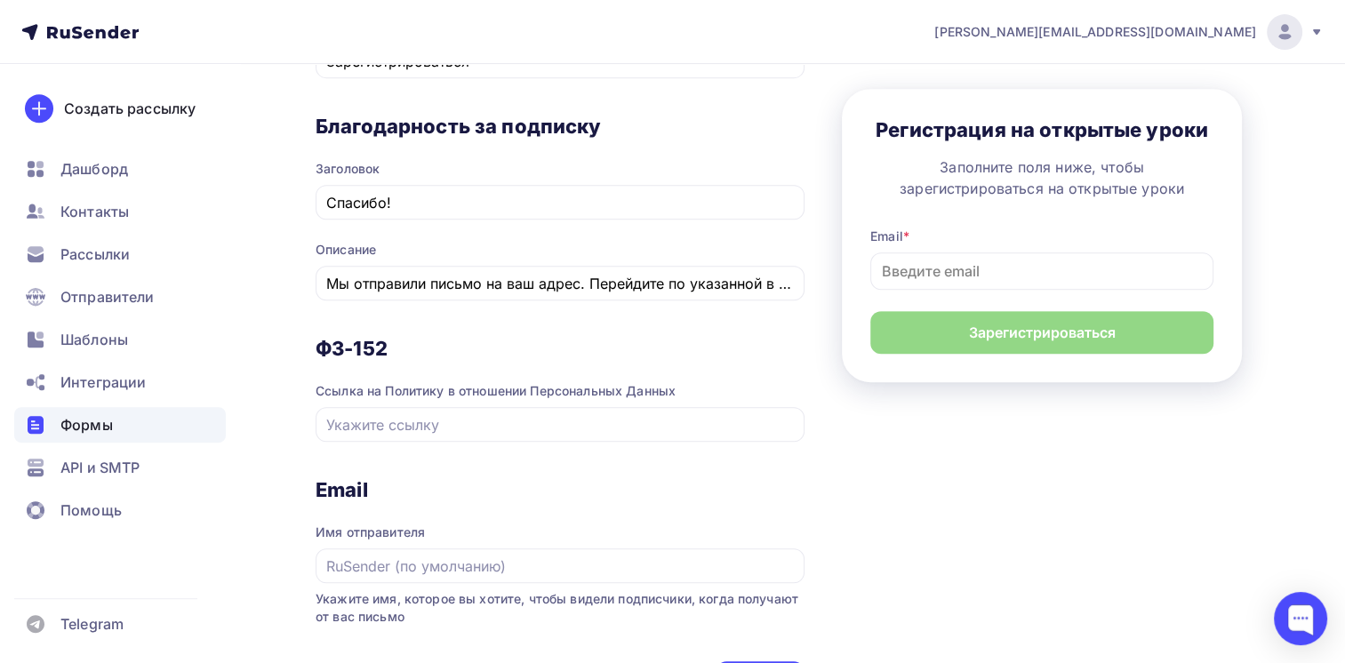
scroll to position [800, 0]
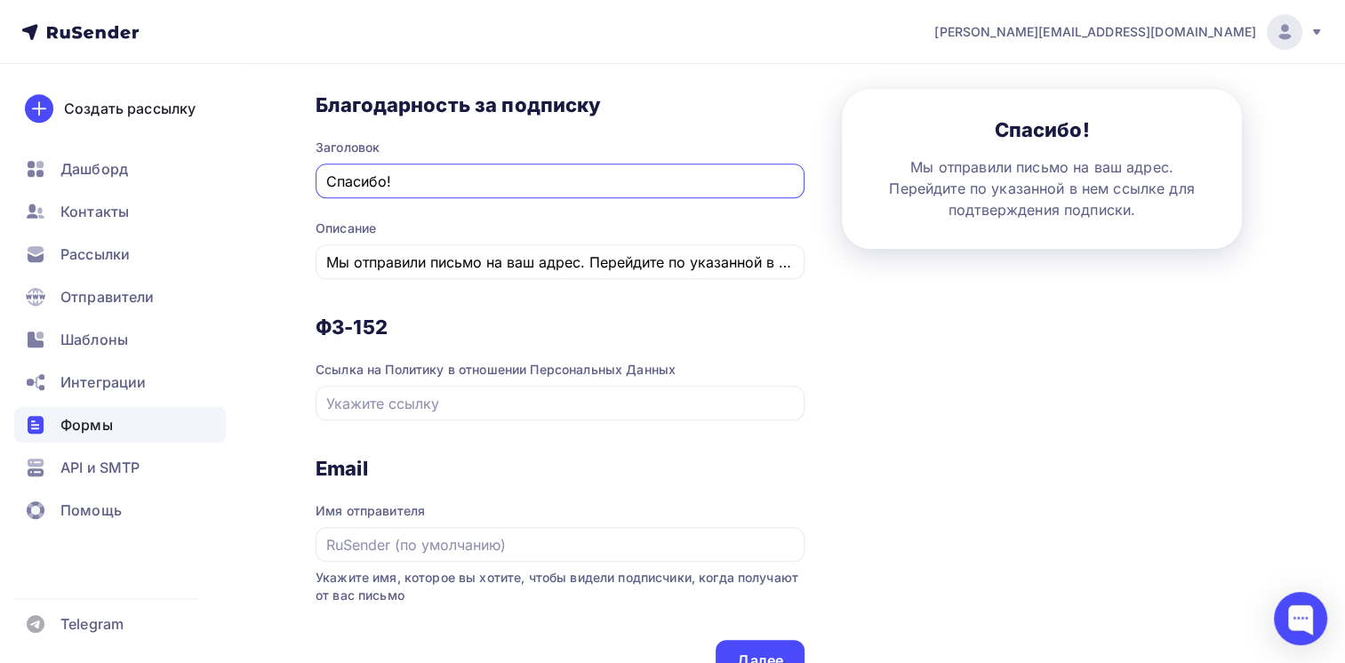
drag, startPoint x: 436, startPoint y: 180, endPoint x: 278, endPoint y: 190, distance: 157.7
click at [278, 190] on div "Назад ОУ ПК Адаптация ОУ ПК Адаптация Список: ОУ ПК Адаптация Переименовать Уда…" at bounding box center [672, 58] width 1345 height 1589
paste input "роверьте свою почту"
type input "Проверьте свою почту!"
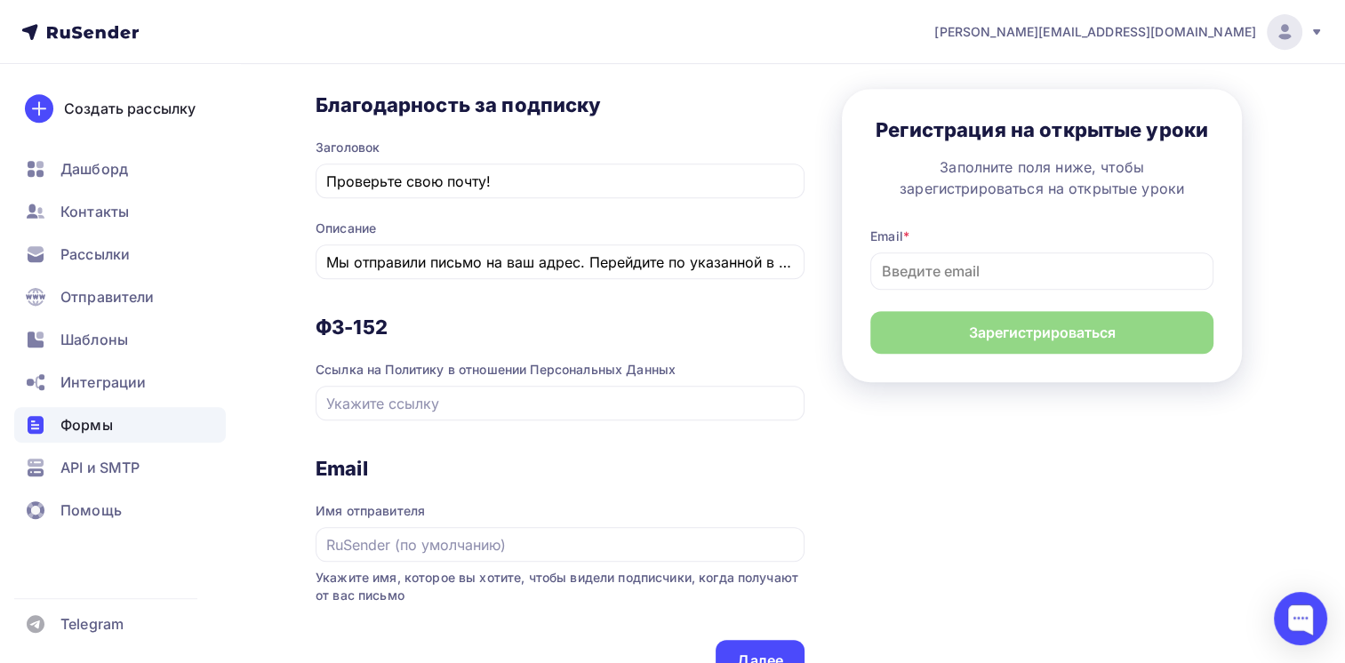
click at [308, 228] on div "Назад ОУ ПК Адаптация ОУ ПК Адаптация Список: ОУ ПК Адаптация Переименовать Уда…" at bounding box center [672, 58] width 1345 height 1589
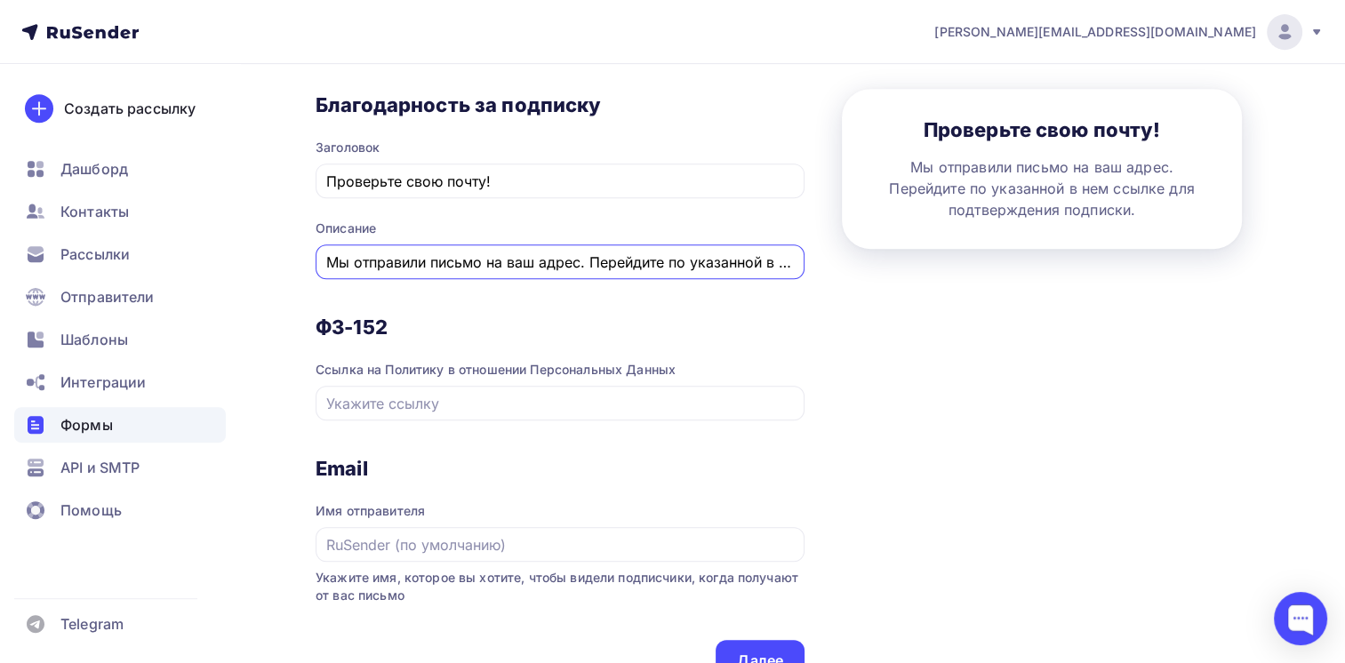
click at [537, 255] on input "Мы отправили письмо на ваш адрес. Перейдите по указанной в нем ссылке для подтв…" at bounding box center [560, 262] width 469 height 21
paste input "[DEMOGRAPHIC_DATA] по указанной в письме ссылке и подтвердите подписку, чтобы п…"
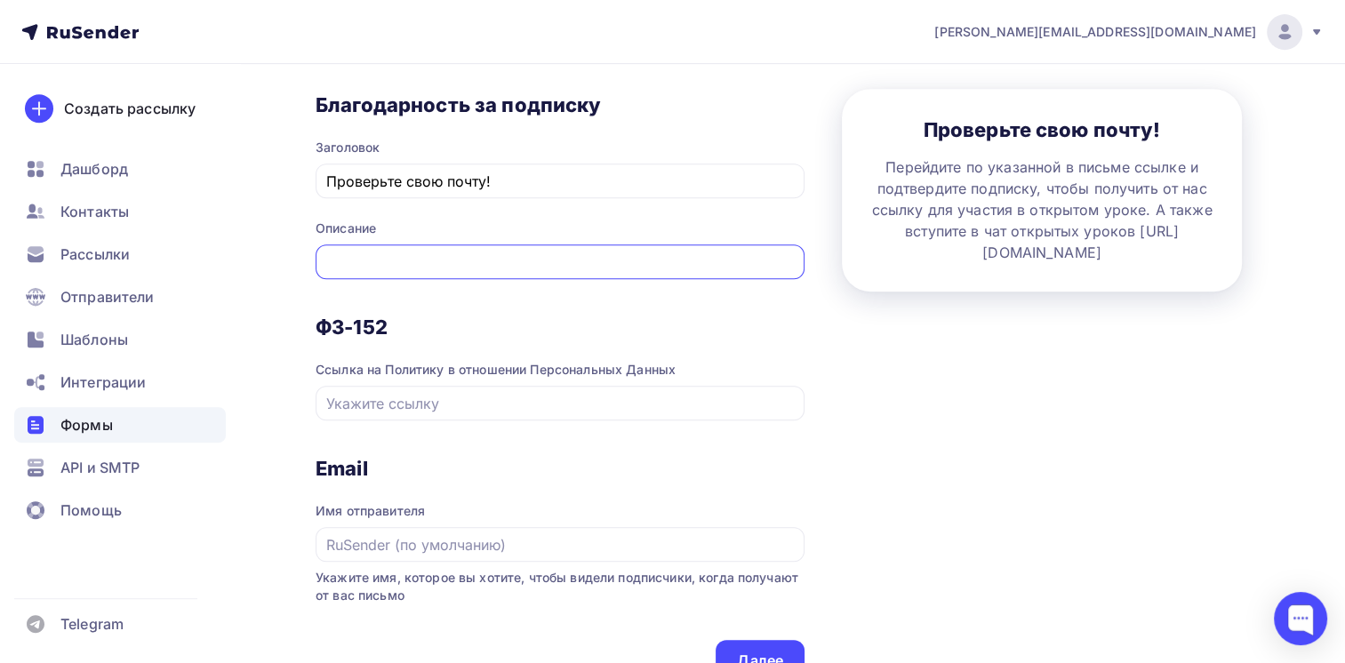
type input "Перейдите по указанной в письме ссылке и подтвердите подписку, чтобы получить о…"
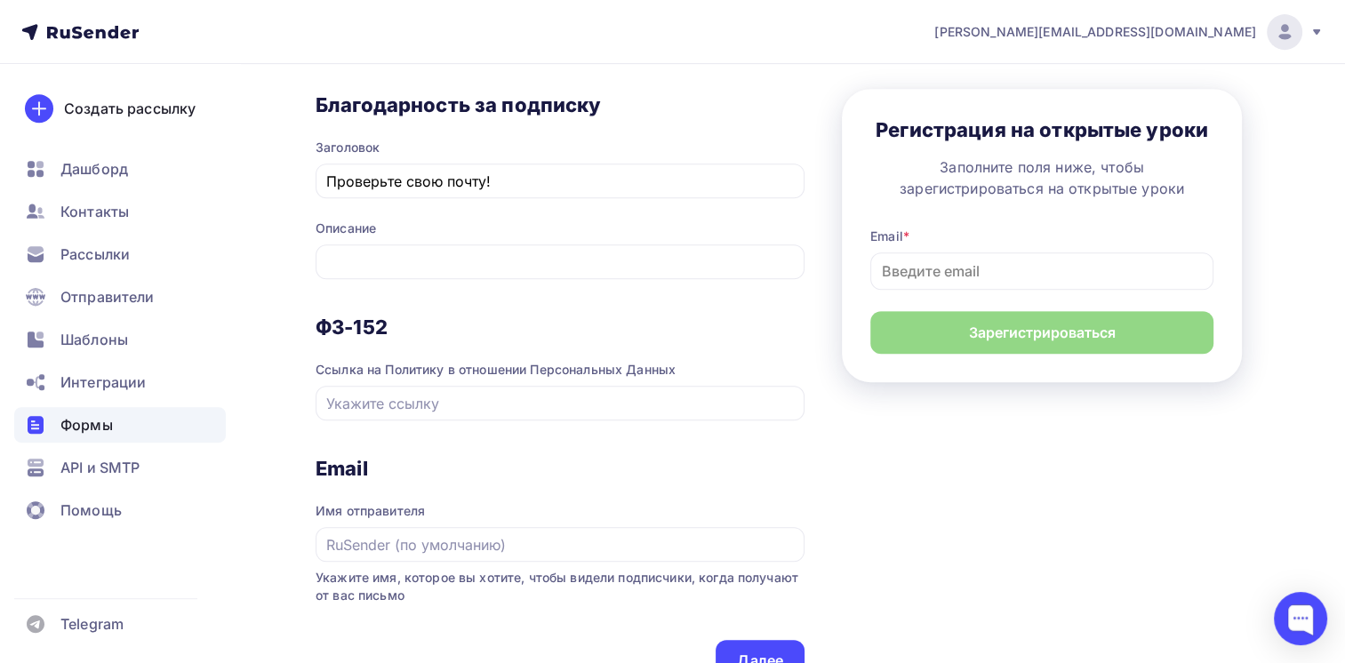
click at [306, 308] on div "Назад ОУ ПК Адаптация ОУ ПК Адаптация Список: ОУ ПК Адаптация Переименовать Уда…" at bounding box center [672, 58] width 1345 height 1589
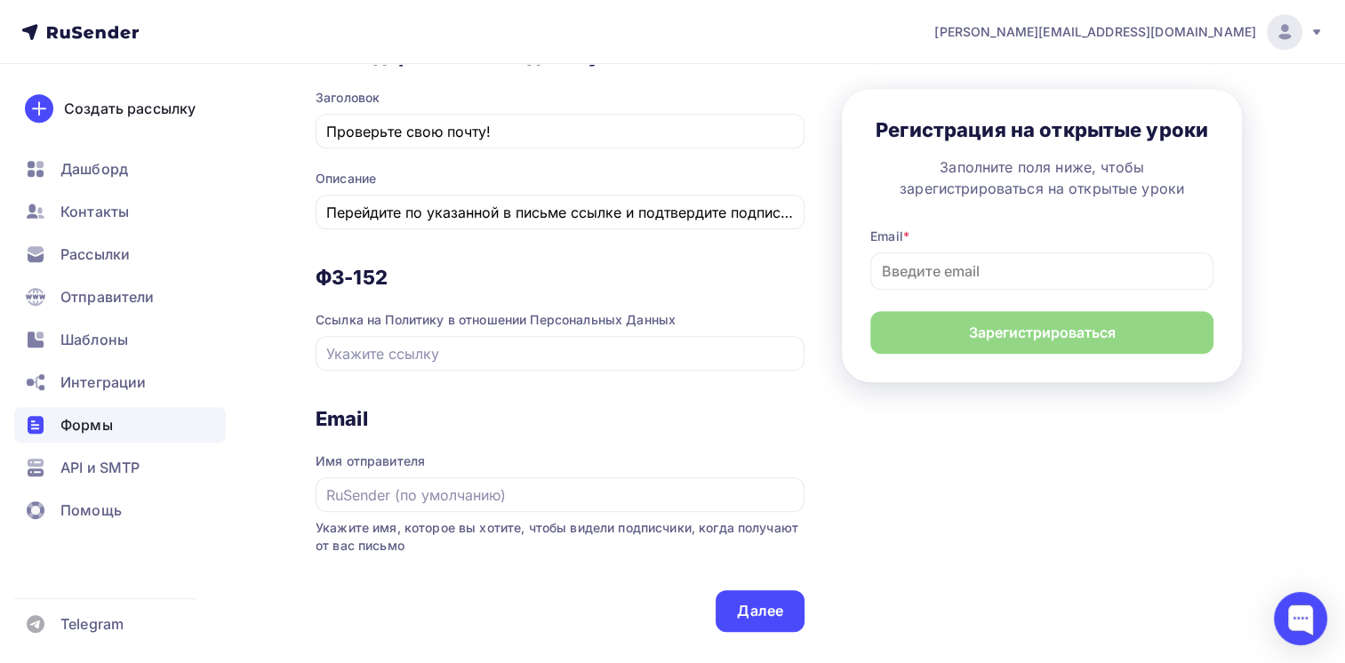
scroll to position [889, 0]
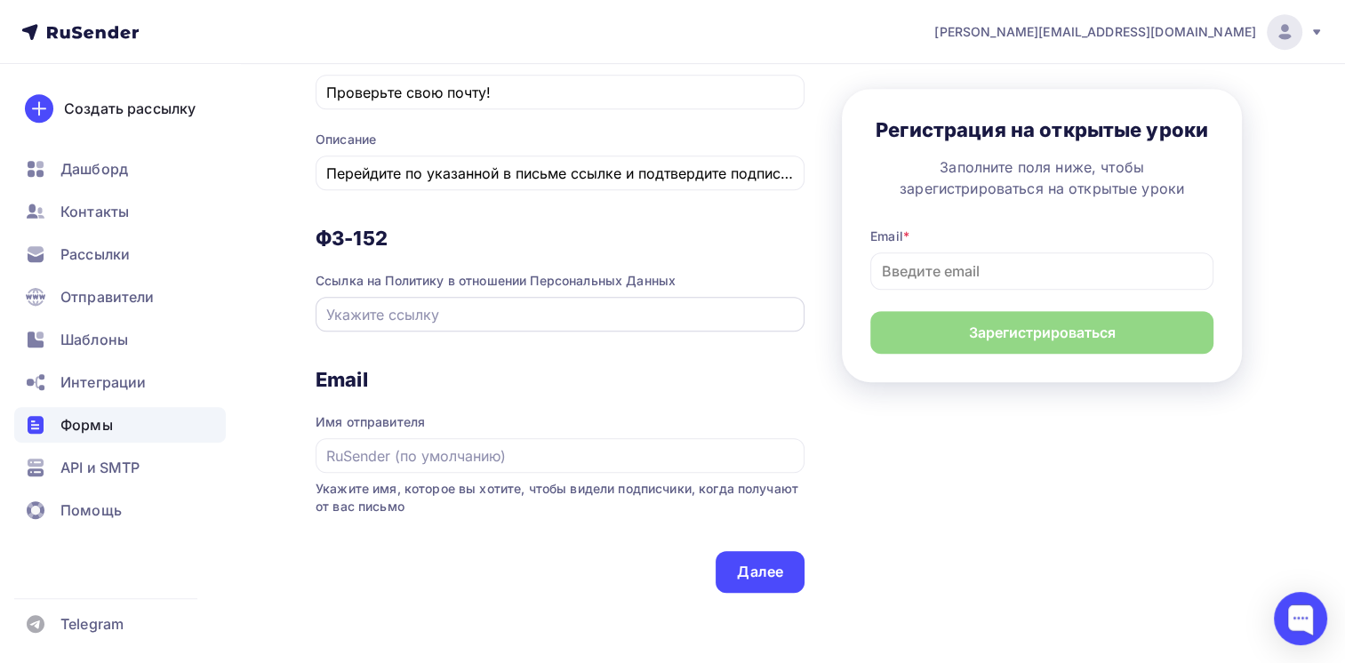
click at [461, 311] on input "text" at bounding box center [560, 314] width 469 height 21
paste input "[URL][DOMAIN_NAME]"
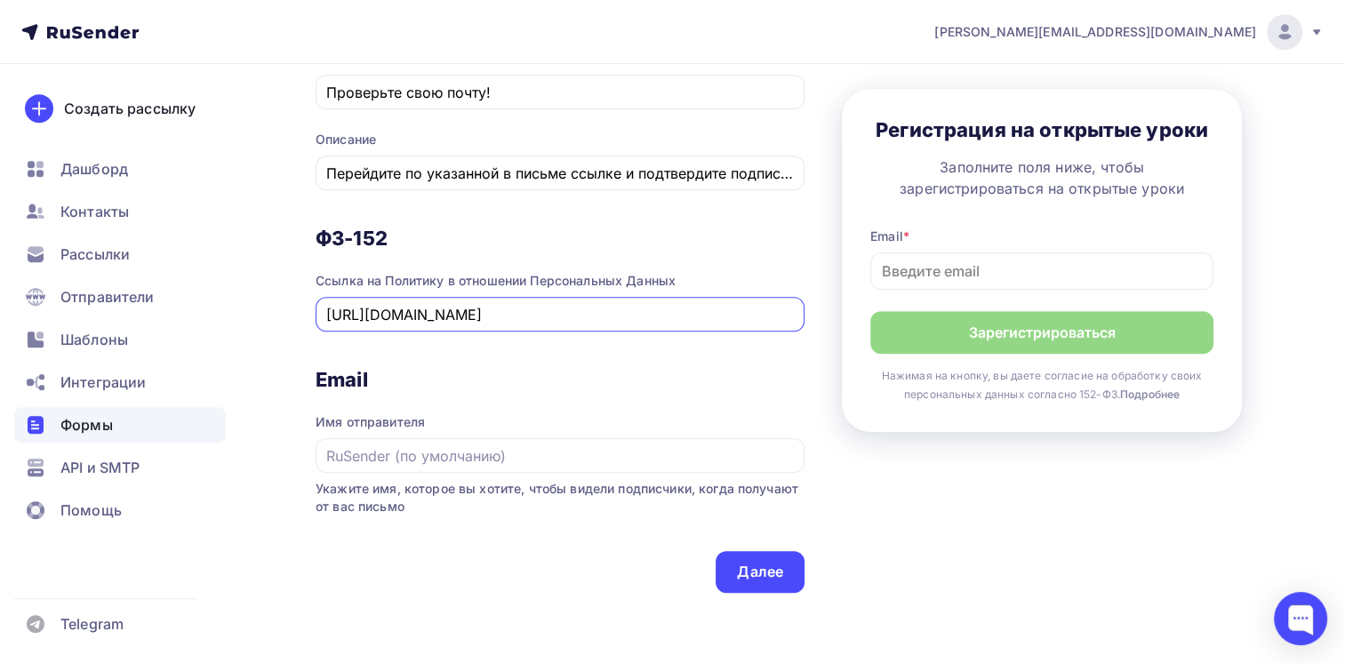
type input "[URL][DOMAIN_NAME]"
click at [501, 448] on input "text" at bounding box center [560, 455] width 469 height 21
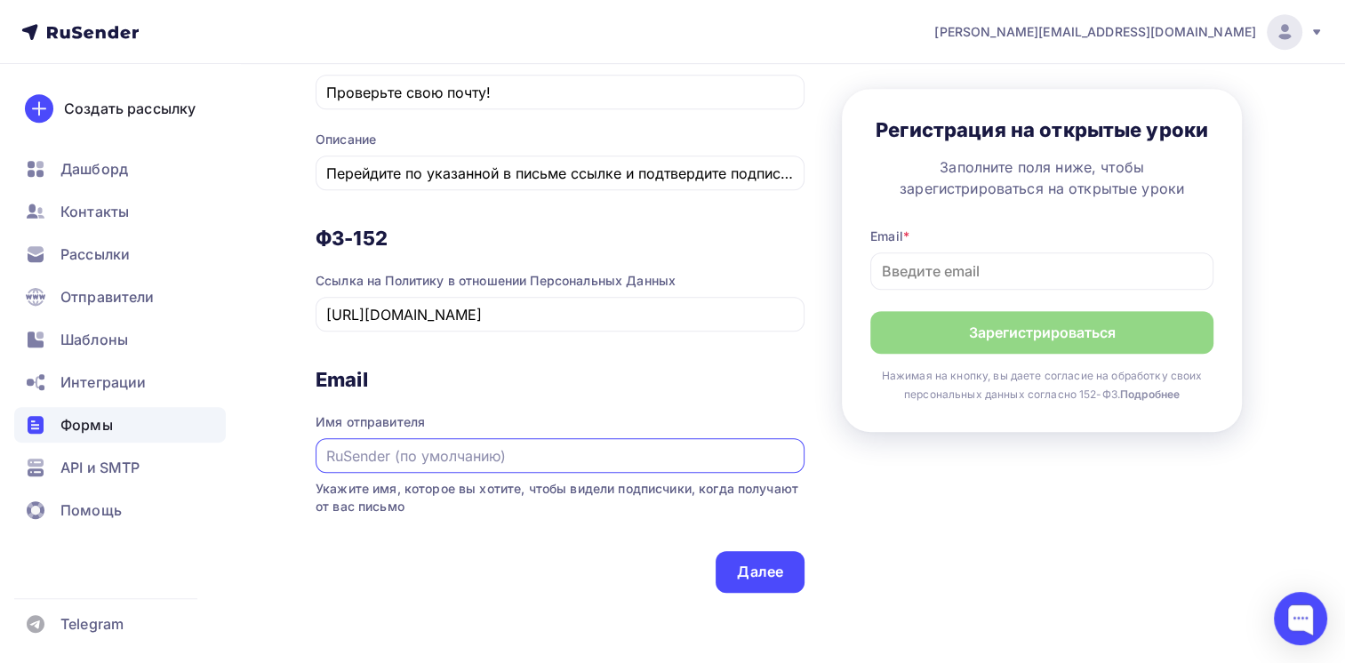
paste input "HR education"
type input "HR education"
click at [768, 574] on div "Далее" at bounding box center [760, 572] width 46 height 20
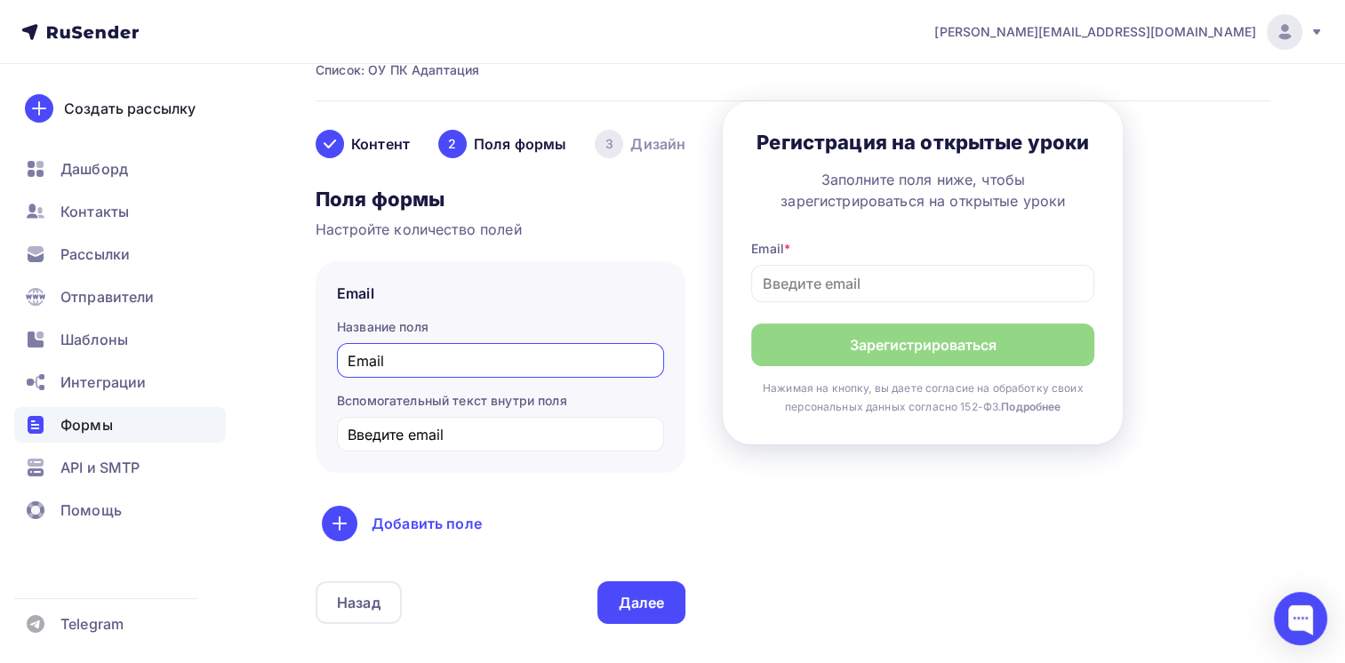
scroll to position [213, 0]
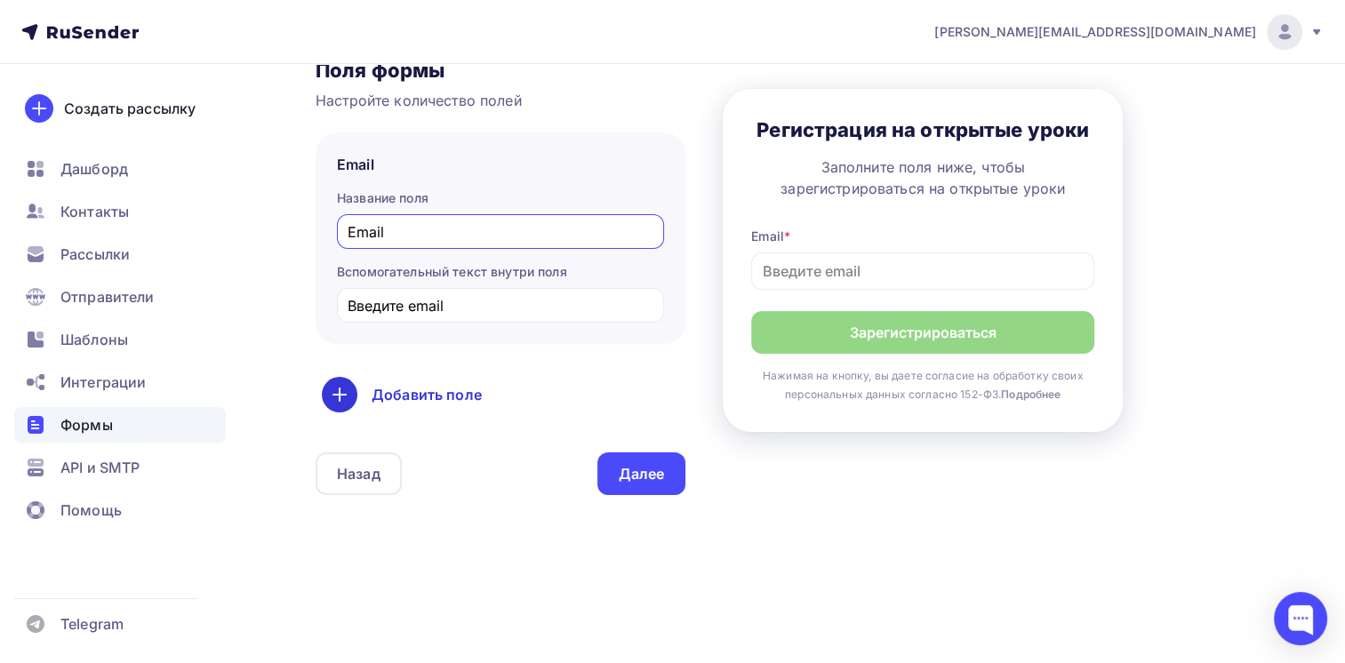
click at [393, 398] on div "Добавить поле" at bounding box center [500, 395] width 357 height 36
click at [371, 450] on link "Имя" at bounding box center [377, 452] width 103 height 36
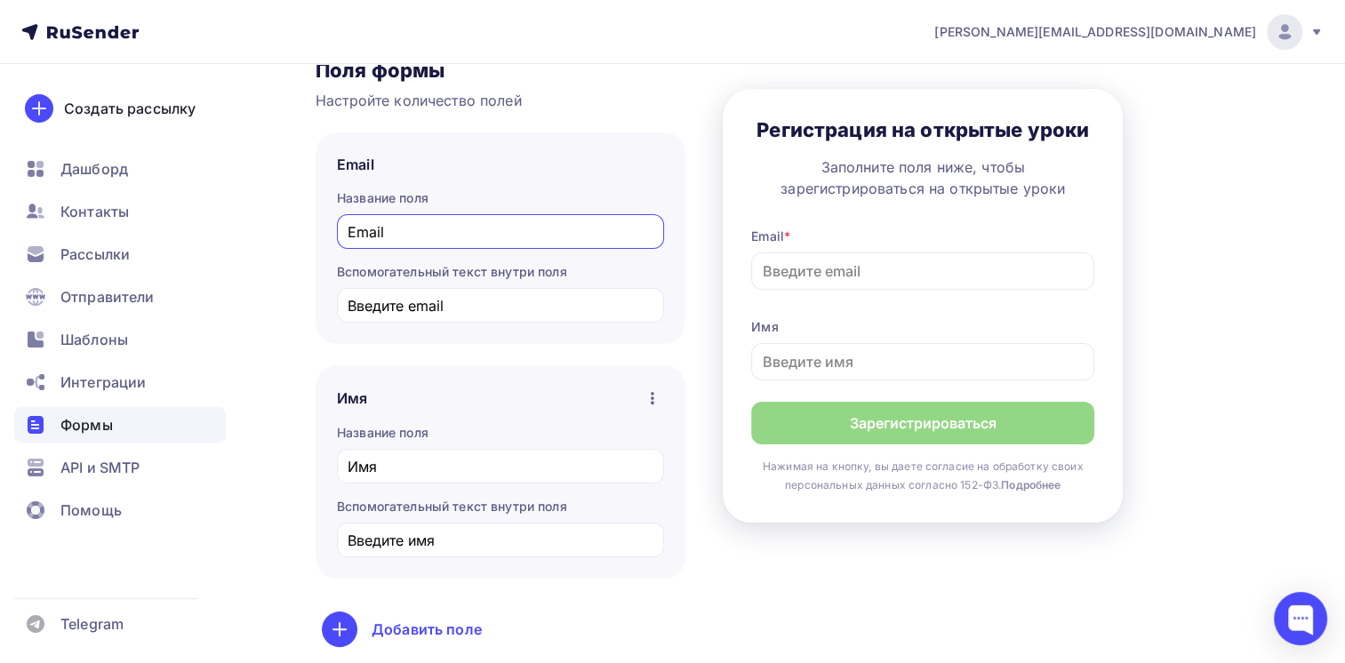
click at [651, 395] on icon "button" at bounding box center [653, 398] width 4 height 12
click at [600, 443] on div "Сделать поле обязательным" at bounding box center [539, 442] width 240 height 21
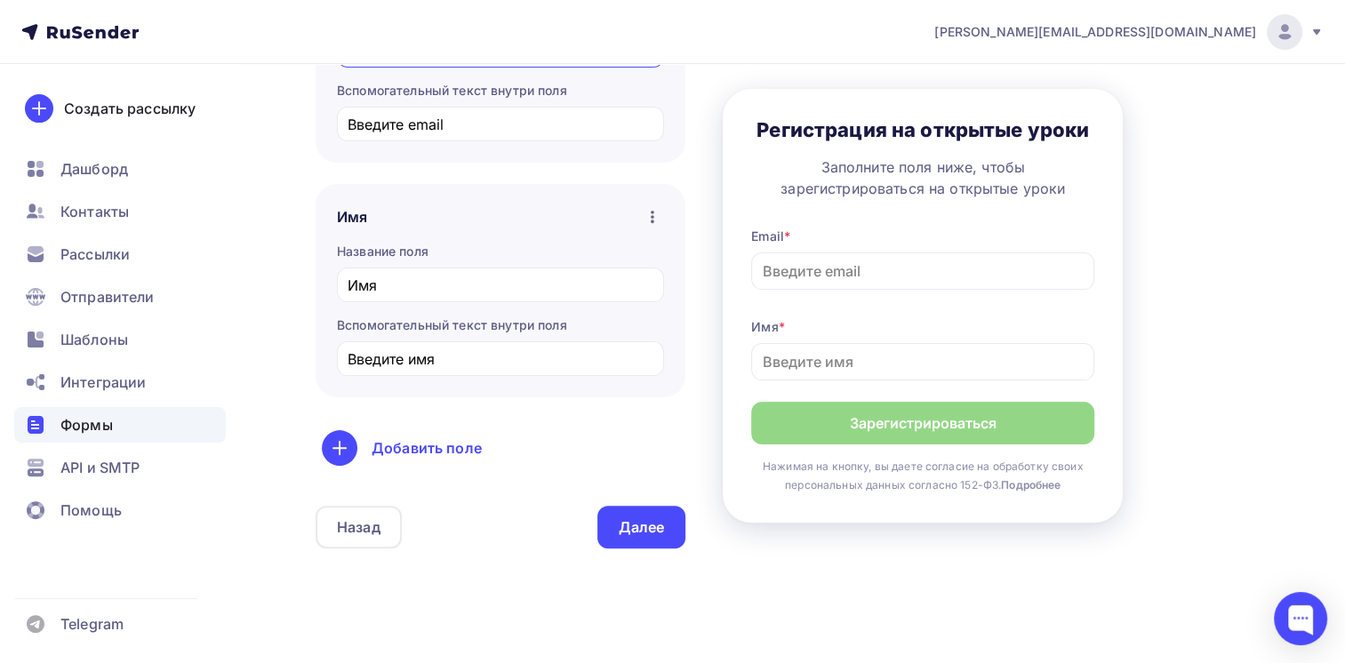
scroll to position [448, 0]
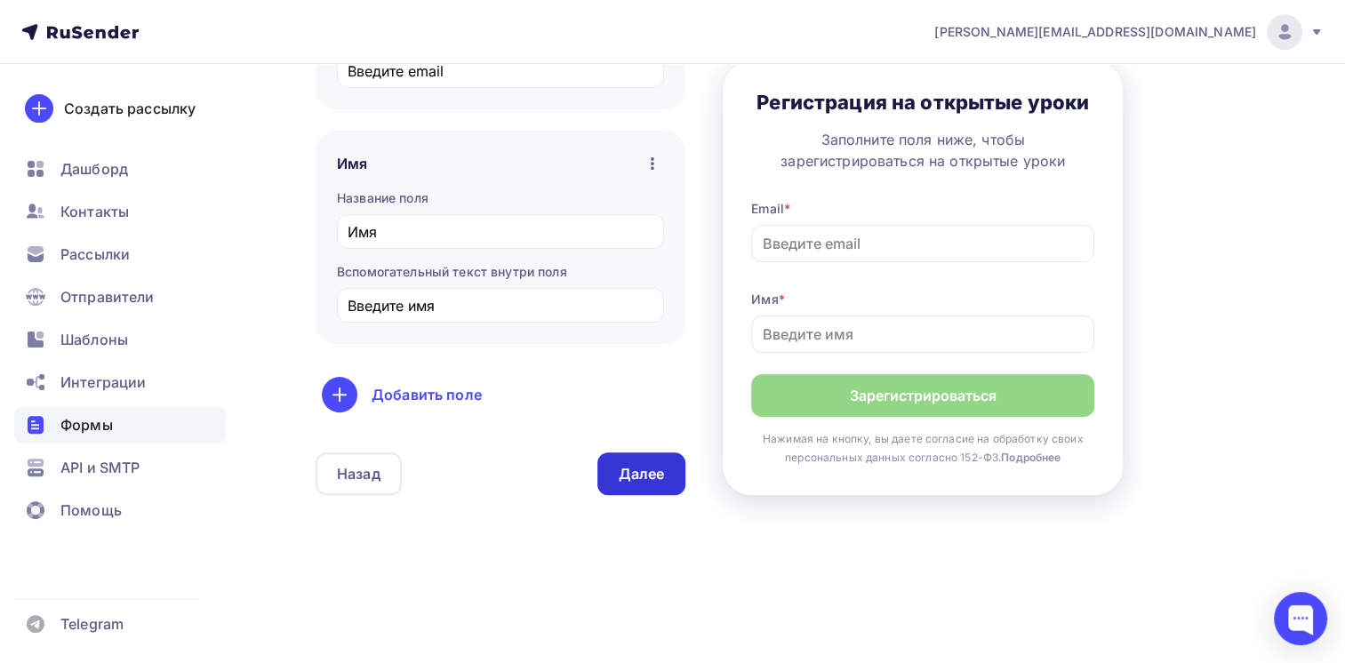
click at [623, 475] on div "Далее" at bounding box center [642, 474] width 46 height 20
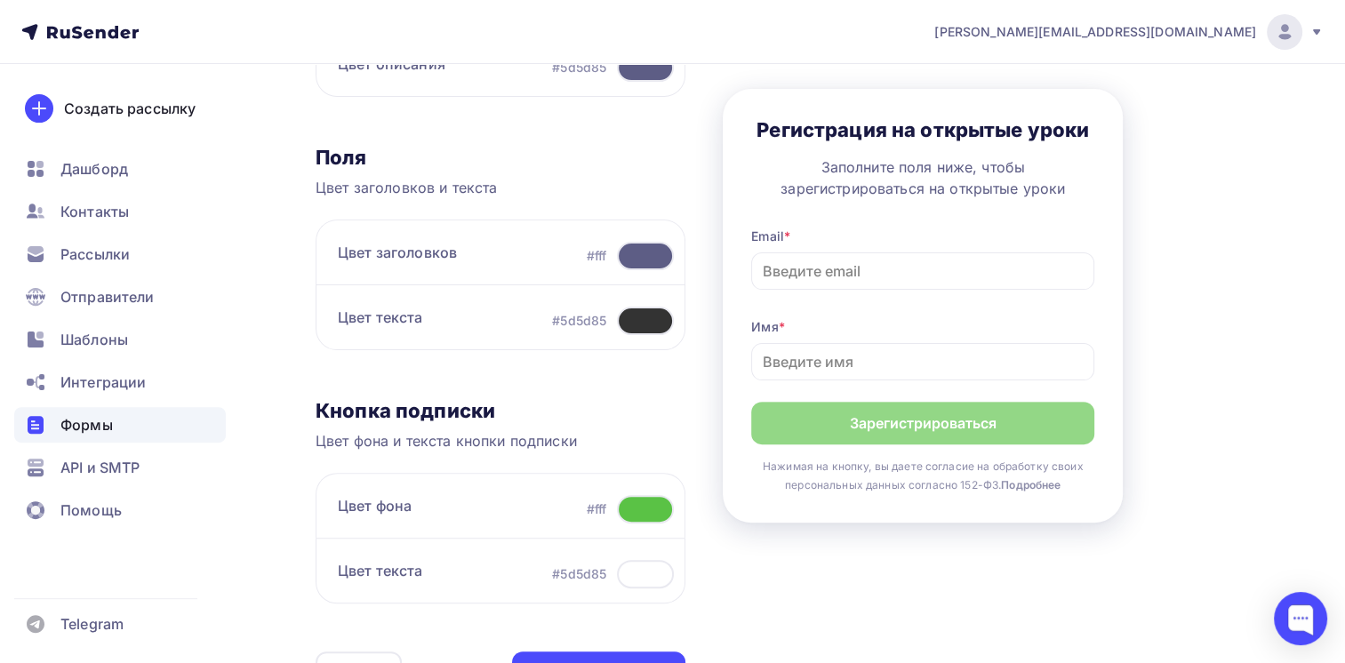
scroll to position [533, 0]
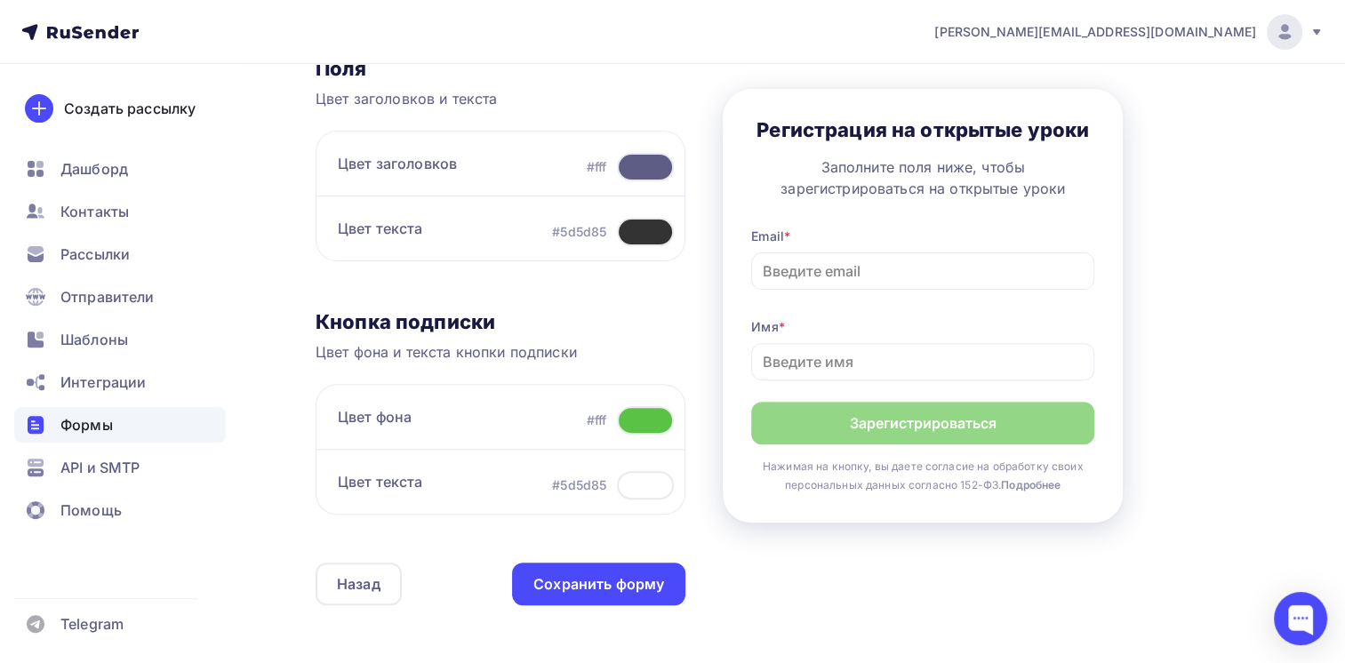
click at [637, 421] on div at bounding box center [645, 420] width 57 height 28
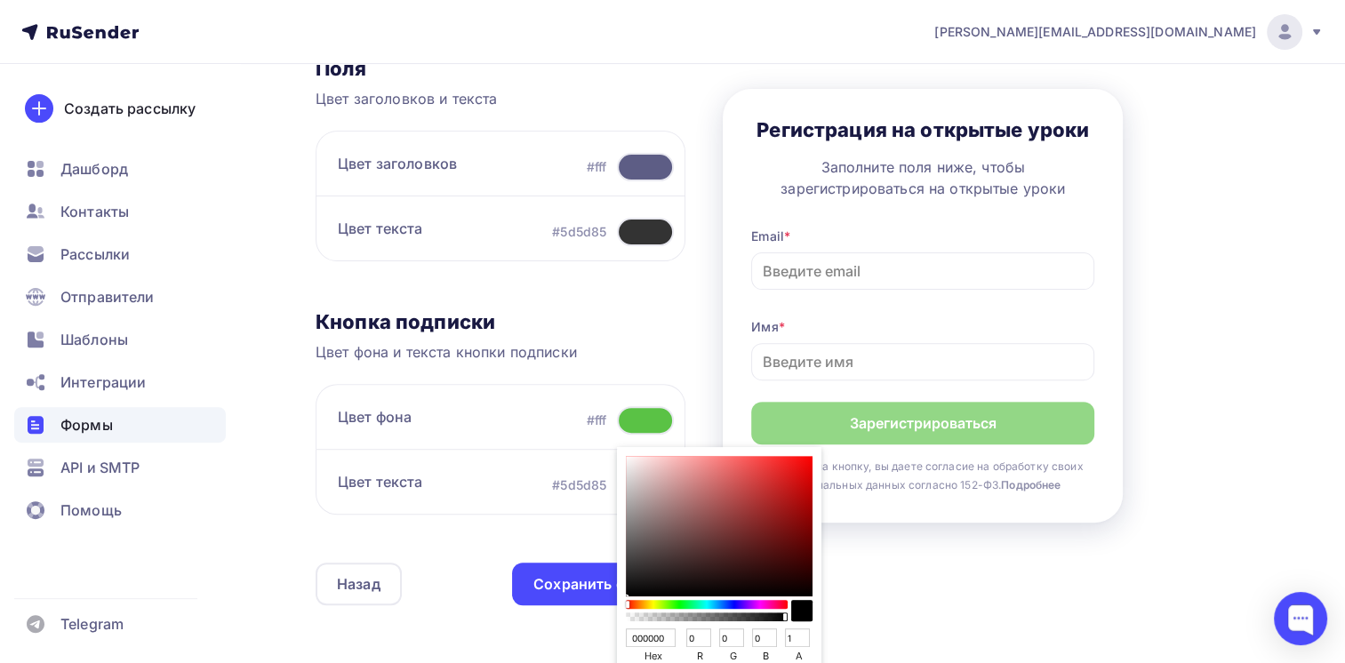
drag, startPoint x: 663, startPoint y: 634, endPoint x: 608, endPoint y: 633, distance: 55.1
click at [608, 633] on div "Контент Поля формы 3 Дизайн Тип формы Выберите способ установки формы Встроенна…" at bounding box center [793, 153] width 955 height 1003
paste input "FE"
type input "0000FE"
type input "254"
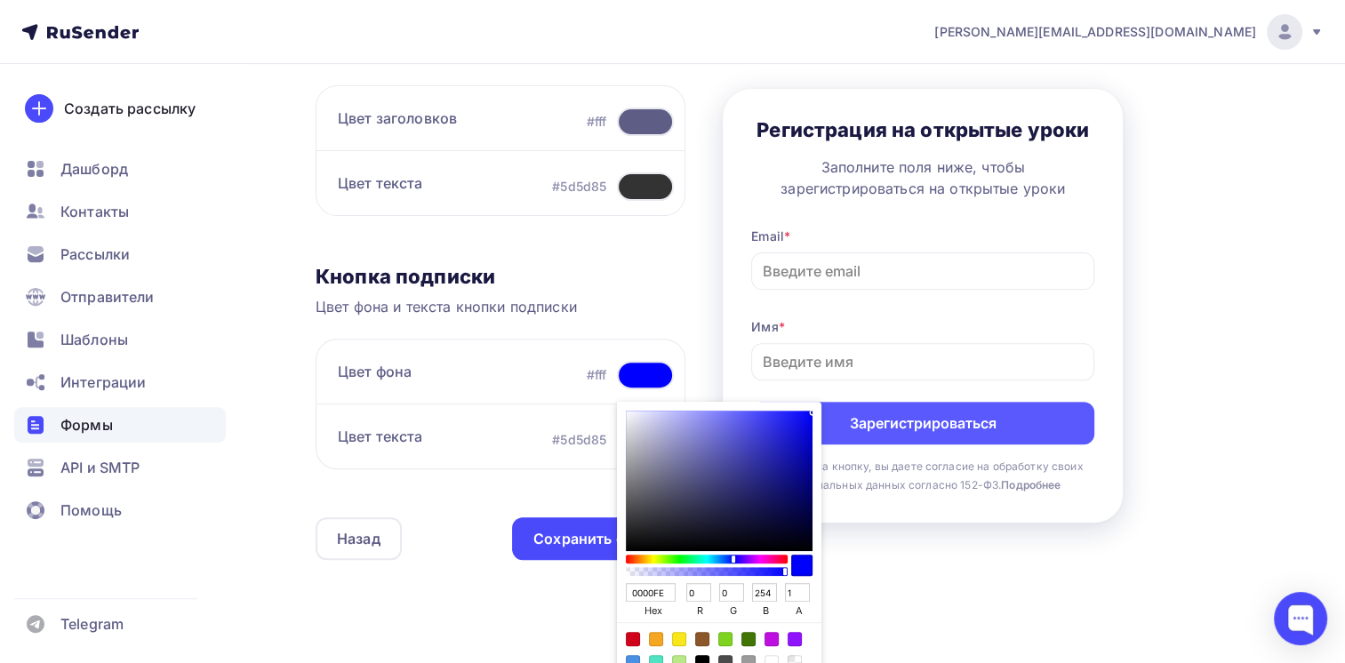
scroll to position [622, 0]
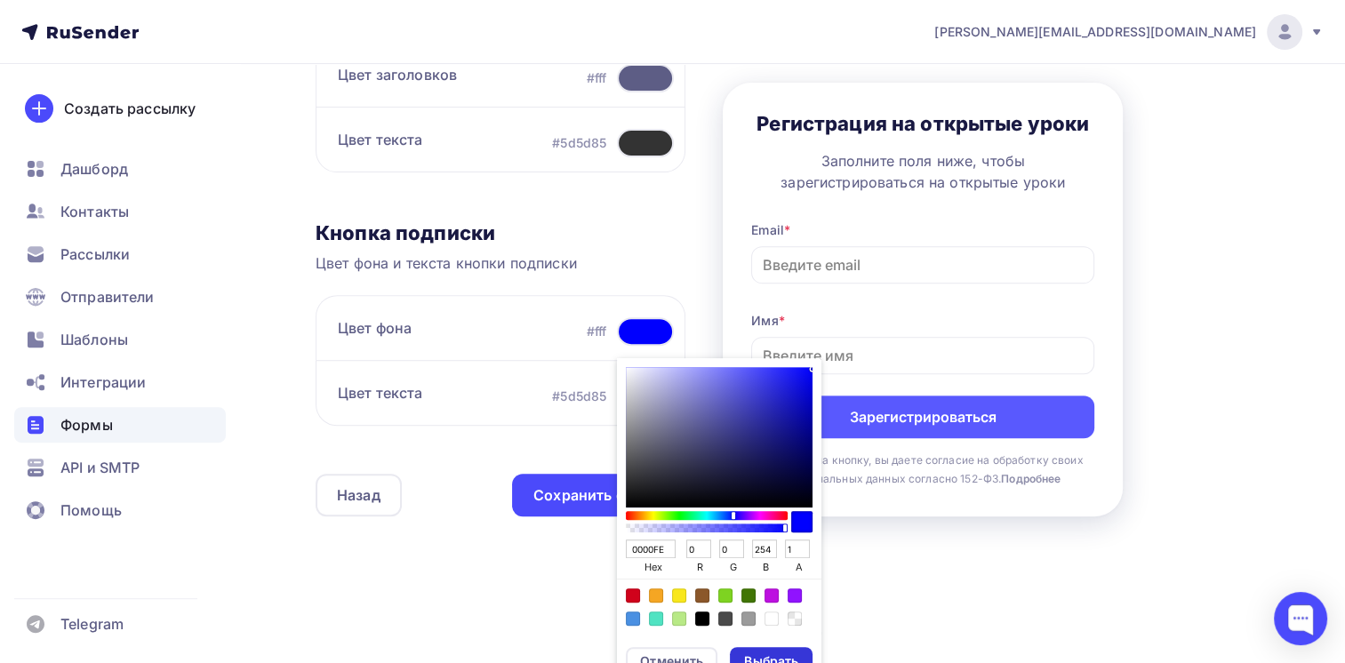
type input "0000FE"
click at [778, 637] on div "Выбрать" at bounding box center [771, 662] width 54 height 18
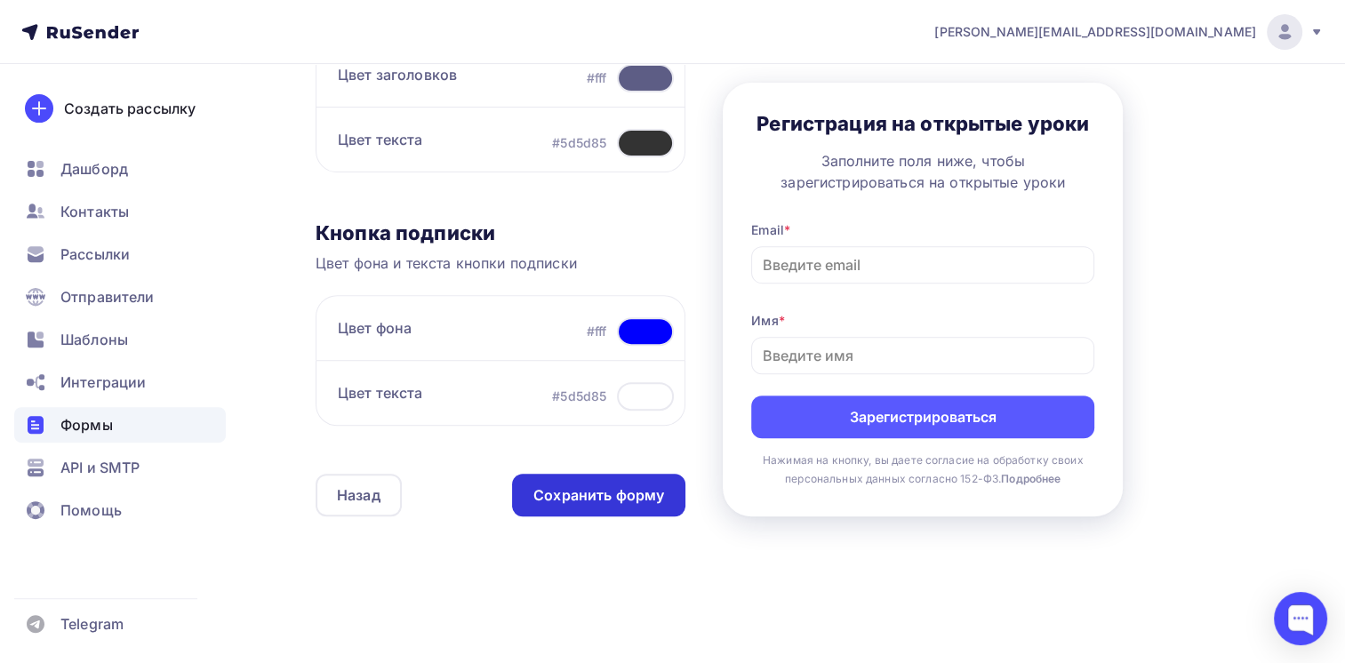
click at [623, 493] on div "Сохранить форму" at bounding box center [598, 495] width 131 height 20
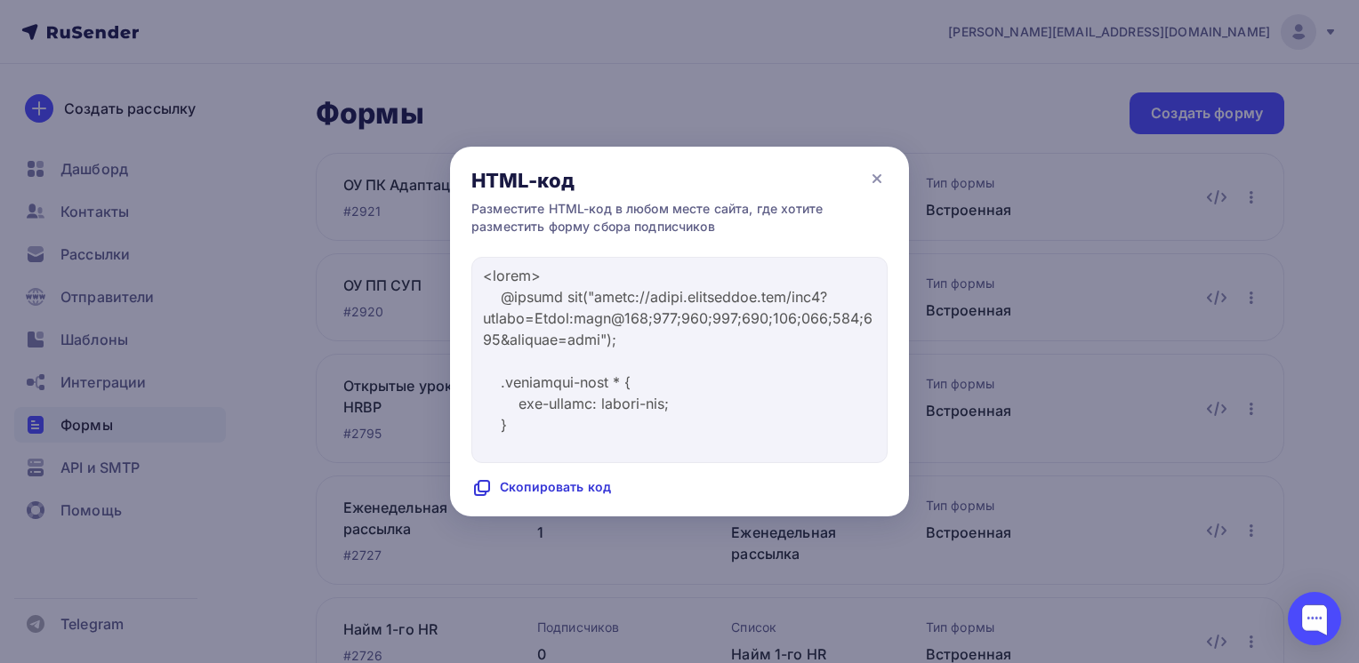
click at [533, 480] on div "Скопировать код" at bounding box center [541, 487] width 140 height 21
click at [886, 172] on icon at bounding box center [876, 178] width 21 height 21
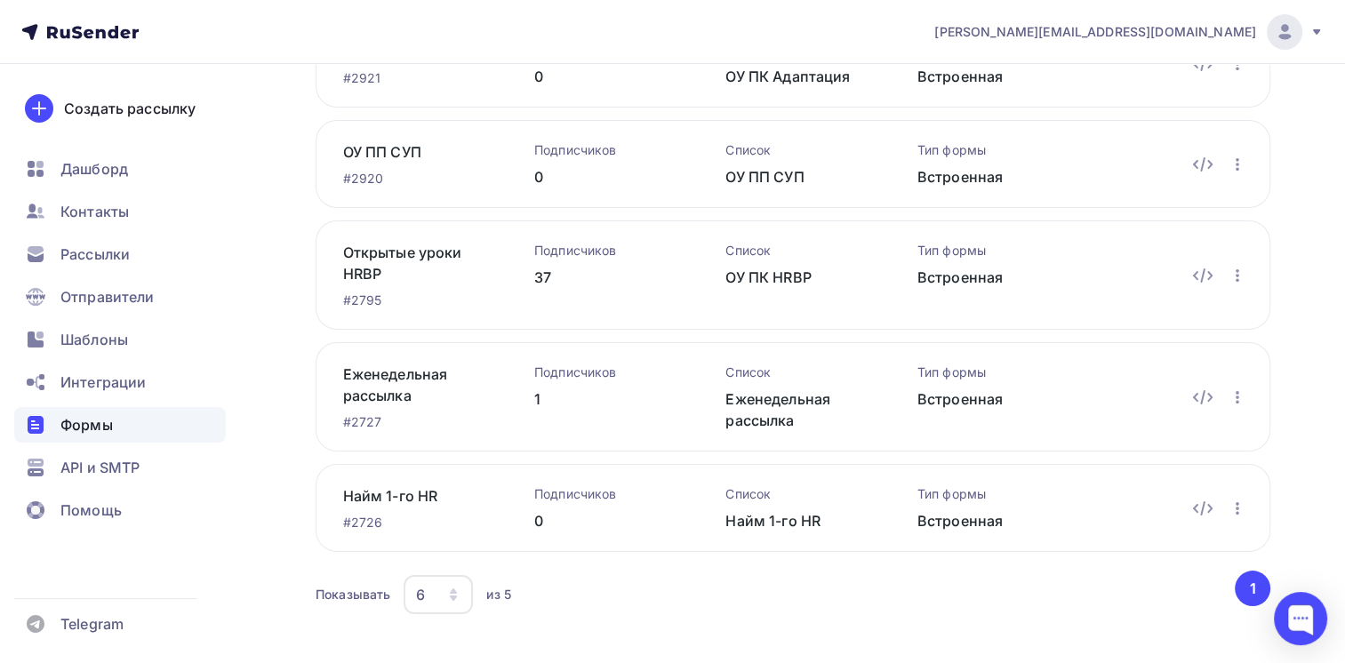
scroll to position [157, 0]
